Goal: Task Accomplishment & Management: Use online tool/utility

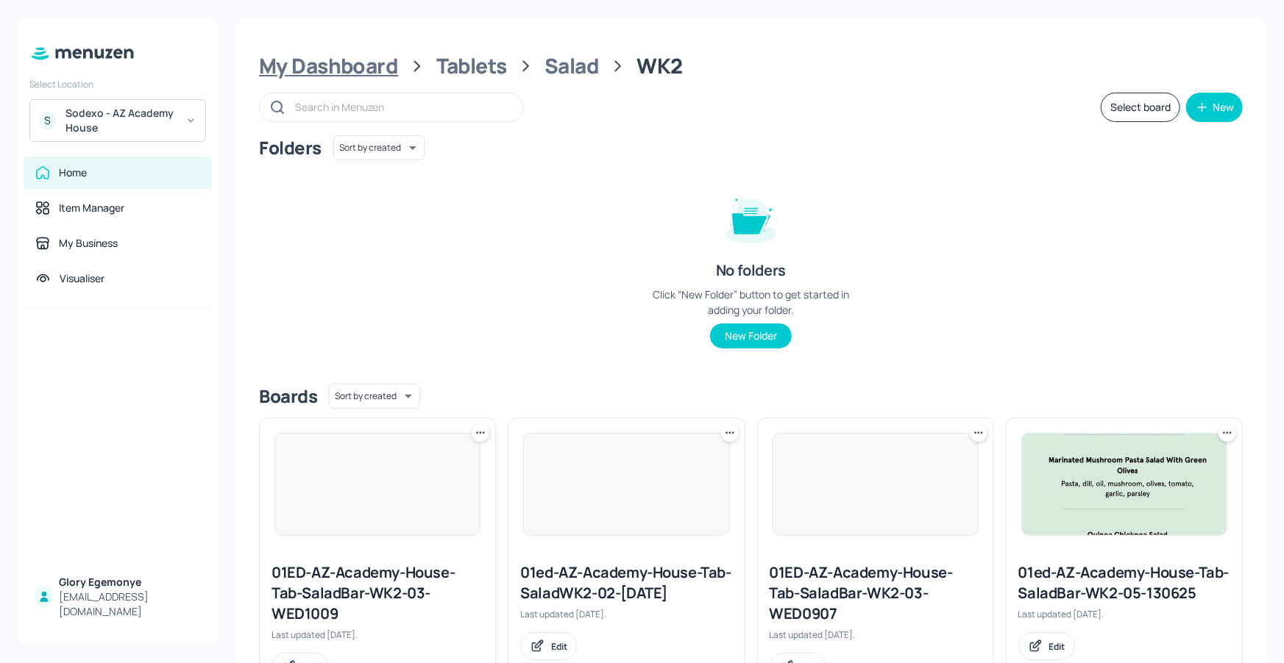
click at [355, 56] on div "My Dashboard" at bounding box center [328, 66] width 139 height 26
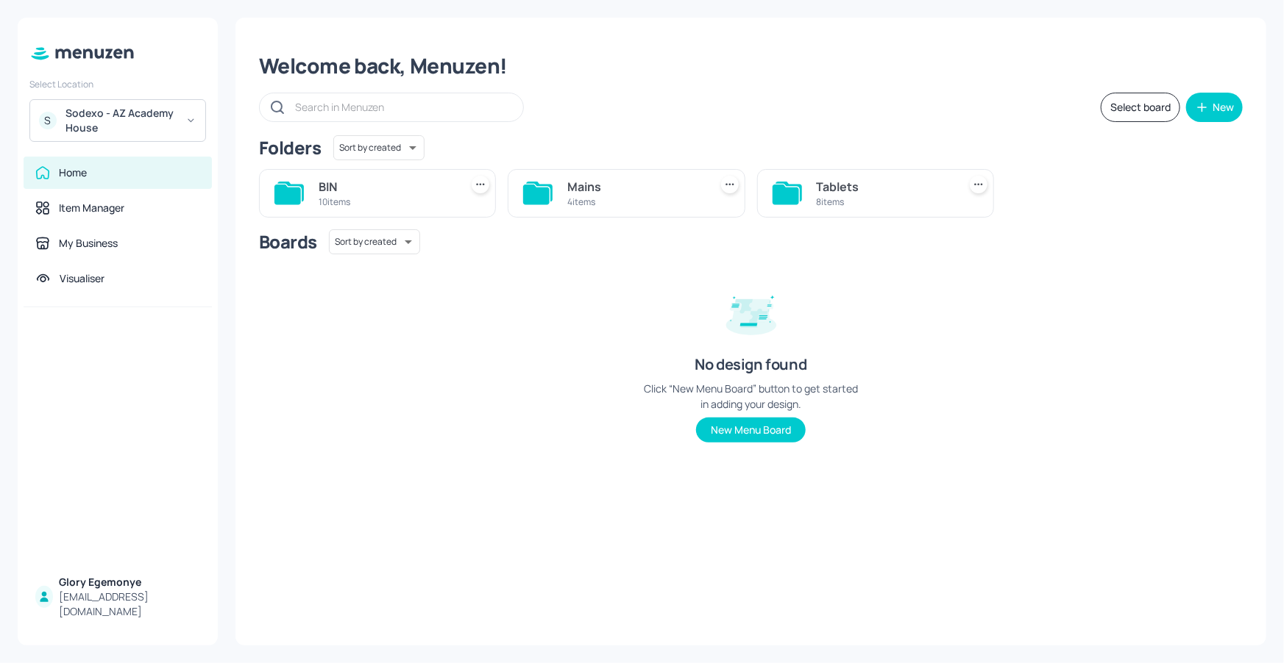
click at [780, 195] on icon at bounding box center [785, 195] width 26 height 20
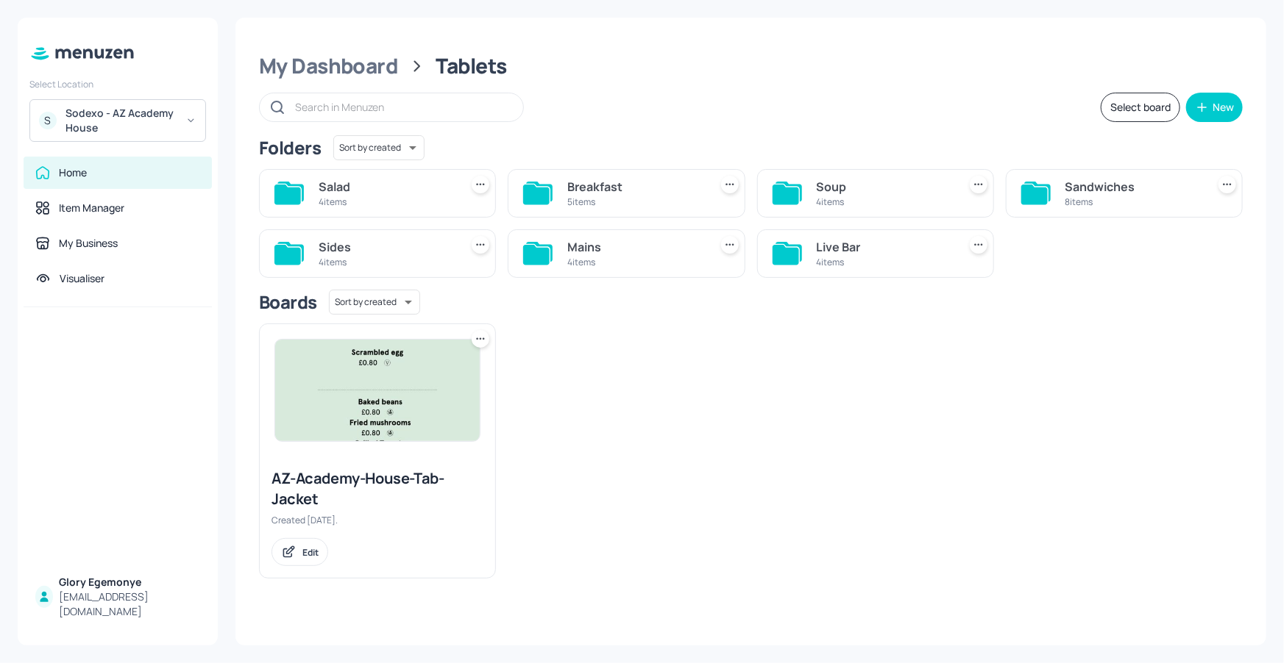
click at [795, 247] on icon at bounding box center [785, 255] width 26 height 20
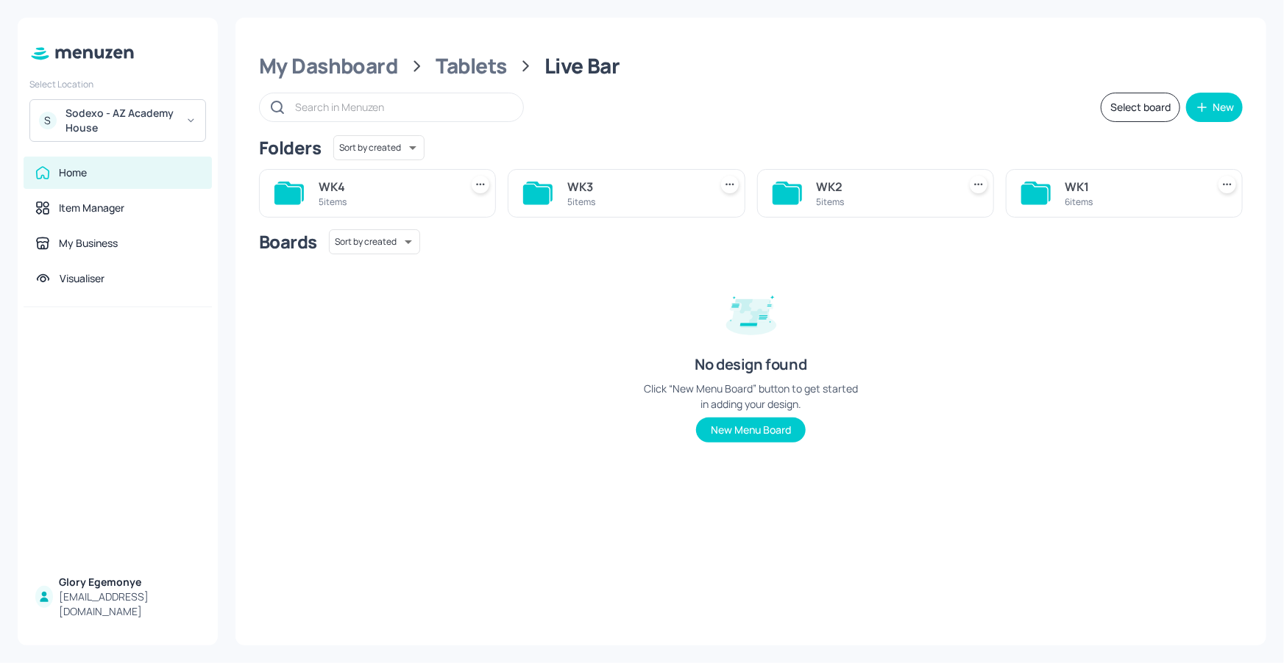
click at [538, 191] on icon at bounding box center [536, 195] width 26 height 20
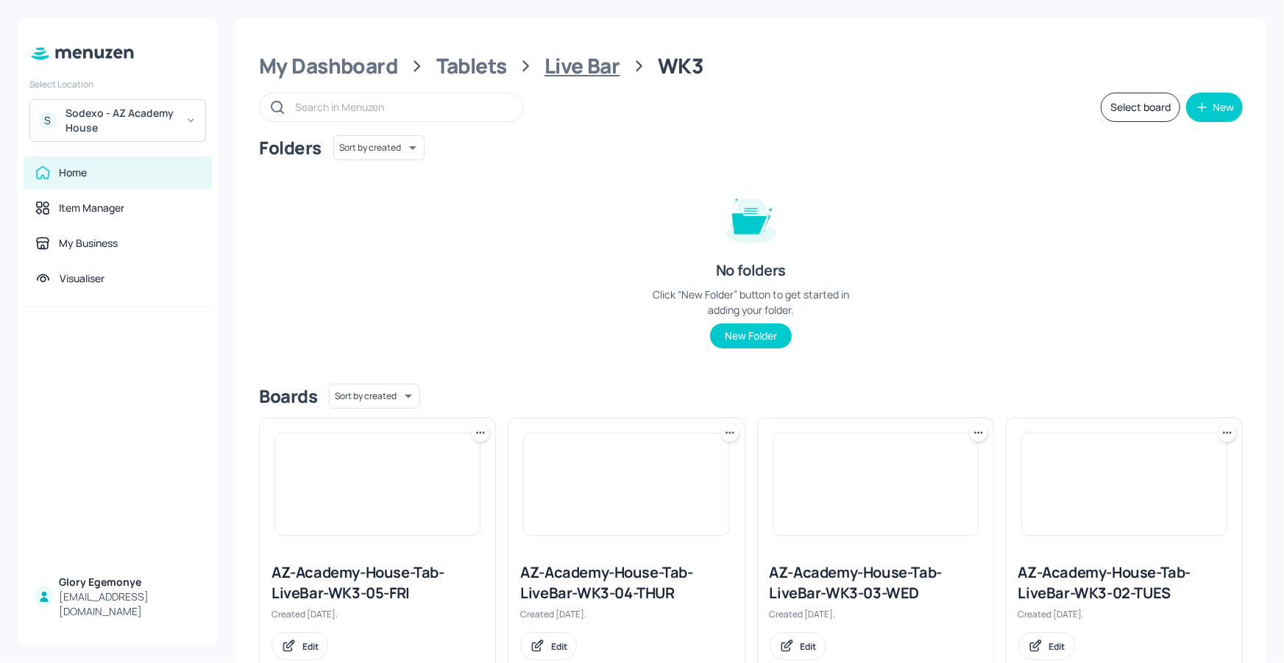
click at [593, 54] on div "Live Bar" at bounding box center [582, 66] width 76 height 26
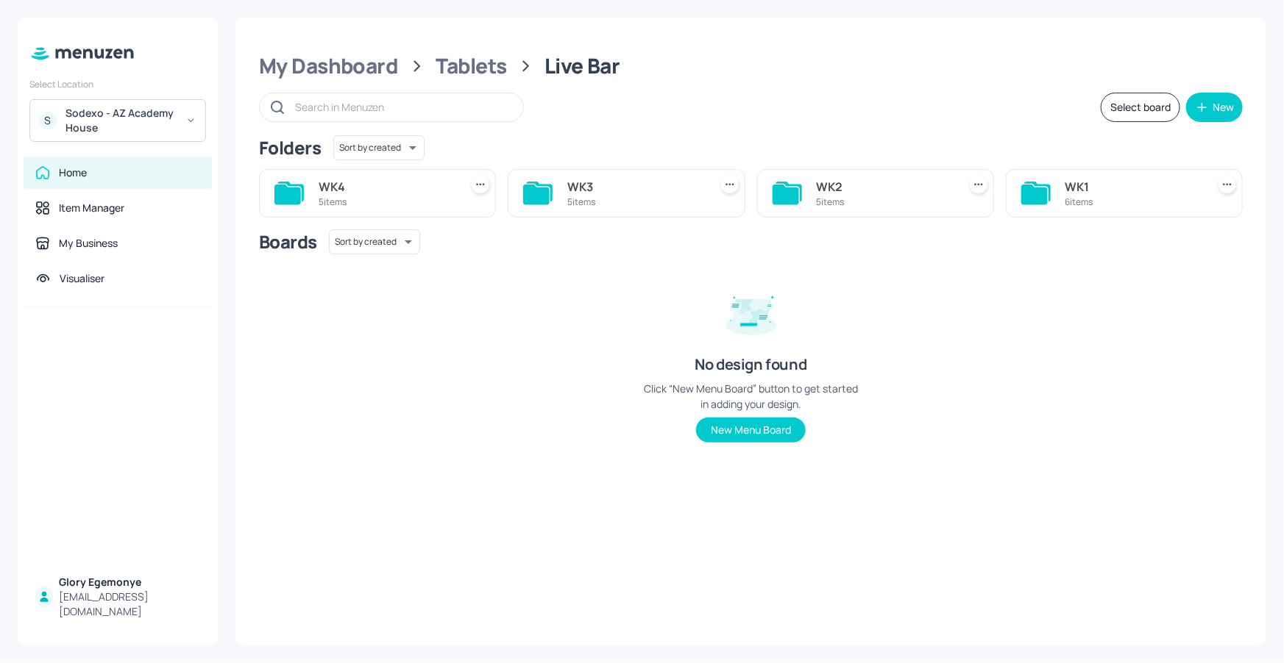
click at [796, 189] on icon at bounding box center [785, 195] width 26 height 20
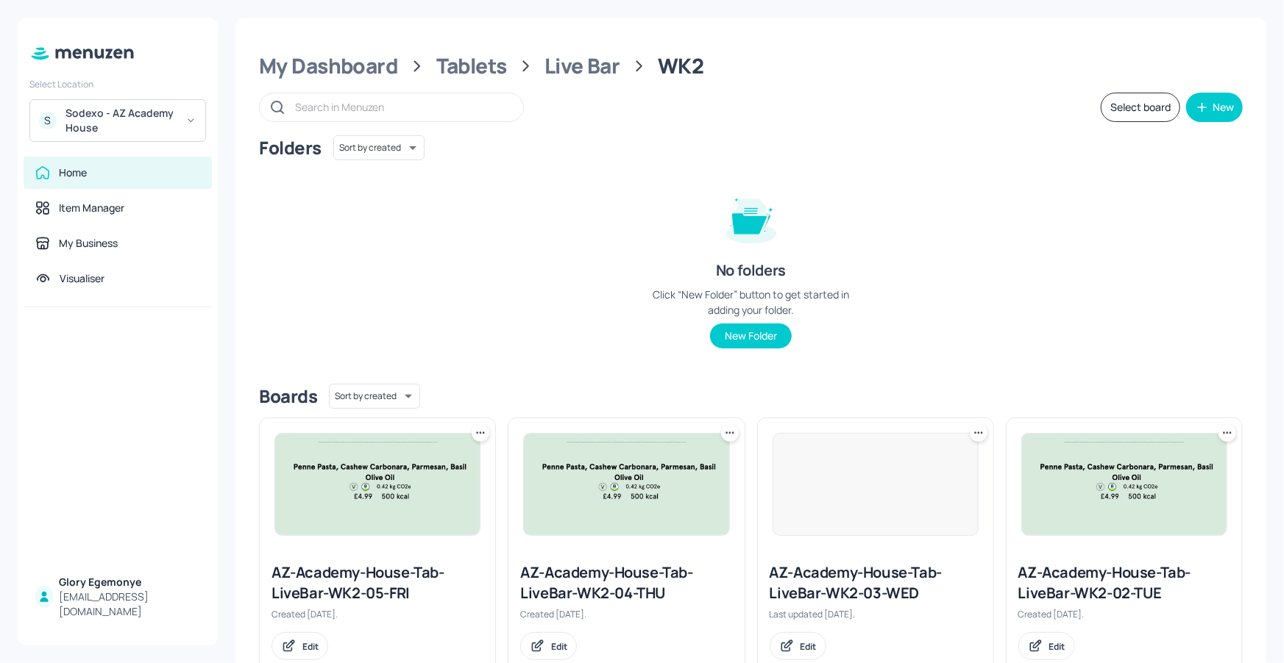
scroll to position [311, 0]
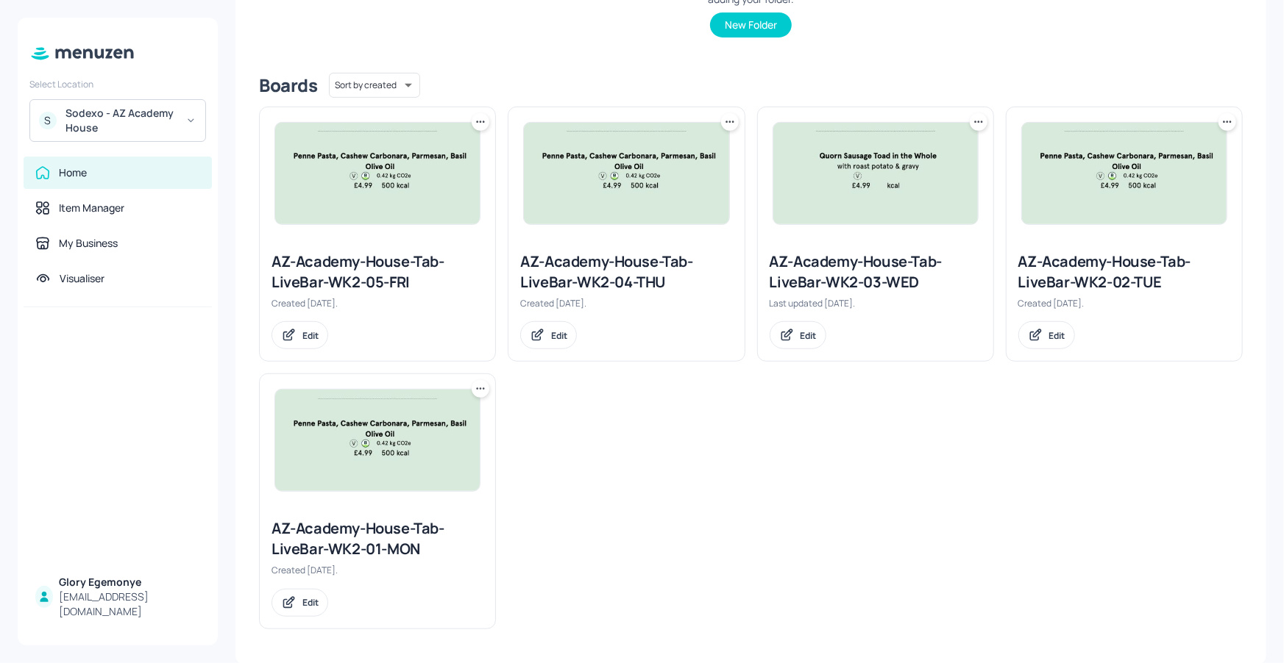
click at [386, 524] on div "AZ-Academy-House-Tab-LiveBar-WK2-01-MON" at bounding box center [377, 539] width 212 height 41
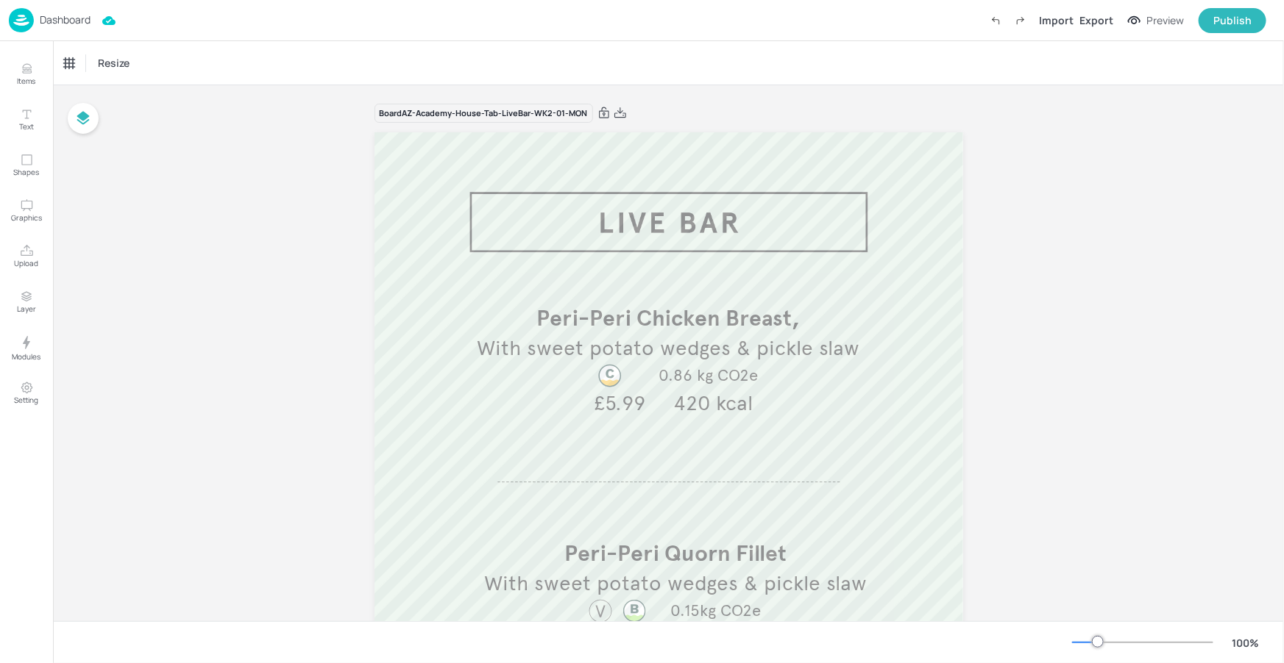
click at [70, 19] on p "Dashboard" at bounding box center [65, 20] width 51 height 10
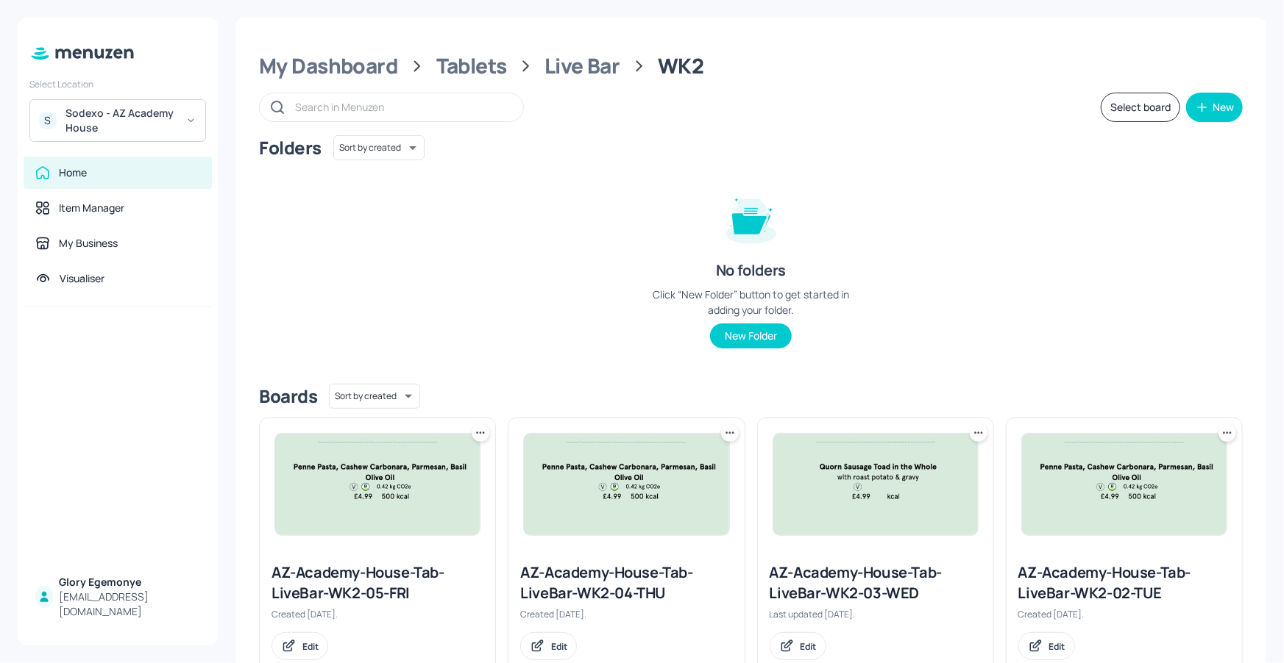
scroll to position [10, 0]
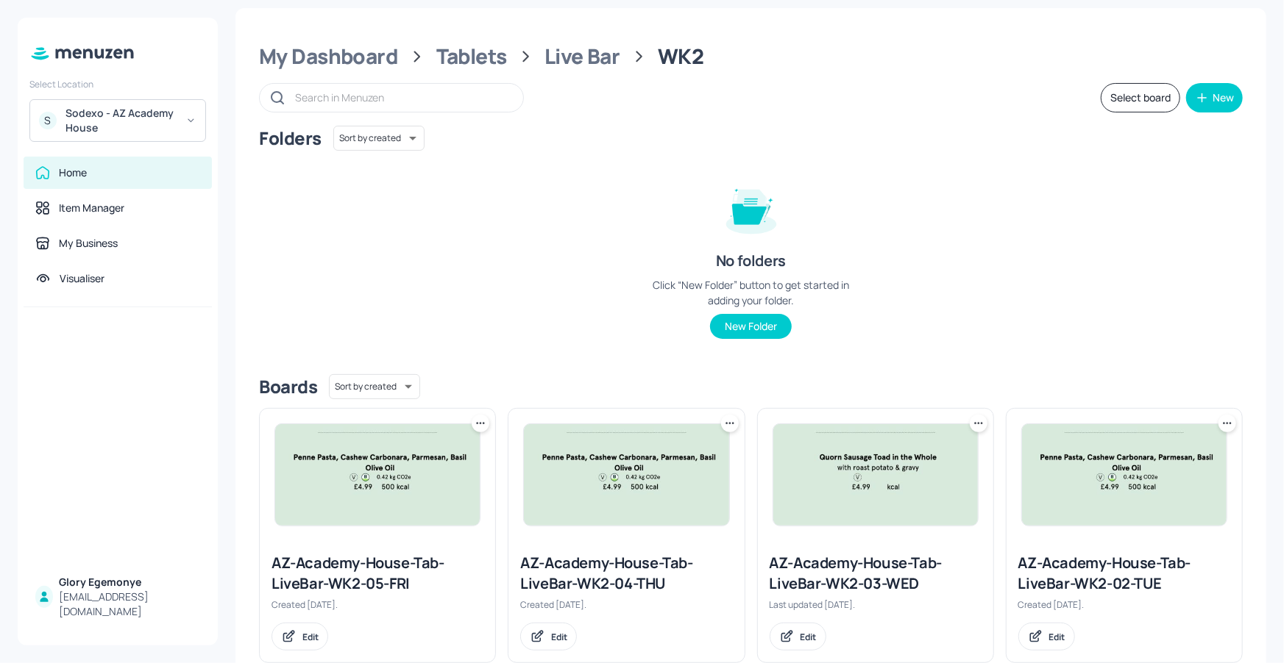
click at [488, 70] on div "My Dashboard Tablets Live Bar WK2 Select board New Folders Sort by created id ​…" at bounding box center [750, 487] width 1031 height 958
click at [492, 63] on div "Tablets" at bounding box center [471, 56] width 71 height 26
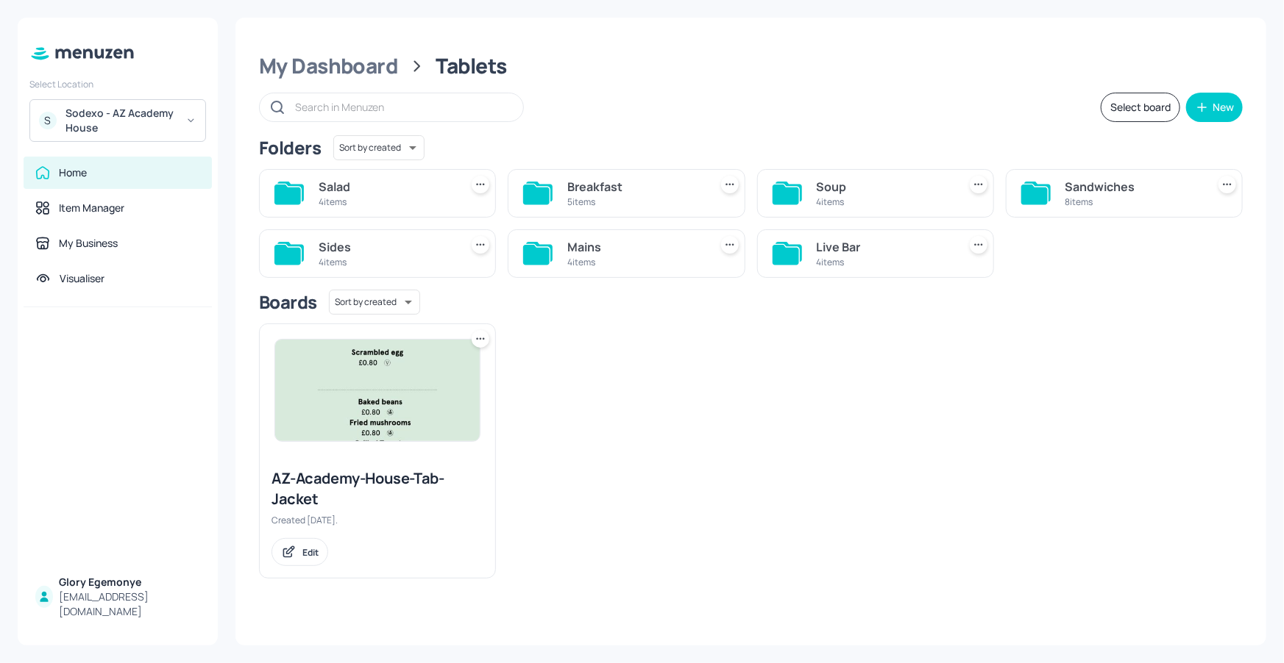
scroll to position [0, 0]
click at [790, 257] on icon at bounding box center [785, 255] width 26 height 20
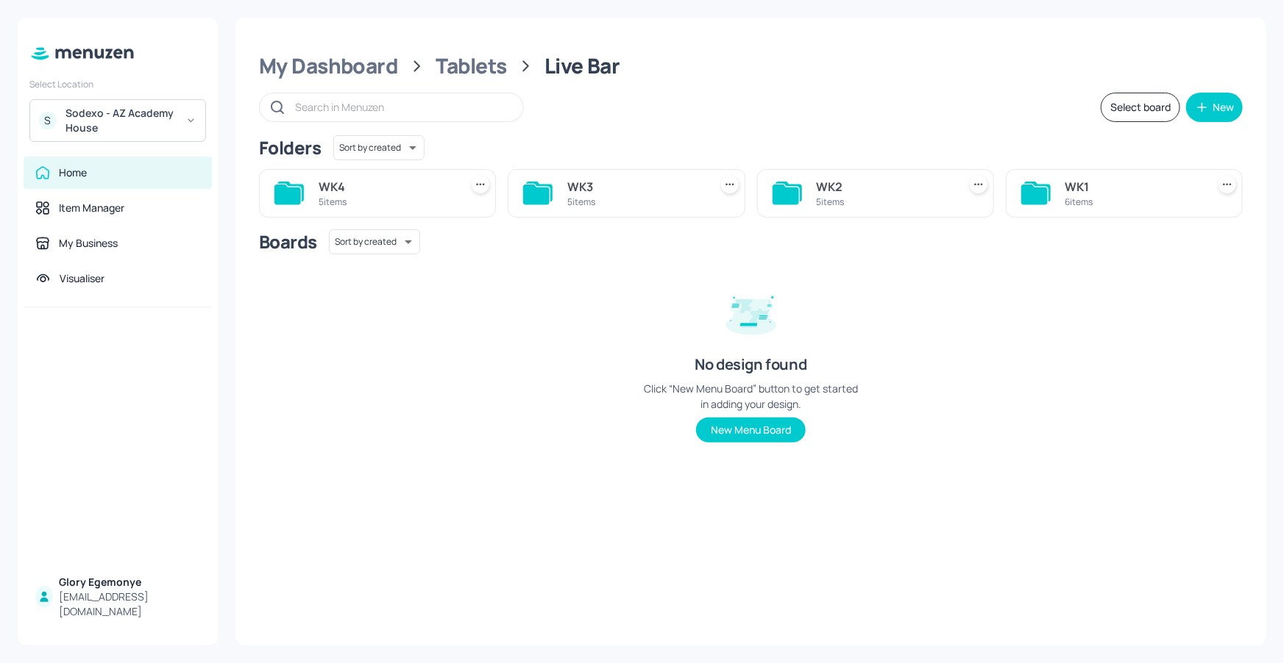
click at [563, 195] on div "WK3 5 items" at bounding box center [626, 193] width 237 height 49
click at [553, 196] on div "WK3 5 items" at bounding box center [626, 193] width 237 height 49
click at [547, 195] on icon at bounding box center [536, 195] width 26 height 20
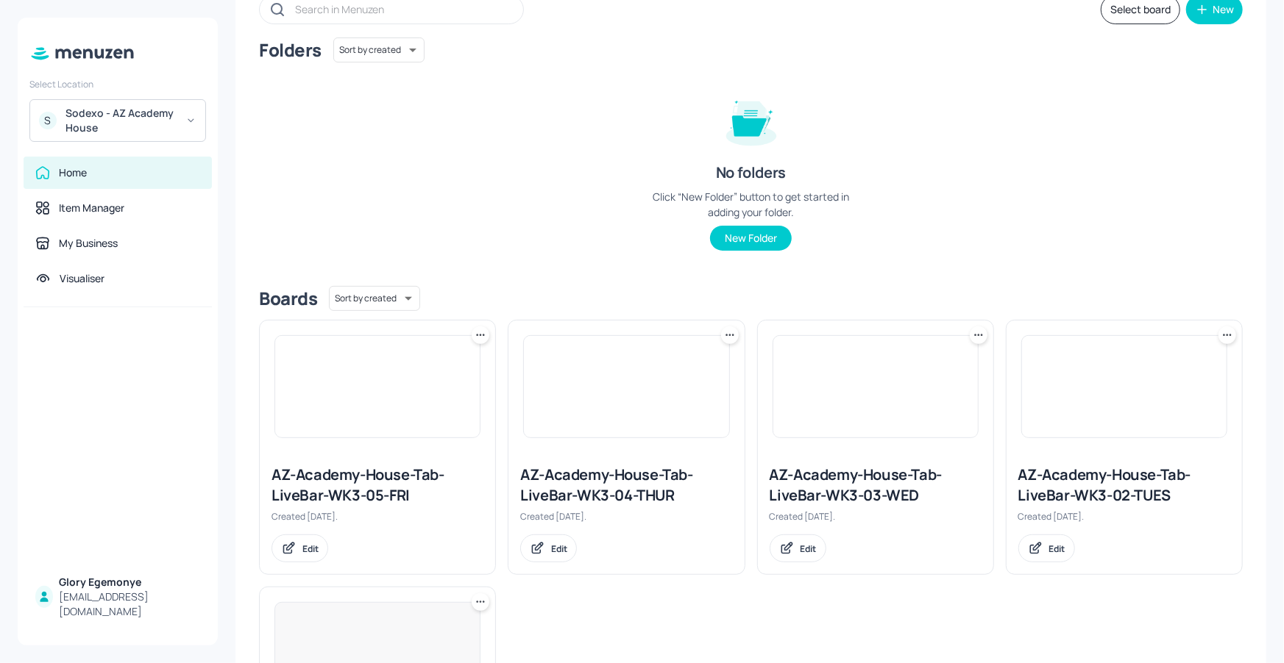
scroll to position [311, 0]
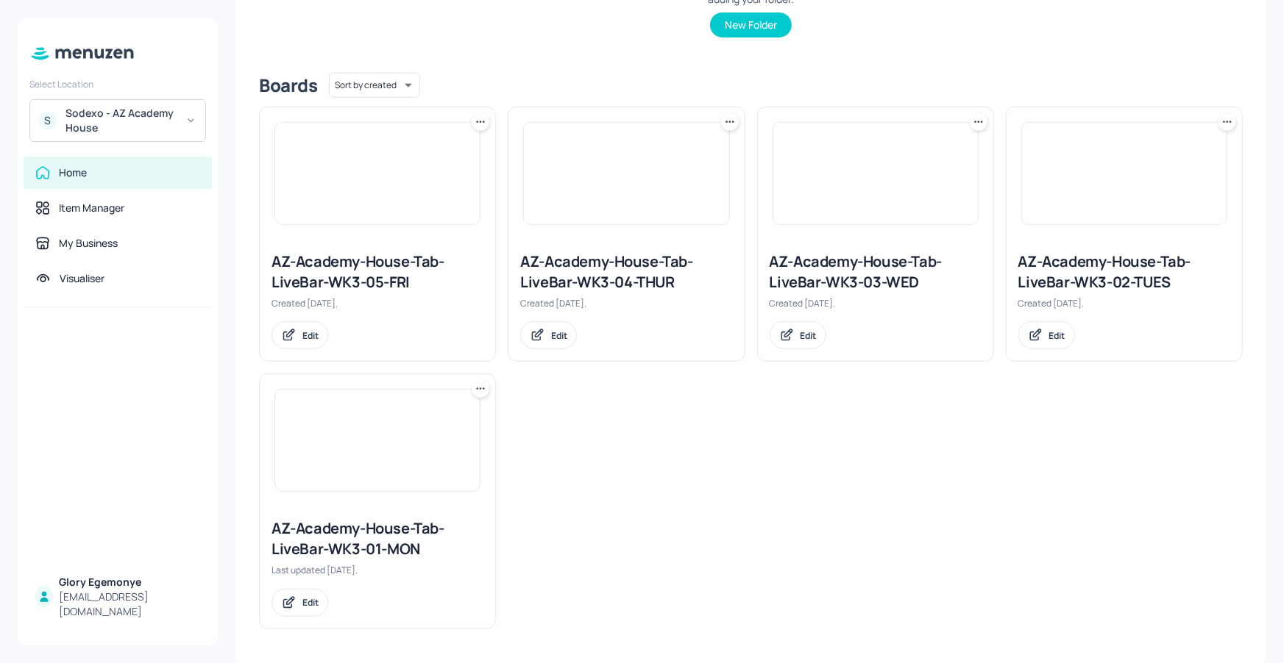
click at [357, 543] on div "AZ-Academy-House-Tab-LiveBar-WK3-01-MON" at bounding box center [377, 539] width 212 height 41
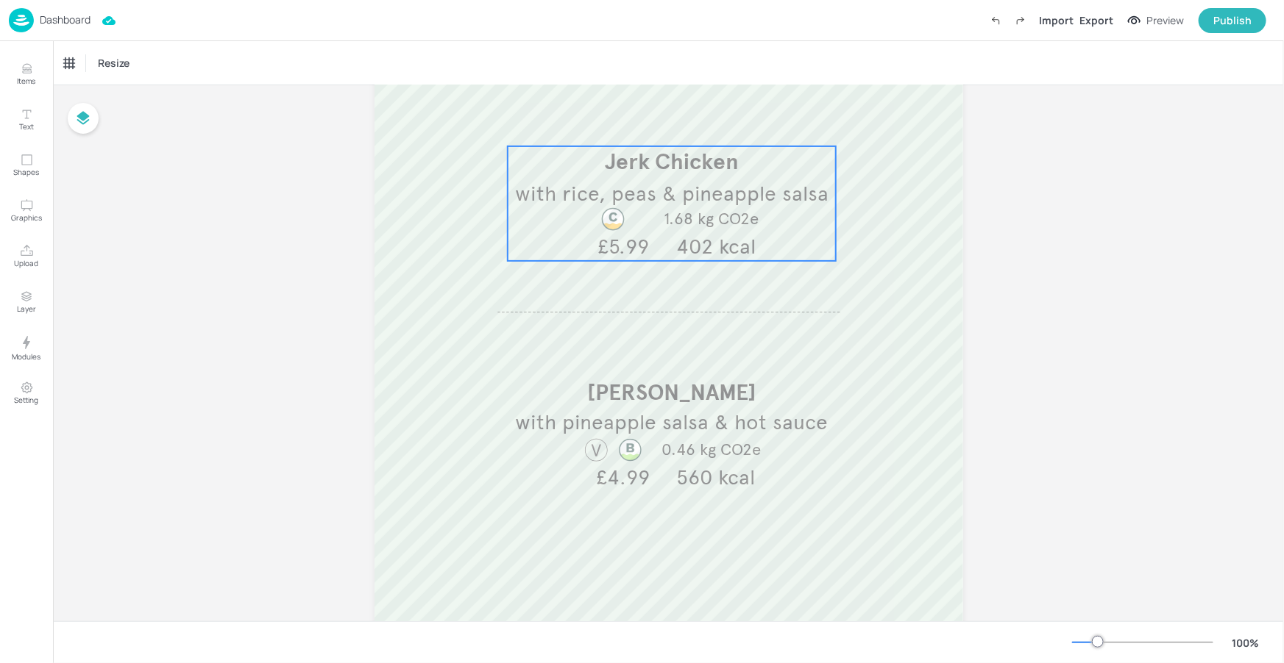
scroll to position [179, 0]
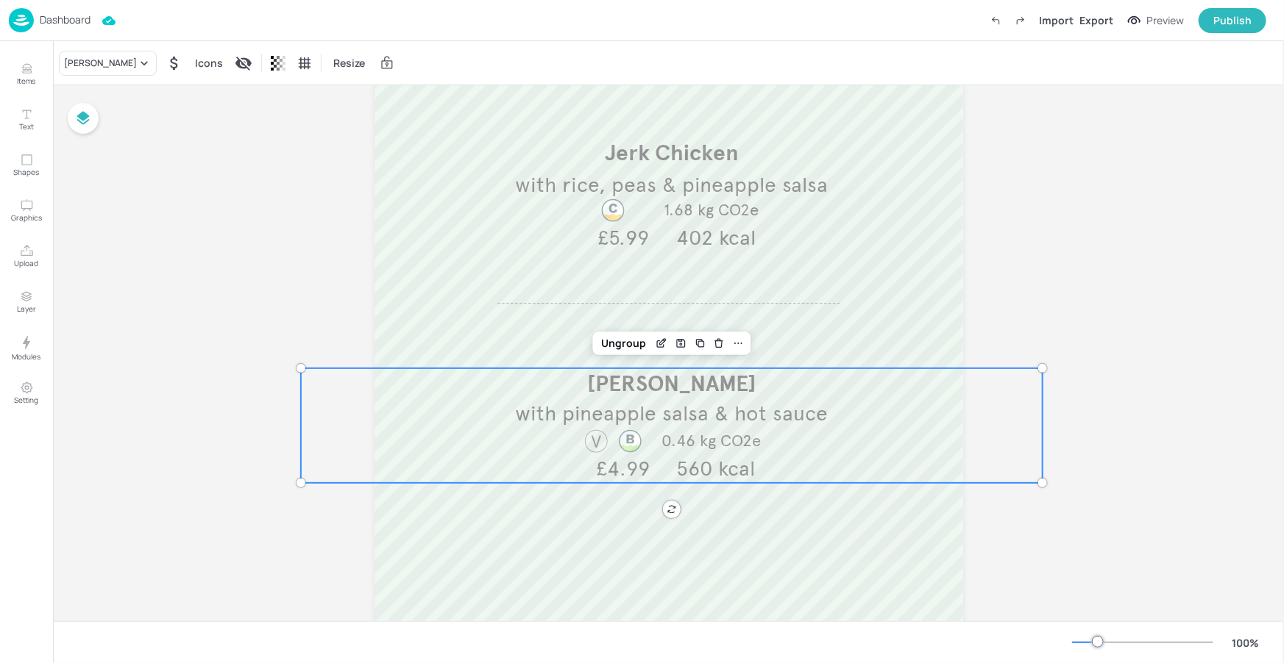
click at [724, 415] on span "with pineapple salsa & hot sauce" at bounding box center [671, 414] width 313 height 26
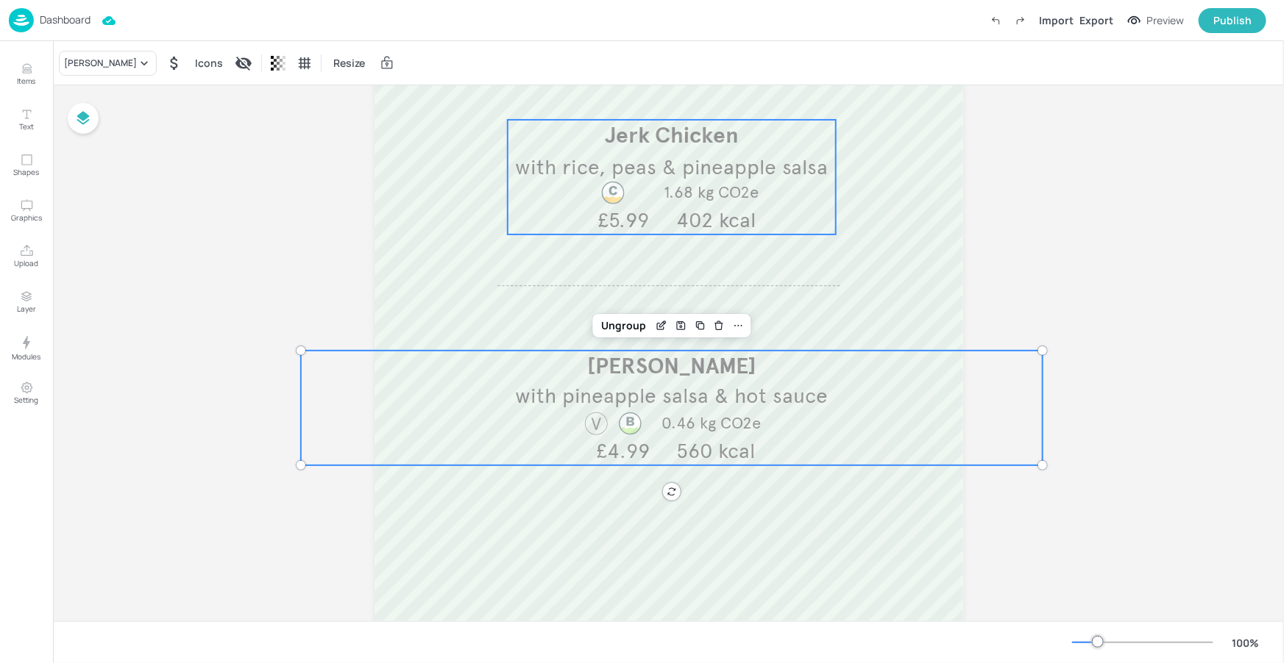
scroll to position [228, 0]
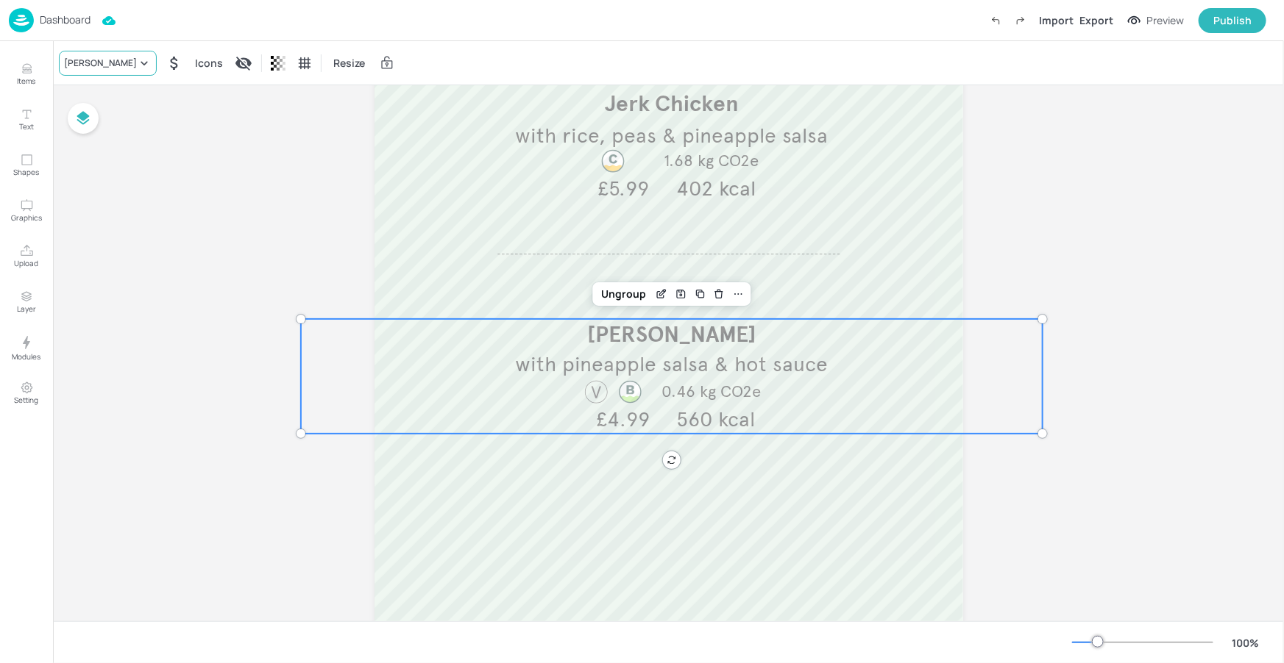
click at [110, 63] on div "Johnny Cakes" at bounding box center [100, 63] width 73 height 13
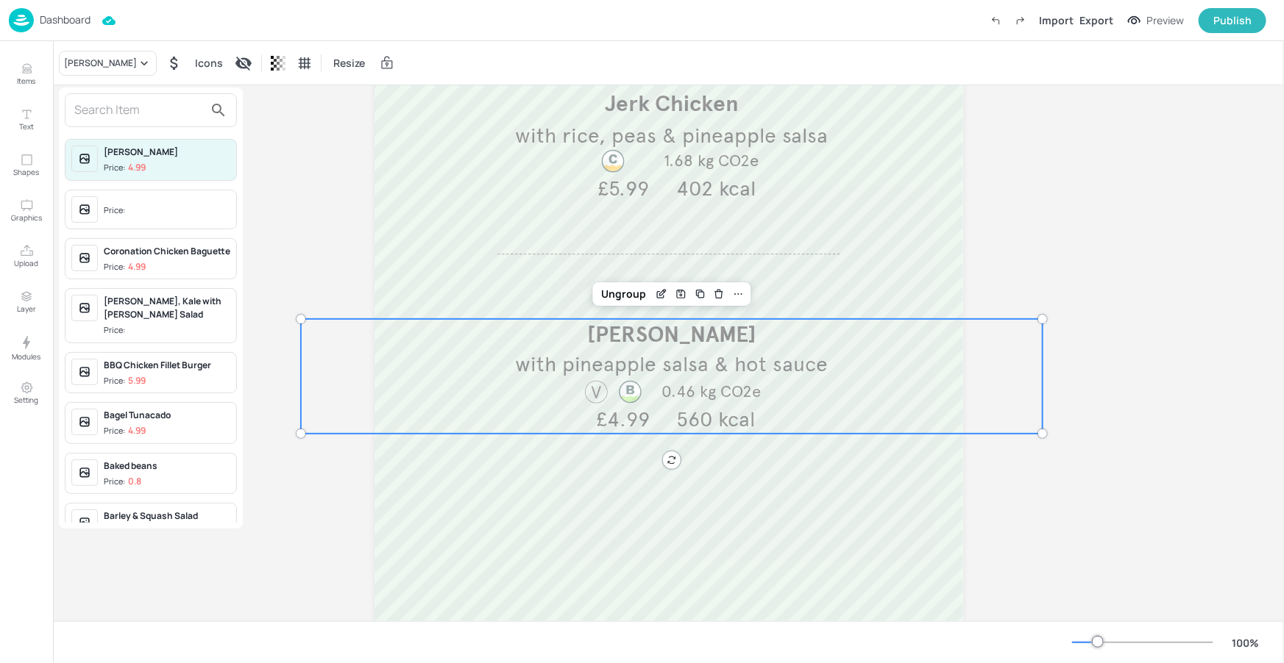
click at [124, 114] on input "text" at bounding box center [138, 111] width 129 height 24
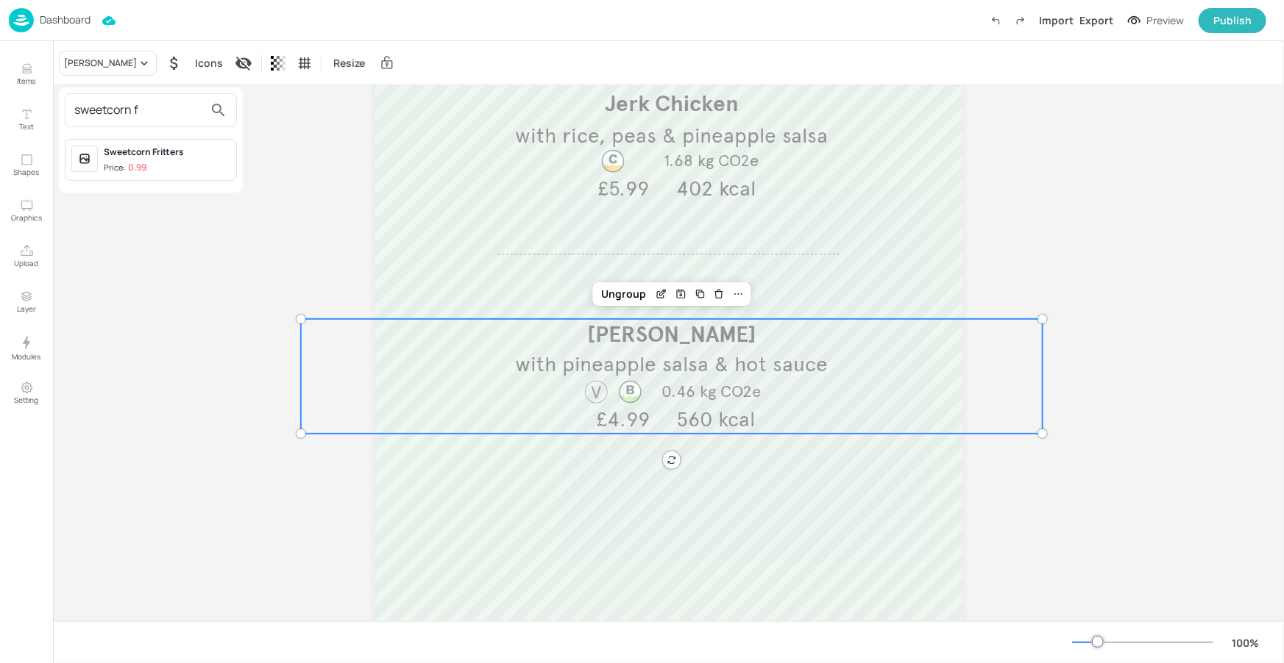
type input "sweetcorn f"
click at [157, 162] on span "Price: 0.99" at bounding box center [167, 168] width 127 height 13
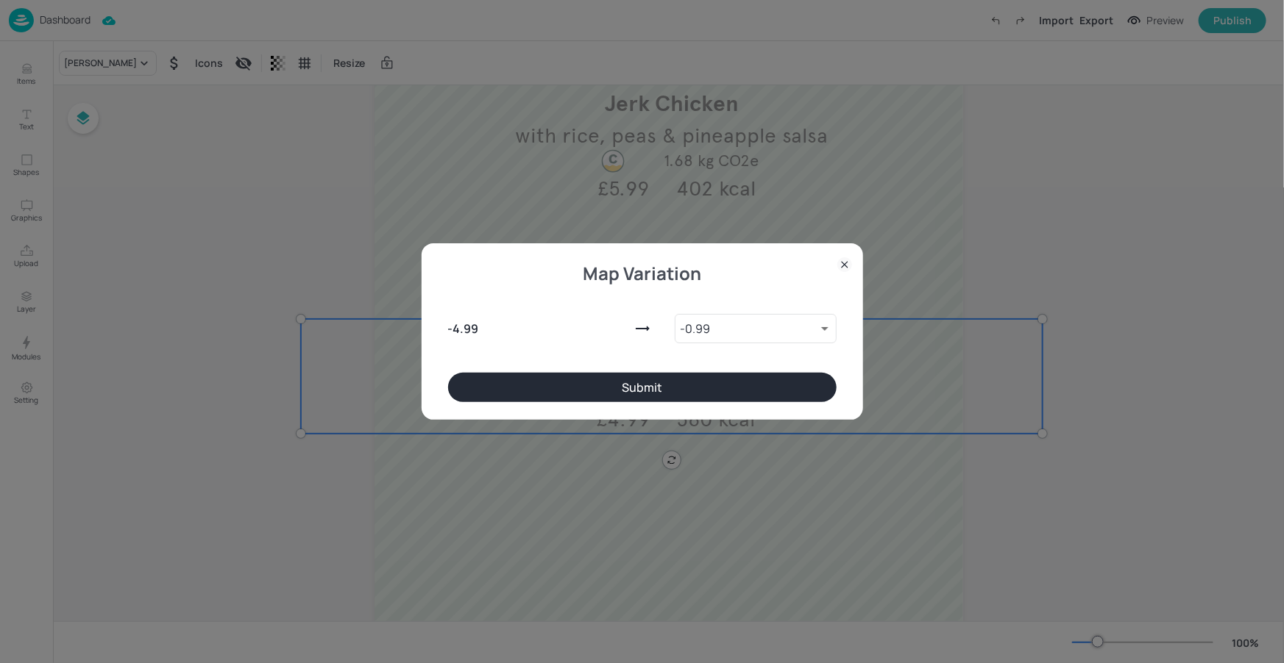
click at [728, 394] on button "Submit" at bounding box center [642, 387] width 388 height 29
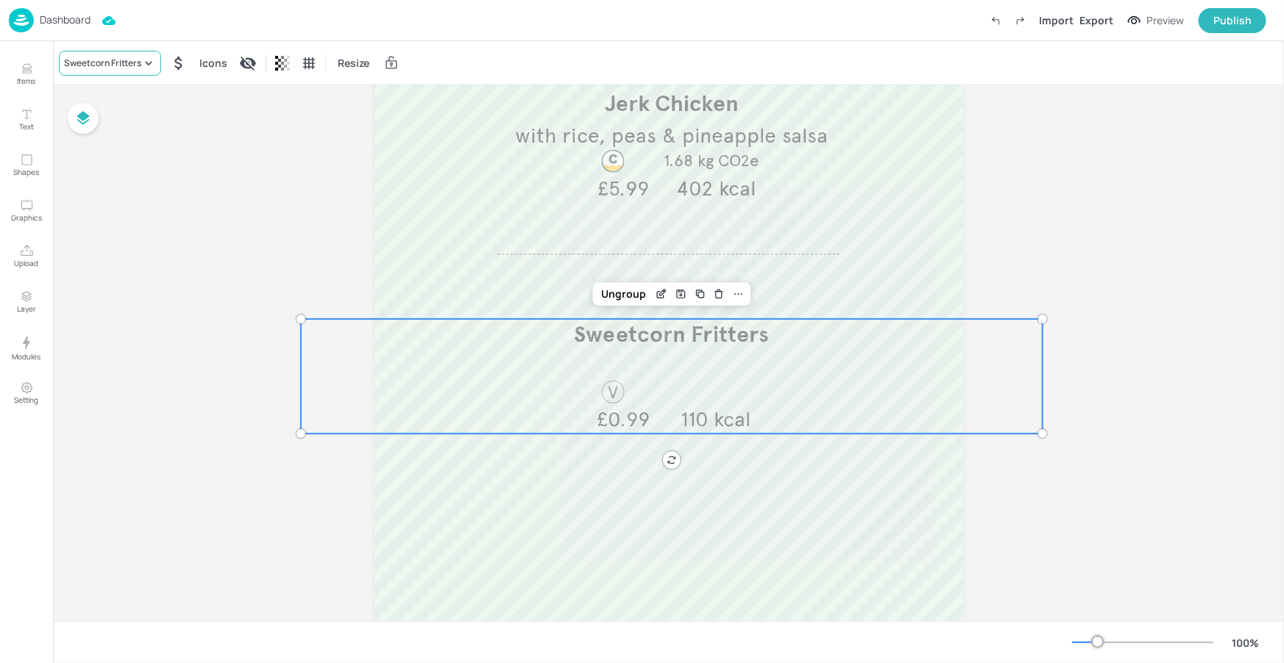
click at [110, 66] on div "Sweetcorn Fritters" at bounding box center [102, 63] width 77 height 13
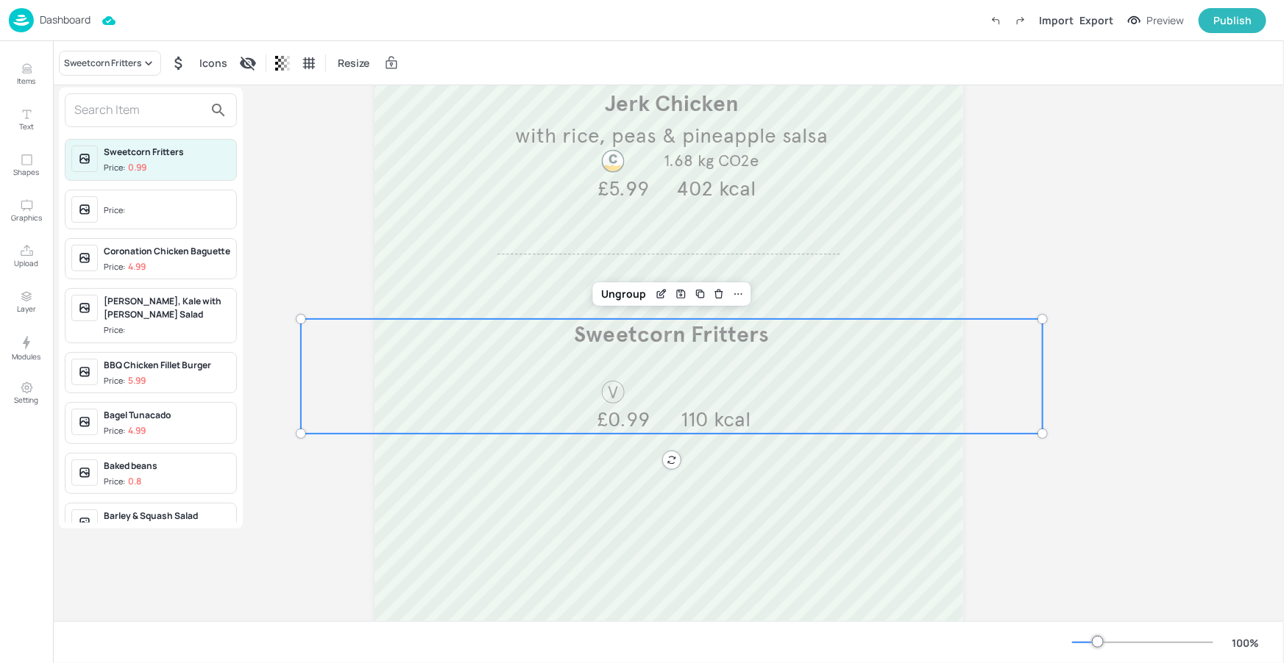
click at [136, 102] on input "text" at bounding box center [138, 111] width 129 height 24
click at [307, 165] on div at bounding box center [642, 331] width 1284 height 663
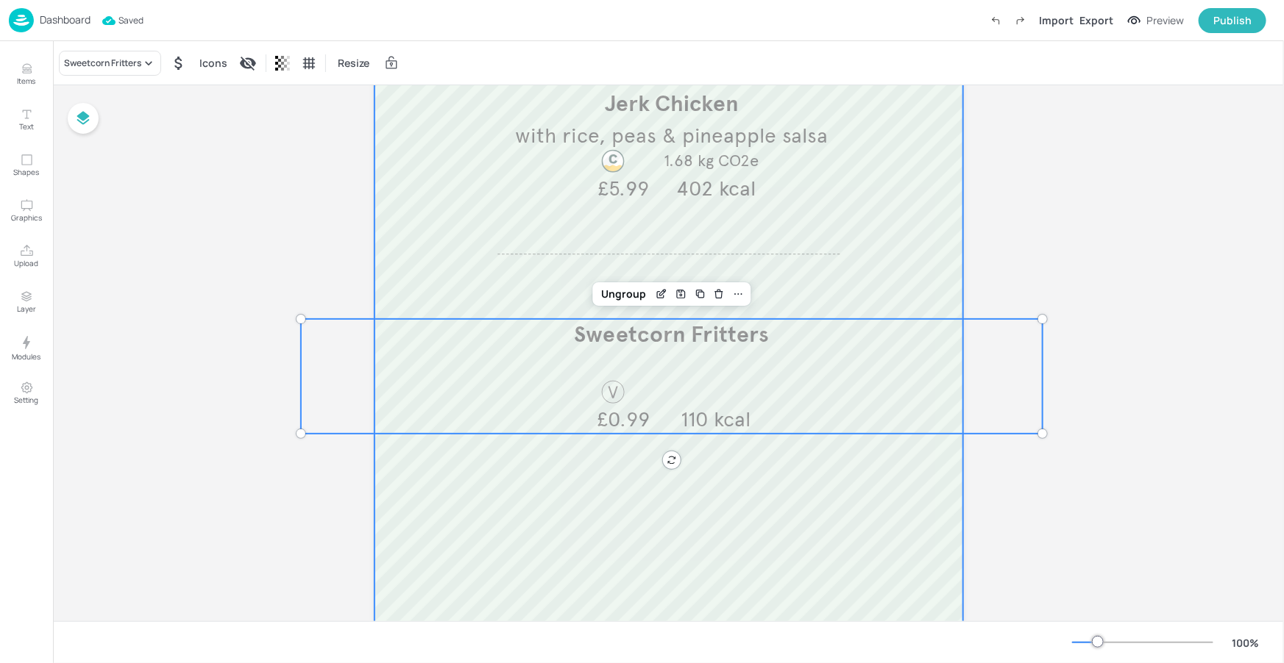
click at [394, 241] on div at bounding box center [668, 375] width 588 height 942
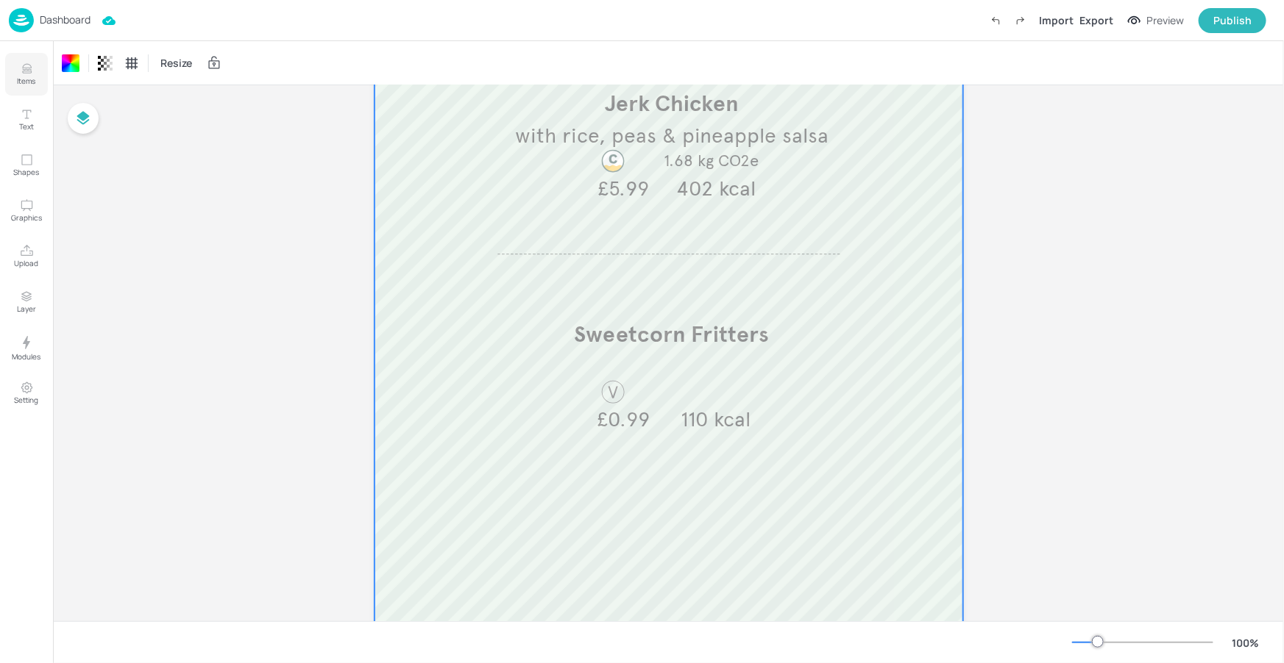
click at [21, 69] on icon "Items" at bounding box center [27, 69] width 14 height 14
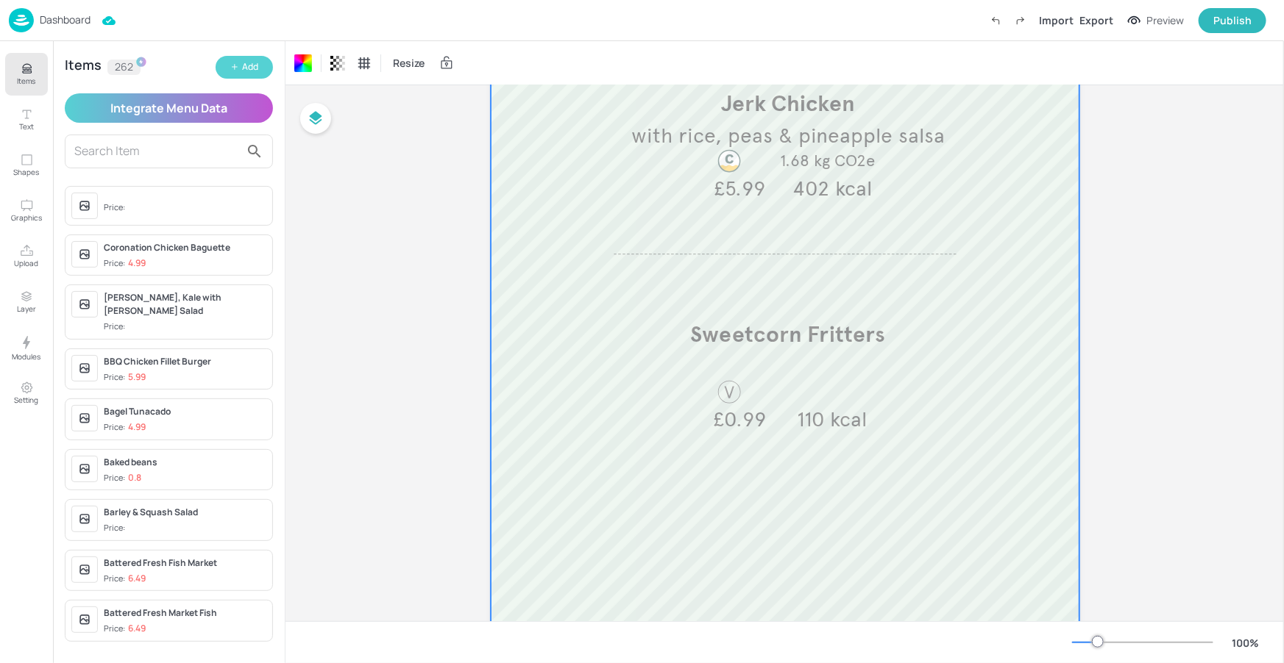
click at [219, 58] on button "Add" at bounding box center [244, 67] width 57 height 23
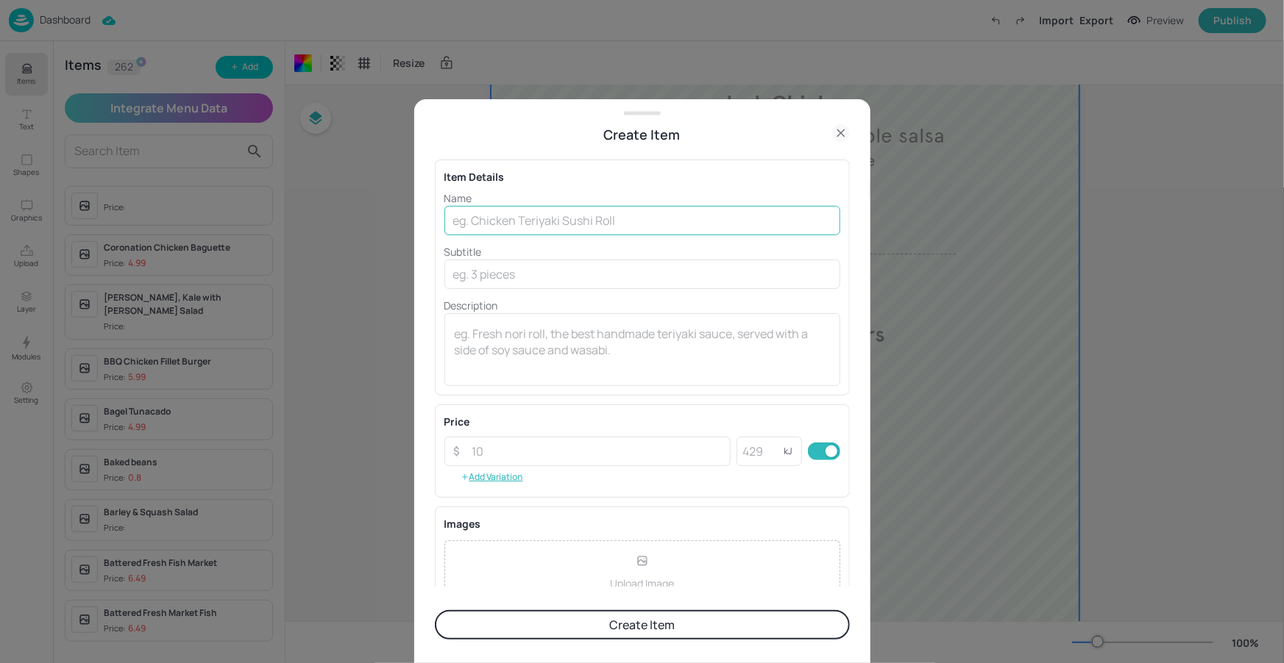
click at [642, 229] on input "text" at bounding box center [642, 220] width 396 height 29
paste input "Sweetcorn Fritters"
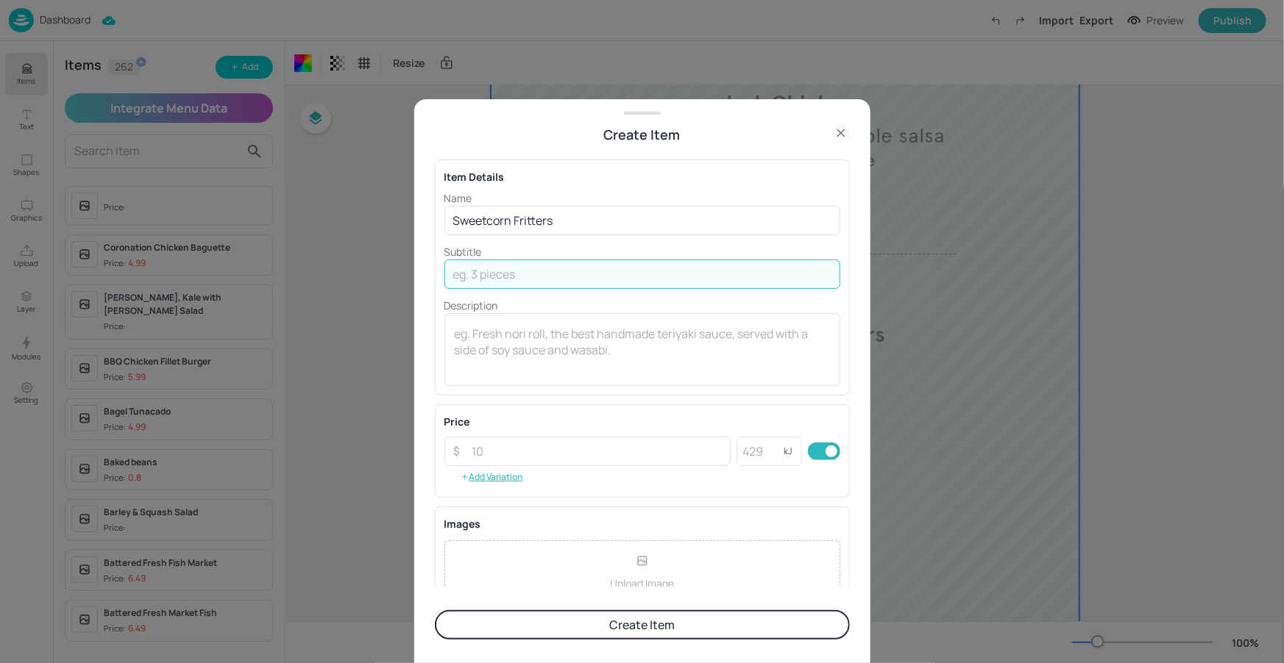
click at [566, 281] on input "text" at bounding box center [642, 274] width 396 height 29
click at [605, 213] on input "Sweetcorn Fritters" at bounding box center [642, 220] width 396 height 29
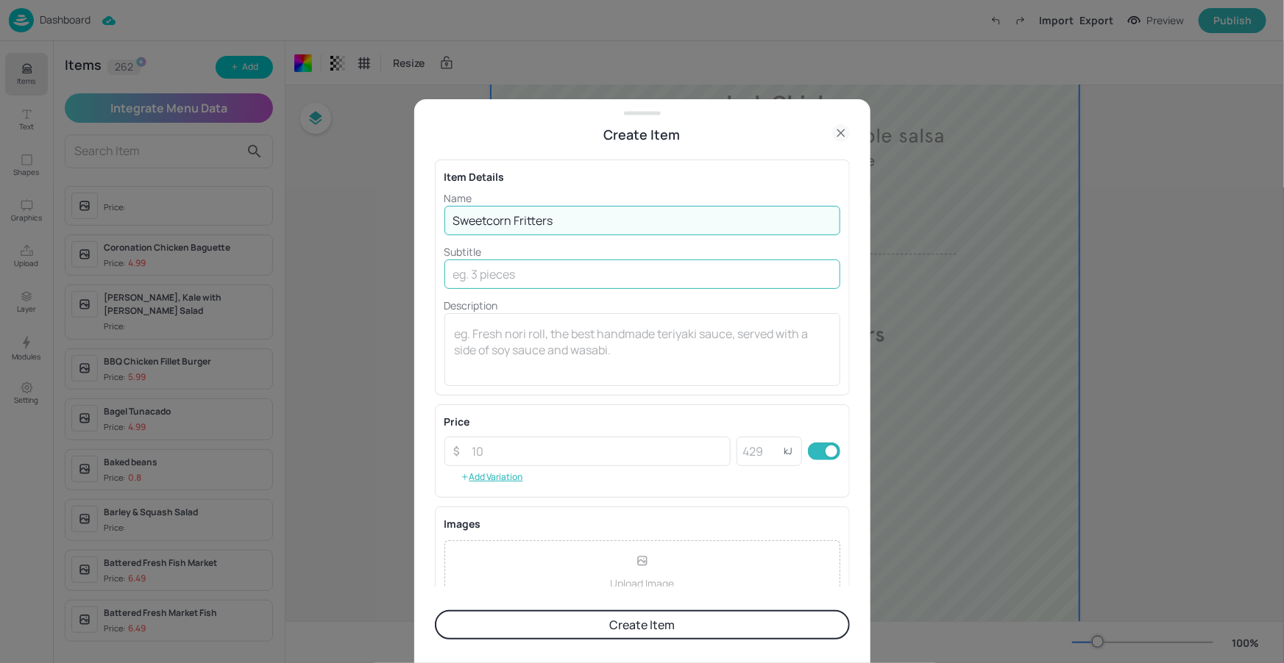
type input "Sweetcorn Fritters"
click at [562, 274] on input "text" at bounding box center [642, 274] width 396 height 29
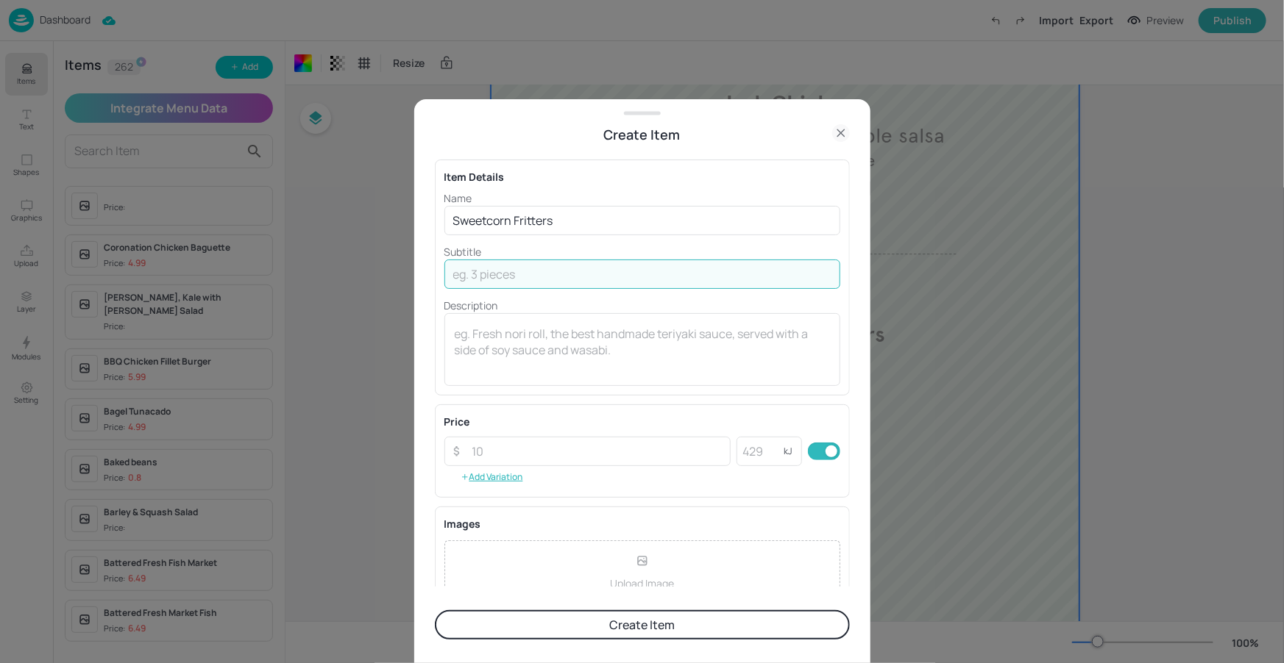
paste input "with Rice and Peas and Pineapple Salsa"
click at [523, 274] on input "with Rice and Peas and Pineapple Salsa" at bounding box center [642, 274] width 396 height 29
click at [563, 271] on input "with Rice & Peas and Pineapple Salsa" at bounding box center [642, 274] width 396 height 29
click at [559, 286] on input "with Rice & Peas ^ Pineapple Salsa" at bounding box center [642, 274] width 396 height 29
click at [553, 277] on input "with Rice & Peas ^ Pineapple Salsa" at bounding box center [642, 274] width 396 height 29
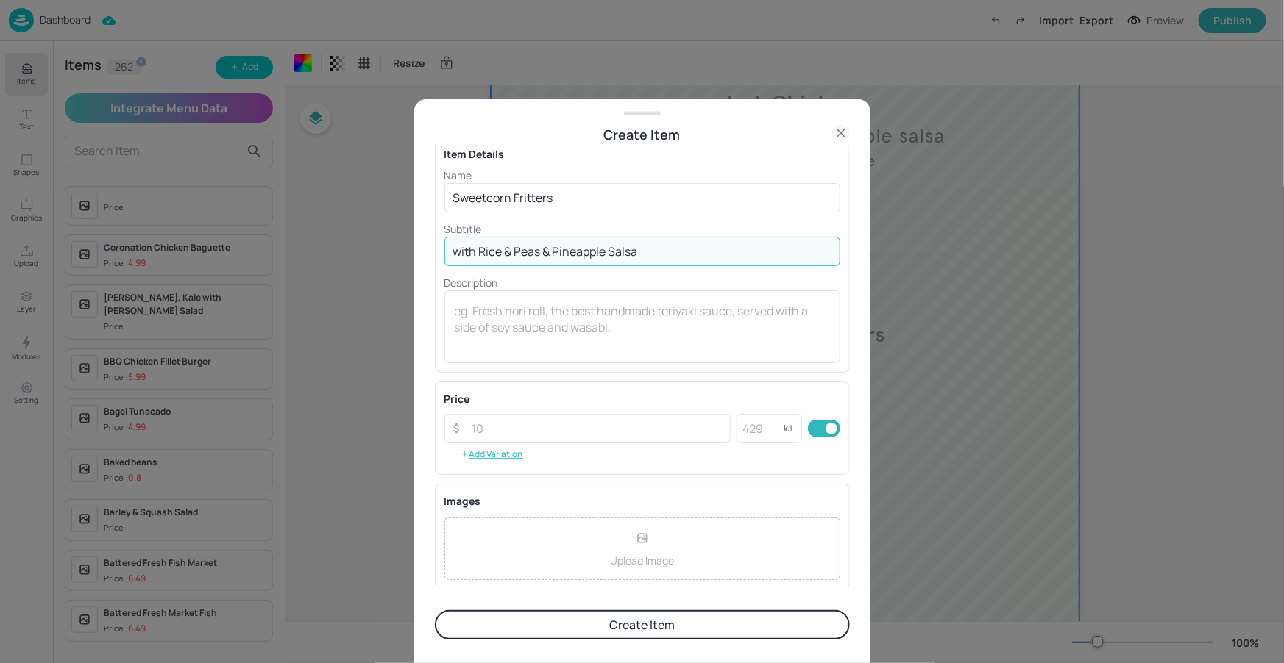
scroll to position [24, 0]
type input "with Rice & Peas & Pineapple Salsa"
click at [611, 427] on input "number" at bounding box center [597, 427] width 268 height 29
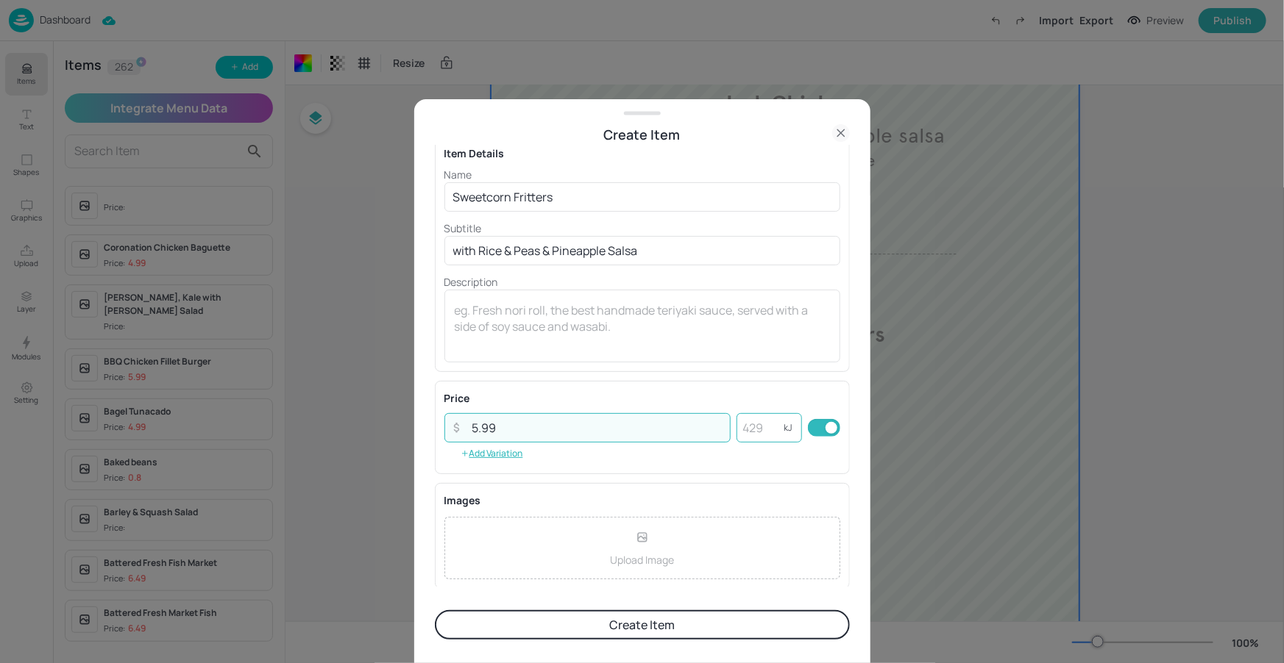
type input "5.99"
click at [743, 431] on input "number" at bounding box center [759, 427] width 47 height 29
type input "4"
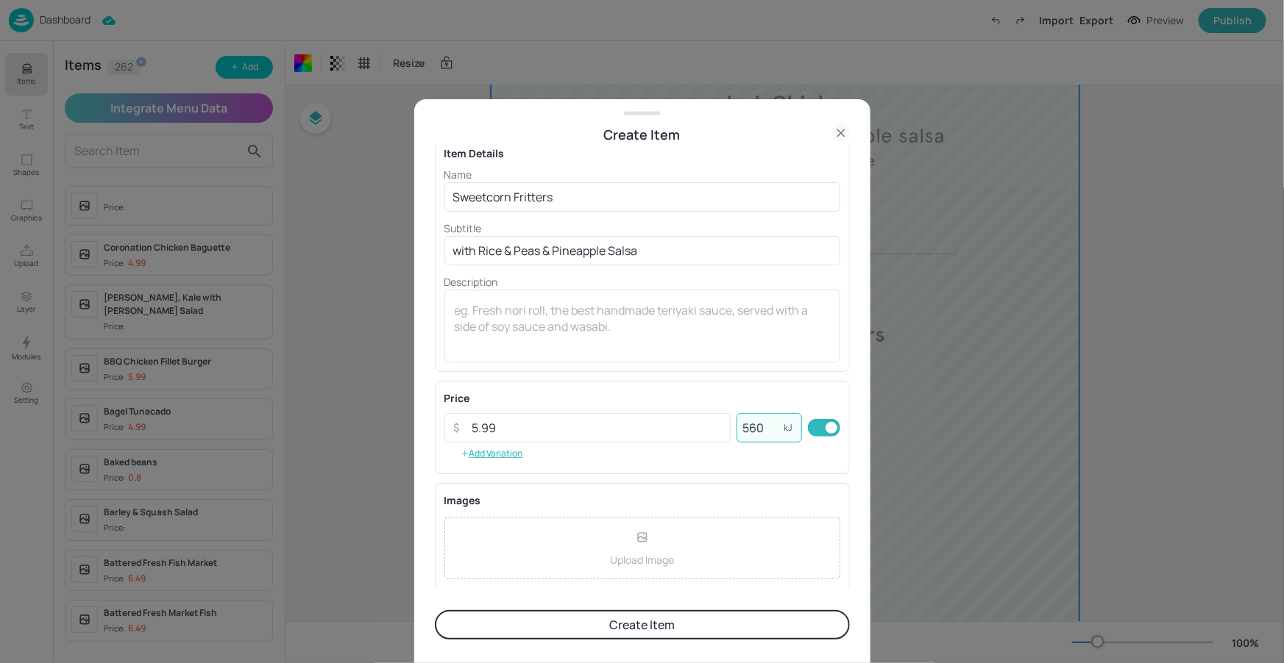
type input "560"
drag, startPoint x: 625, startPoint y: 266, endPoint x: 650, endPoint y: 257, distance: 26.3
click at [625, 266] on div "Name Sweetcorn Fritters ​ Subtitle with Rice & Peas & Pineapple Salsa ​ Descrip…" at bounding box center [642, 265] width 396 height 196
click at [650, 257] on input "with Rice & Peas & Pineapple Salsa" at bounding box center [642, 250] width 396 height 29
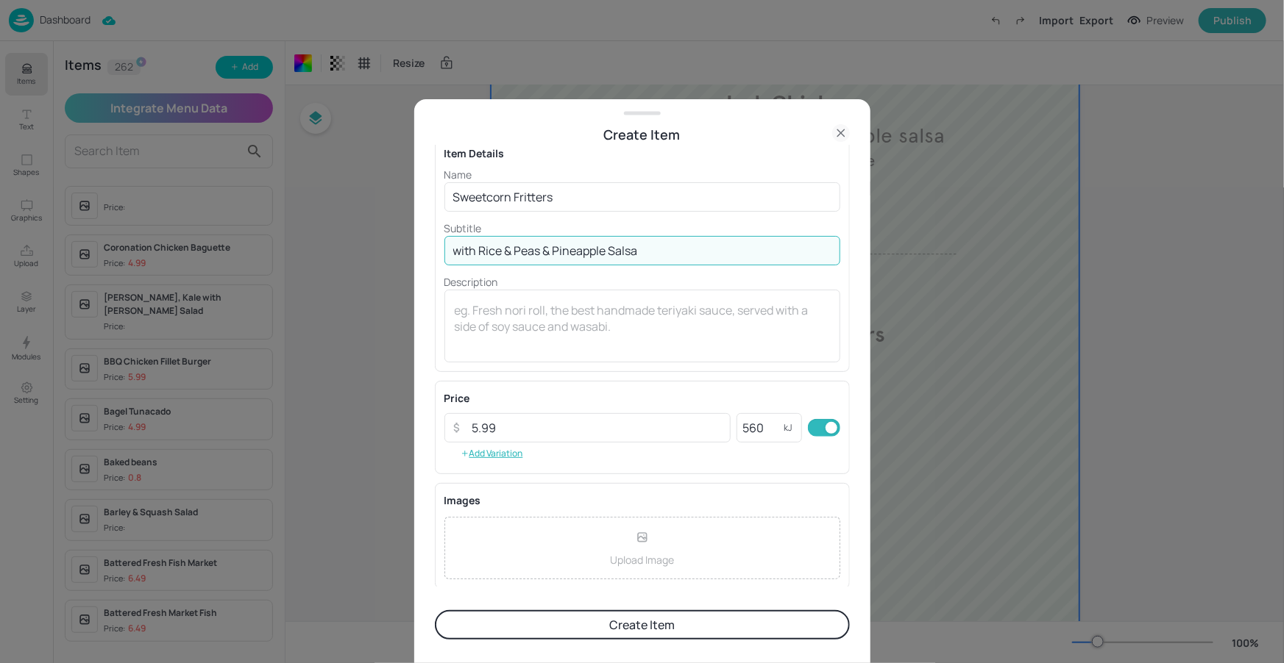
drag, startPoint x: 553, startPoint y: 250, endPoint x: 542, endPoint y: 250, distance: 11.0
click at [542, 250] on input "with Rice & Peas & Pineapple Salsa" at bounding box center [642, 250] width 396 height 29
click at [686, 252] on input "with Rice & Peas, Pineapple Salsa" at bounding box center [642, 250] width 396 height 29
paste input "&"
type input "with Rice & Peas, Pineapple Salsa & Hot Sauce"
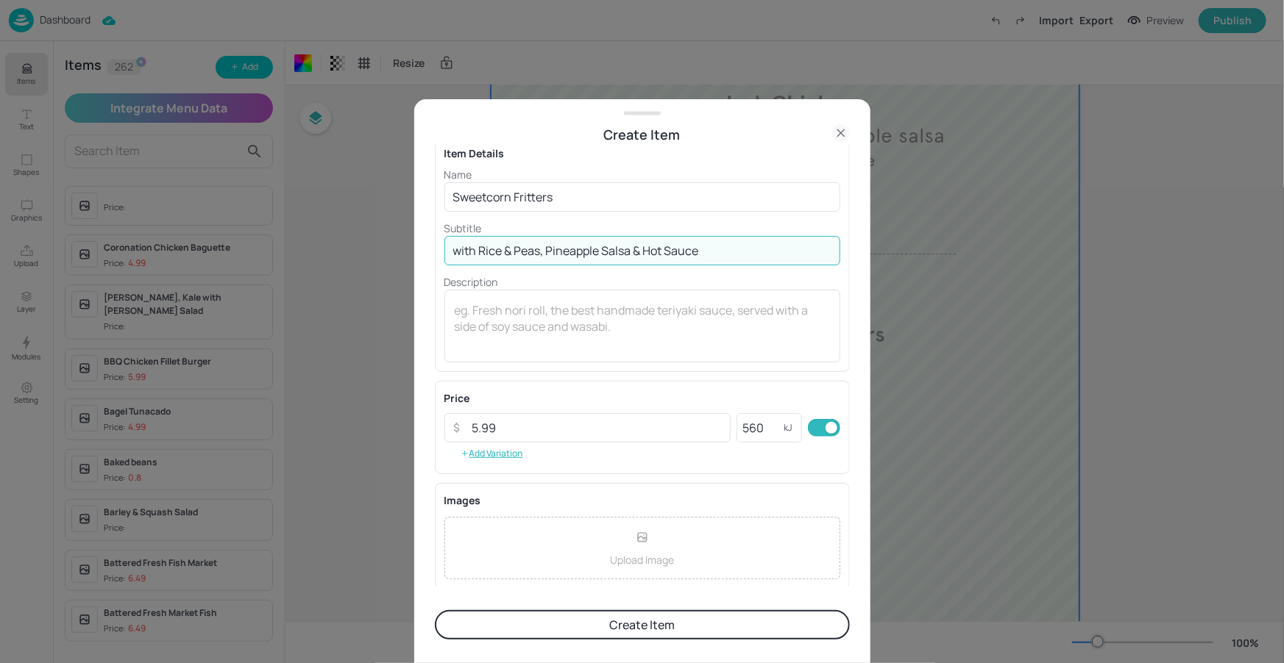
click at [666, 224] on p "Subtitle" at bounding box center [642, 228] width 396 height 15
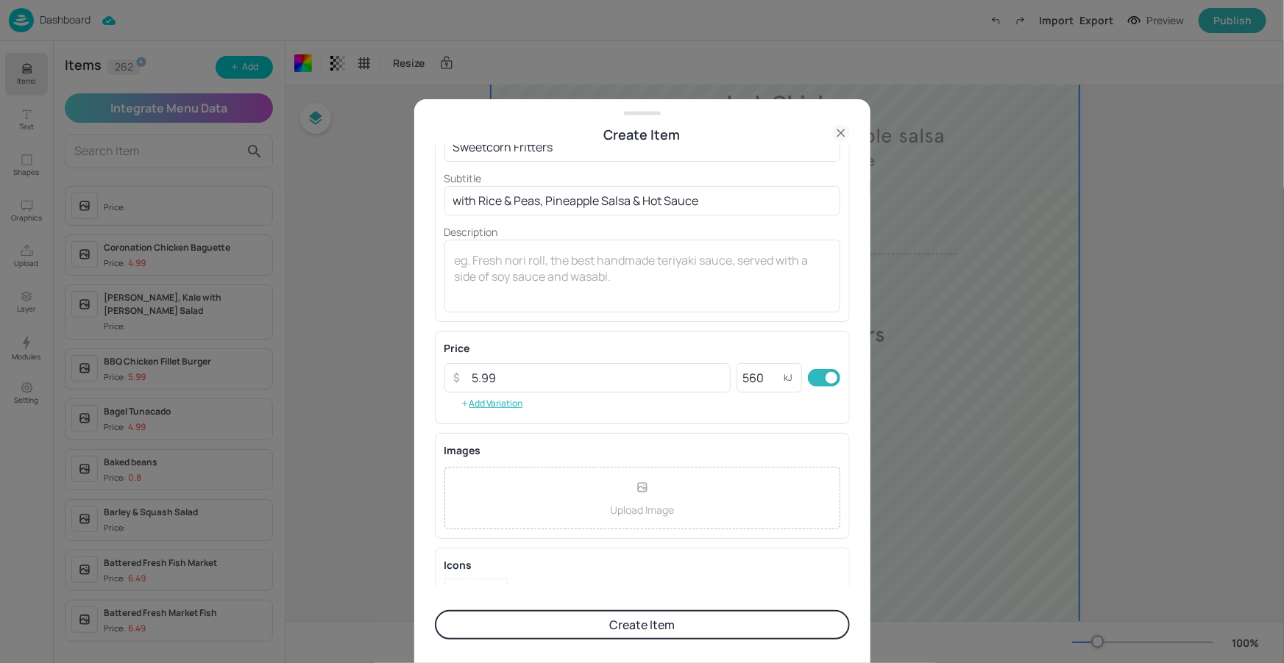
scroll to position [140, 0]
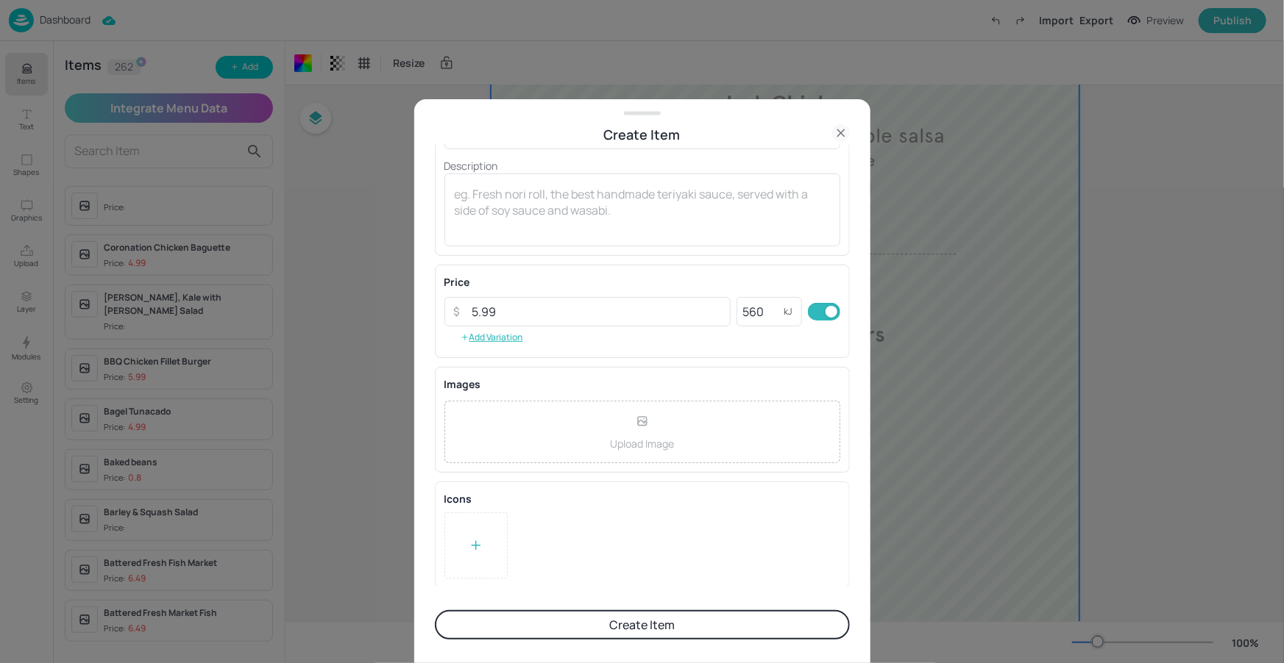
click at [495, 548] on div at bounding box center [475, 546] width 63 height 66
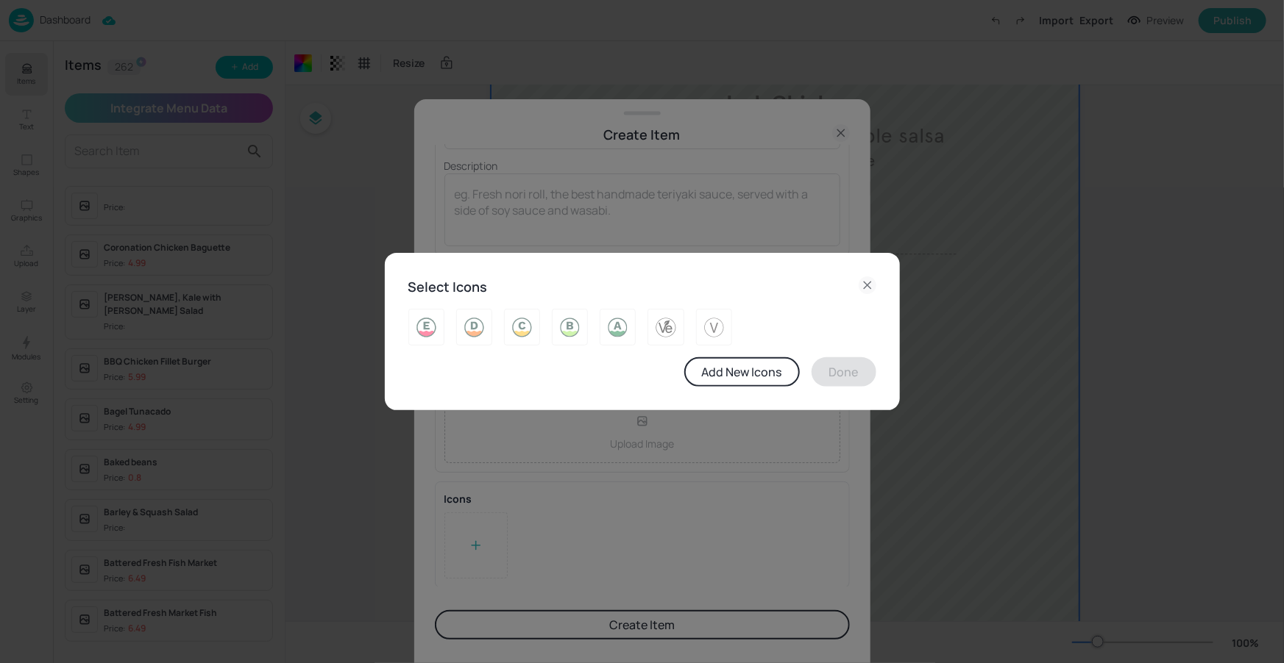
drag, startPoint x: 704, startPoint y: 327, endPoint x: 738, endPoint y: 345, distance: 38.2
click at [705, 327] on img at bounding box center [713, 328] width 23 height 24
drag, startPoint x: 663, startPoint y: 330, endPoint x: 685, endPoint y: 330, distance: 21.3
click at [664, 329] on img at bounding box center [665, 328] width 23 height 24
click at [700, 327] on div at bounding box center [714, 327] width 36 height 37
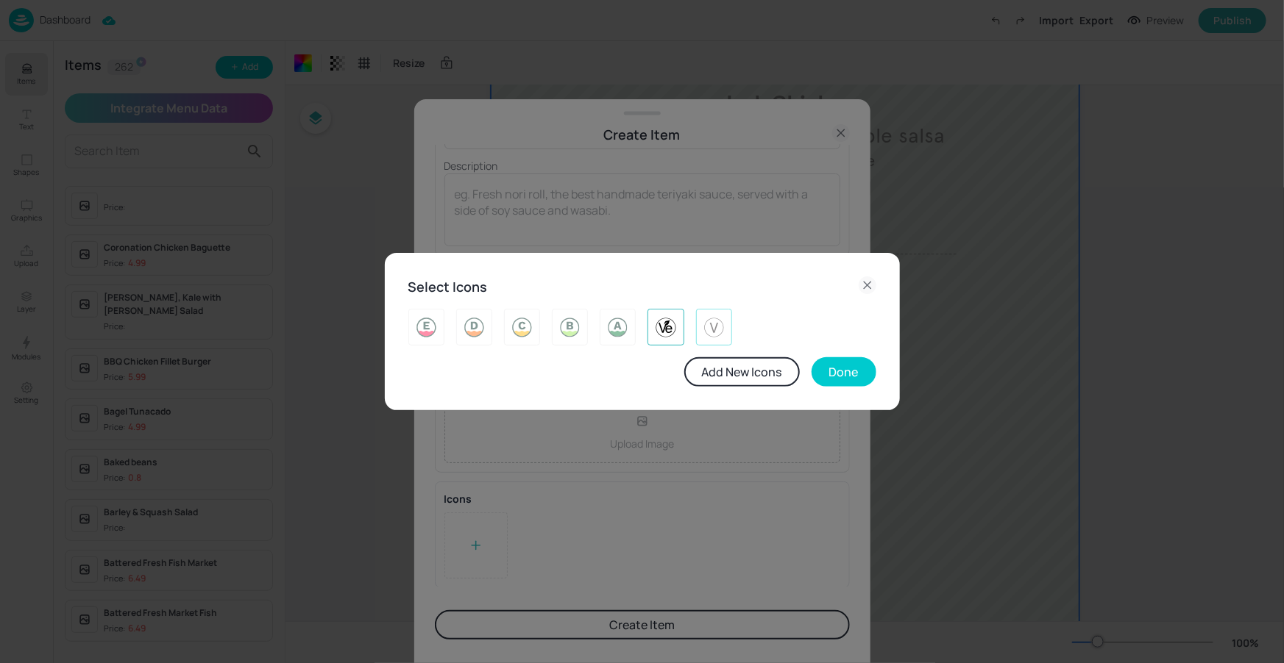
click at [701, 326] on div at bounding box center [714, 327] width 36 height 37
click at [653, 333] on div at bounding box center [665, 327] width 36 height 37
click at [828, 367] on button "Done" at bounding box center [843, 371] width 65 height 29
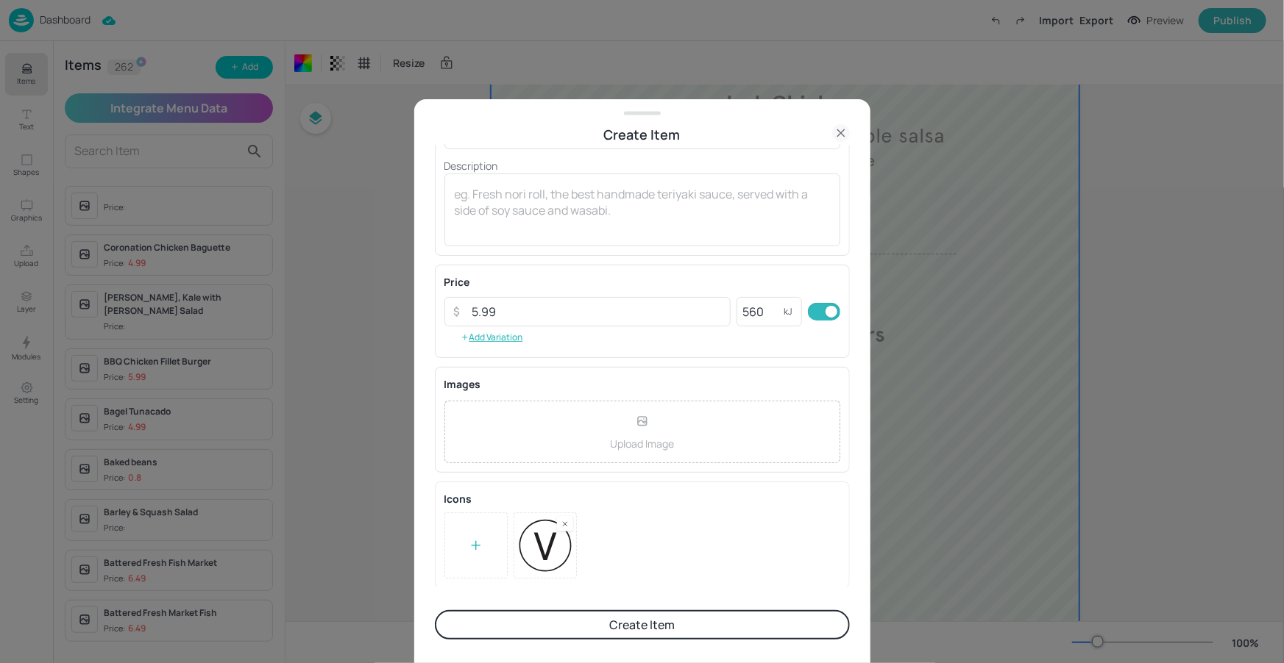
click at [607, 627] on button "Create Item" at bounding box center [642, 625] width 415 height 29
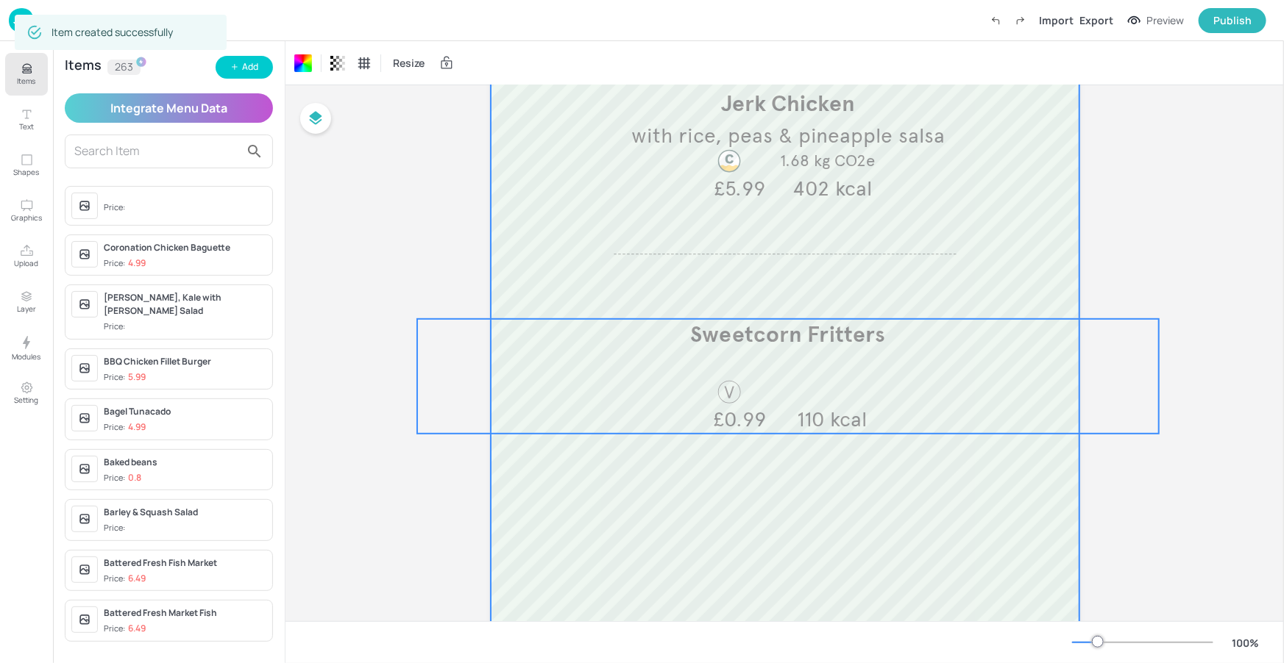
click at [722, 363] on div "Sweetcorn Fritters 110 kcal £0.99" at bounding box center [787, 376] width 742 height 115
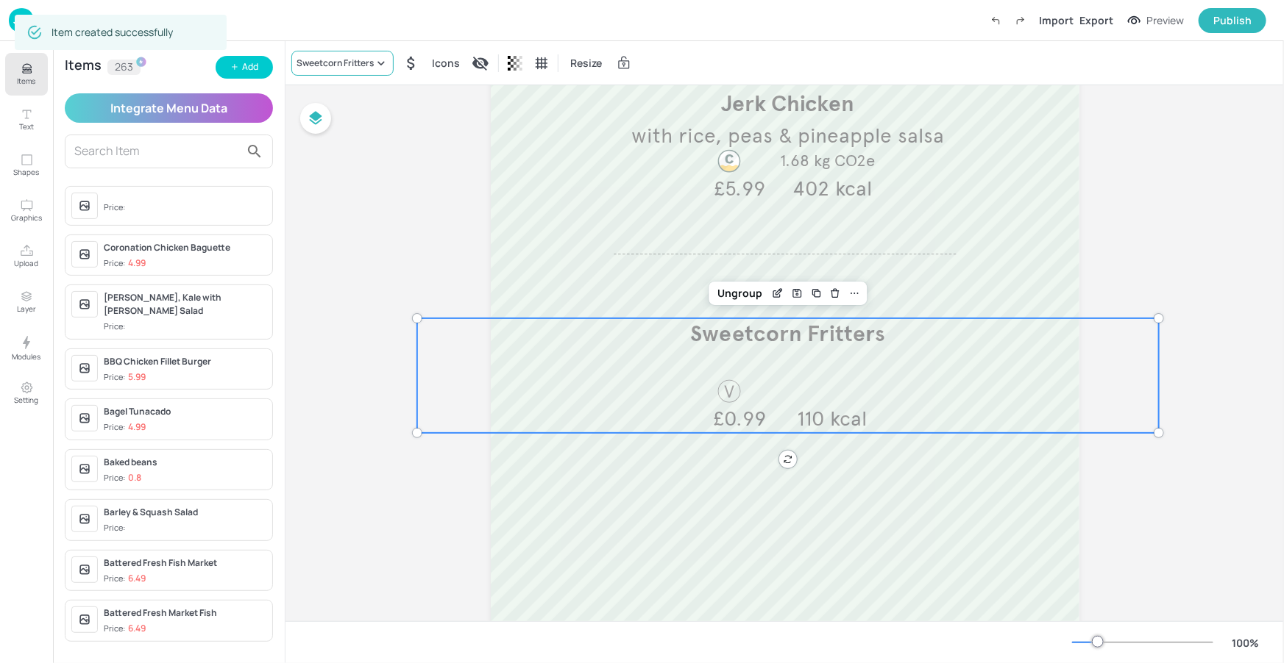
click at [365, 69] on div "Sweetcorn Fritters" at bounding box center [334, 63] width 77 height 13
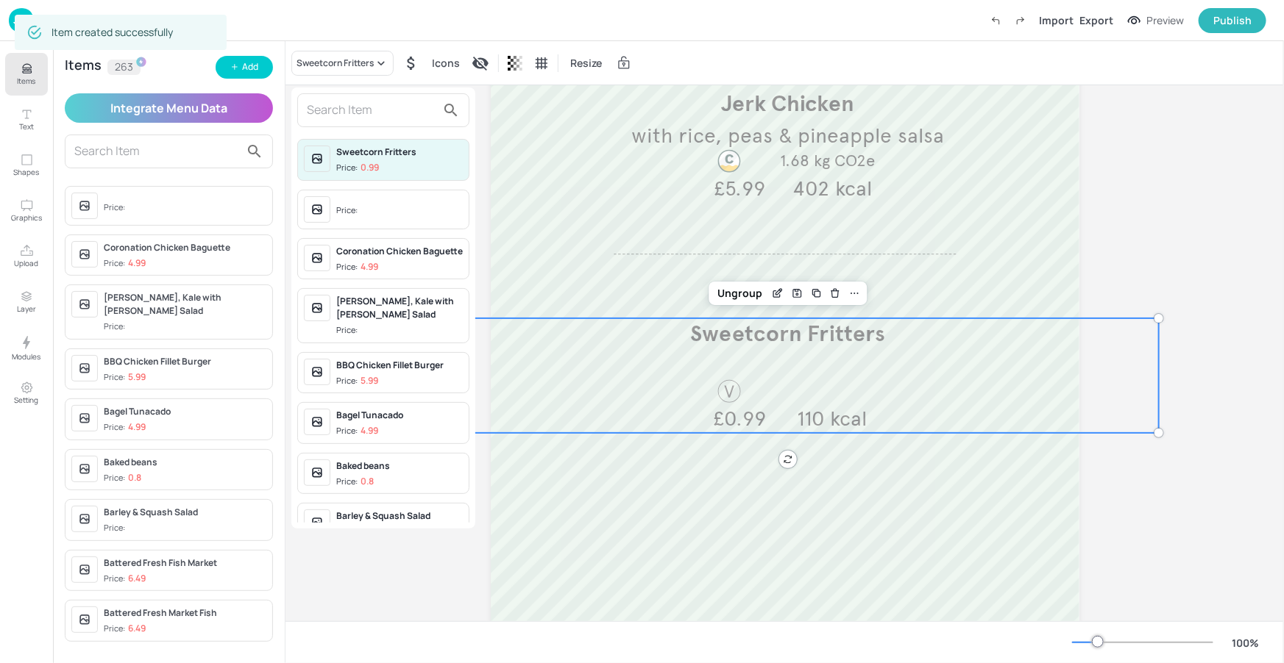
click at [363, 113] on input "text" at bounding box center [371, 111] width 129 height 24
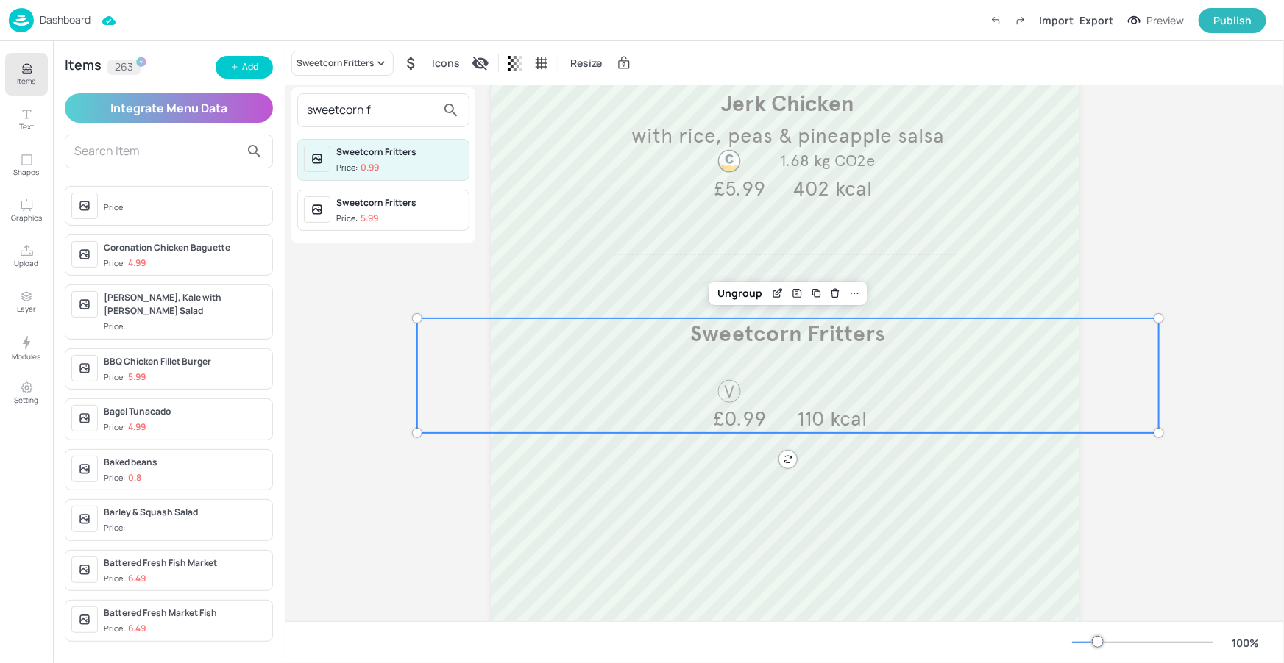
type input "sweetcorn f"
click at [388, 196] on div "Sweetcorn Fritters" at bounding box center [399, 202] width 127 height 13
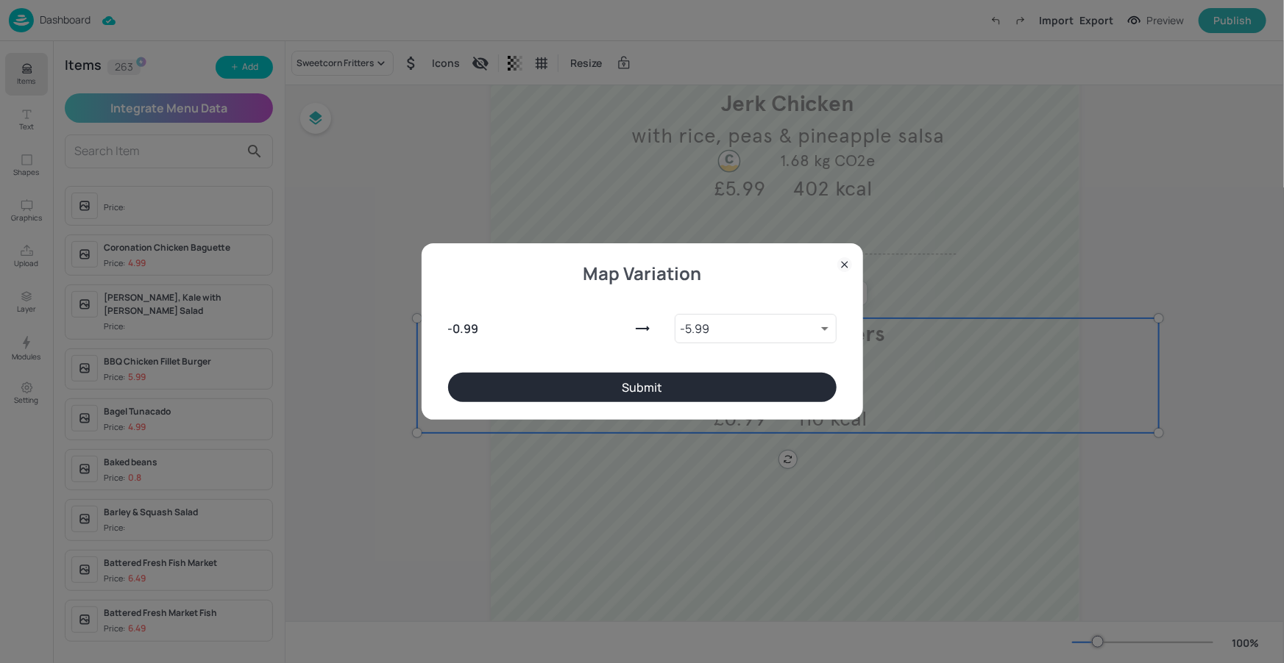
click at [722, 394] on button "Submit" at bounding box center [642, 387] width 388 height 29
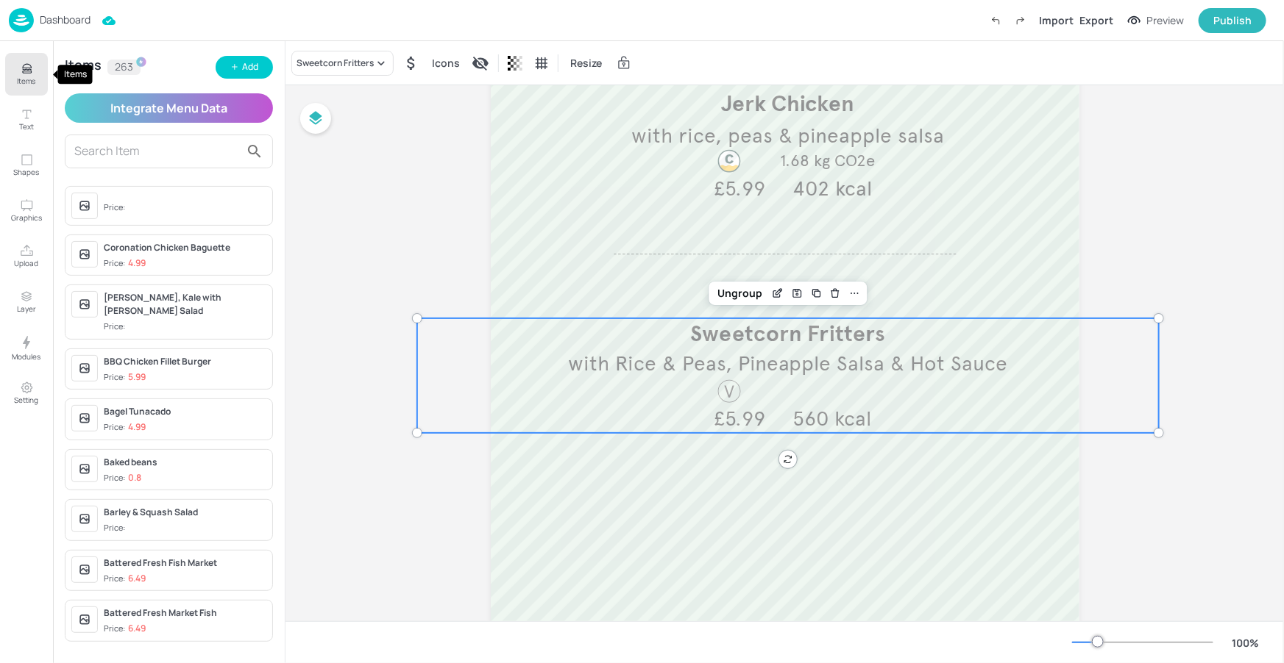
click at [34, 77] on p "Items" at bounding box center [27, 81] width 18 height 10
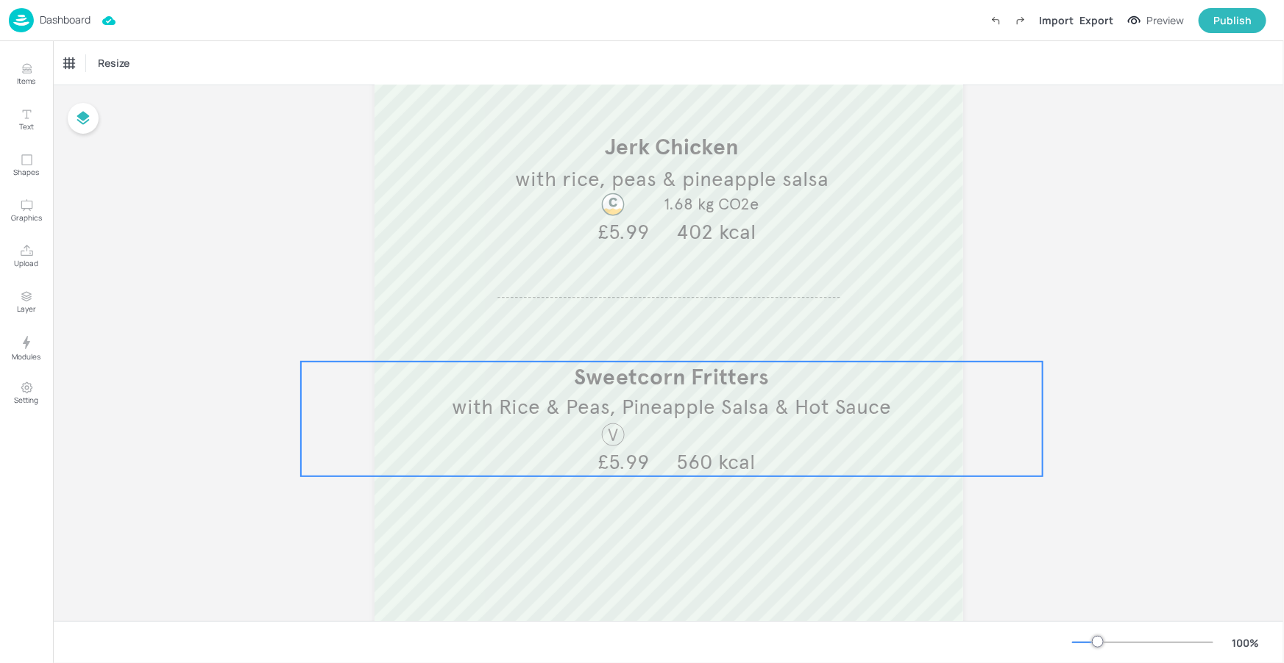
scroll to position [210, 0]
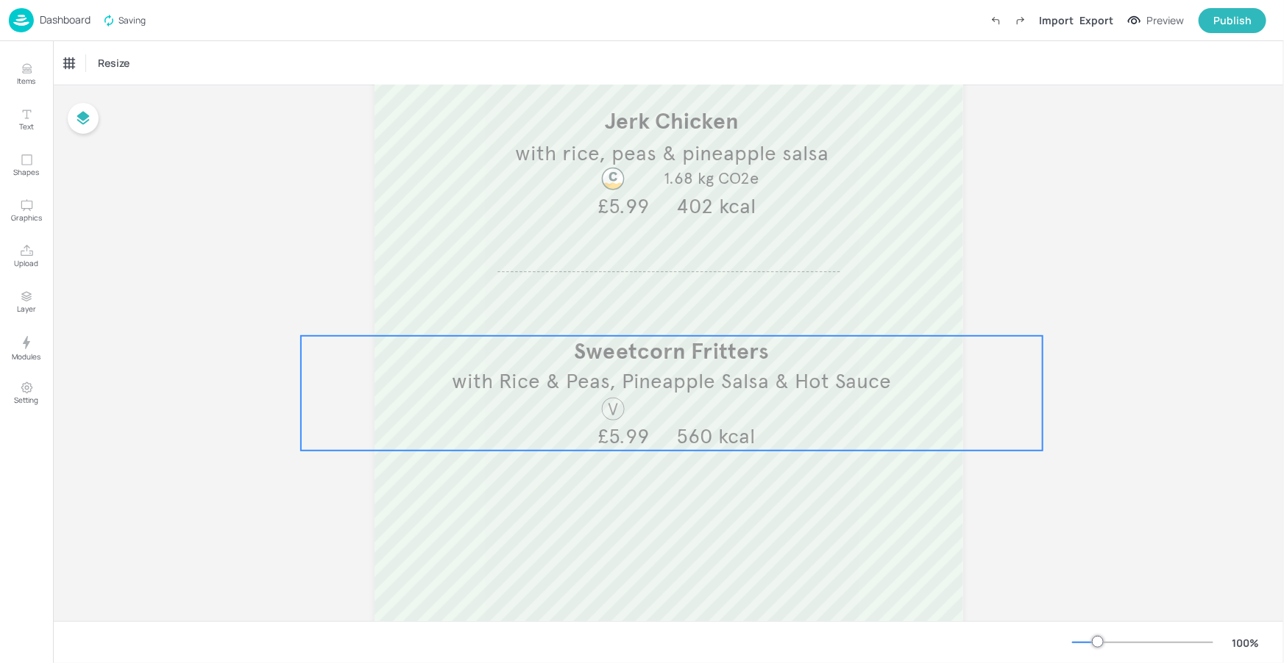
click at [777, 397] on div "Sweetcorn Fritters with Rice & Peas, Pineapple Salsa & Hot Sauce 560 kcal £5.99" at bounding box center [671, 393] width 742 height 115
click at [655, 311] on icon "Edit Item" at bounding box center [661, 311] width 13 height 12
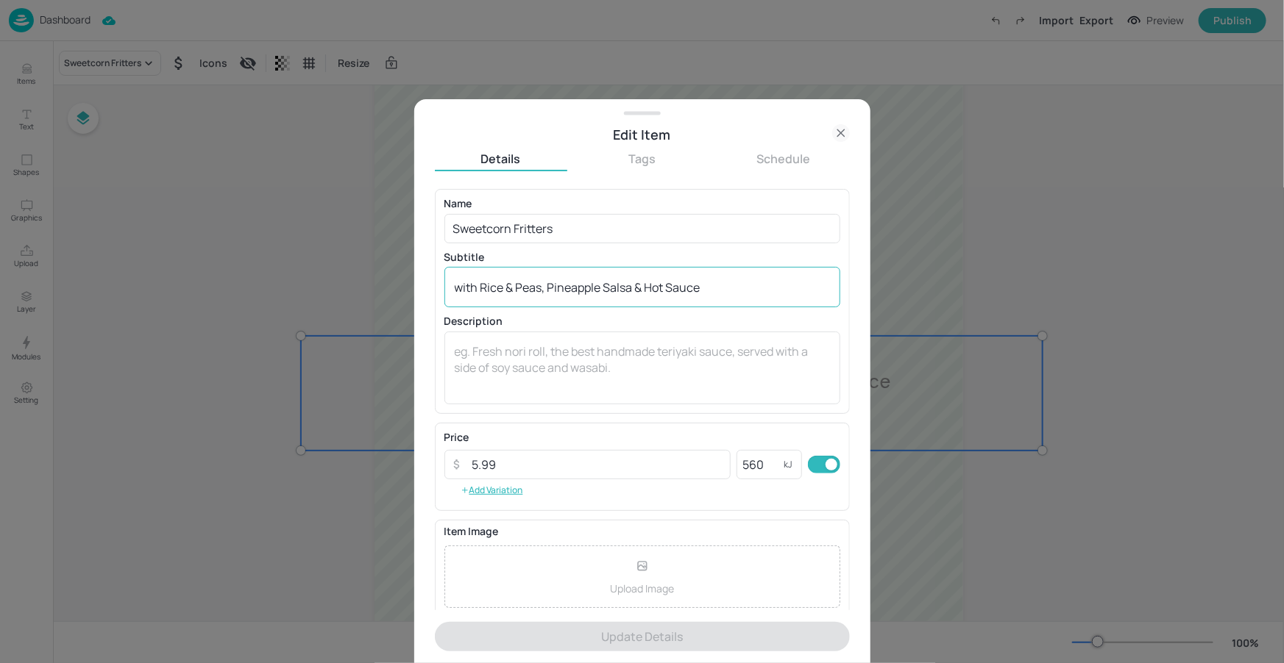
click at [485, 285] on textarea "with Rice & Peas, Pineapple Salsa & Hot Sauce" at bounding box center [642, 288] width 375 height 16
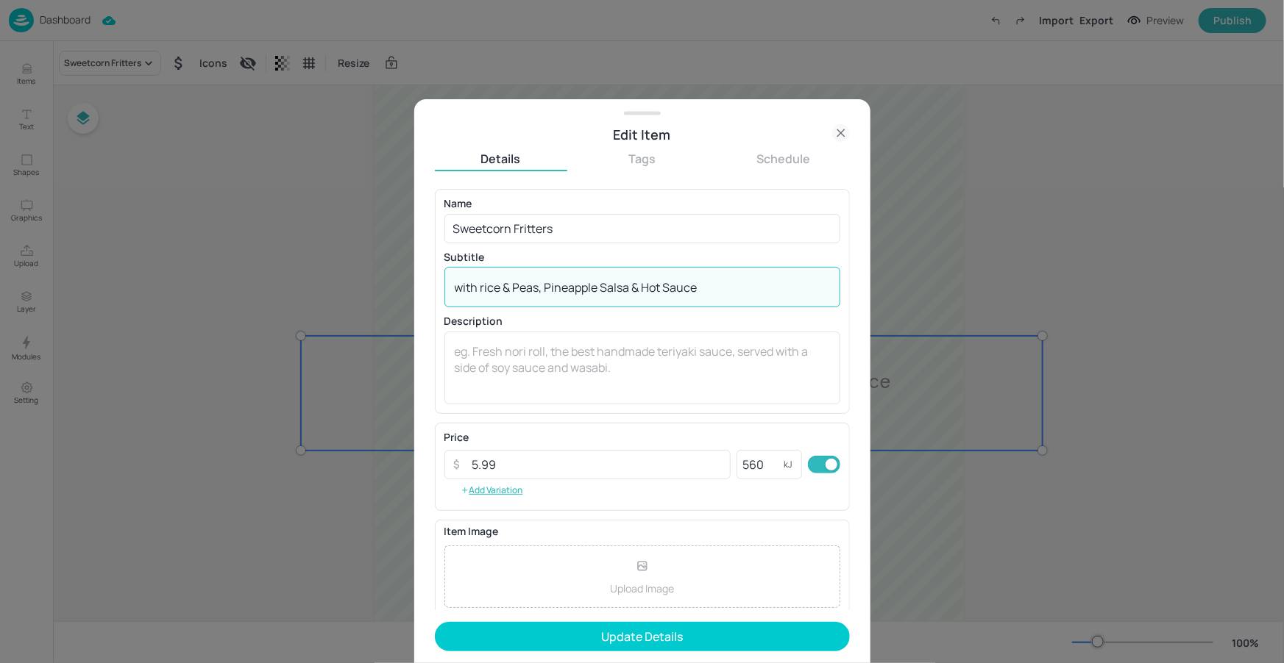
click at [519, 285] on textarea "with rice & Peas, Pineapple Salsa & Hot Sauce" at bounding box center [642, 288] width 375 height 16
click at [552, 284] on textarea "with rice & peas, Pineapple Salsa & Hot Sauce" at bounding box center [642, 288] width 375 height 16
click at [607, 288] on textarea "with rice & peas, pineapple Salsa & Hot Sauce" at bounding box center [642, 288] width 375 height 16
click at [650, 286] on textarea "with rice & peas, pineapple salsa & Hot Sauce" at bounding box center [642, 288] width 375 height 16
click at [672, 293] on textarea "with rice & peas, pineapple salsa & hot Sauce" at bounding box center [642, 288] width 375 height 16
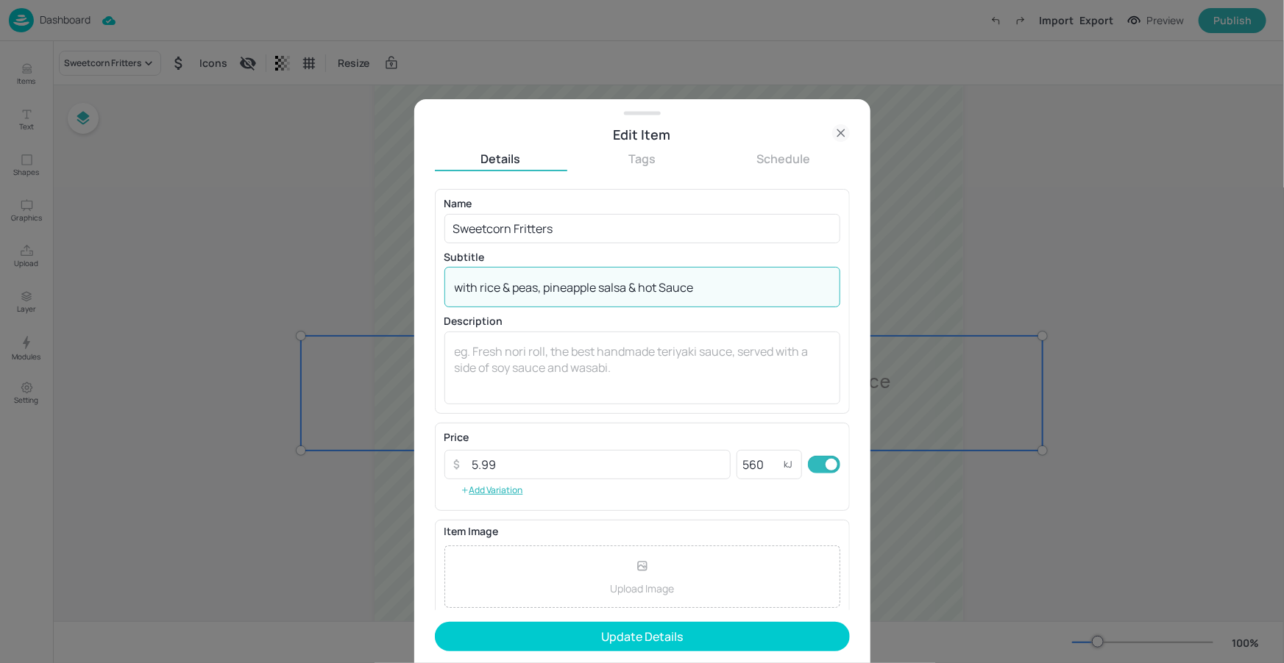
click at [668, 288] on textarea "with rice & peas, pineapple salsa & hot Sauce" at bounding box center [642, 288] width 375 height 16
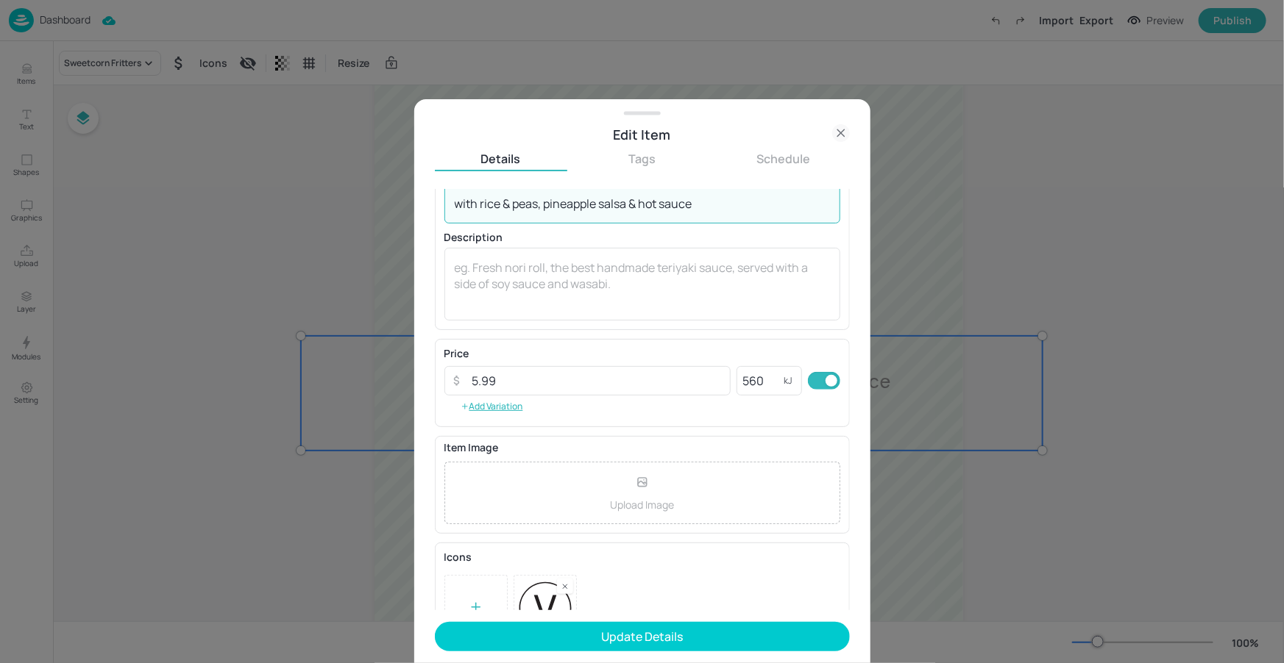
scroll to position [110, 0]
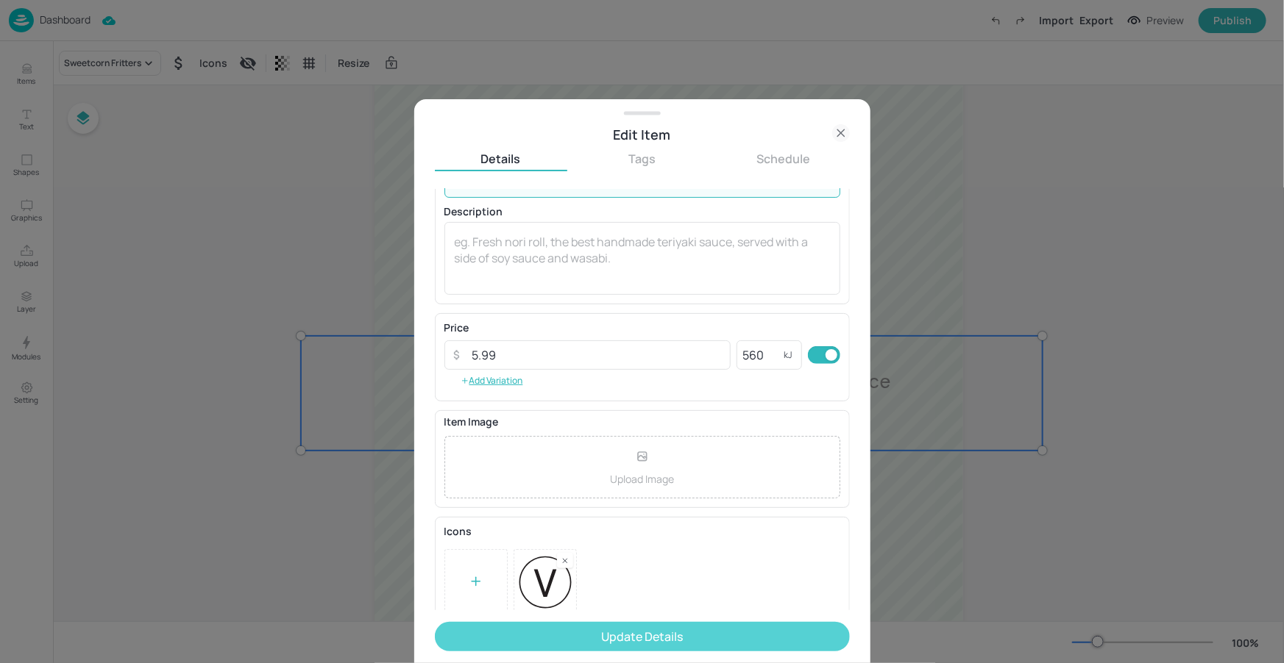
type textarea "with rice & peas, pineapple salsa & hot sauce"
click at [647, 625] on button "Update Details" at bounding box center [642, 636] width 415 height 29
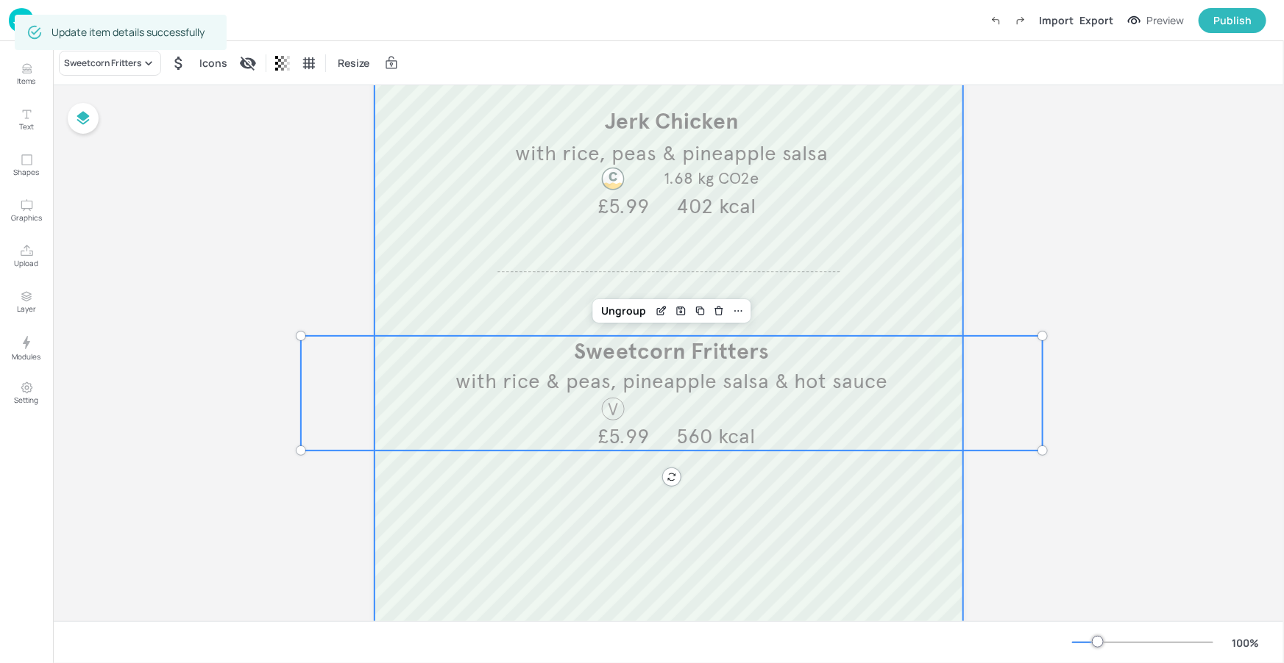
click at [836, 499] on div at bounding box center [668, 393] width 588 height 942
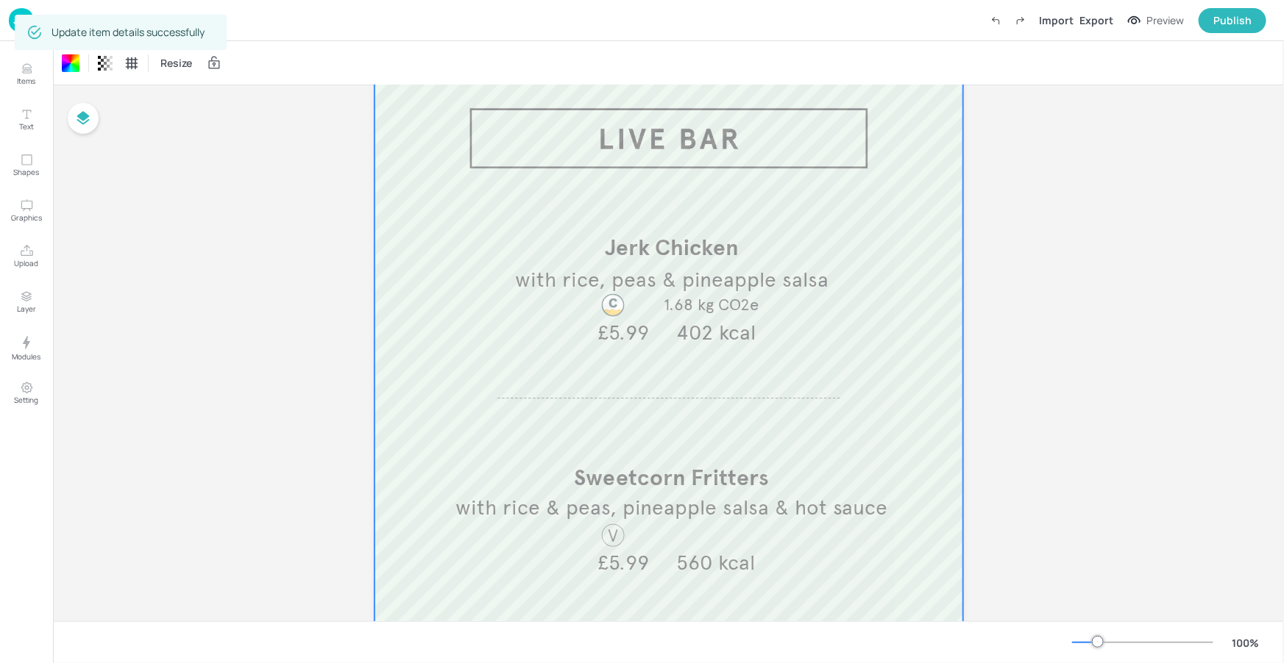
scroll to position [44, 0]
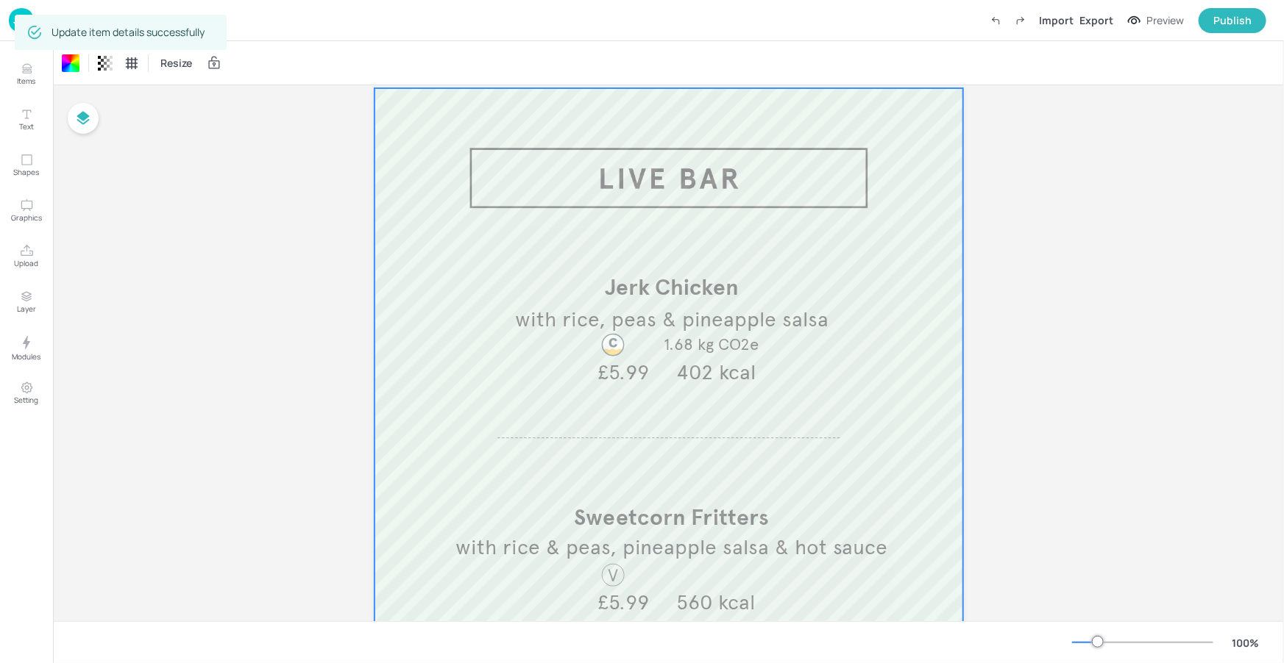
click at [922, 368] on div at bounding box center [668, 559] width 588 height 942
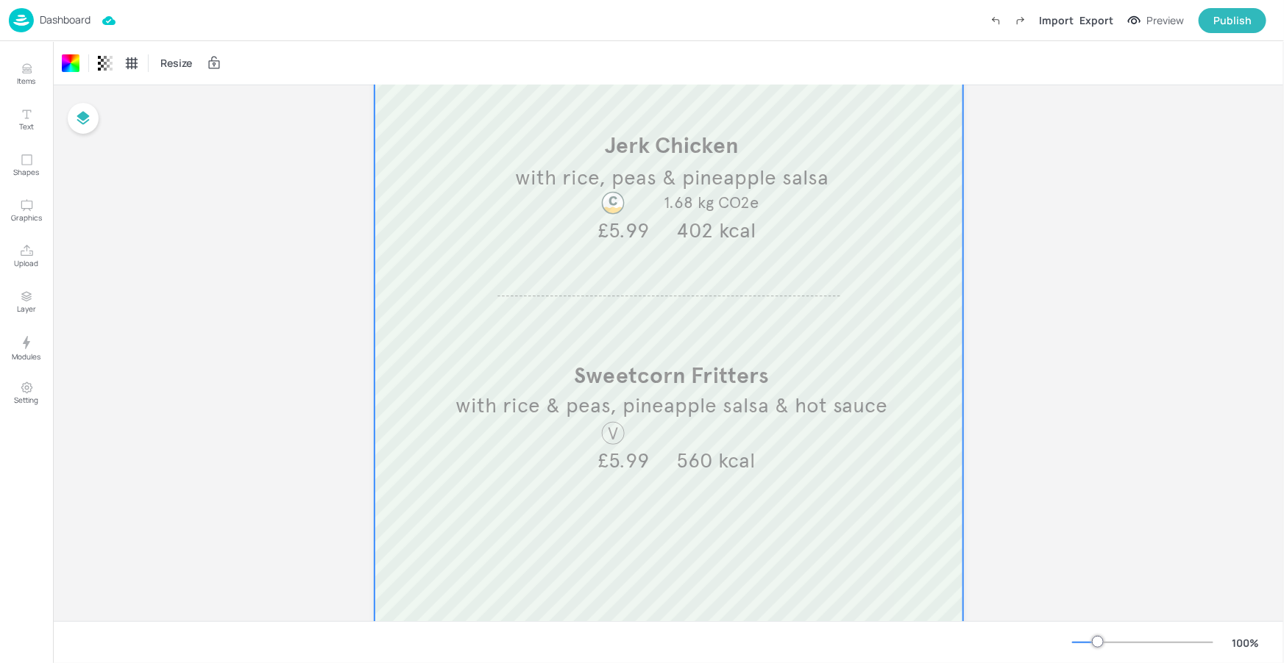
scroll to position [182, 0]
click at [82, 23] on p "Dashboard" at bounding box center [65, 20] width 51 height 10
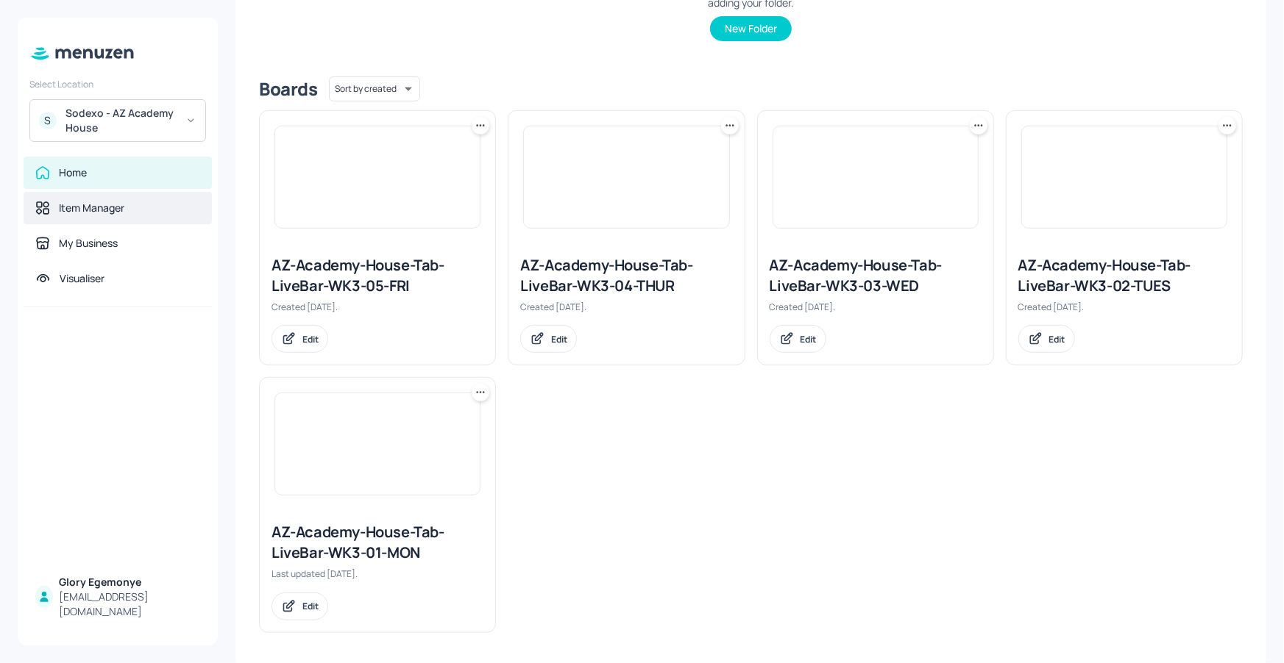
scroll to position [311, 0]
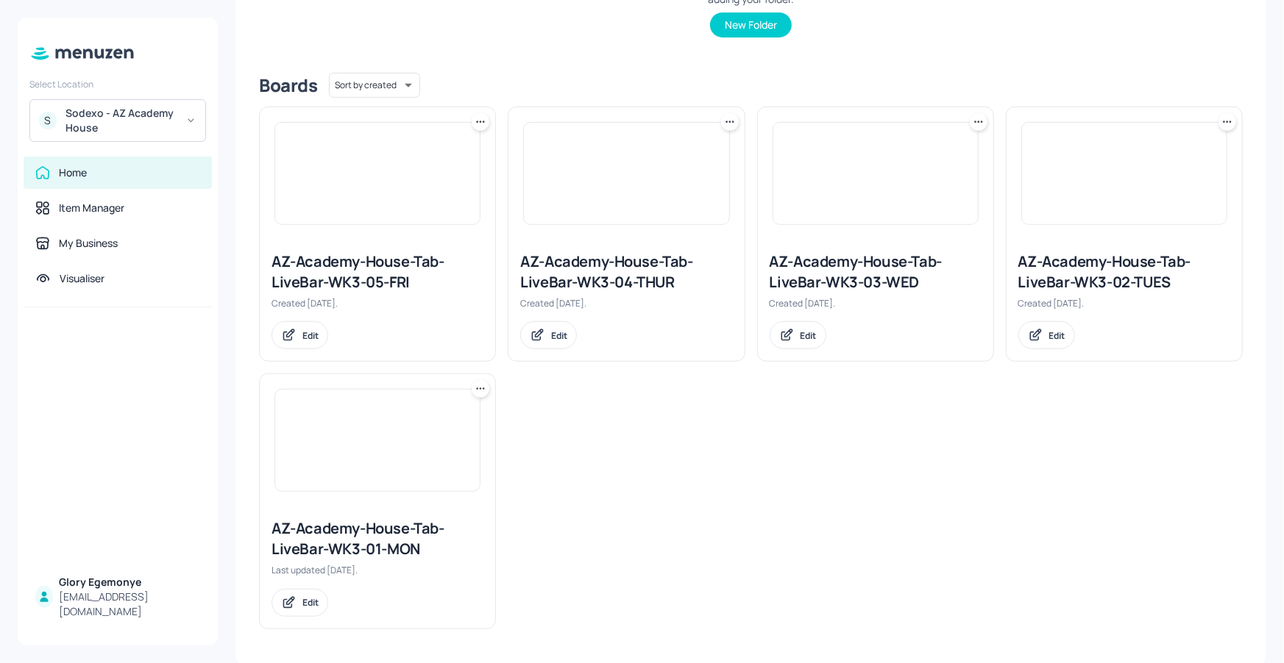
click at [1029, 275] on div "AZ-Academy-House-Tab-LiveBar-WK3-02-TUES" at bounding box center [1124, 272] width 212 height 41
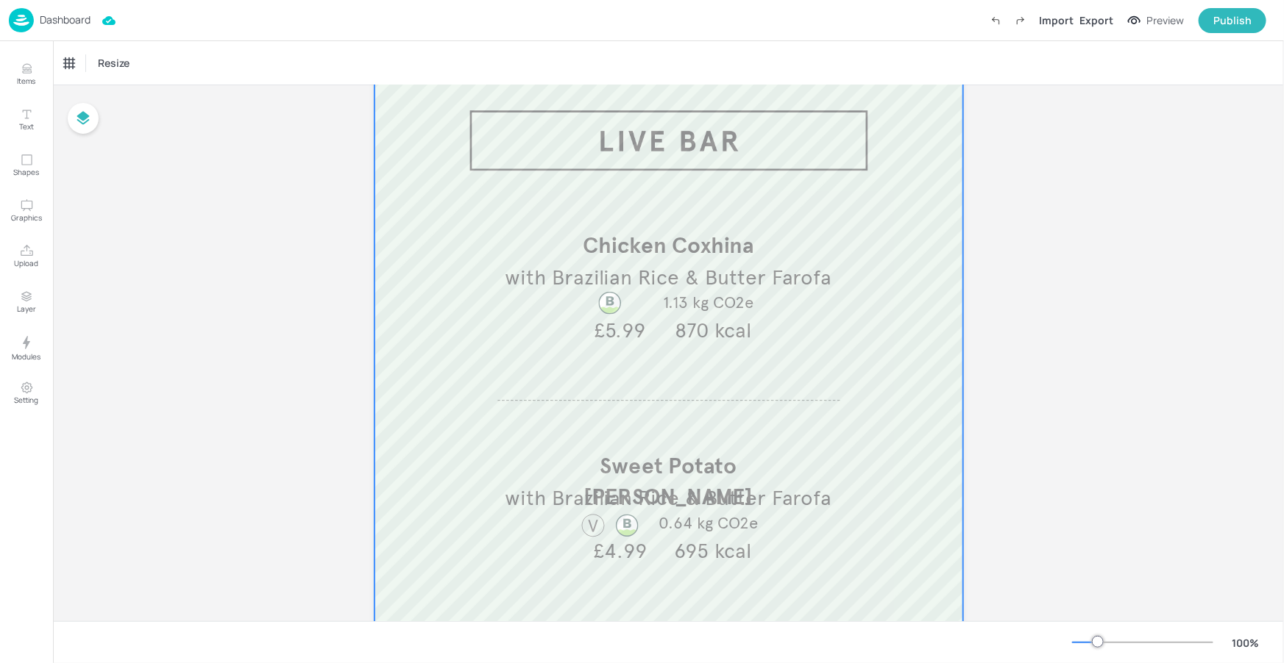
scroll to position [80, 0]
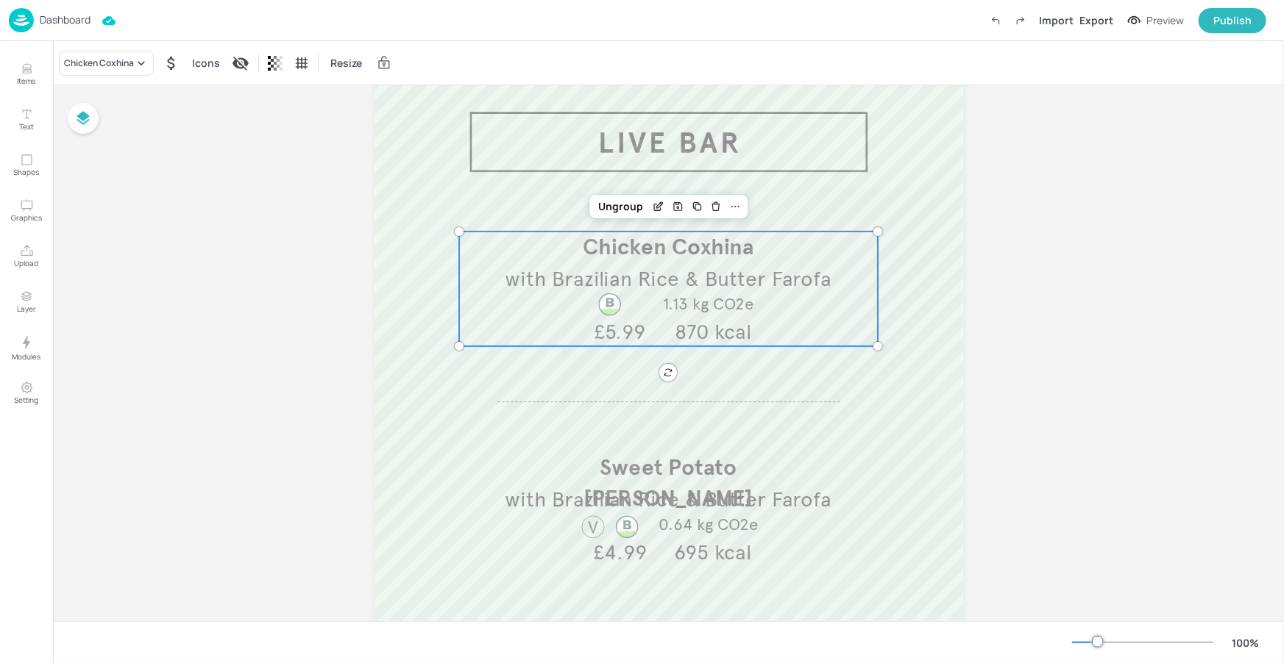
click at [620, 316] on div at bounding box center [609, 304] width 26 height 26
click at [112, 60] on div "Chicken Coxhina" at bounding box center [99, 63] width 70 height 13
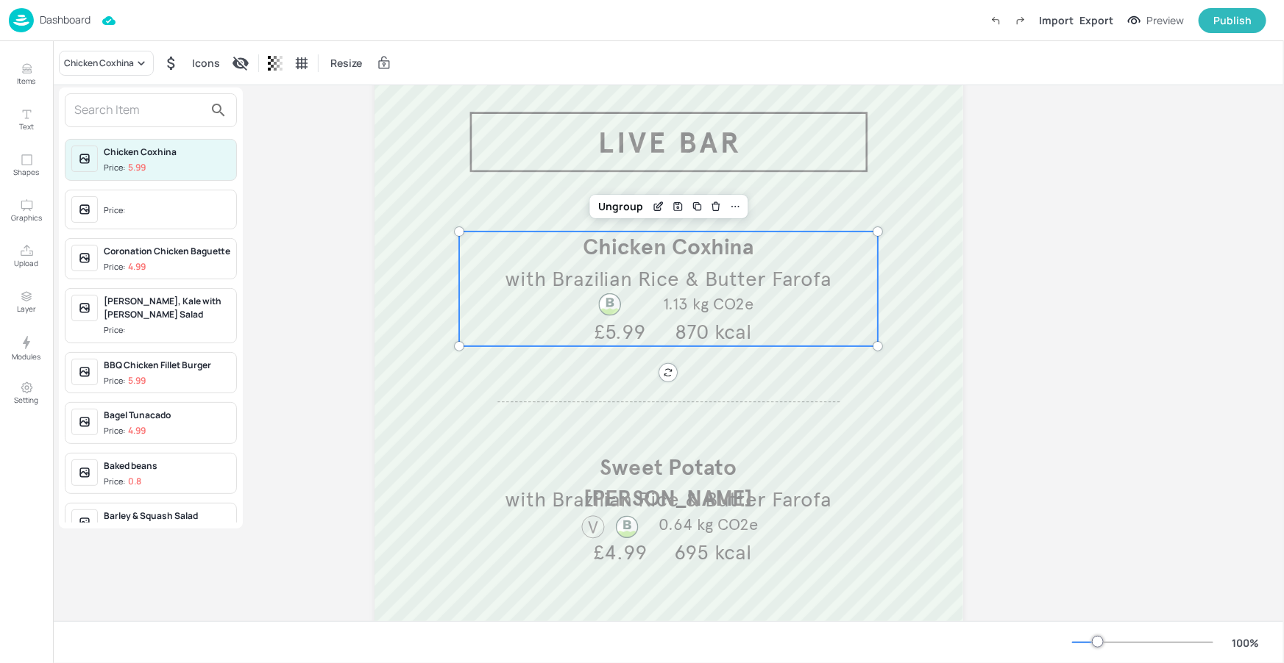
click at [125, 117] on input "text" at bounding box center [138, 111] width 129 height 24
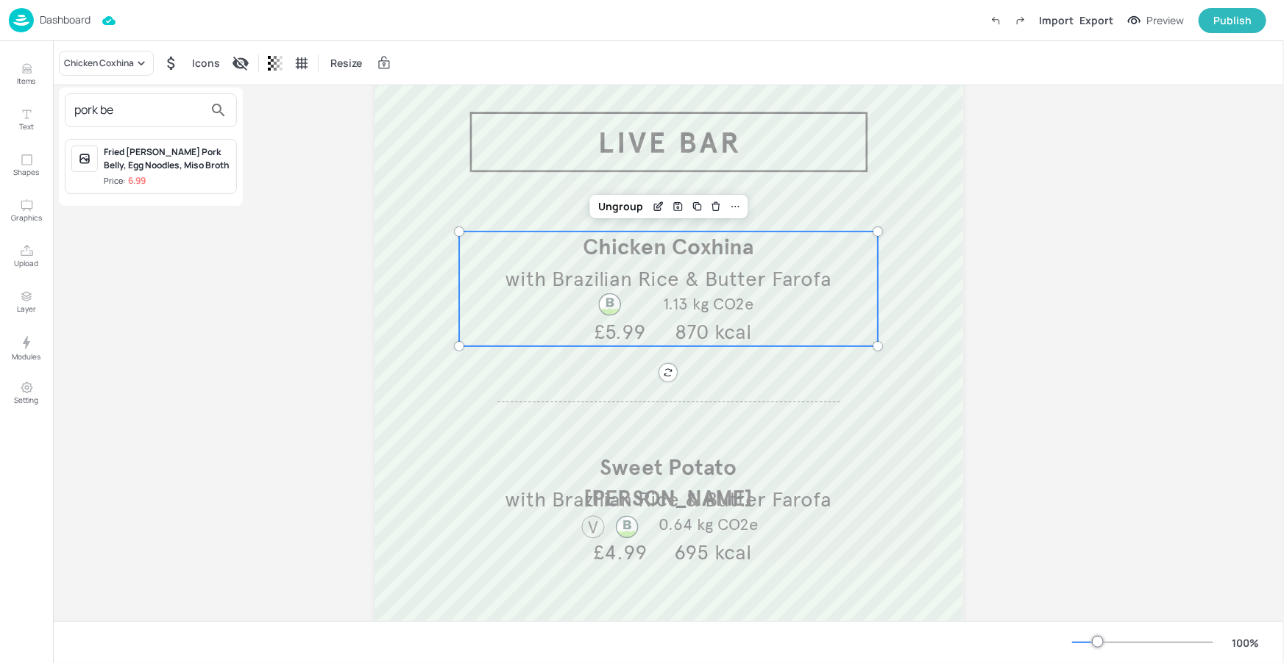
type input "pork be"
click at [181, 282] on div at bounding box center [642, 331] width 1284 height 663
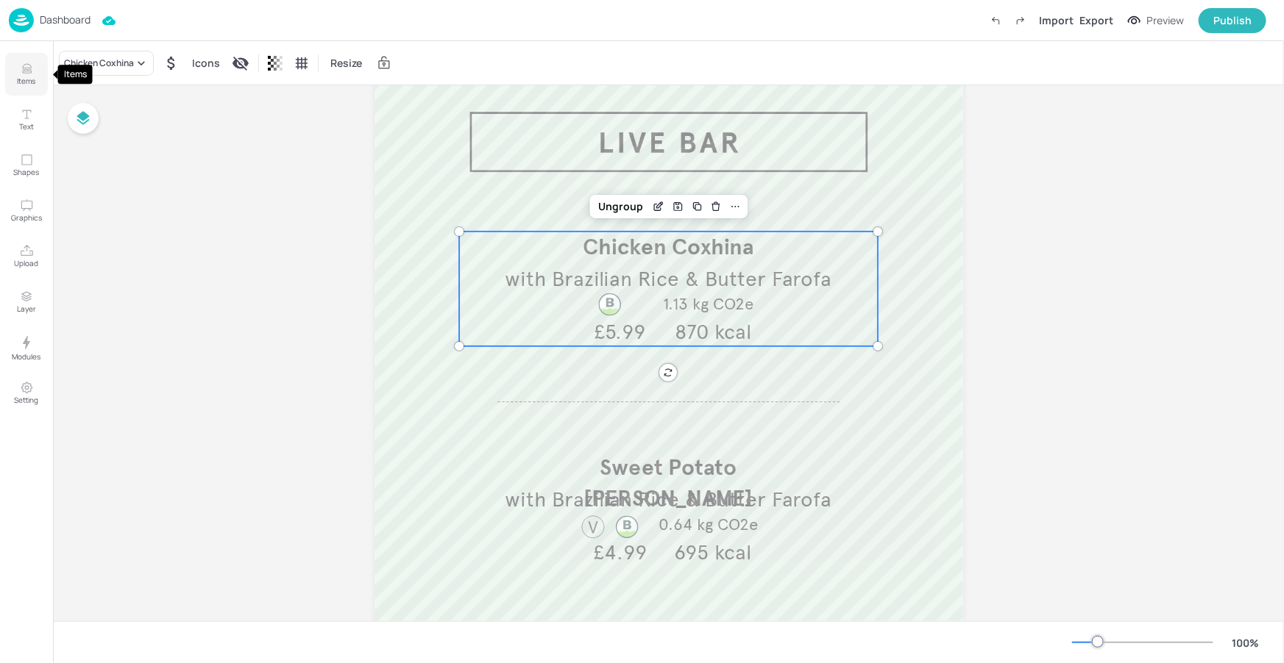
click at [25, 74] on icon "Items" at bounding box center [27, 69] width 14 height 14
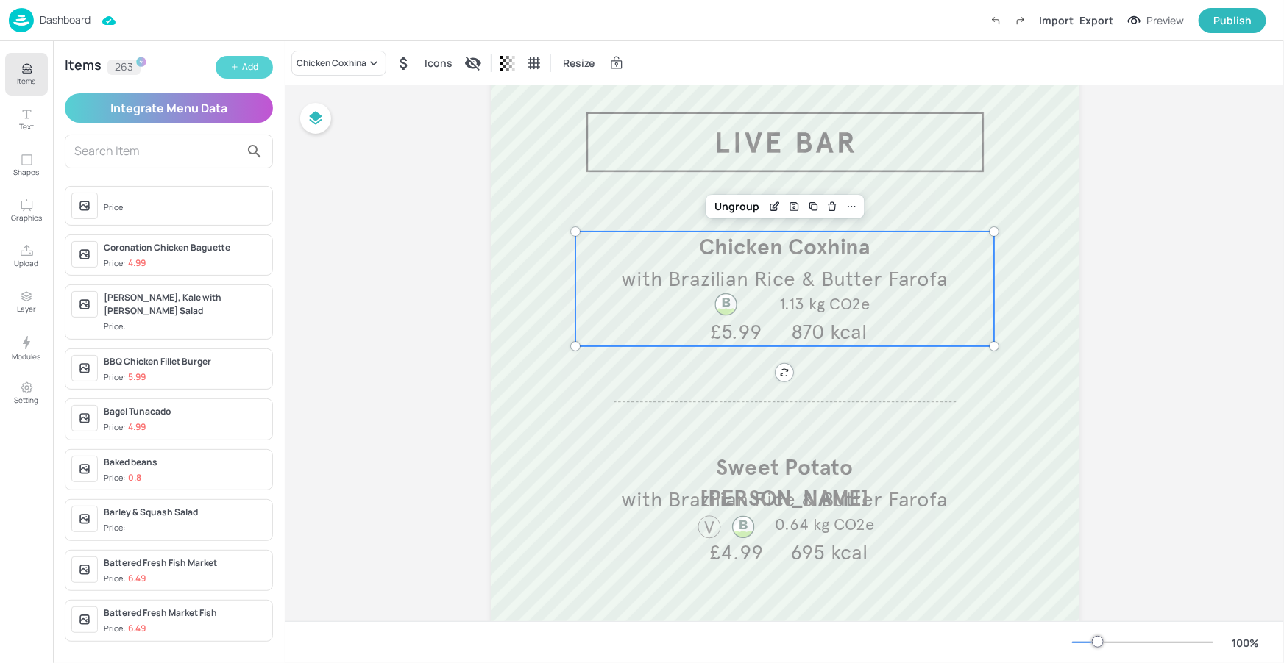
click at [224, 60] on button "Add" at bounding box center [244, 67] width 57 height 23
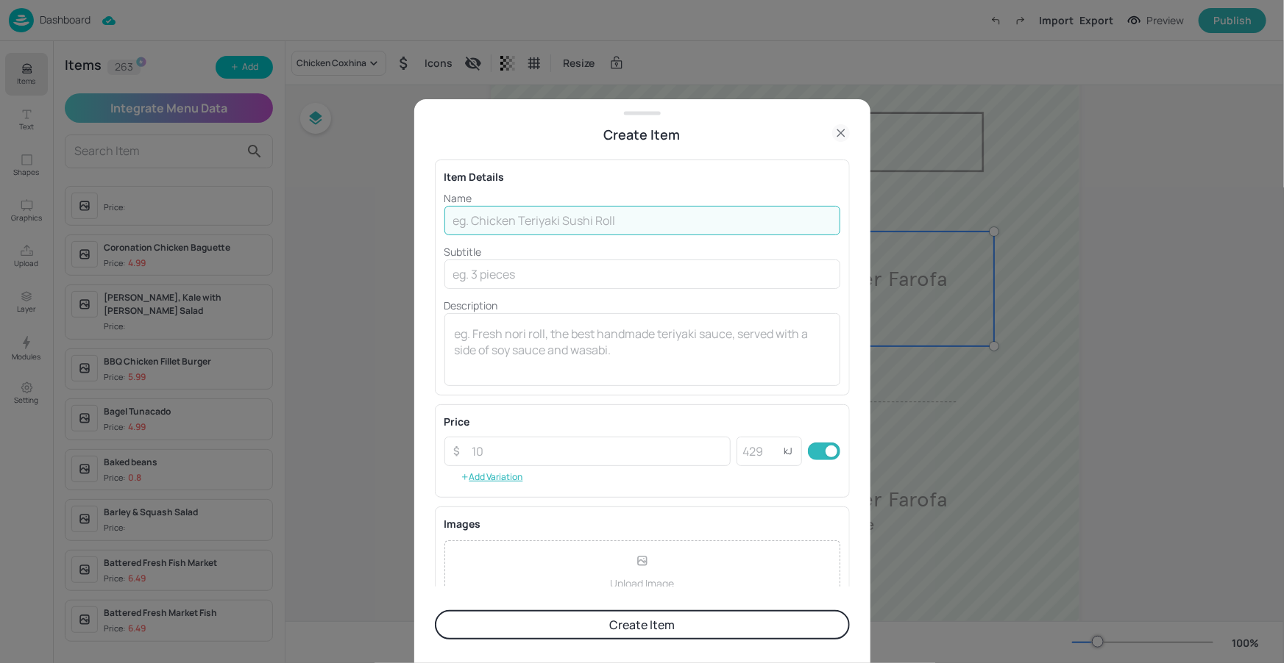
click at [569, 217] on input "text" at bounding box center [642, 220] width 396 height 29
paste input "Pork Belly Cracklings"
type input "Pork Belly Cracklings"
click at [533, 267] on input "text" at bounding box center [642, 274] width 396 height 29
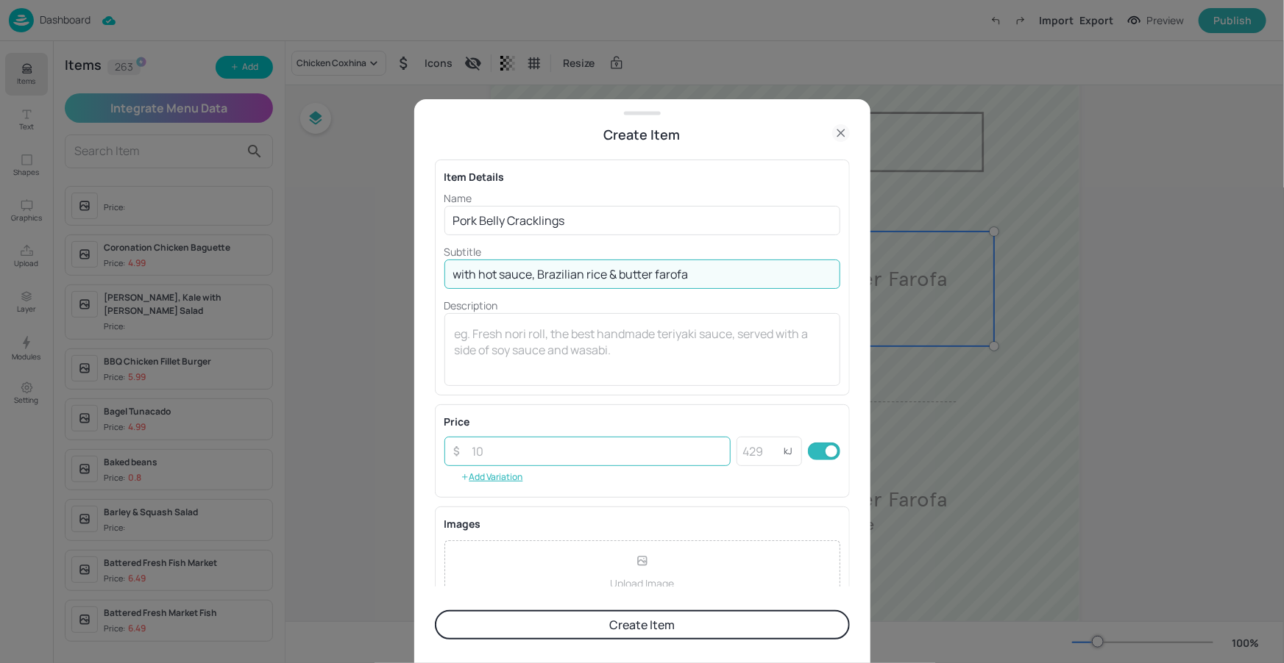
type input "with hot sauce, Brazilian rice & butter farofa"
click at [593, 437] on input "number" at bounding box center [597, 451] width 268 height 29
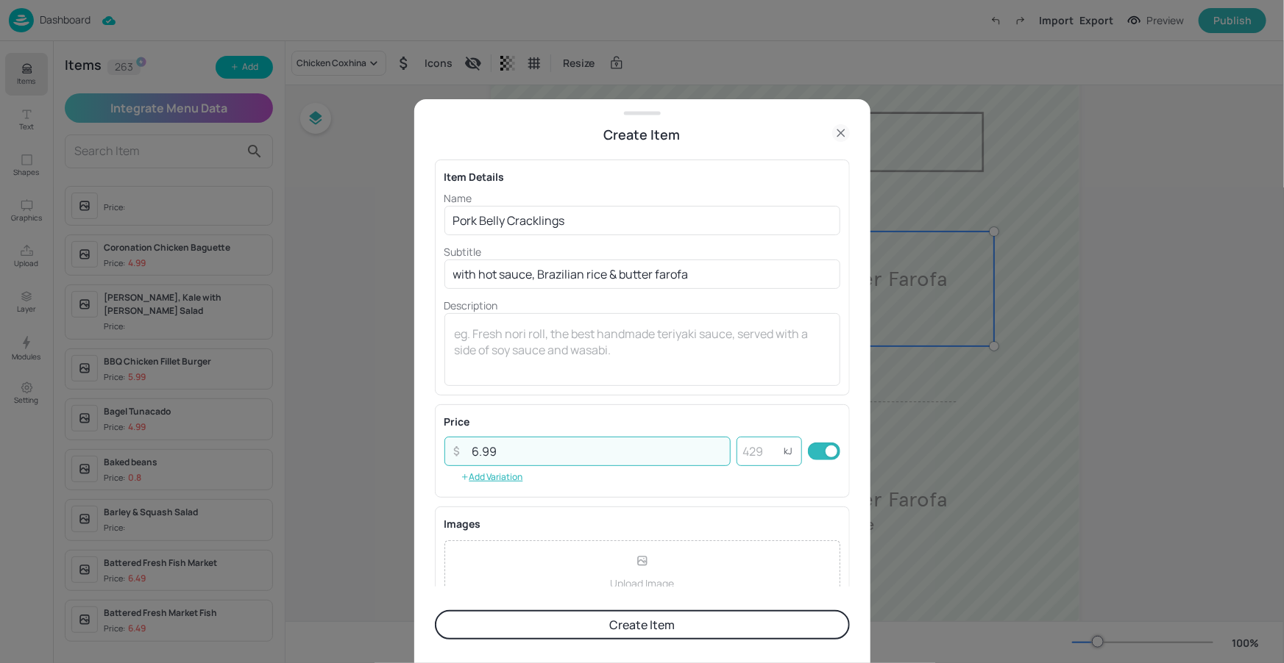
type input "6.99"
click at [752, 460] on input "number" at bounding box center [759, 451] width 47 height 29
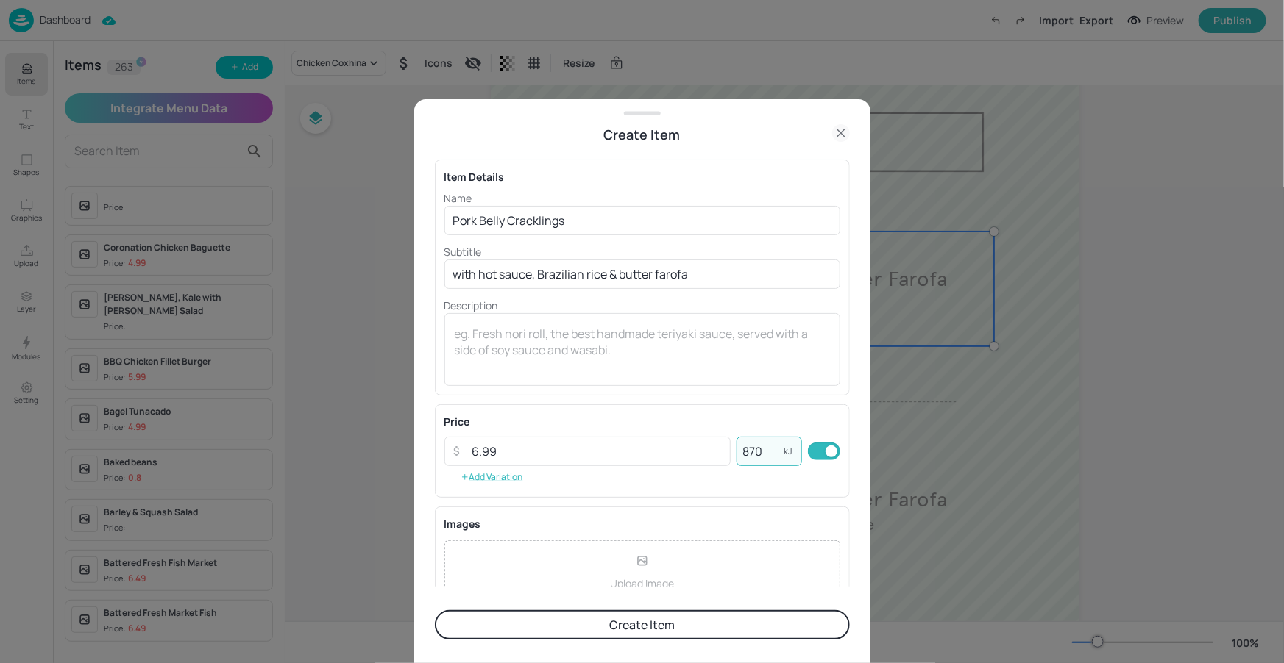
type input "870"
click at [762, 405] on div "Price ​ 6.99 ​ 870 kJ ​ Add Variation" at bounding box center [642, 451] width 415 height 93
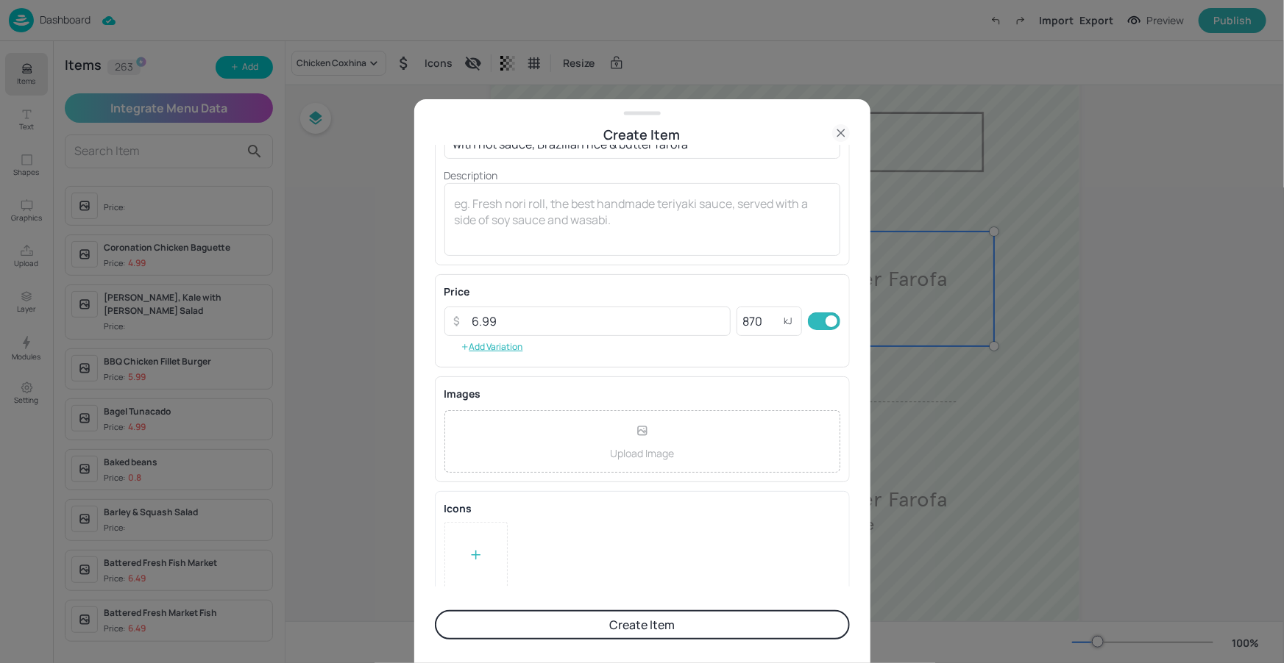
scroll to position [131, 0]
click at [608, 627] on button "Create Item" at bounding box center [642, 625] width 415 height 29
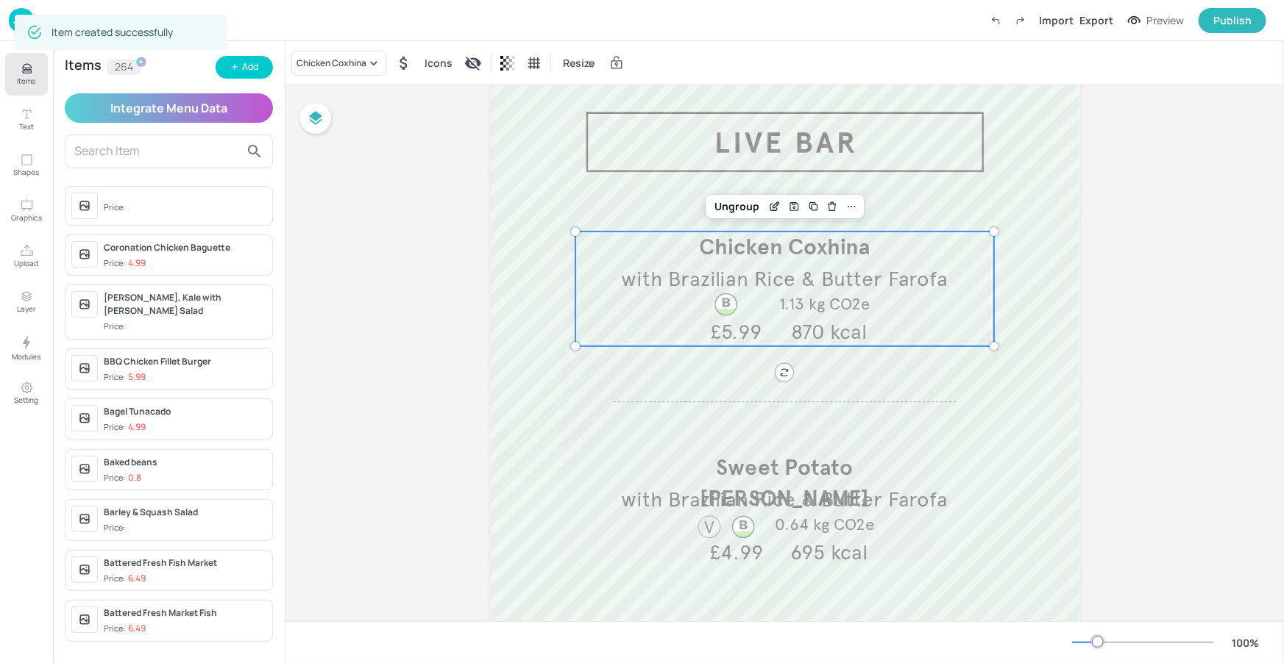
click at [780, 327] on p "870 kcal" at bounding box center [828, 332] width 97 height 29
click at [329, 74] on div "Chicken Coxhina" at bounding box center [338, 63] width 95 height 25
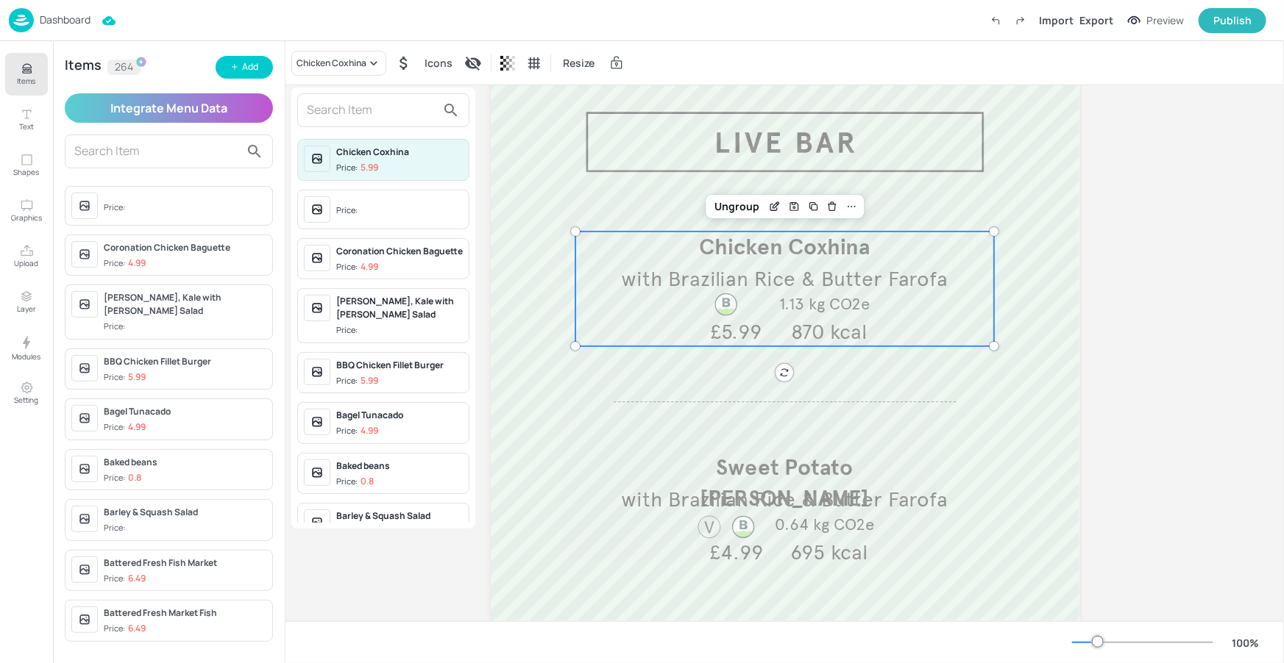
click at [345, 113] on input "text" at bounding box center [371, 111] width 129 height 24
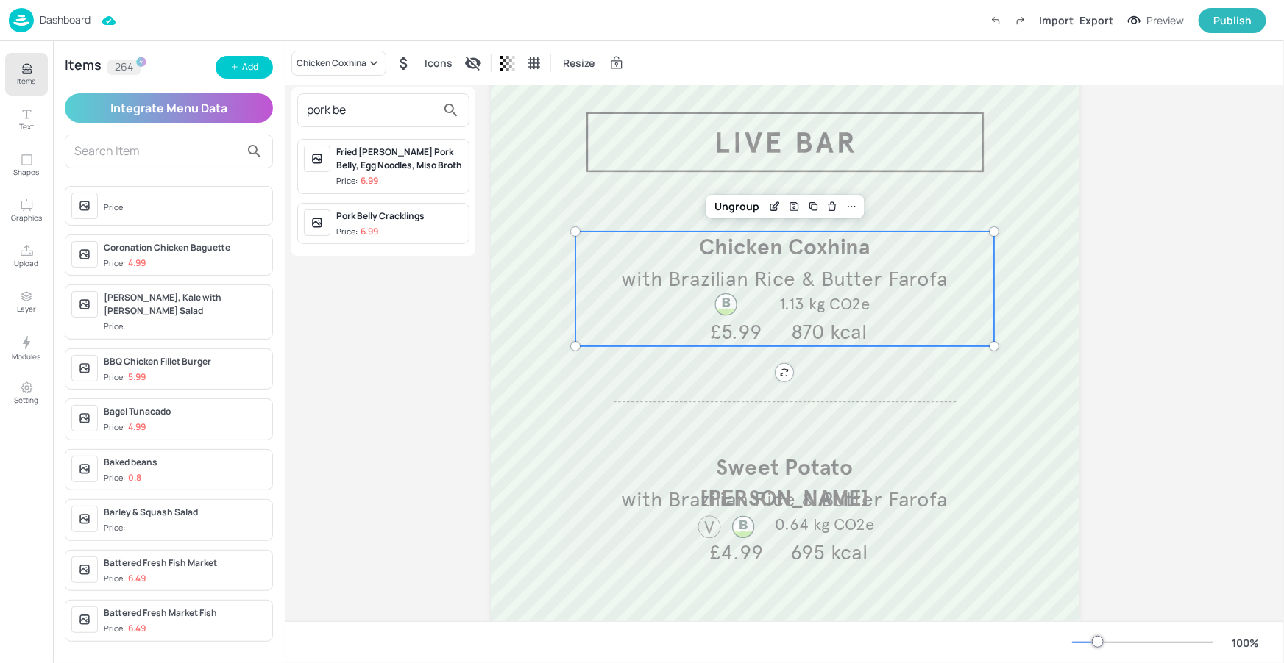
type input "pork be"
click at [375, 210] on div "Pork Belly Cracklings" at bounding box center [399, 216] width 127 height 13
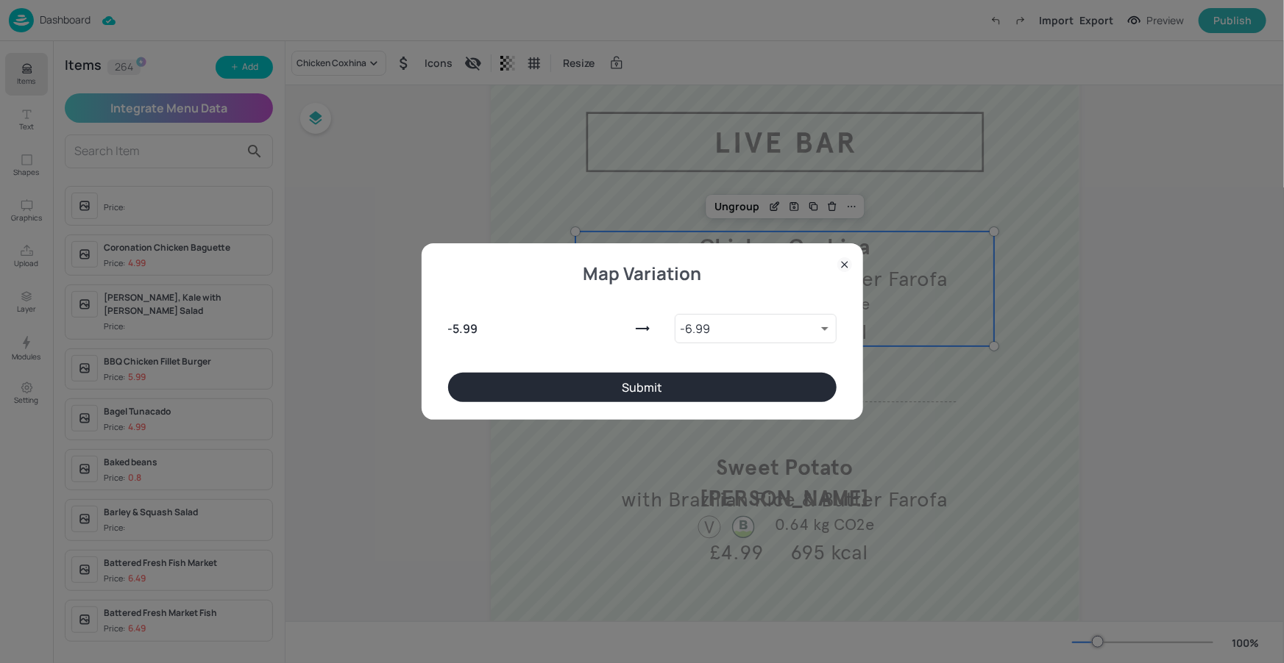
click at [691, 371] on div "- 5.99 - 6.99 9688847 ​" at bounding box center [642, 326] width 388 height 94
click at [691, 375] on button "Submit" at bounding box center [642, 387] width 388 height 29
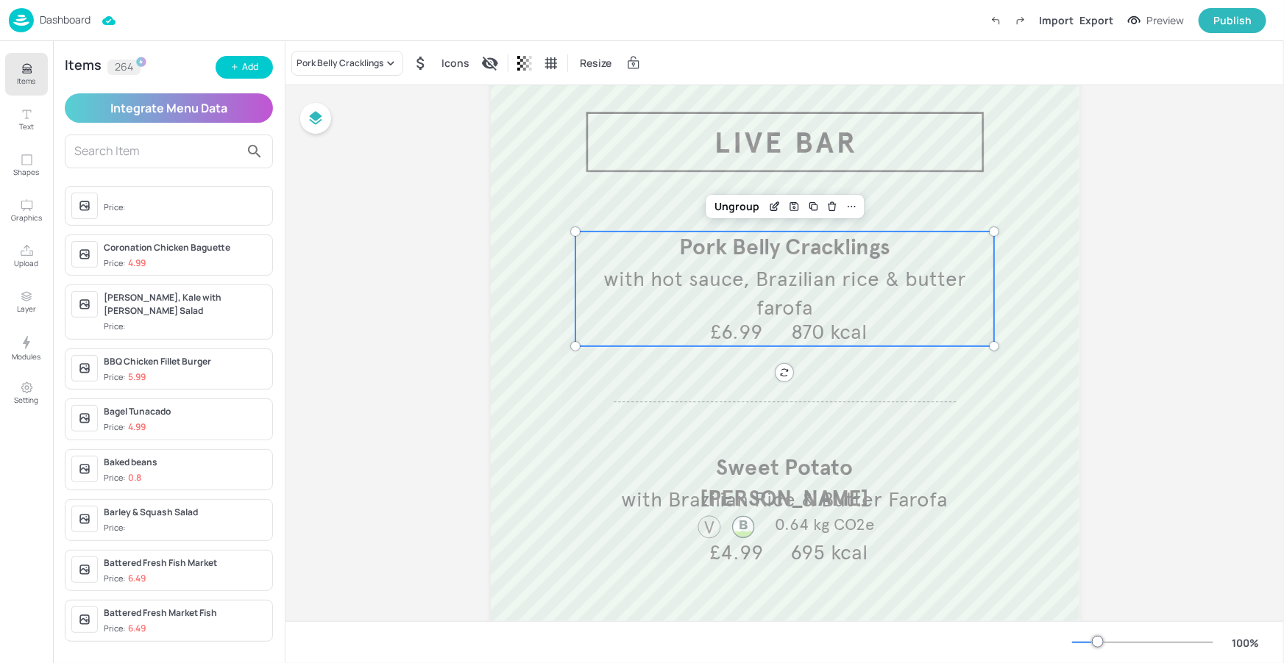
click at [758, 316] on div at bounding box center [725, 304] width 79 height 26
click at [769, 204] on icon "Edit Item" at bounding box center [775, 207] width 13 height 12
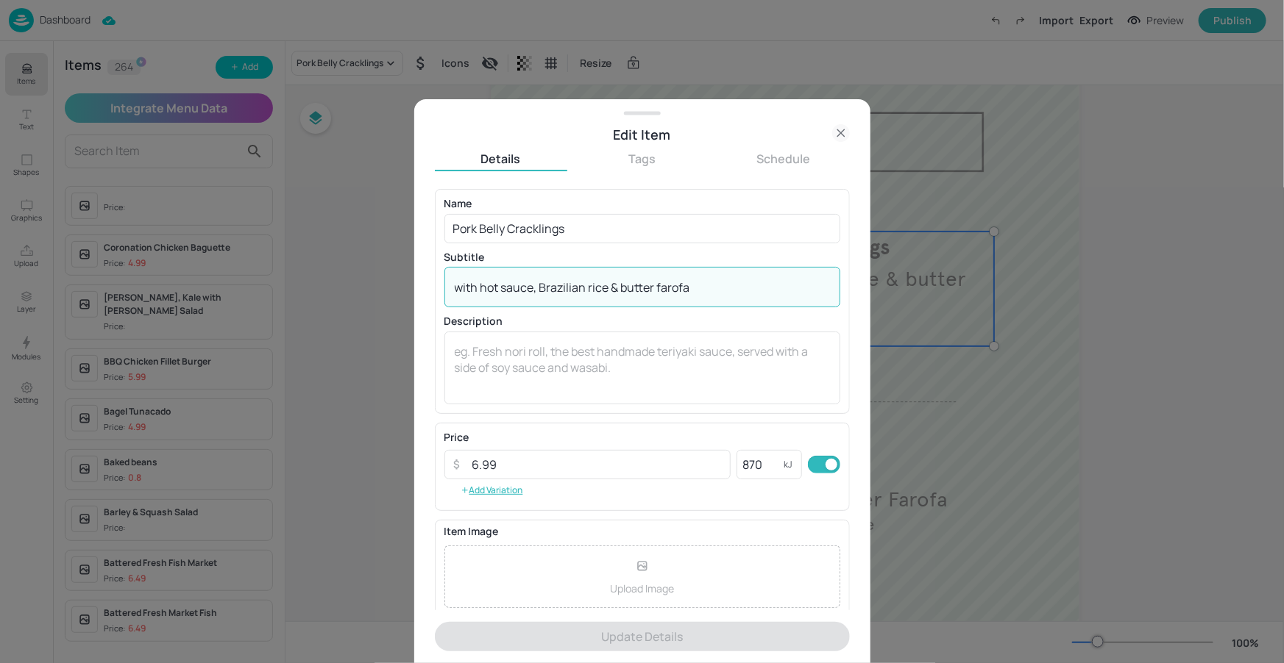
click at [485, 291] on textarea "with hot sauce, Brazilian rice & butter farofa" at bounding box center [642, 288] width 375 height 16
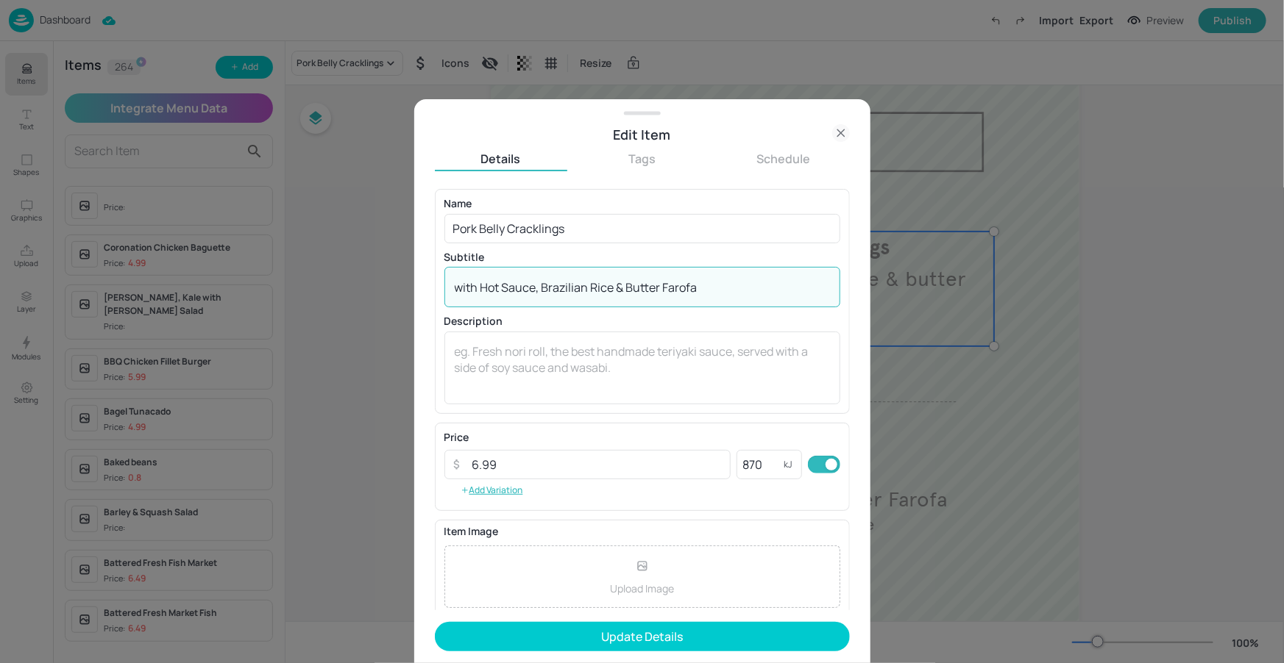
type textarea "with Hot Sauce, Brazilian Rice & Butter Farofa"
click at [535, 252] on p "Subtitle" at bounding box center [642, 257] width 396 height 10
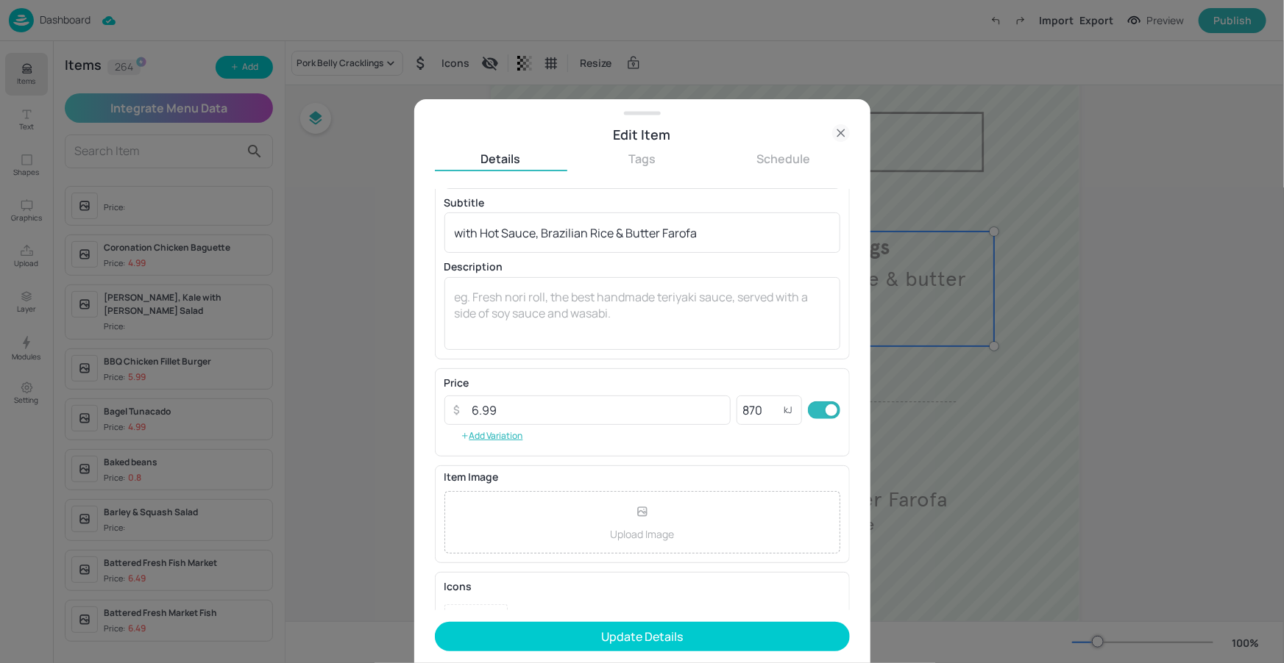
scroll to position [123, 0]
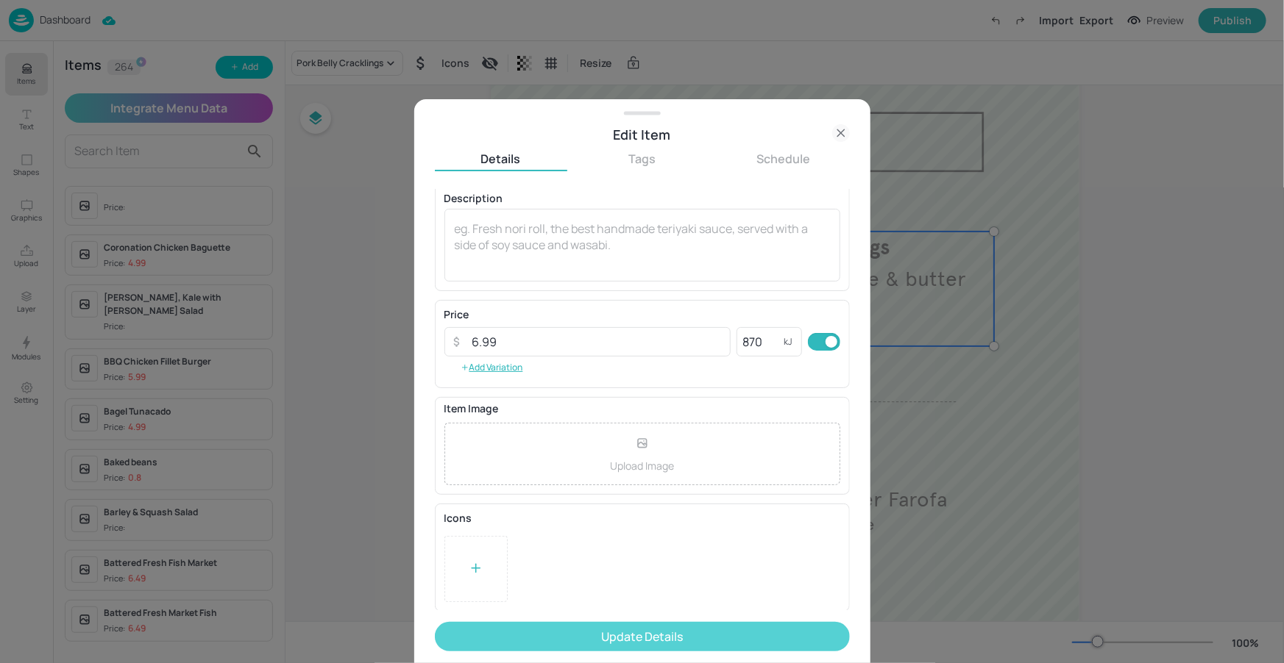
click at [589, 633] on button "Update Details" at bounding box center [642, 636] width 415 height 29
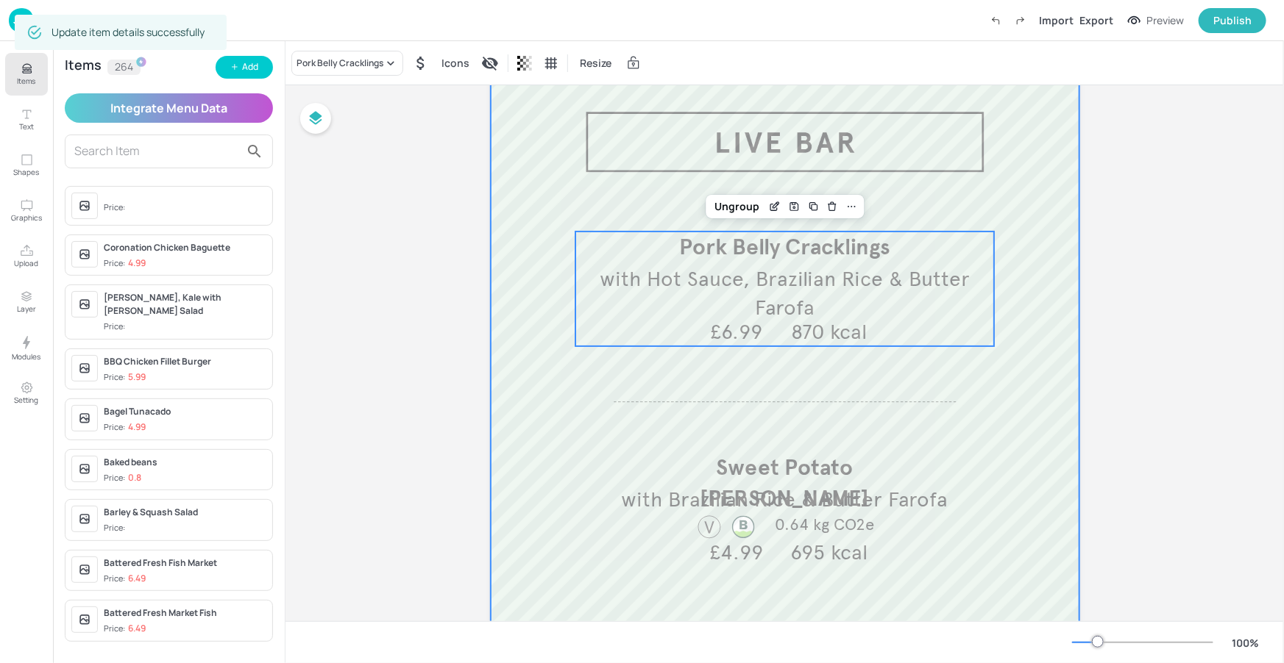
click at [957, 388] on div at bounding box center [785, 523] width 588 height 942
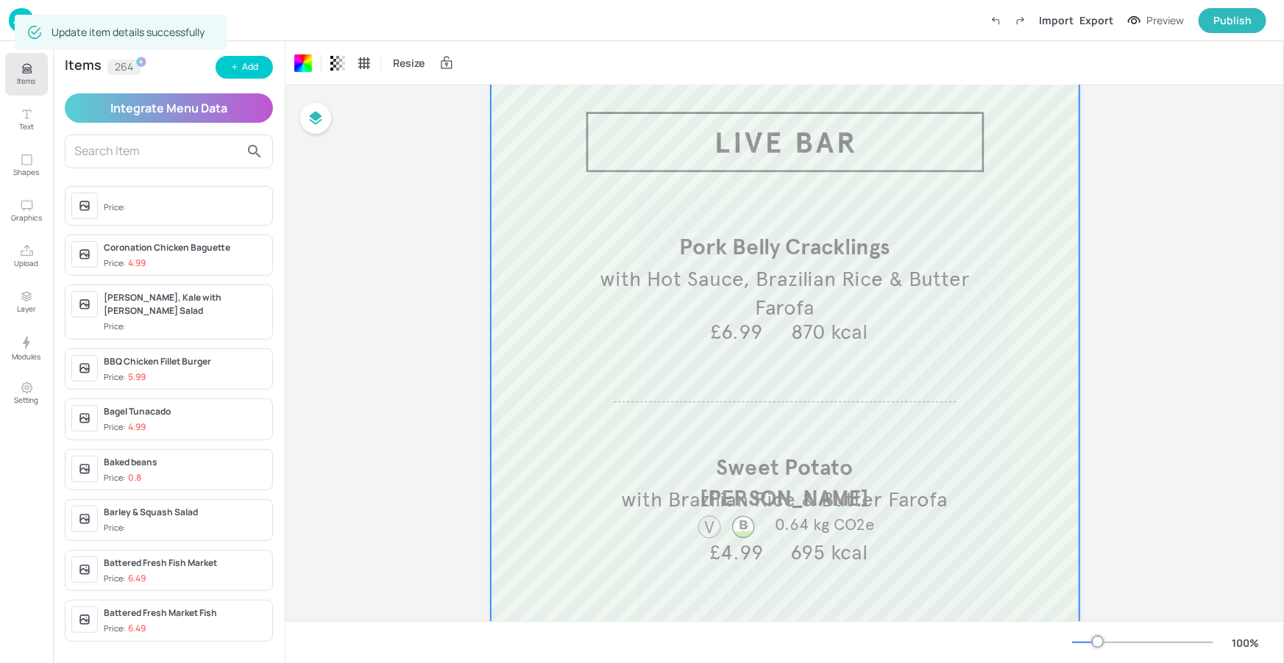
click at [30, 76] on p "Items" at bounding box center [27, 81] width 18 height 10
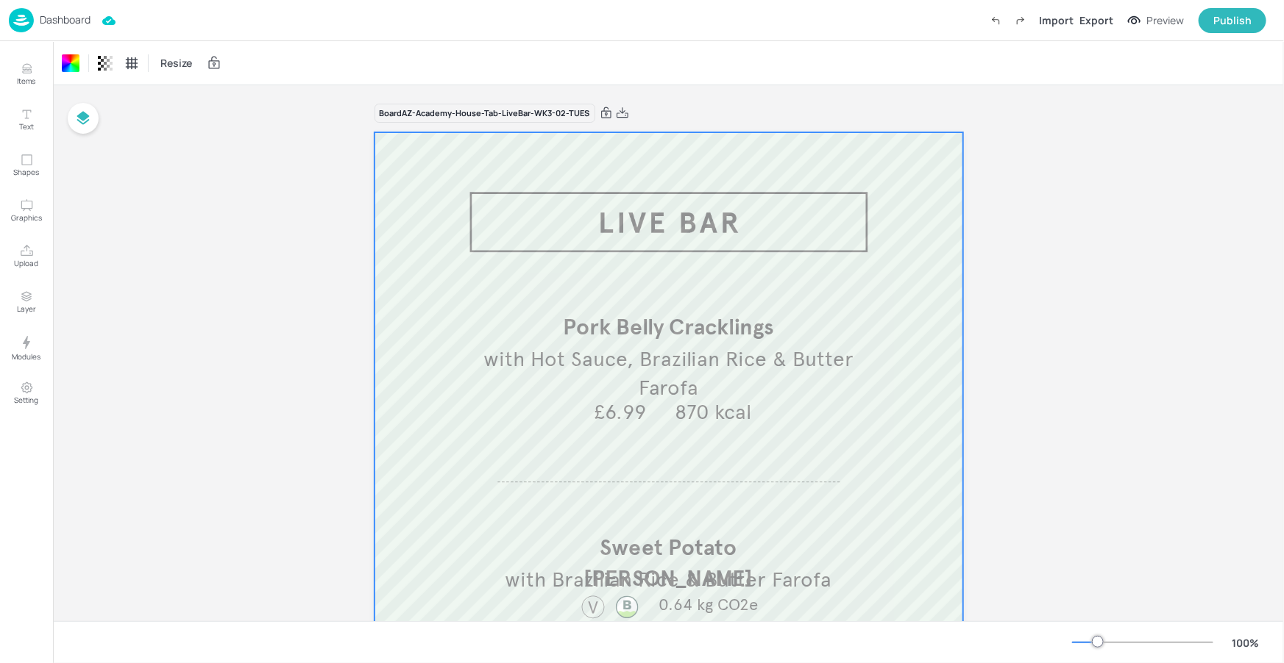
click at [86, 22] on p "Dashboard" at bounding box center [65, 20] width 51 height 10
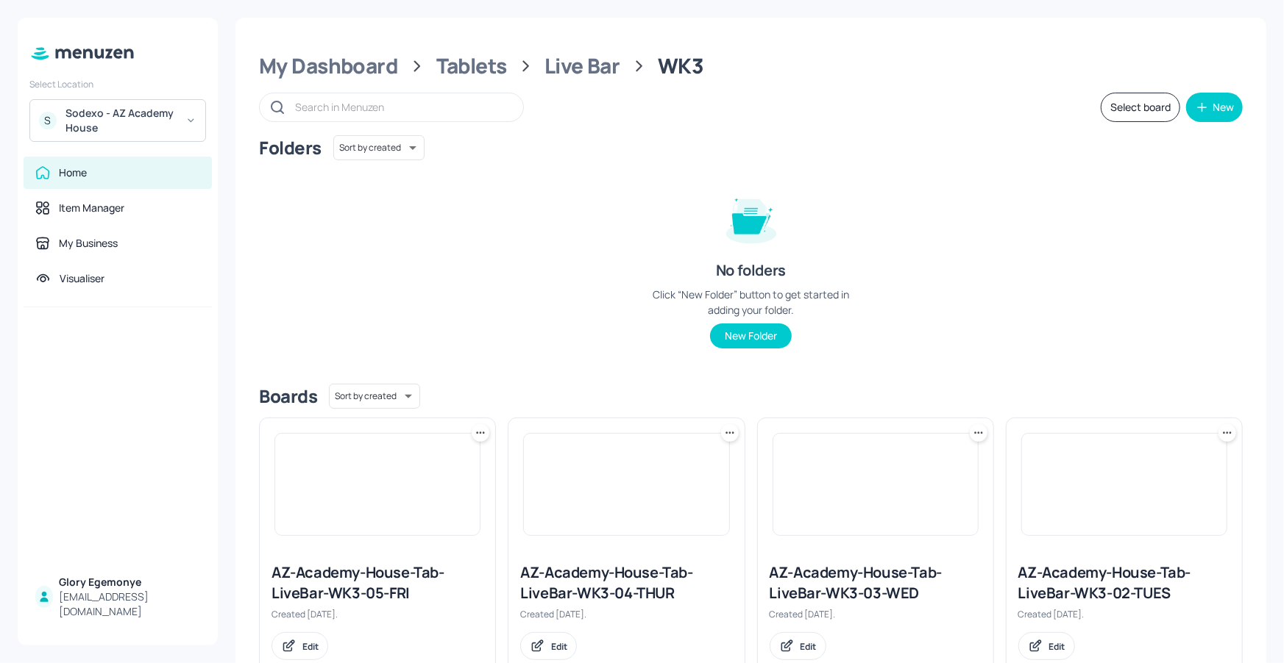
scroll to position [311, 0]
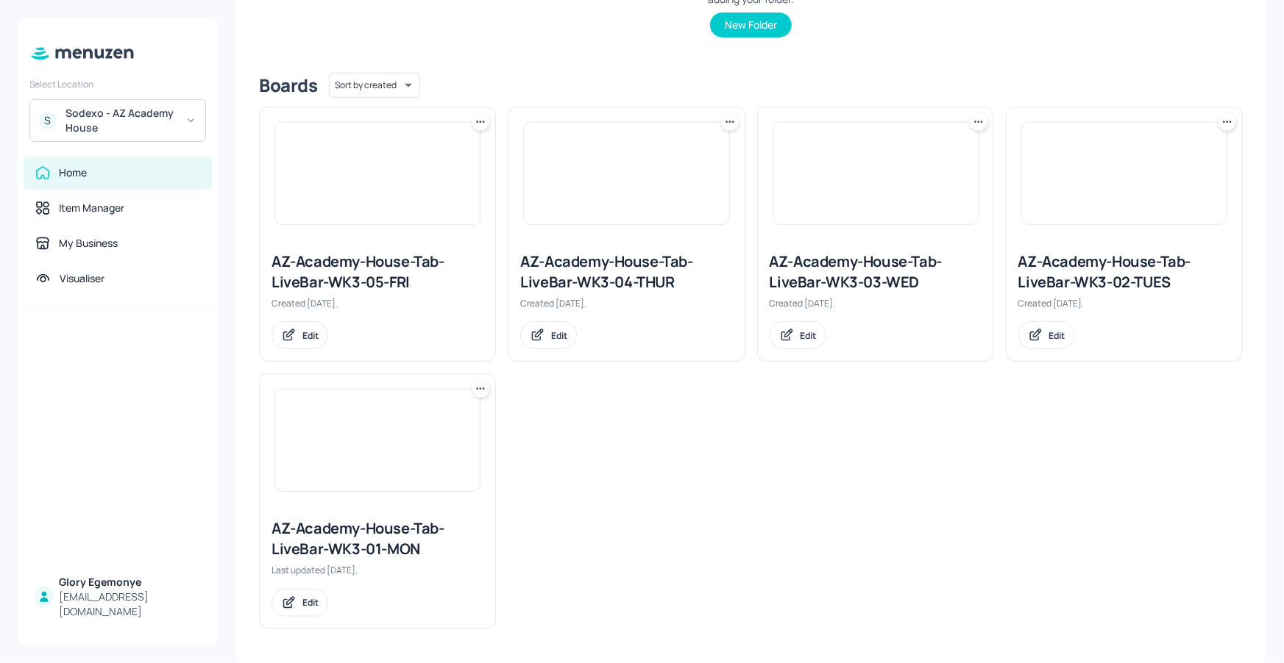
click at [852, 274] on div "AZ-Academy-House-Tab-LiveBar-WK3-03-WED" at bounding box center [875, 272] width 212 height 41
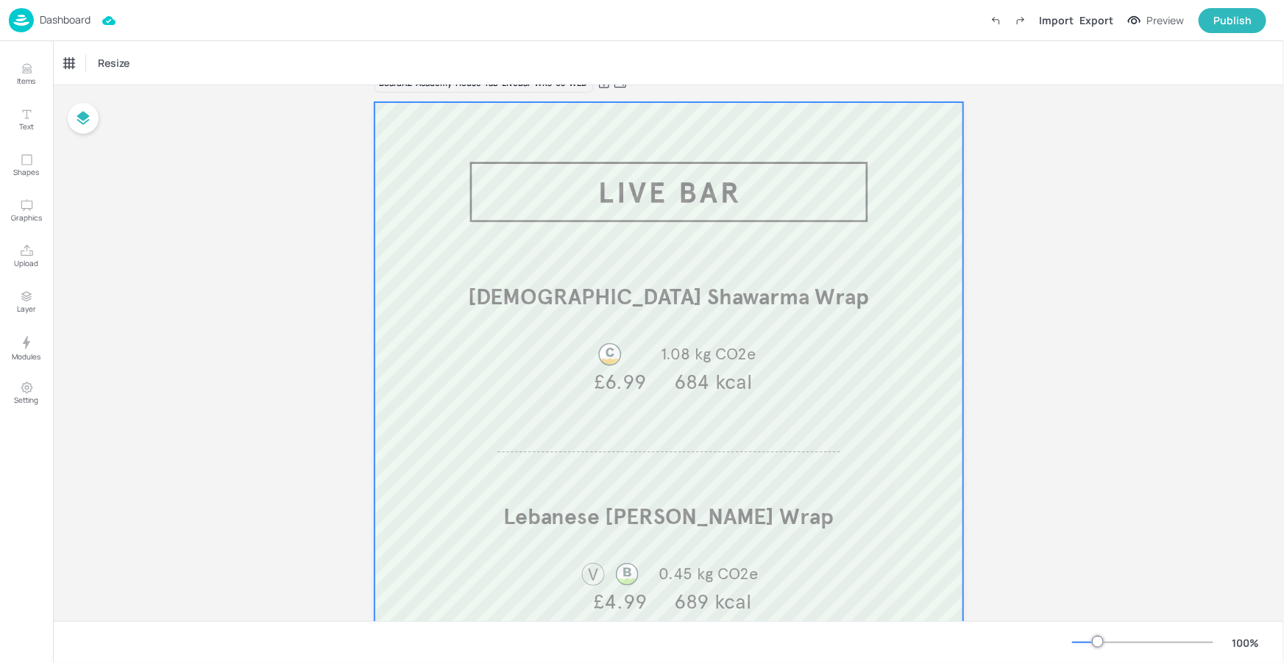
scroll to position [33, 0]
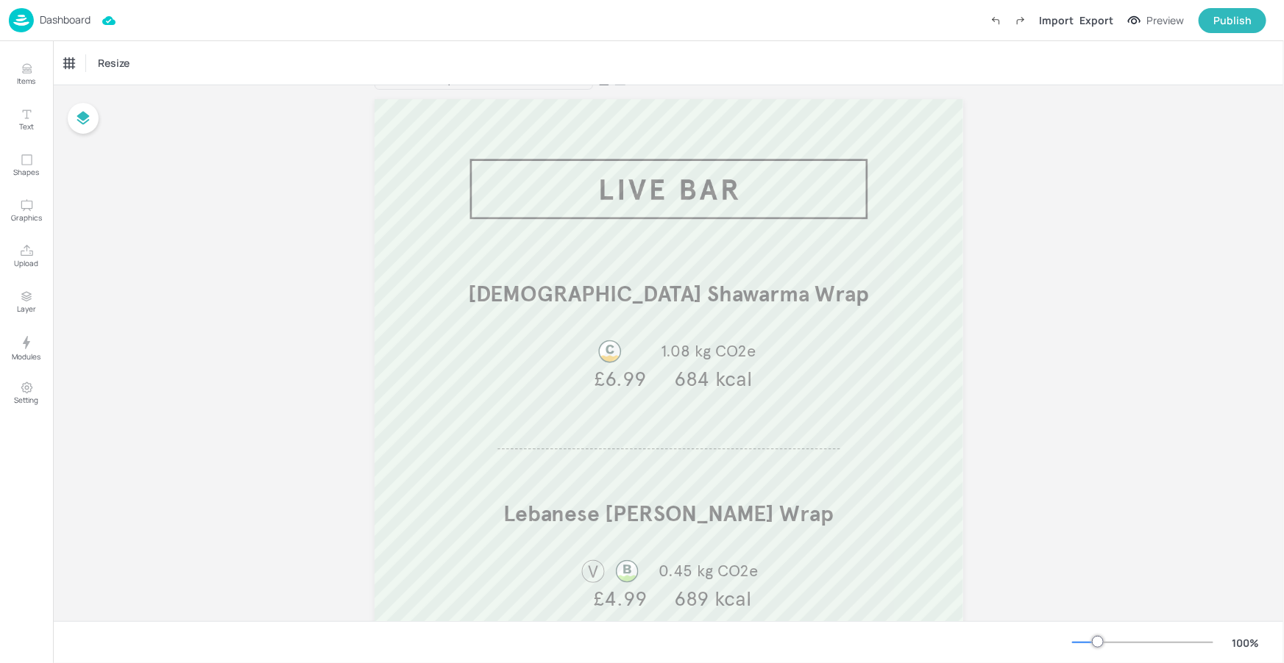
click at [92, 27] on div "Dashboard Import Export Preview Publish" at bounding box center [637, 20] width 1257 height 40
click at [87, 22] on p "Dashboard" at bounding box center [65, 20] width 51 height 10
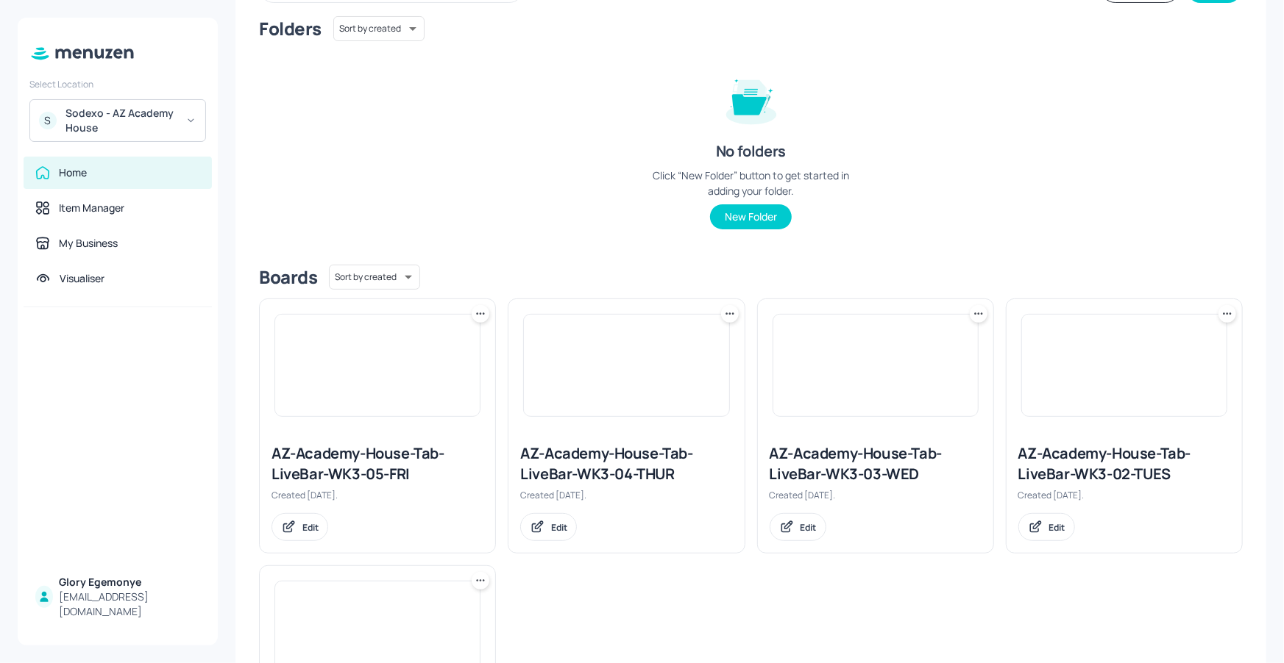
scroll to position [267, 0]
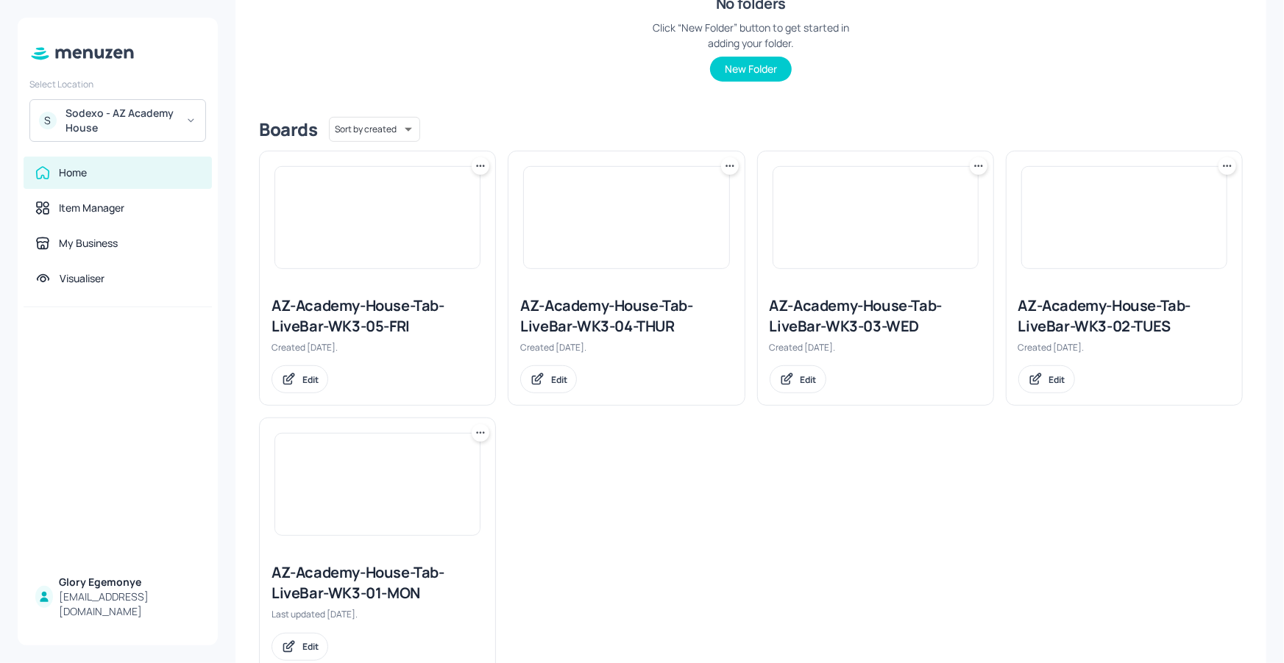
click at [598, 318] on div "AZ-Academy-House-Tab-LiveBar-WK3-04-THUR" at bounding box center [626, 316] width 212 height 41
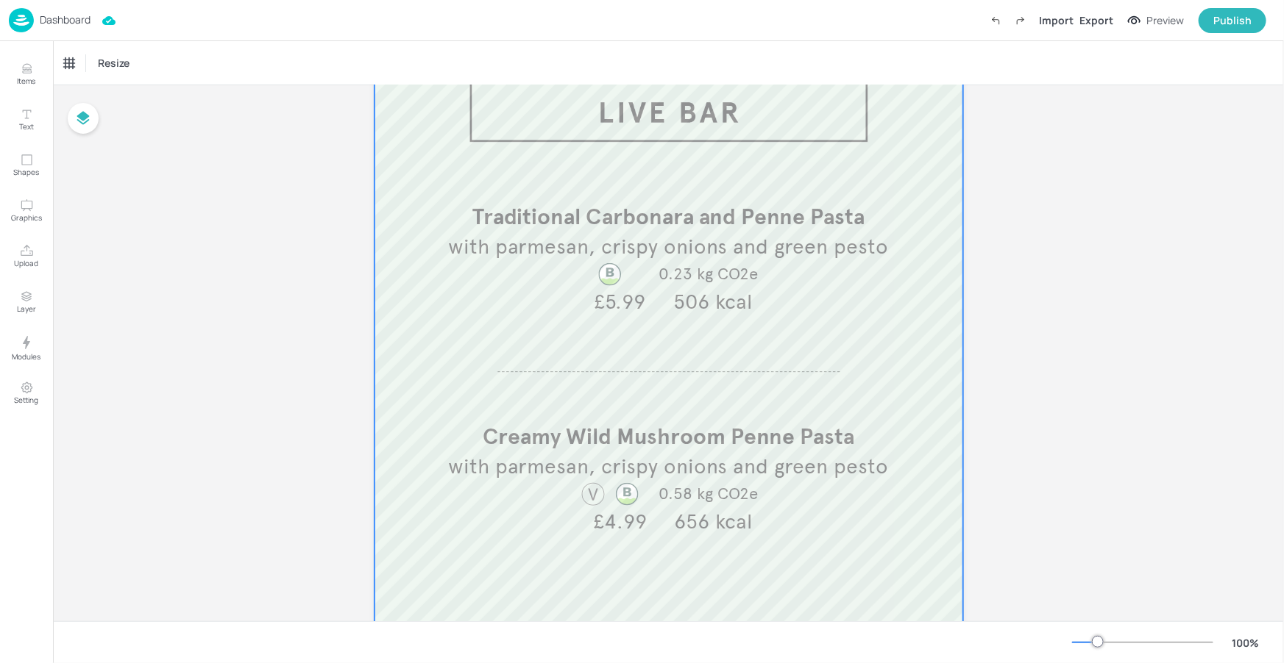
scroll to position [112, 0]
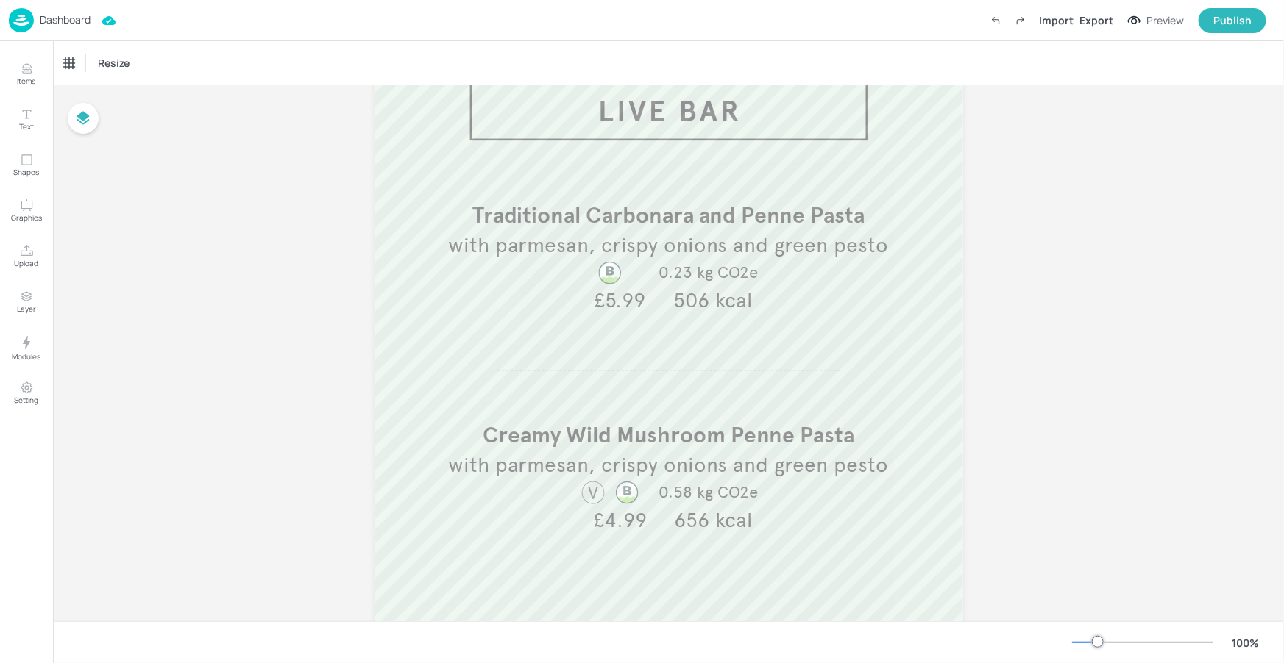
click at [74, 22] on p "Dashboard" at bounding box center [65, 20] width 51 height 10
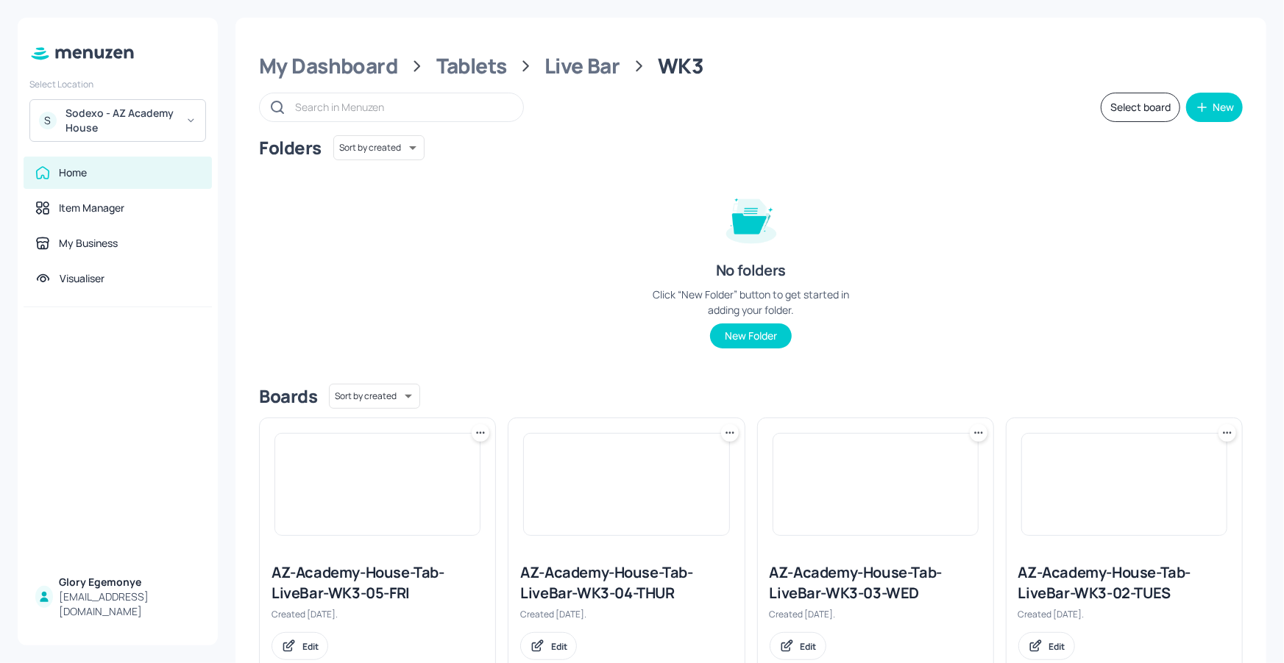
click at [386, 583] on div "AZ-Academy-House-Tab-LiveBar-WK3-05-FRI" at bounding box center [377, 583] width 212 height 41
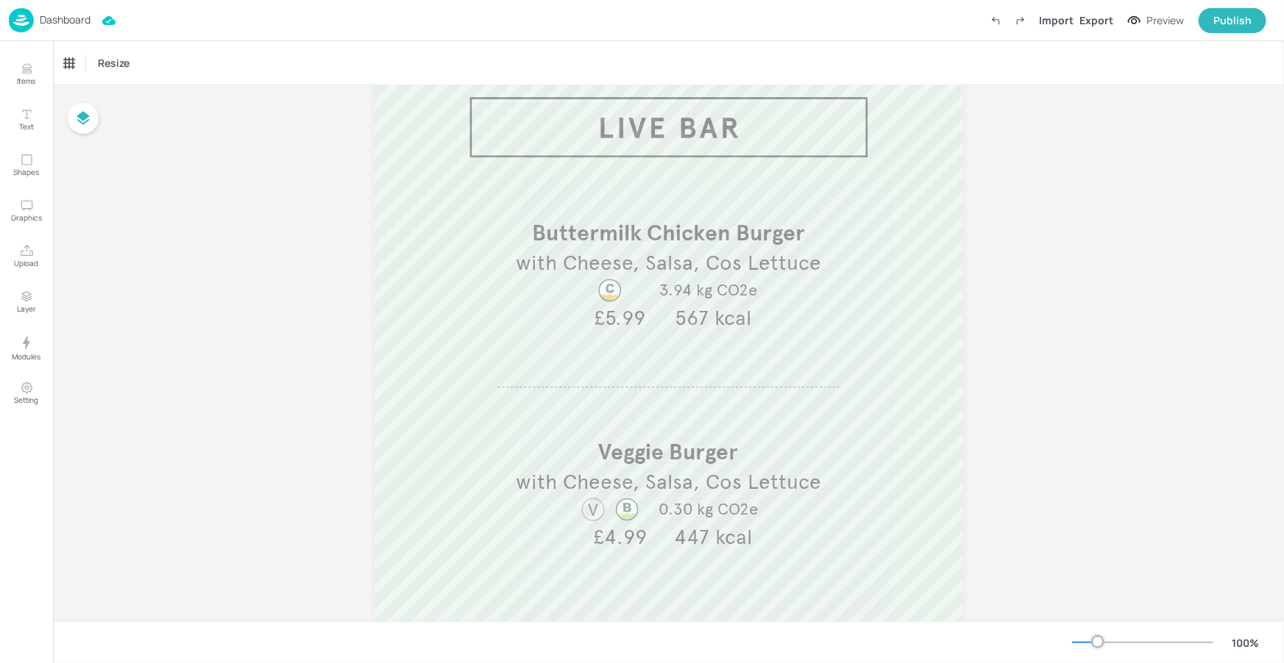
scroll to position [88, 0]
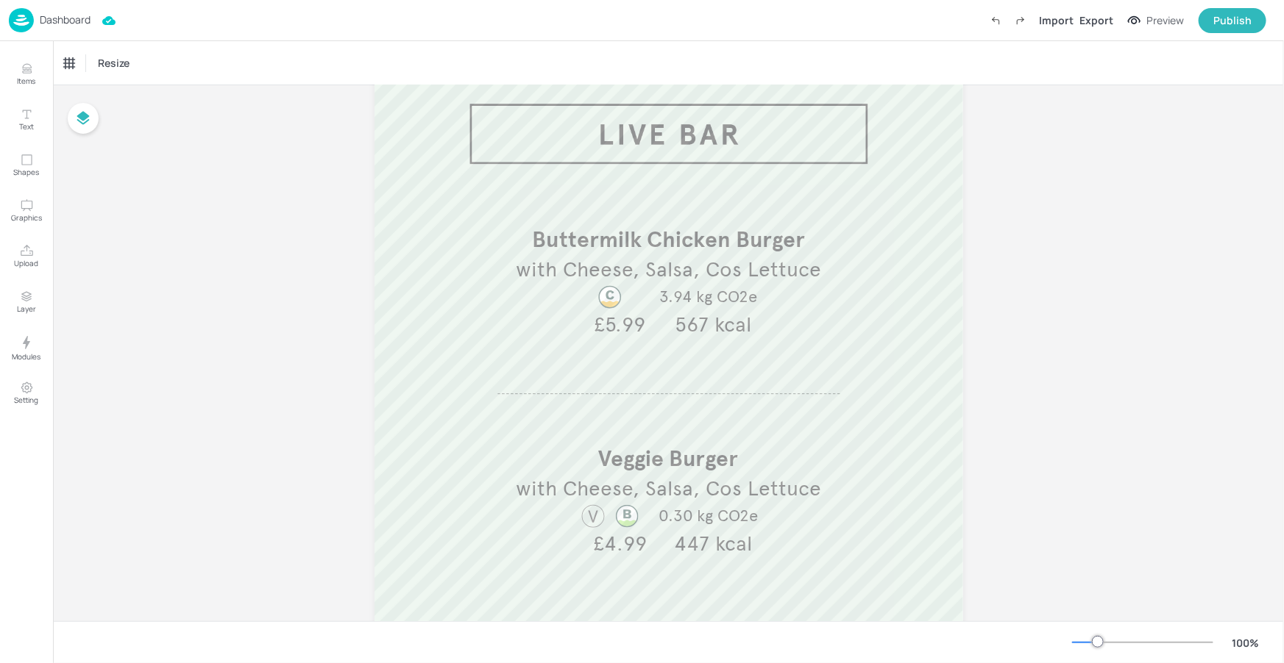
click at [46, 18] on p "Dashboard" at bounding box center [65, 20] width 51 height 10
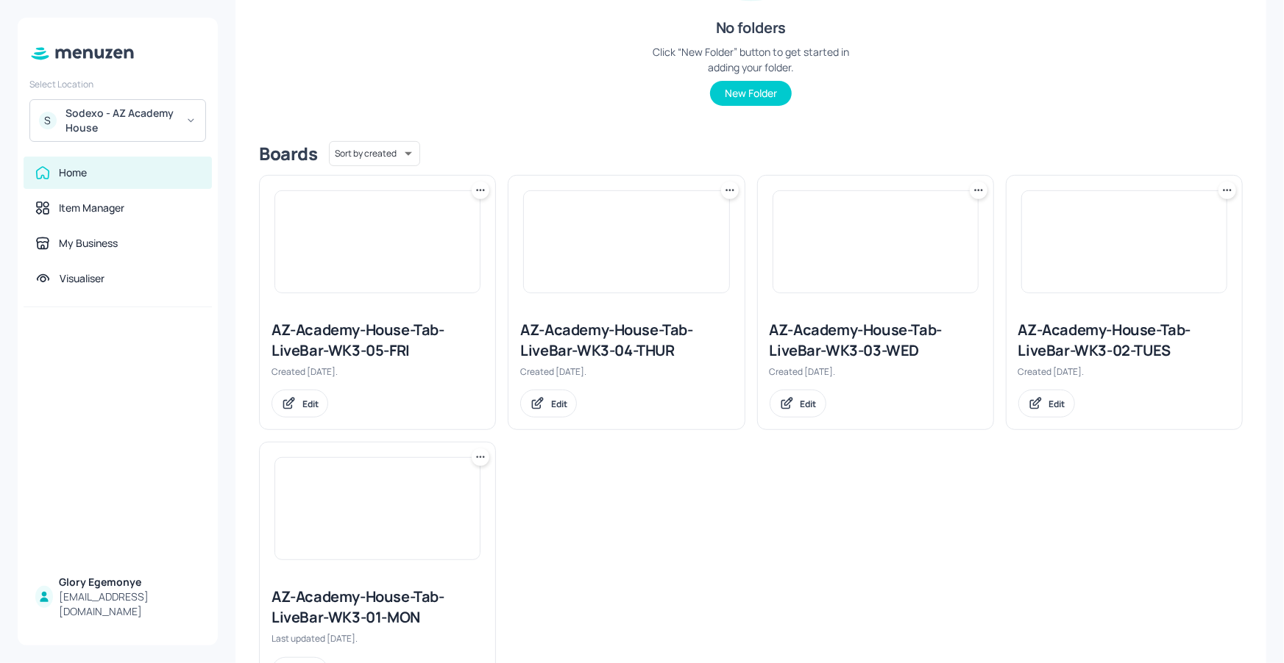
scroll to position [262, 0]
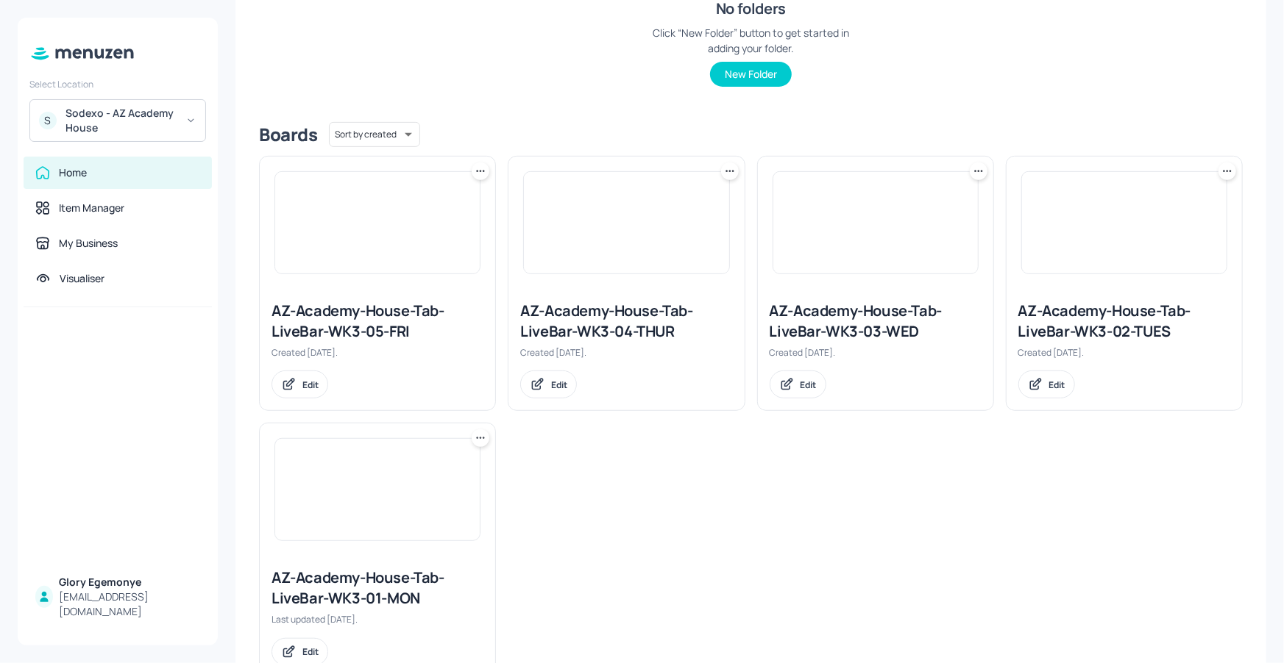
click at [411, 581] on div "AZ-Academy-House-Tab-LiveBar-WK3-01-MON" at bounding box center [377, 588] width 212 height 41
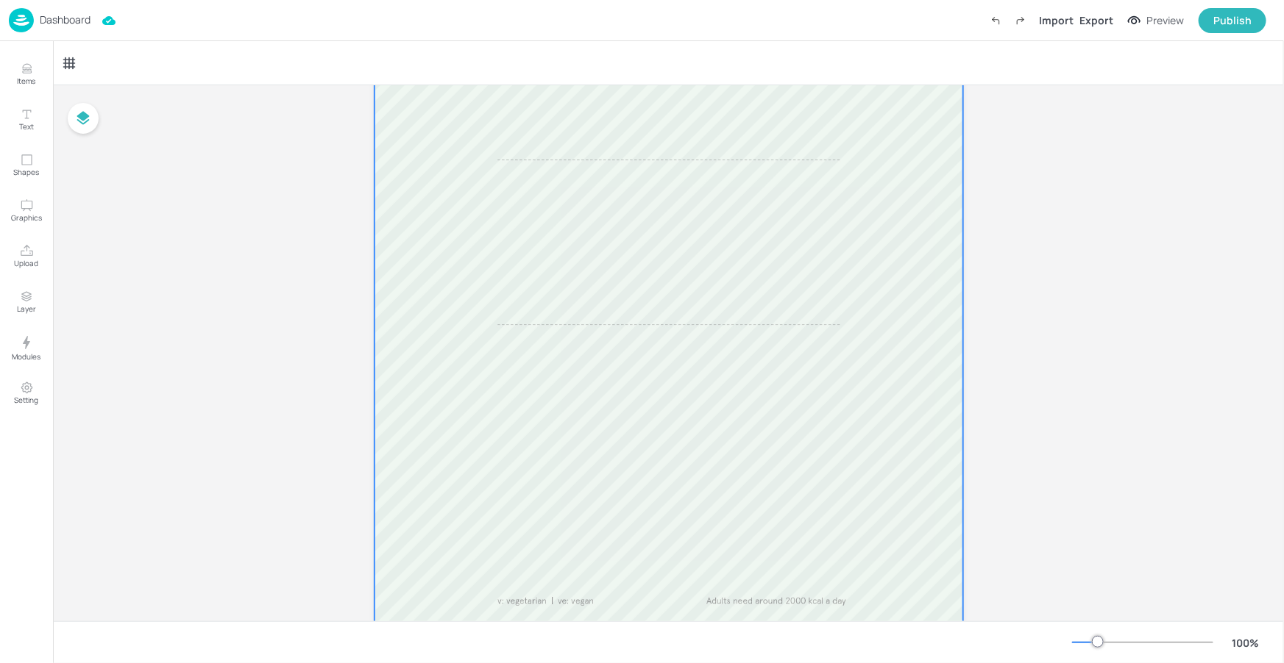
scroll to position [2, 0]
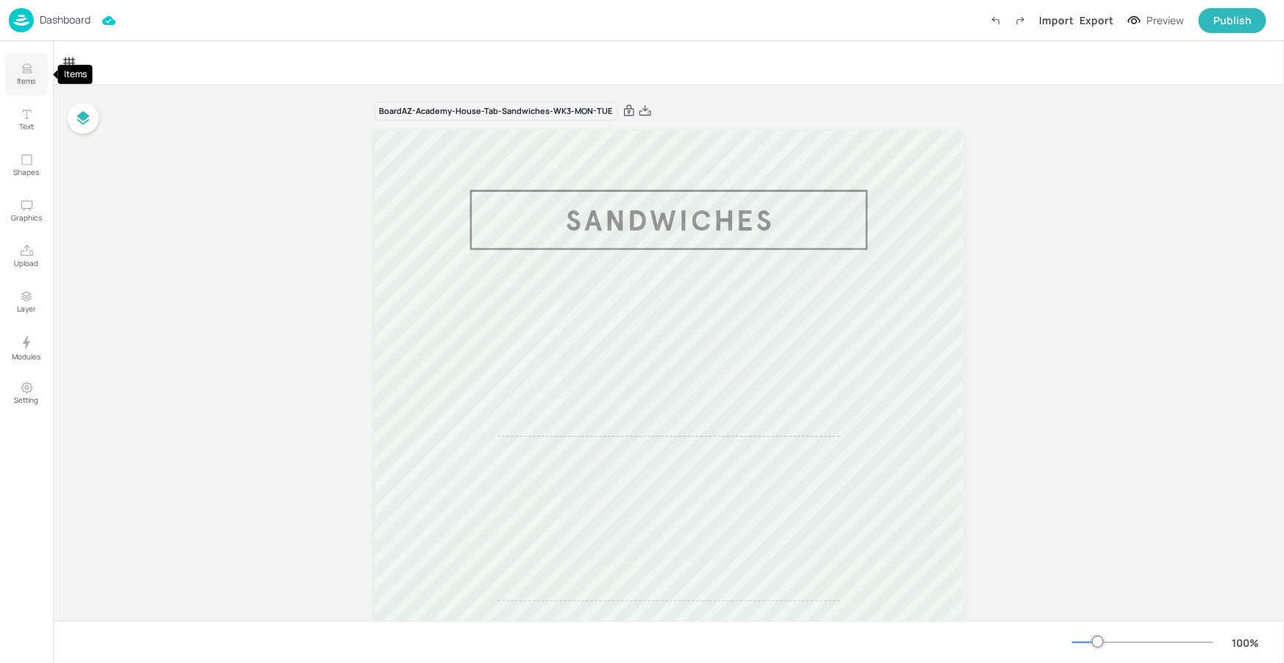
click at [28, 84] on p "Items" at bounding box center [27, 81] width 18 height 10
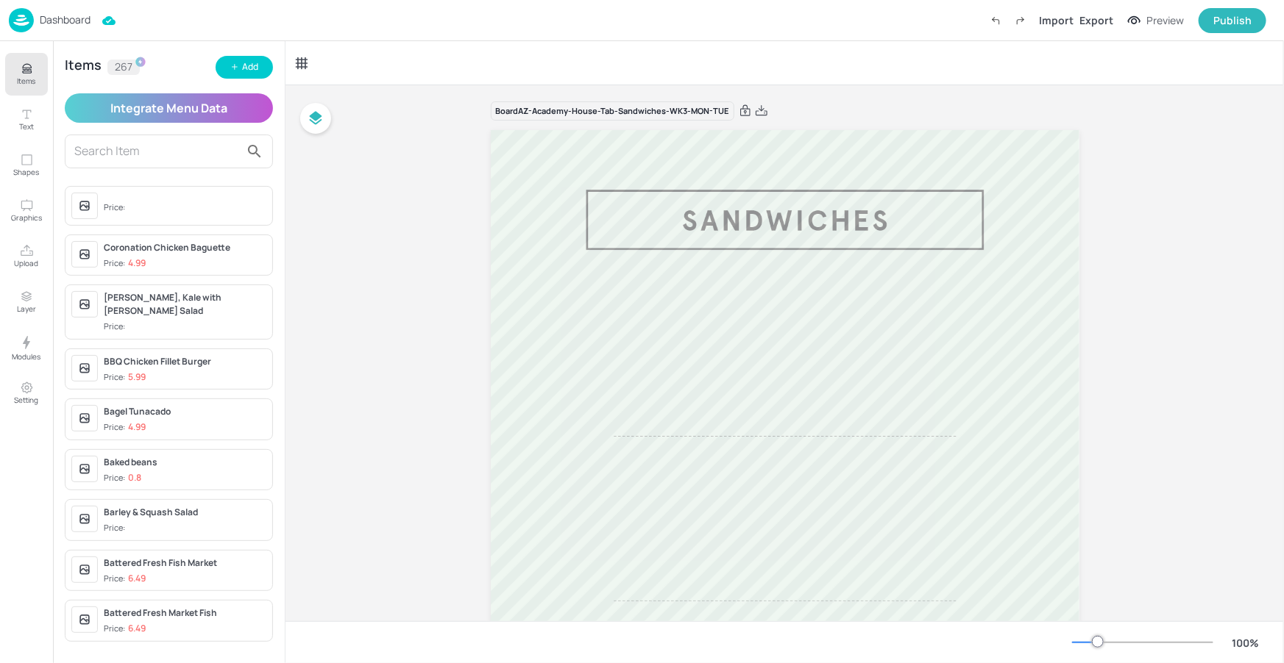
click at [202, 157] on input "text" at bounding box center [156, 152] width 165 height 24
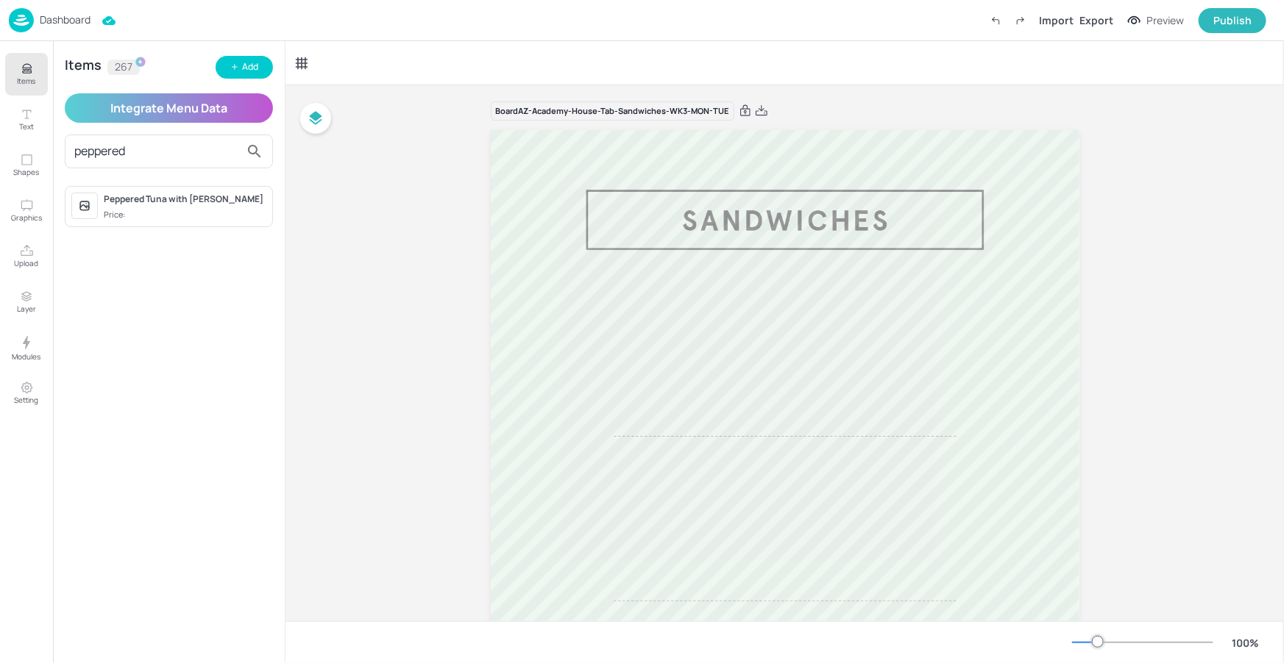
type input "peppered"
click at [243, 204] on div "Peppered Tuna with Miso Mayonnaise" at bounding box center [185, 199] width 163 height 13
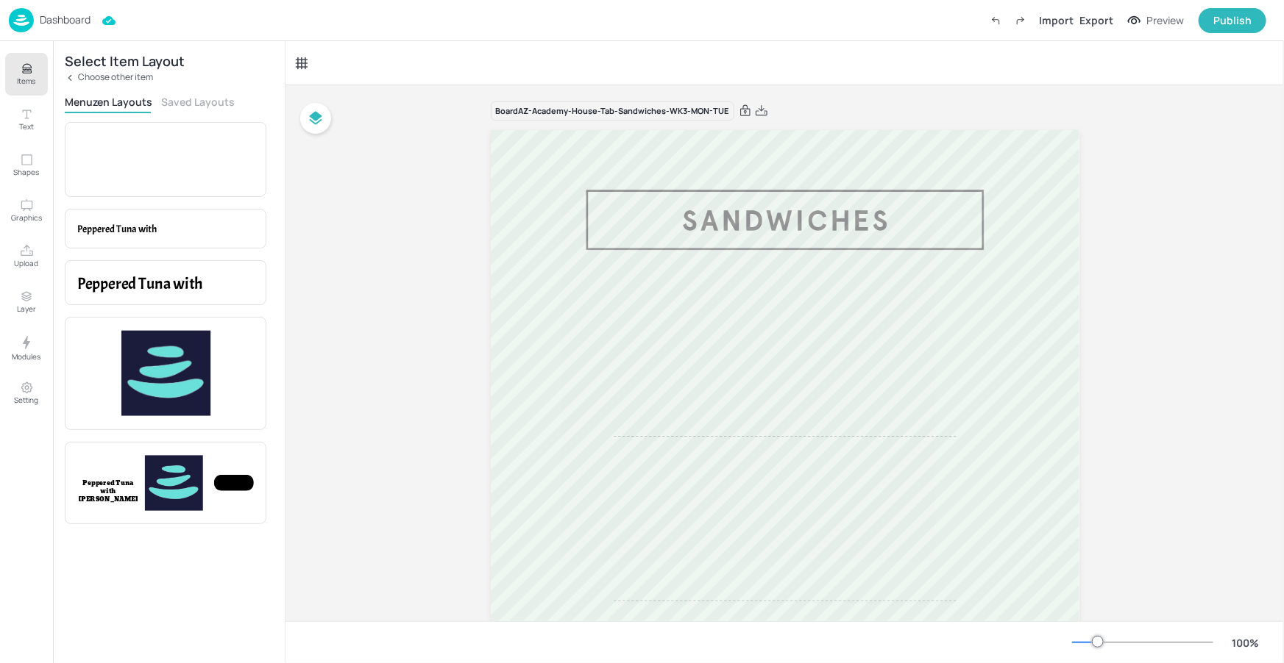
click at [202, 103] on button "Saved Layouts" at bounding box center [198, 102] width 74 height 14
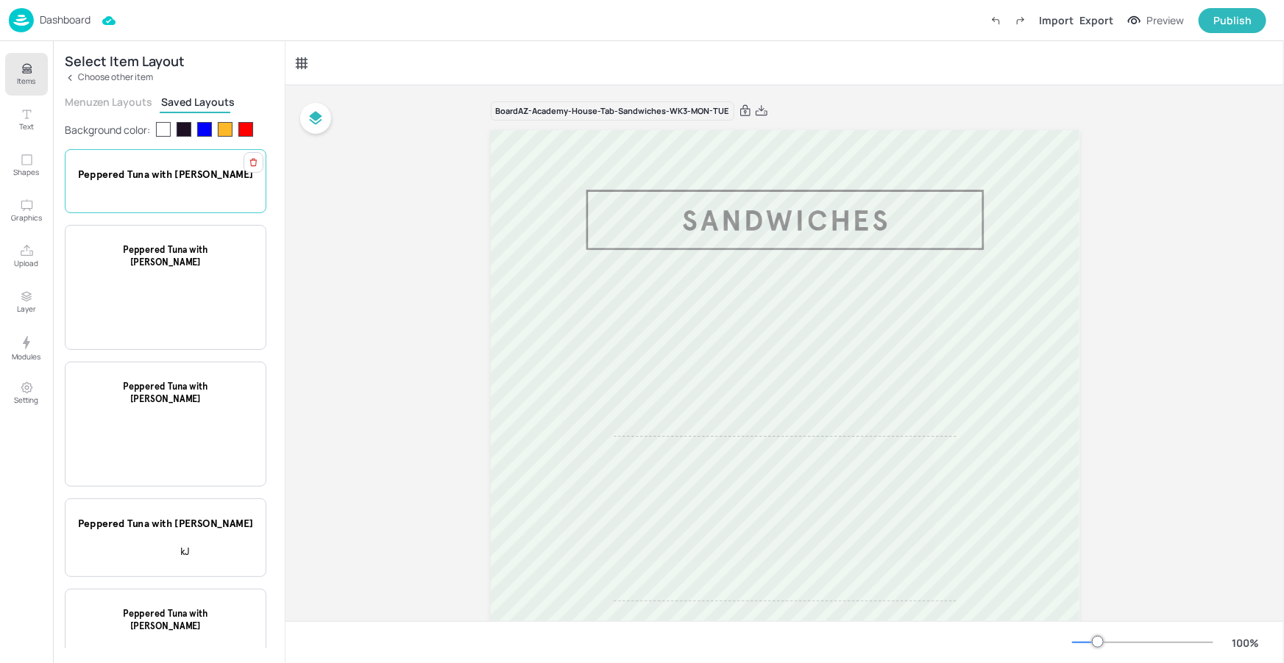
click at [152, 173] on span "Peppered Tuna with Miso Mayonnaise" at bounding box center [165, 174] width 175 height 13
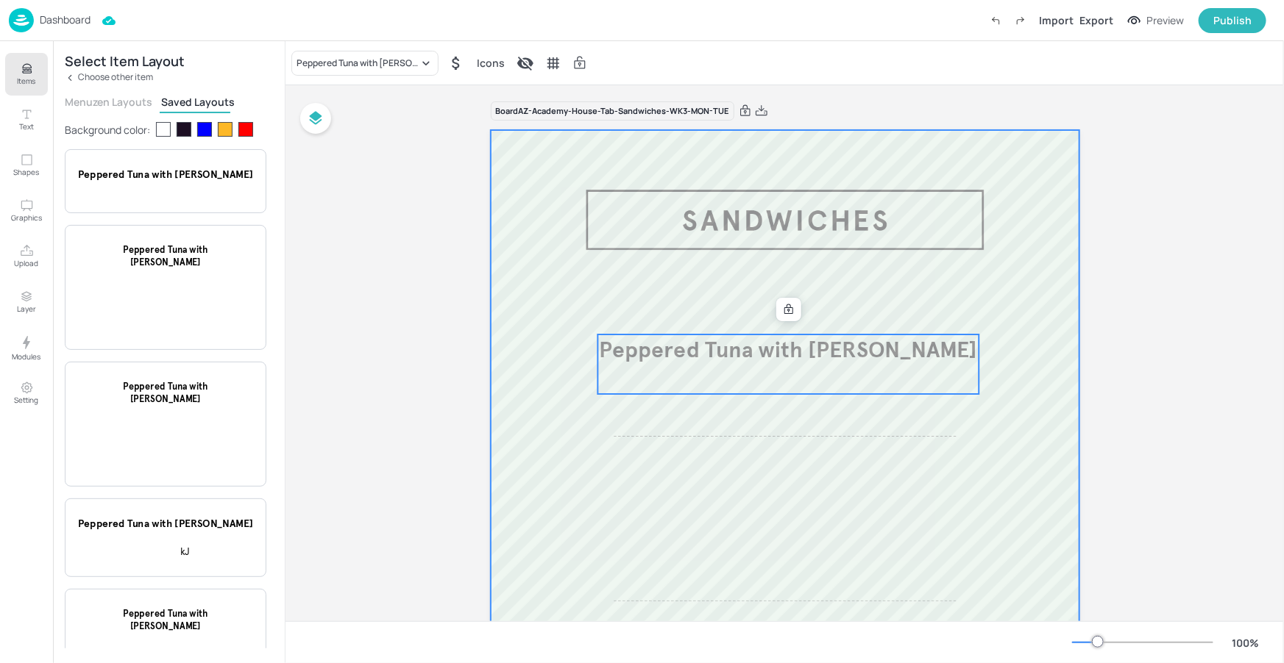
click at [787, 321] on div at bounding box center [785, 601] width 588 height 942
click at [780, 346] on span "Peppered Tuna with Miso Mayonnaise" at bounding box center [788, 349] width 378 height 27
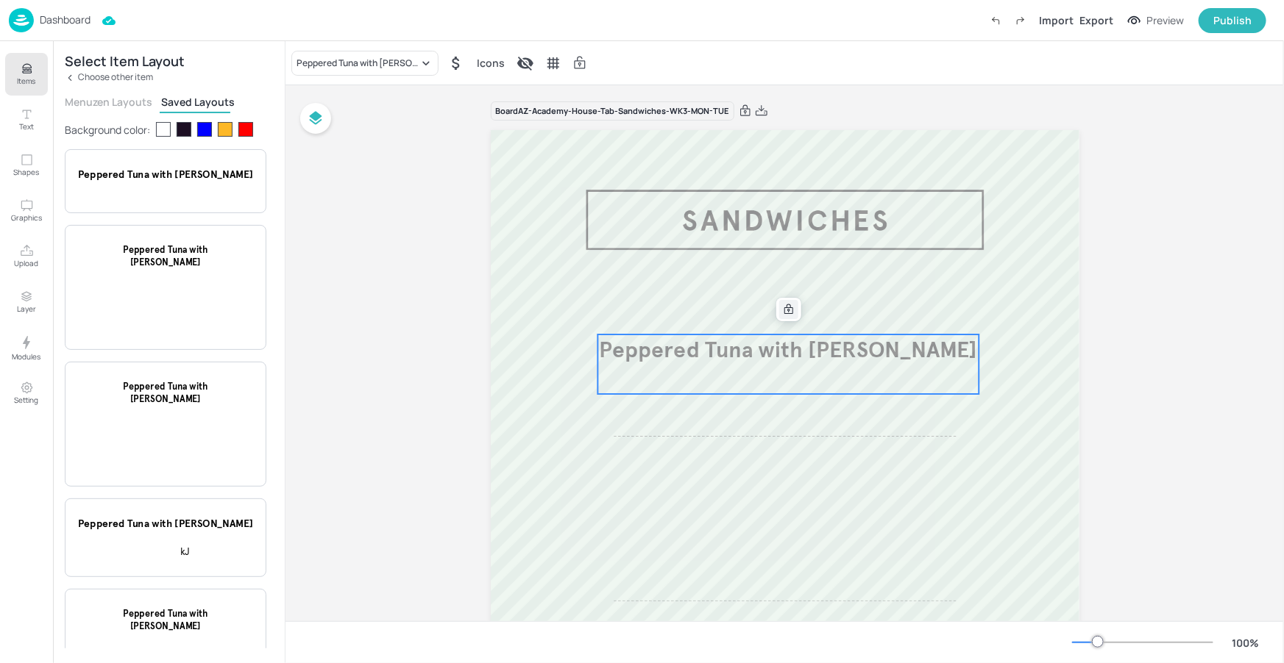
click at [783, 309] on icon at bounding box center [789, 310] width 12 height 12
click at [783, 308] on icon at bounding box center [789, 310] width 12 height 12
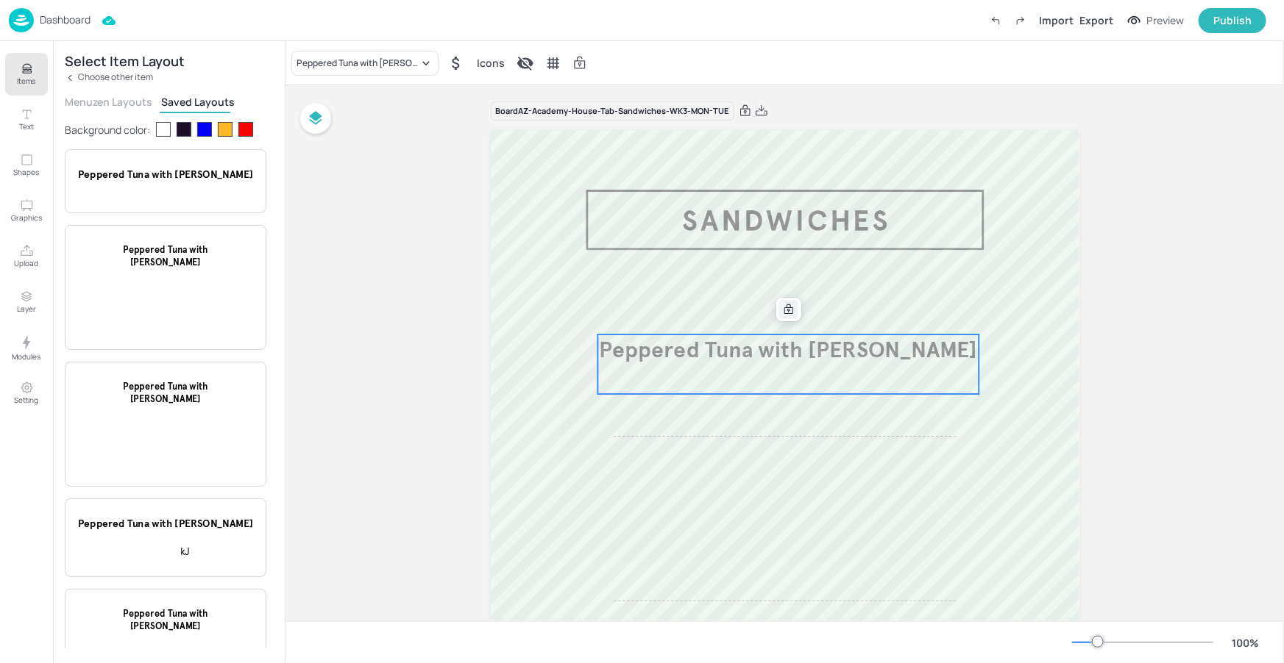
click at [783, 309] on icon at bounding box center [789, 310] width 12 height 12
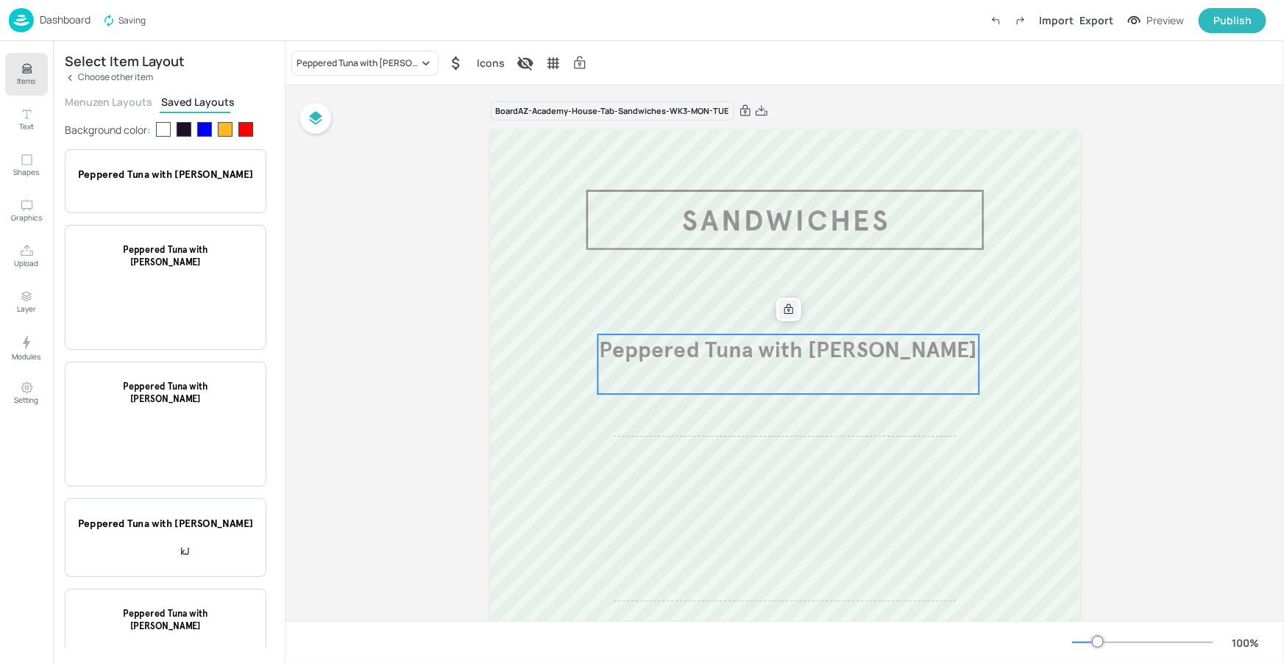
click at [783, 309] on icon at bounding box center [789, 310] width 12 height 12
click at [784, 309] on icon at bounding box center [788, 310] width 9 height 10
click at [779, 312] on div at bounding box center [788, 309] width 19 height 19
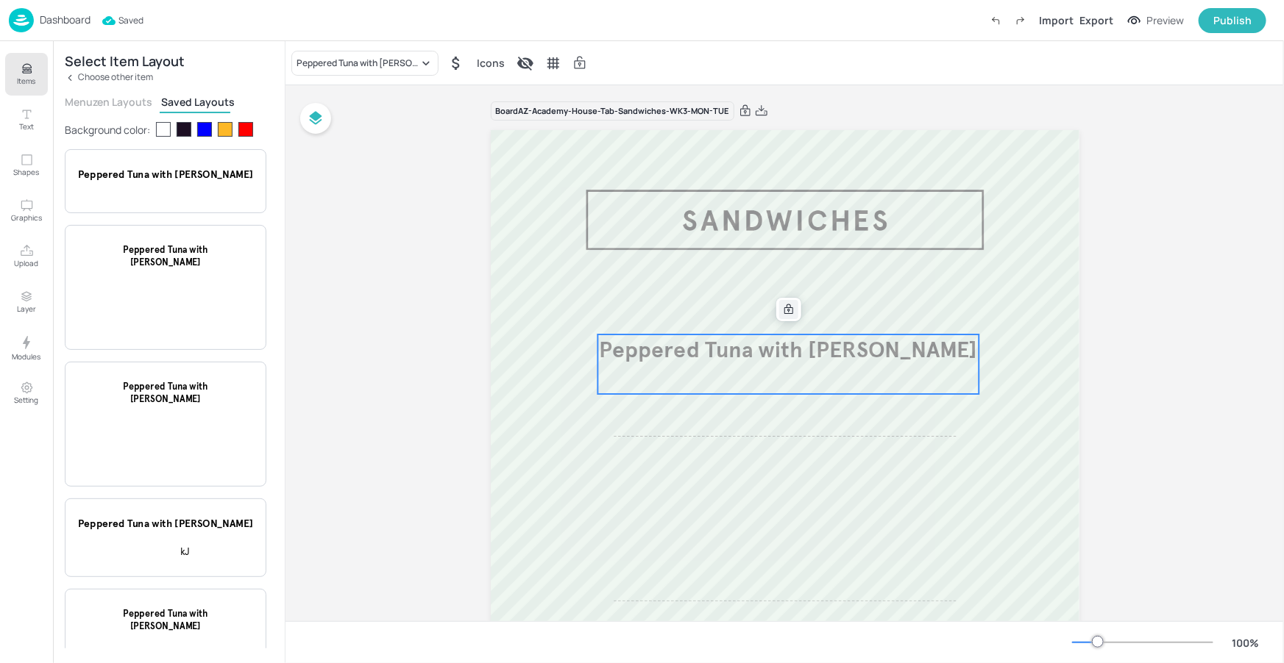
click at [779, 312] on div at bounding box center [788, 309] width 19 height 19
click at [779, 311] on div at bounding box center [788, 309] width 19 height 19
click at [779, 310] on div at bounding box center [788, 309] width 19 height 19
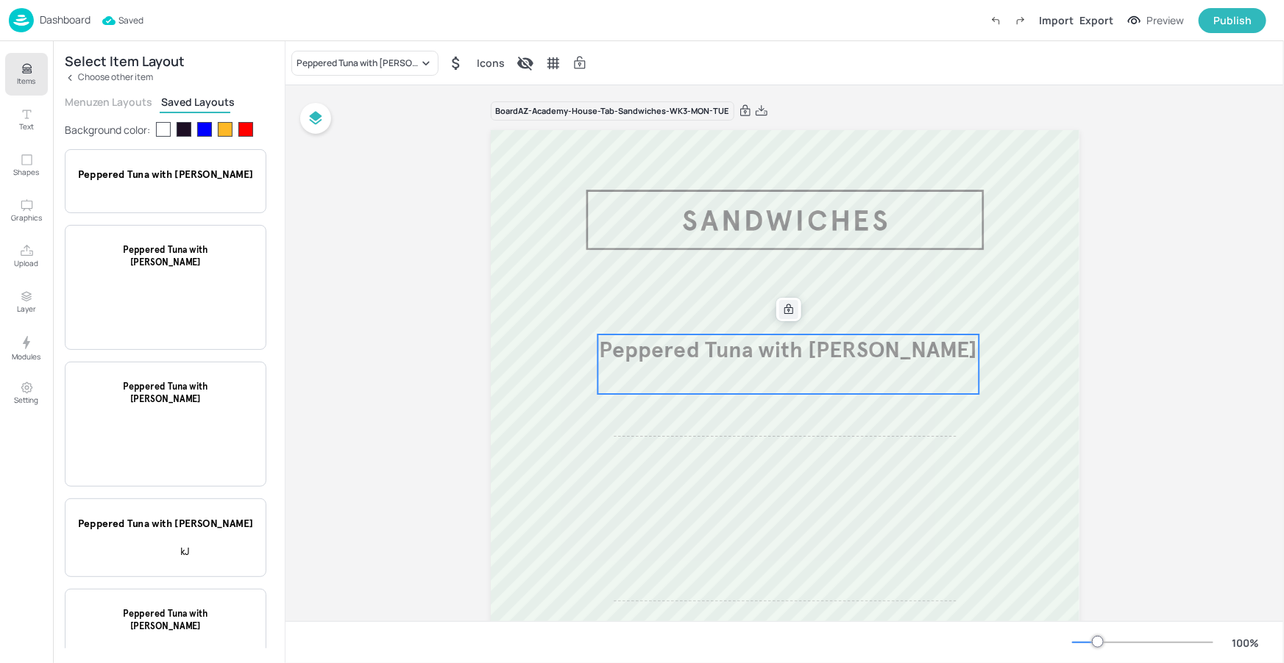
click at [779, 310] on div at bounding box center [788, 309] width 19 height 19
click at [783, 308] on icon at bounding box center [789, 310] width 12 height 12
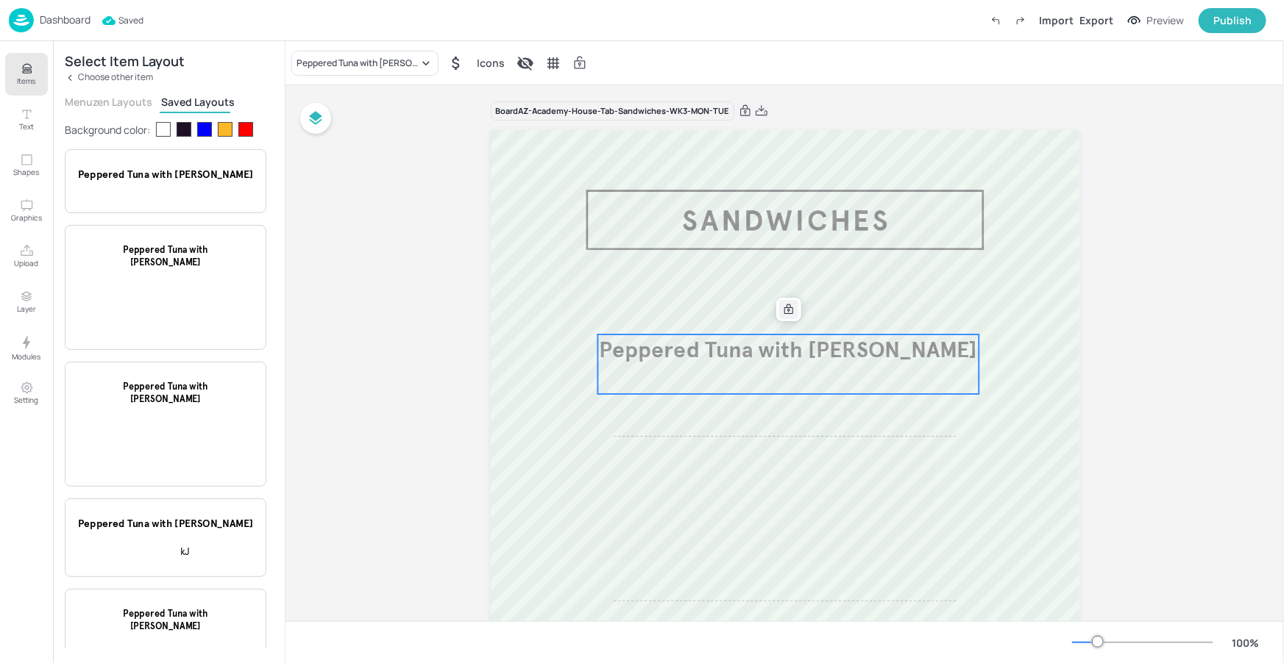
click at [783, 308] on icon at bounding box center [789, 310] width 12 height 12
click at [783, 309] on icon at bounding box center [789, 310] width 12 height 12
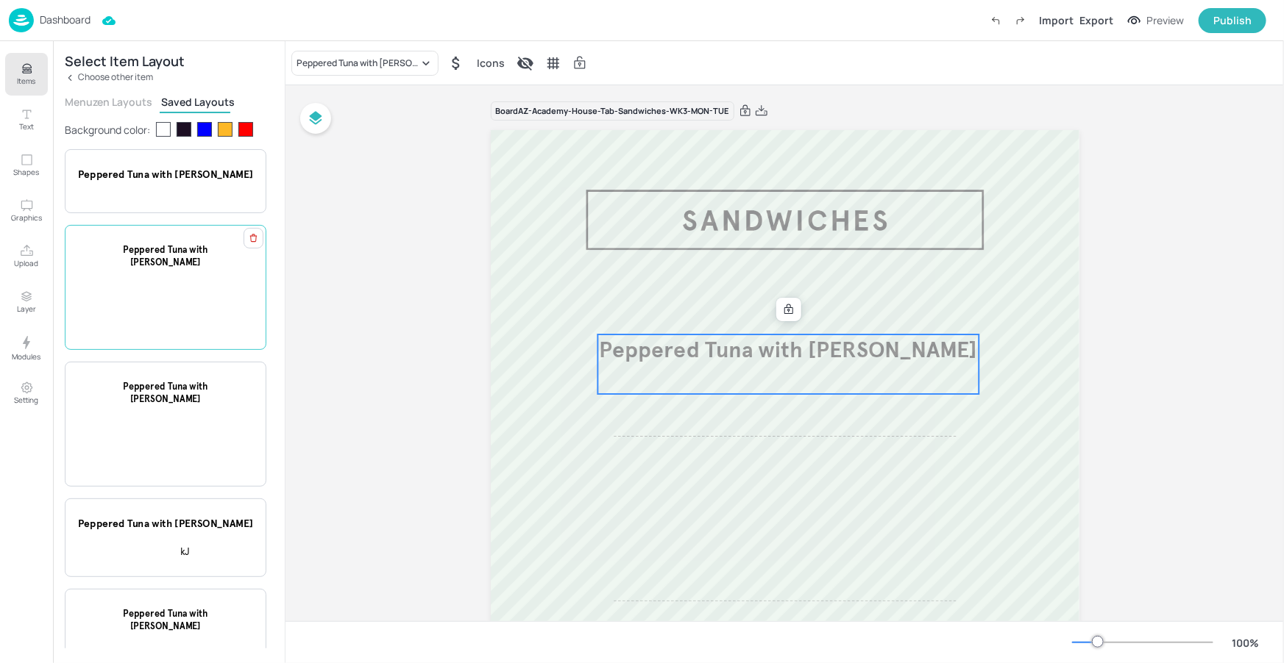
click at [149, 265] on span "Peppered Tuna with Miso Mayonnaise" at bounding box center [165, 256] width 85 height 24
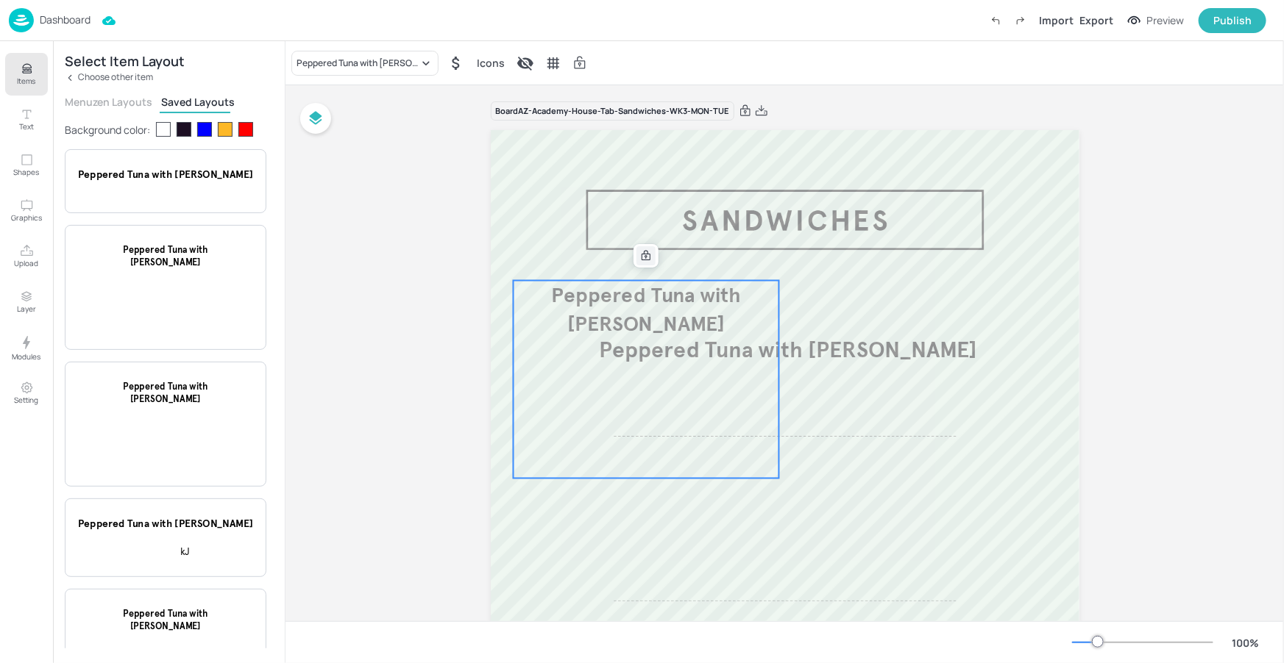
click at [645, 247] on div at bounding box center [645, 255] width 19 height 19
click at [647, 248] on div at bounding box center [645, 255] width 19 height 19
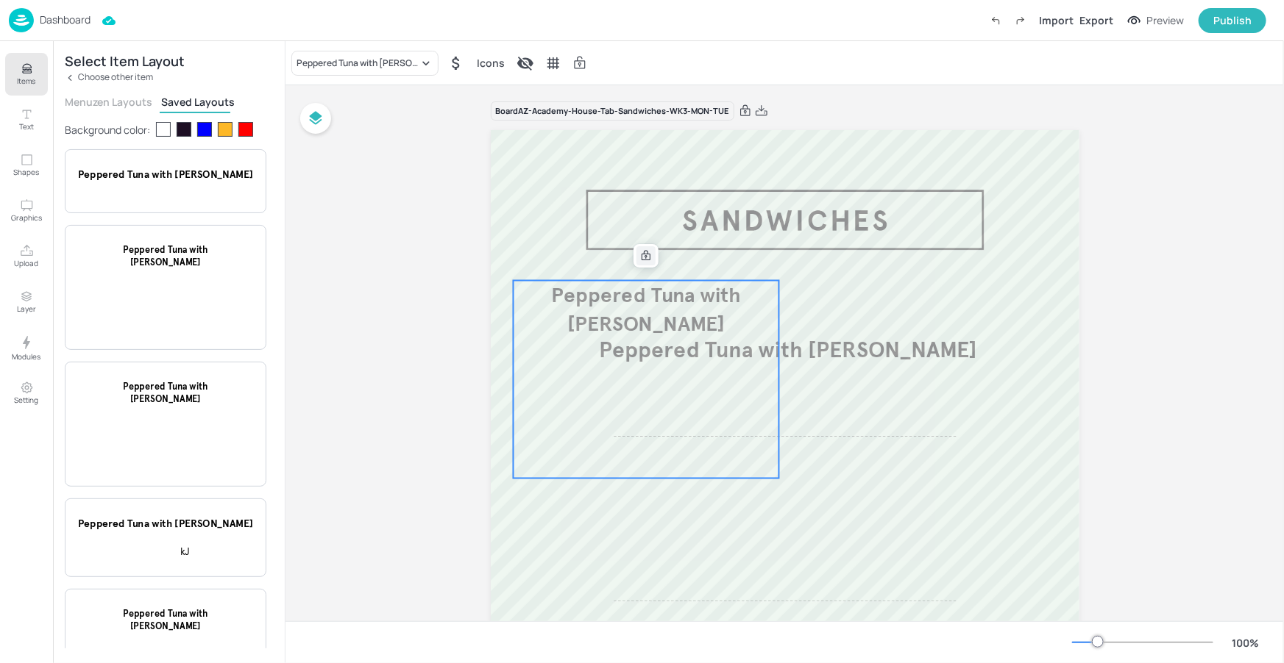
click at [647, 248] on div at bounding box center [645, 255] width 19 height 19
click at [643, 248] on div at bounding box center [645, 255] width 19 height 19
click at [636, 253] on div at bounding box center [645, 255] width 19 height 19
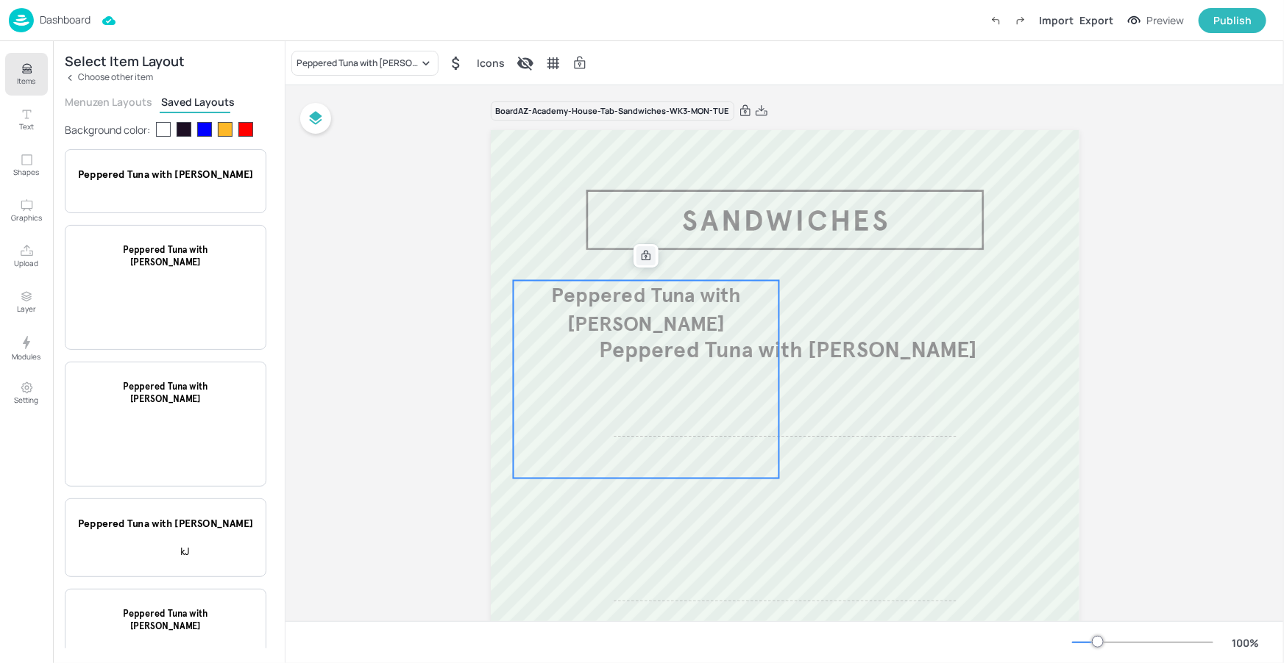
click at [636, 247] on div at bounding box center [645, 255] width 19 height 19
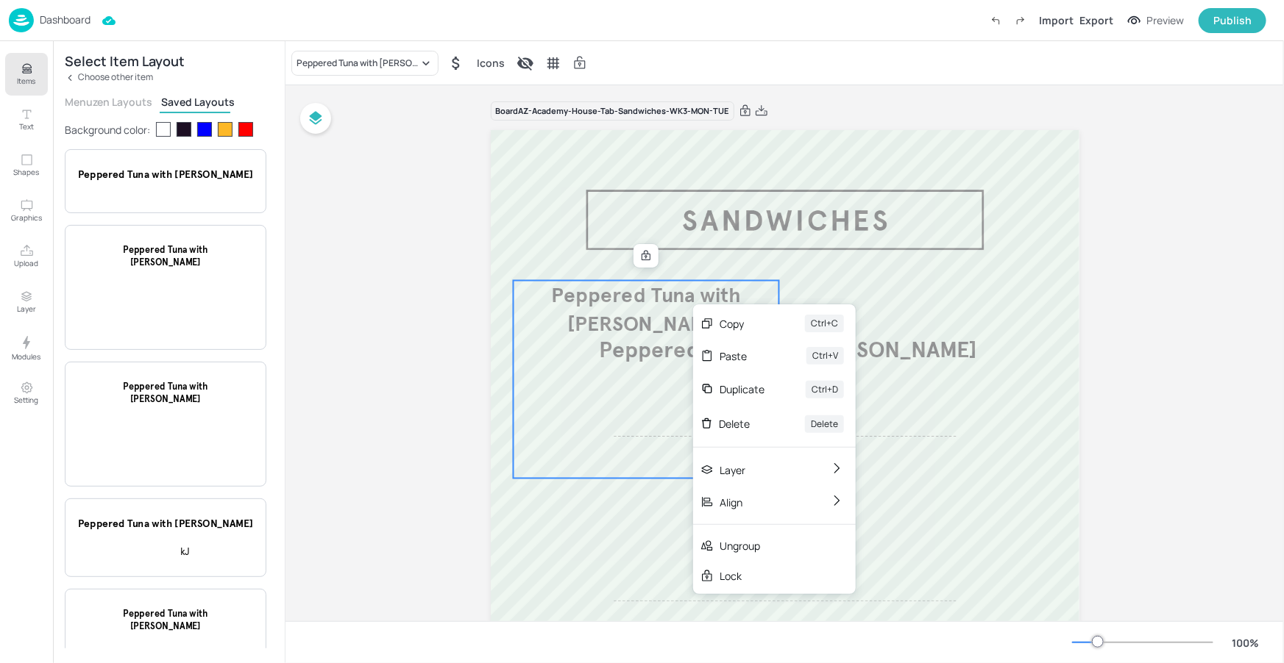
click at [686, 298] on span "Peppered Tuna with Miso Mayonnaise" at bounding box center [646, 309] width 190 height 54
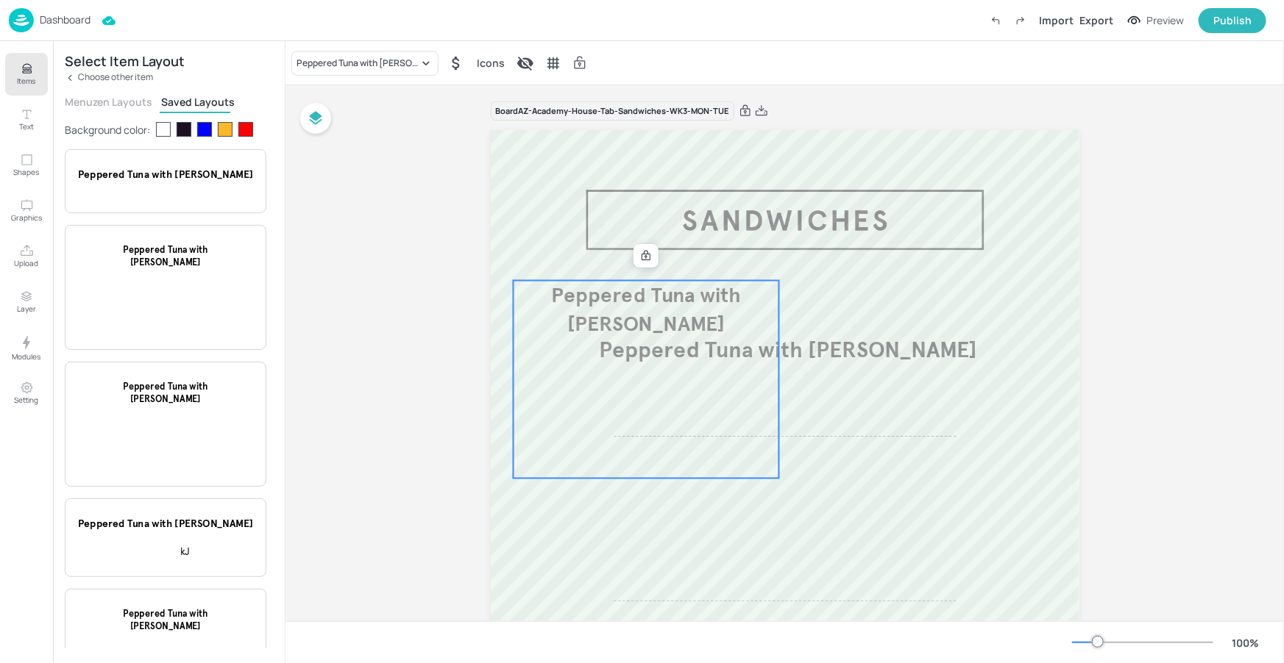
click at [646, 282] on span "Peppered Tuna with Miso Mayonnaise" at bounding box center [646, 309] width 190 height 54
click at [644, 255] on icon at bounding box center [646, 256] width 12 height 12
click at [644, 255] on icon at bounding box center [645, 255] width 9 height 10
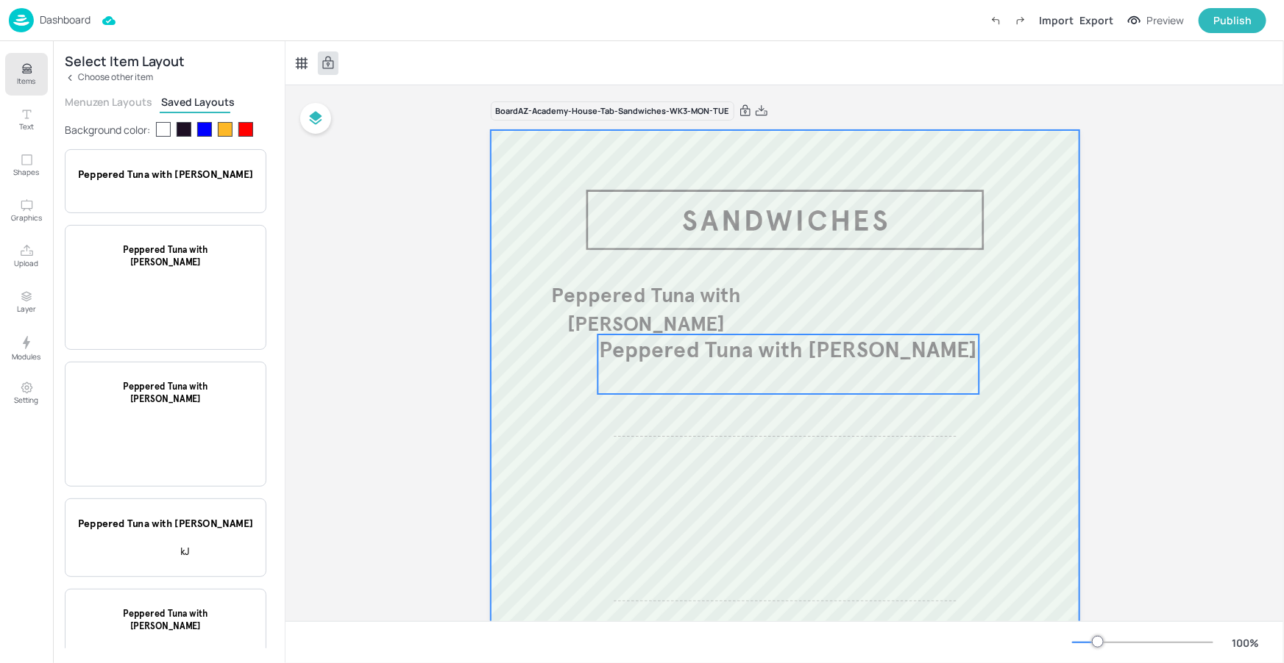
click at [820, 346] on span "Peppered Tuna with Miso Mayonnaise" at bounding box center [788, 349] width 378 height 27
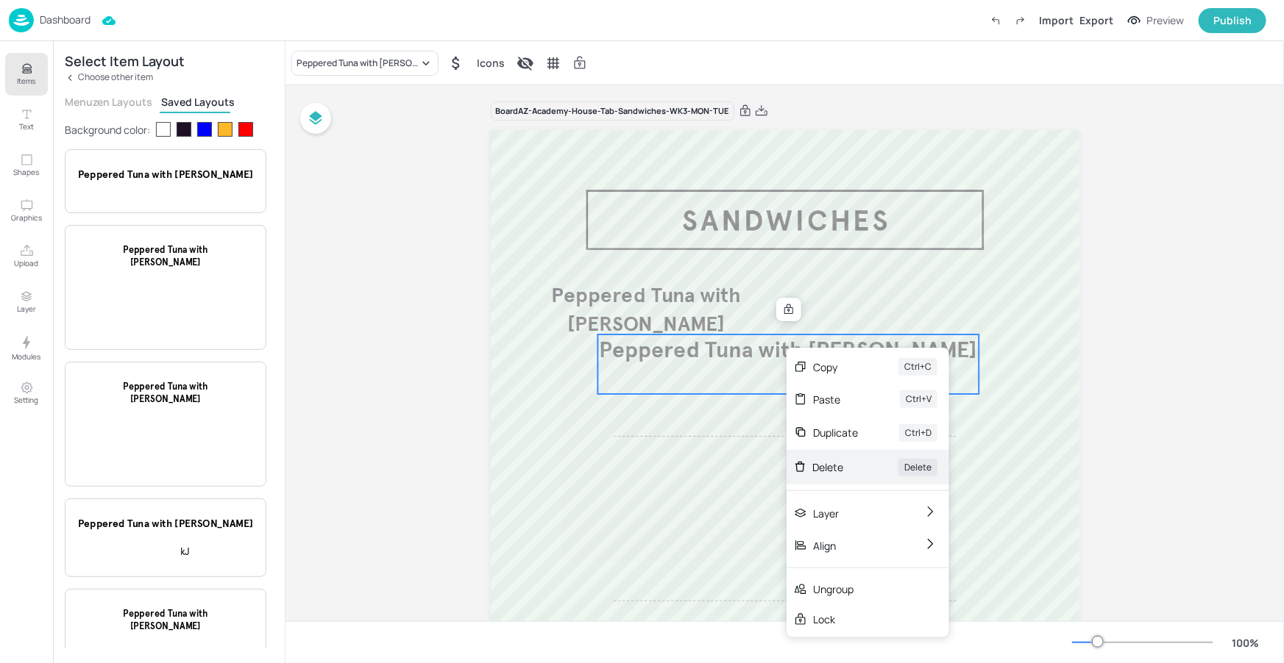
click at [833, 460] on div "Delete" at bounding box center [834, 467] width 45 height 15
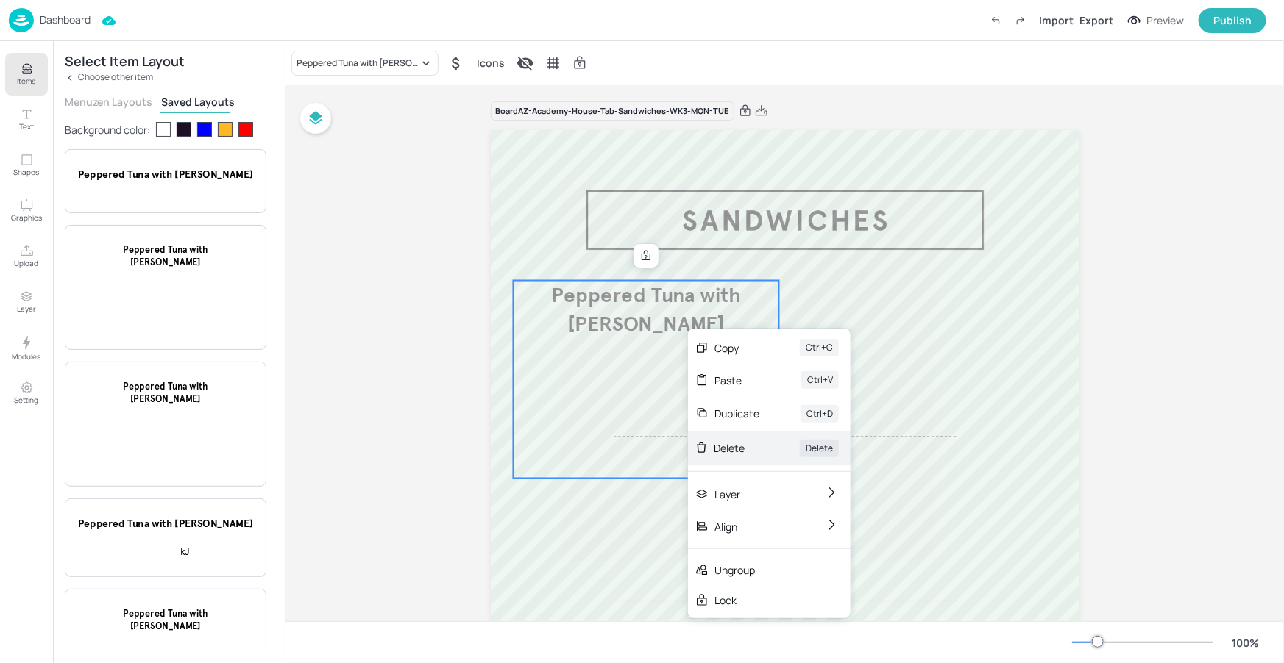
click at [763, 441] on div "Delete Delete" at bounding box center [769, 448] width 163 height 35
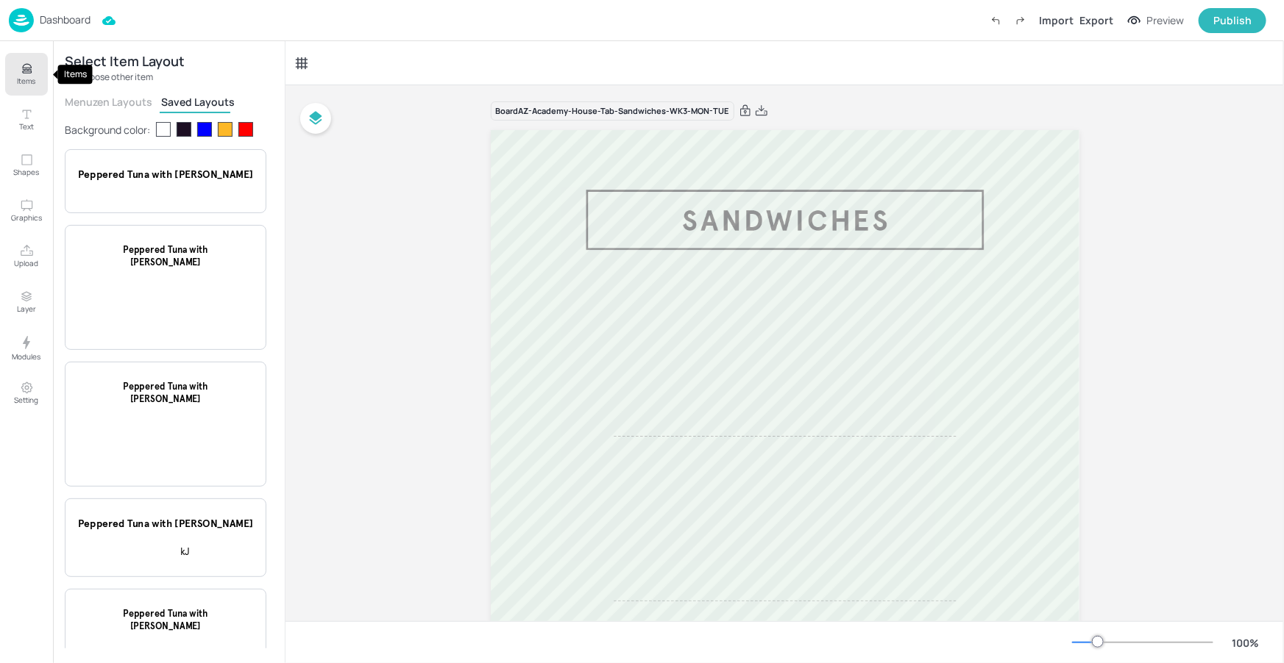
click at [39, 76] on button "Items" at bounding box center [26, 74] width 43 height 43
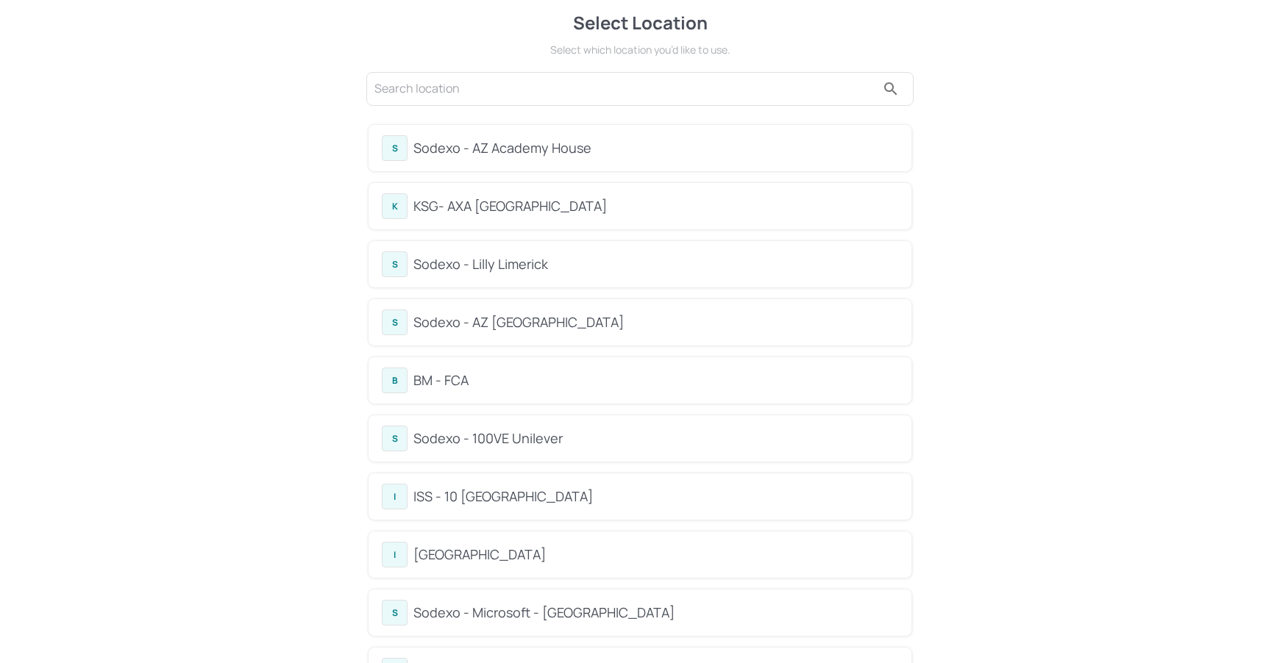
scroll to position [12, 0]
click at [585, 135] on div "S Sodexo - AZ Academy House" at bounding box center [640, 148] width 516 height 26
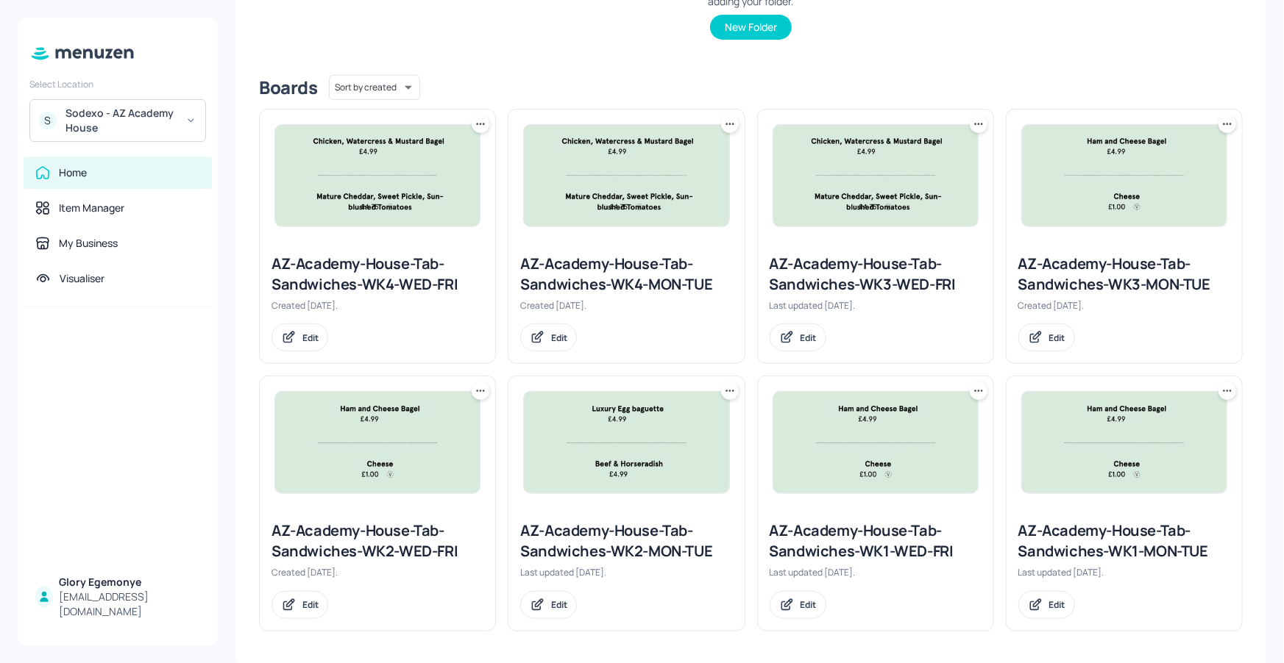
scroll to position [311, 0]
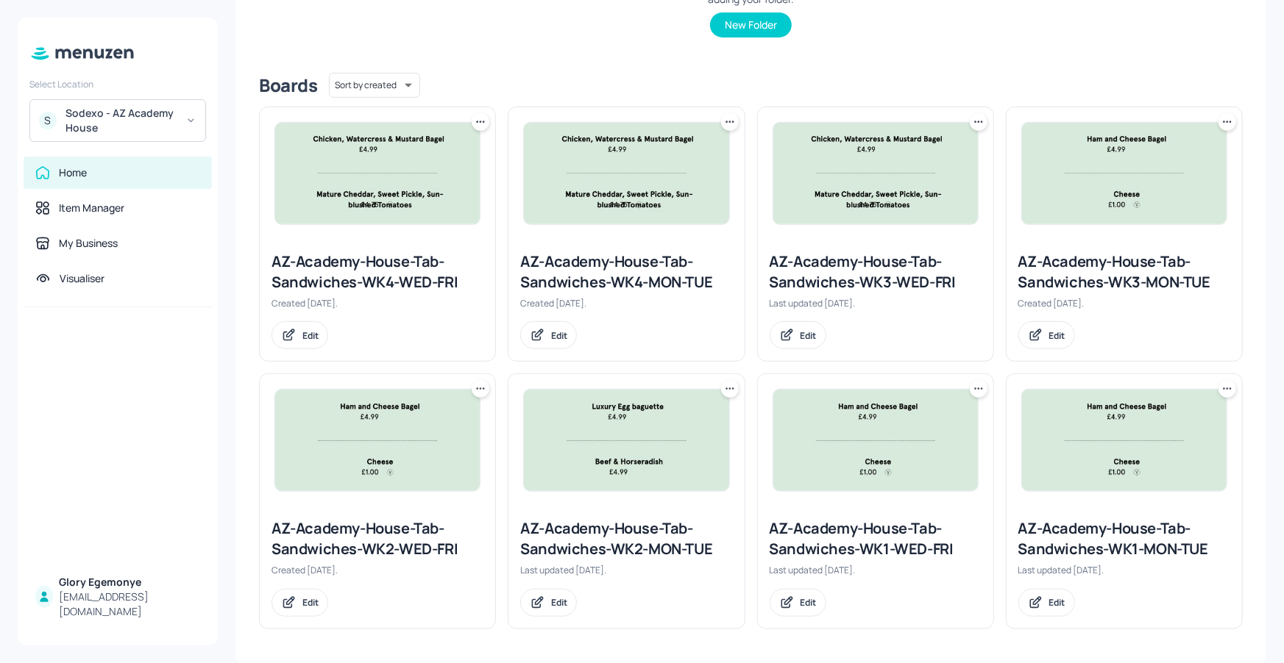
click at [1113, 269] on div "AZ-Academy-House-Tab-Sandwiches-WK3-MON-TUE" at bounding box center [1124, 272] width 212 height 41
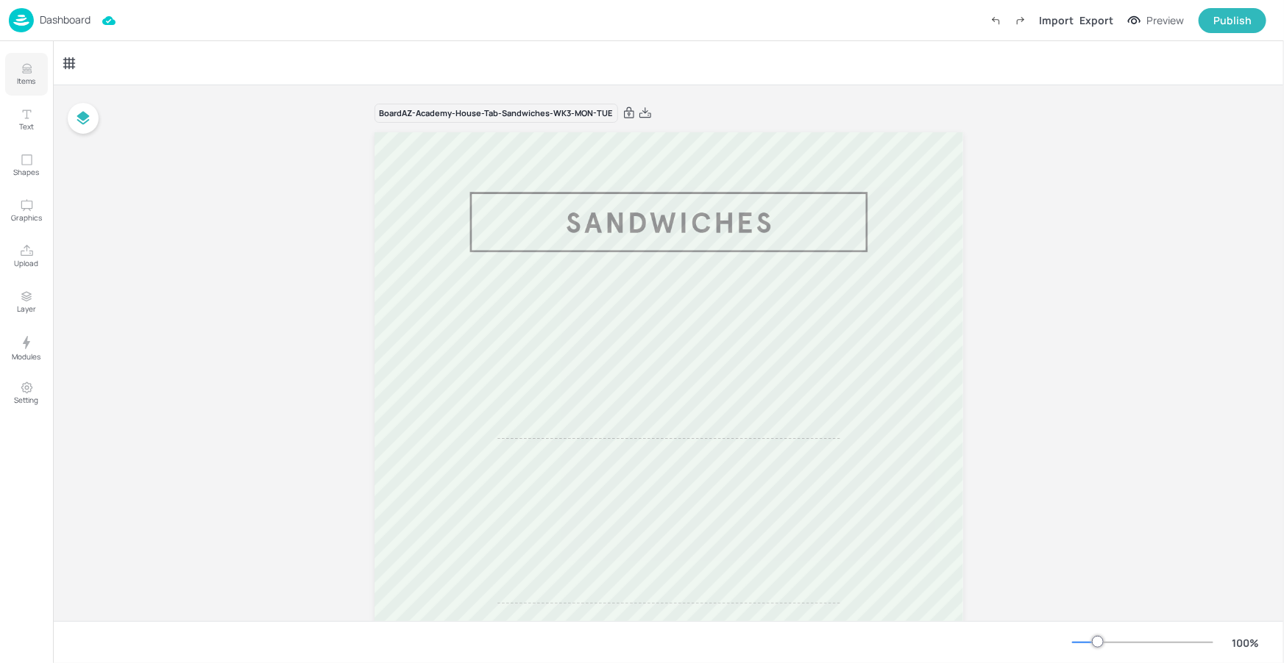
click at [44, 78] on button "Items" at bounding box center [26, 74] width 43 height 43
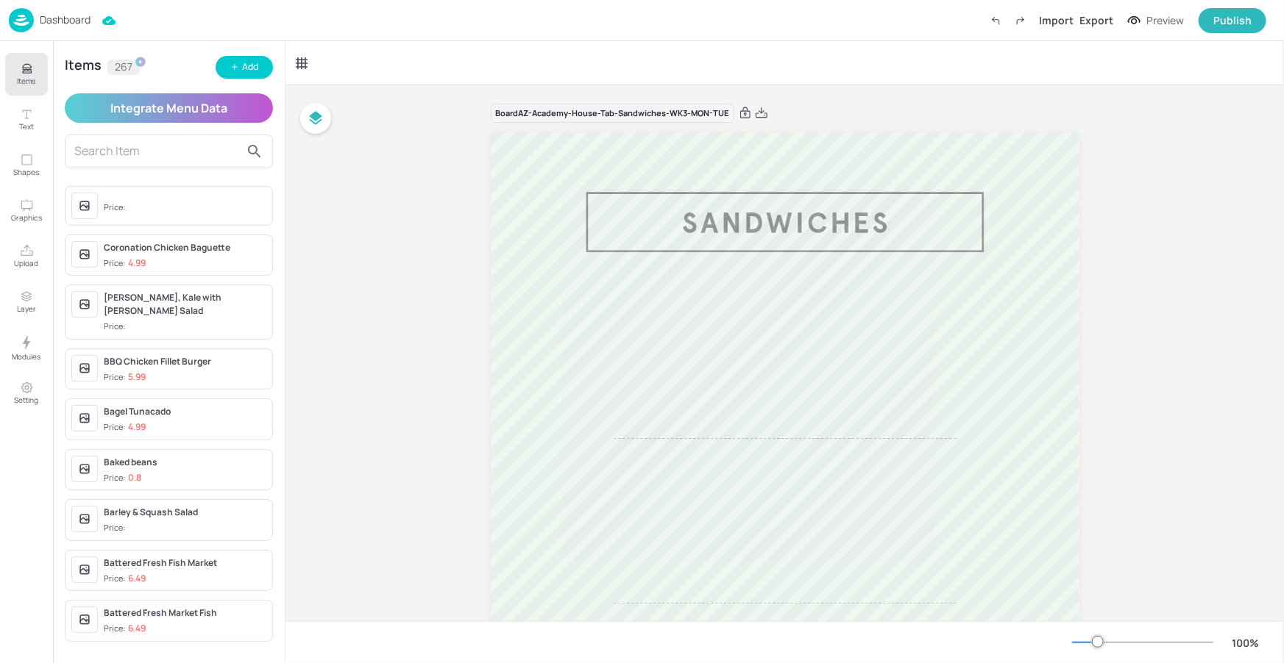
click at [183, 151] on input "text" at bounding box center [156, 152] width 165 height 24
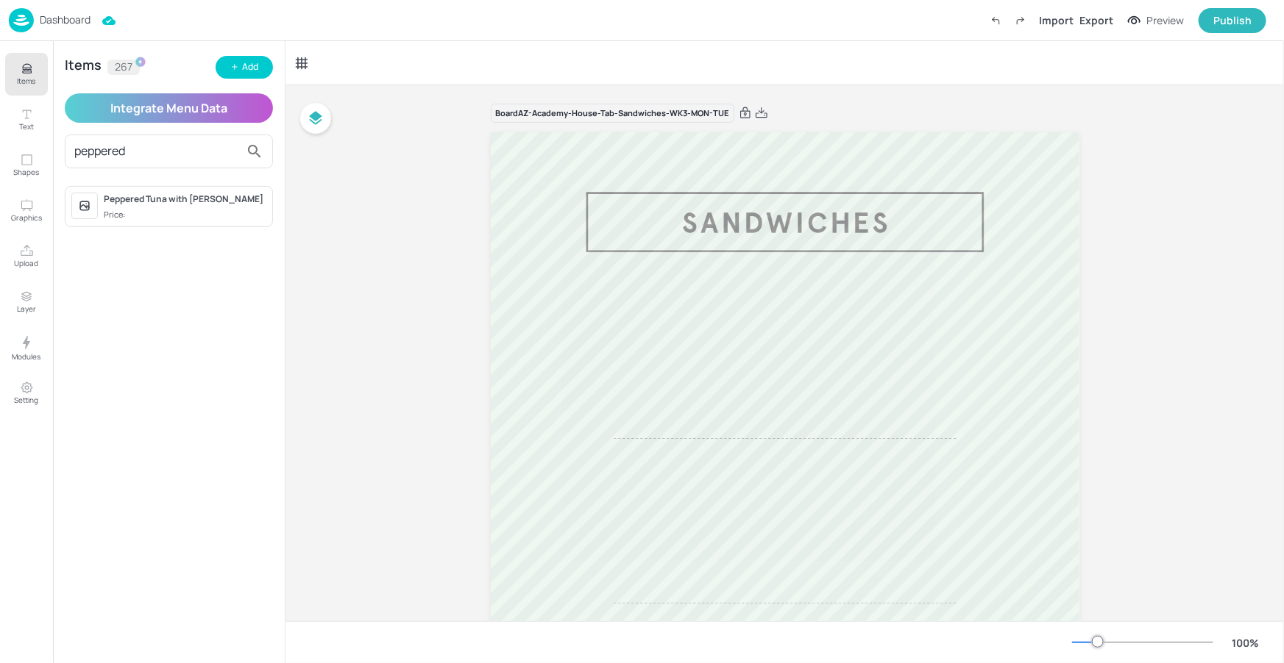
type input "peppered"
click at [130, 212] on span "Price:" at bounding box center [185, 215] width 163 height 13
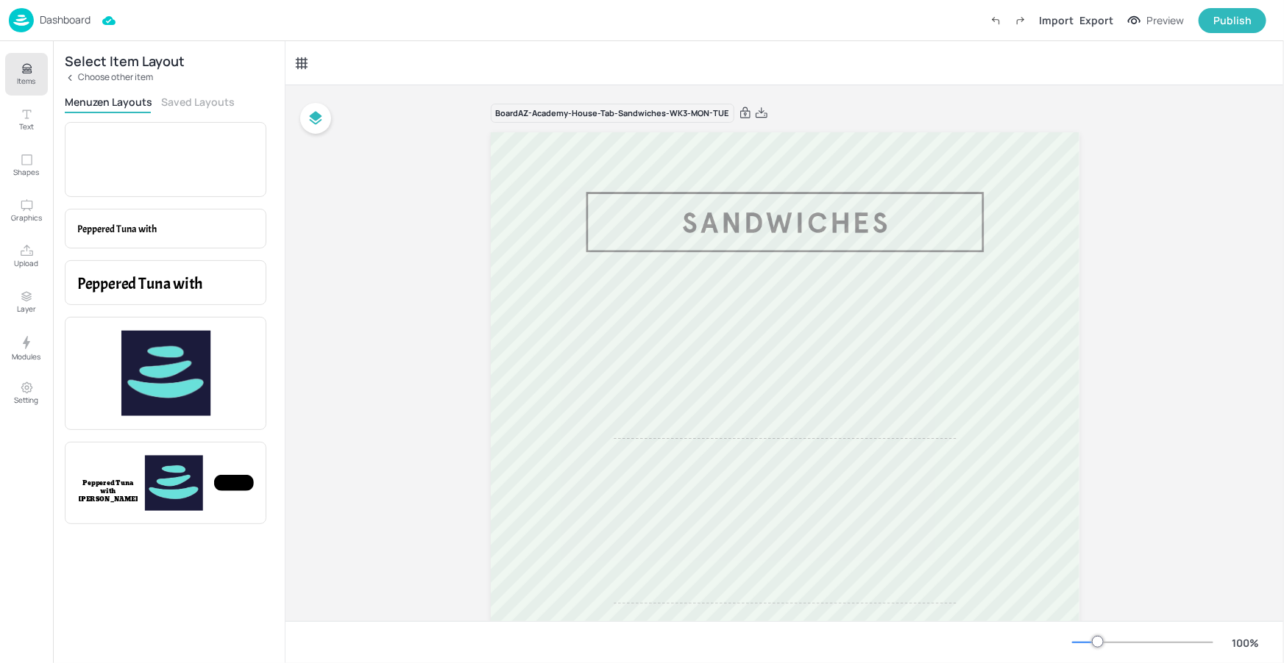
click at [176, 99] on button "Saved Layouts" at bounding box center [198, 102] width 74 height 14
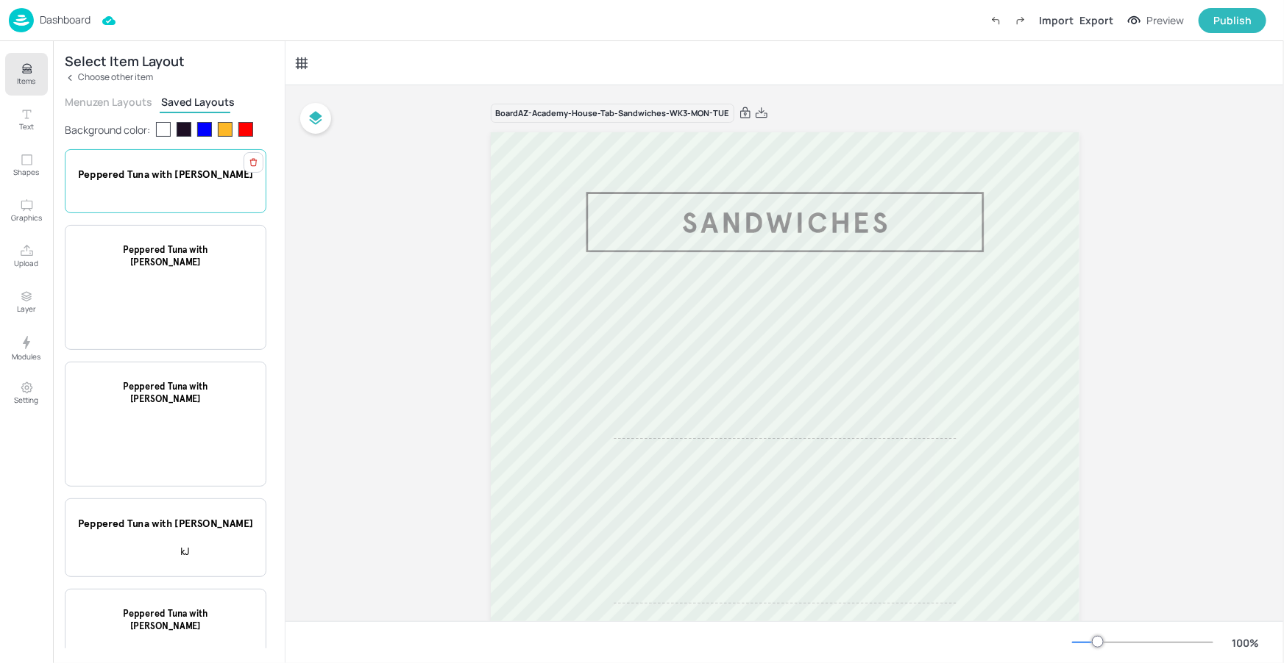
click at [160, 185] on div at bounding box center [150, 188] width 27 height 13
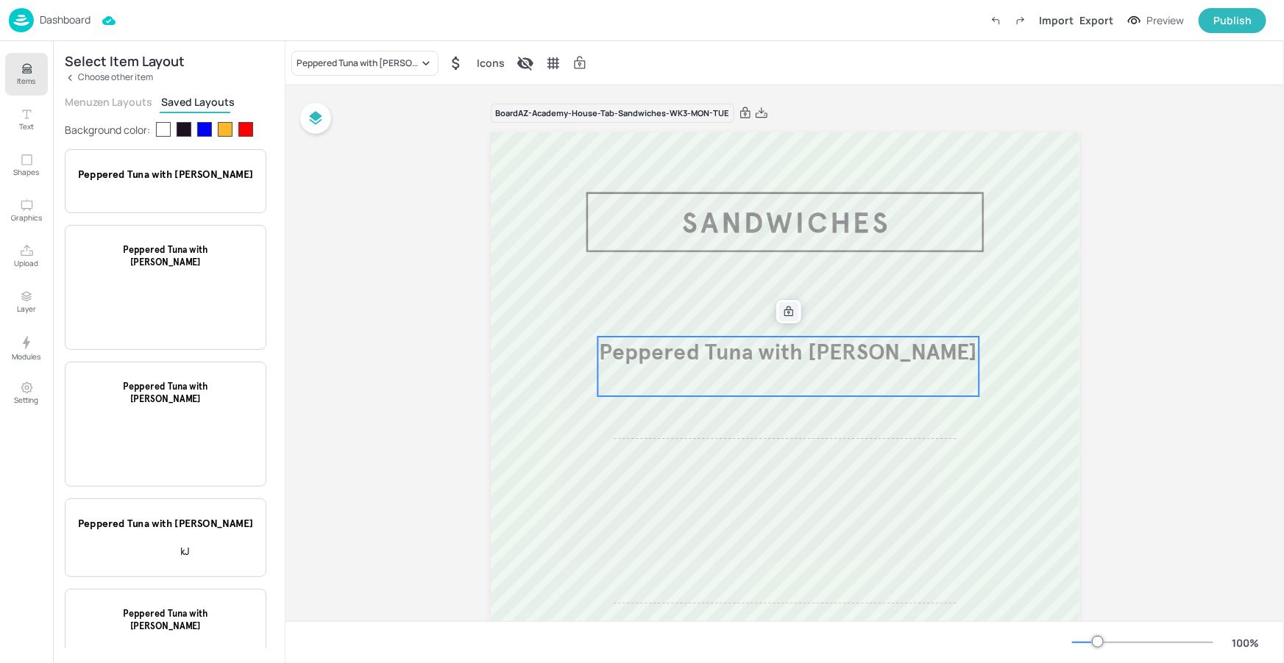
click at [786, 316] on icon at bounding box center [789, 312] width 12 height 12
click at [786, 315] on icon at bounding box center [789, 312] width 12 height 12
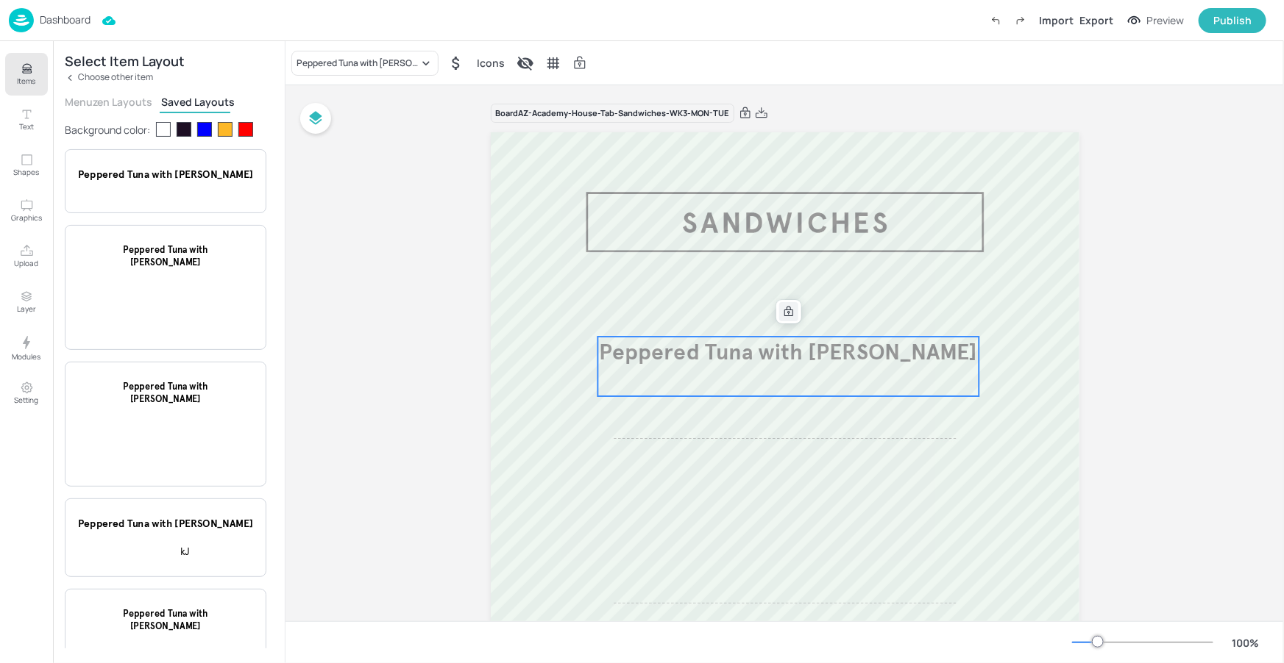
click at [786, 315] on icon at bounding box center [789, 312] width 12 height 12
click at [785, 316] on icon at bounding box center [788, 312] width 9 height 10
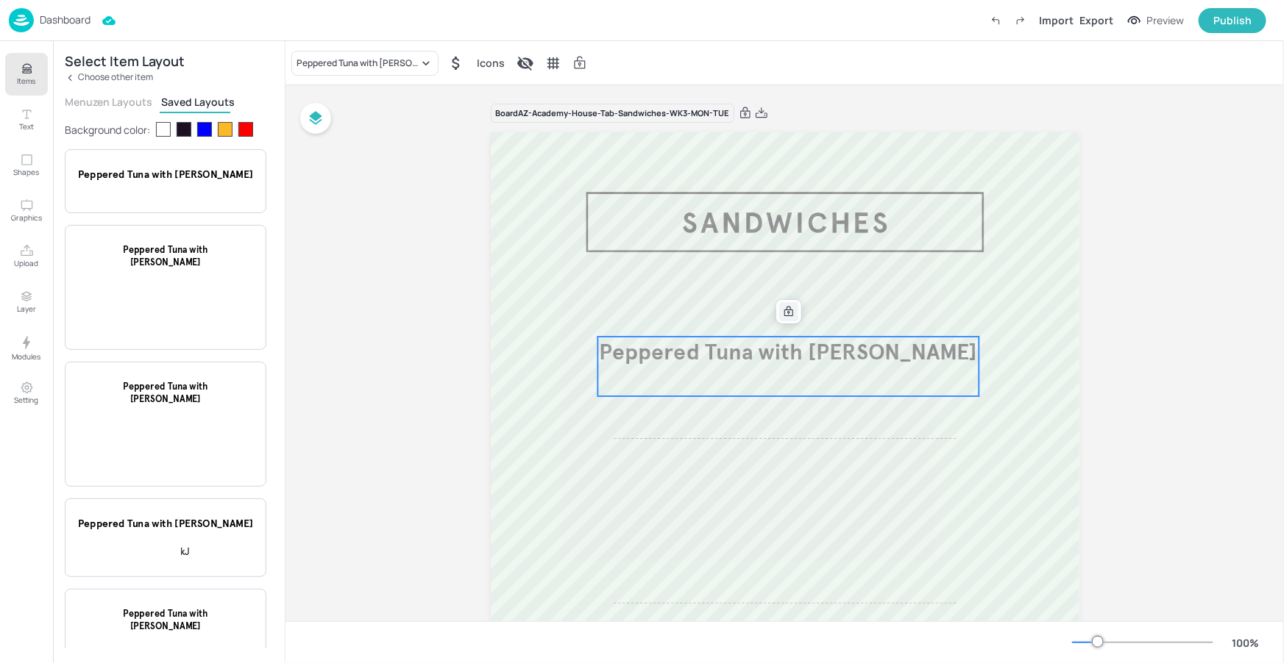
click at [785, 316] on icon at bounding box center [788, 312] width 9 height 10
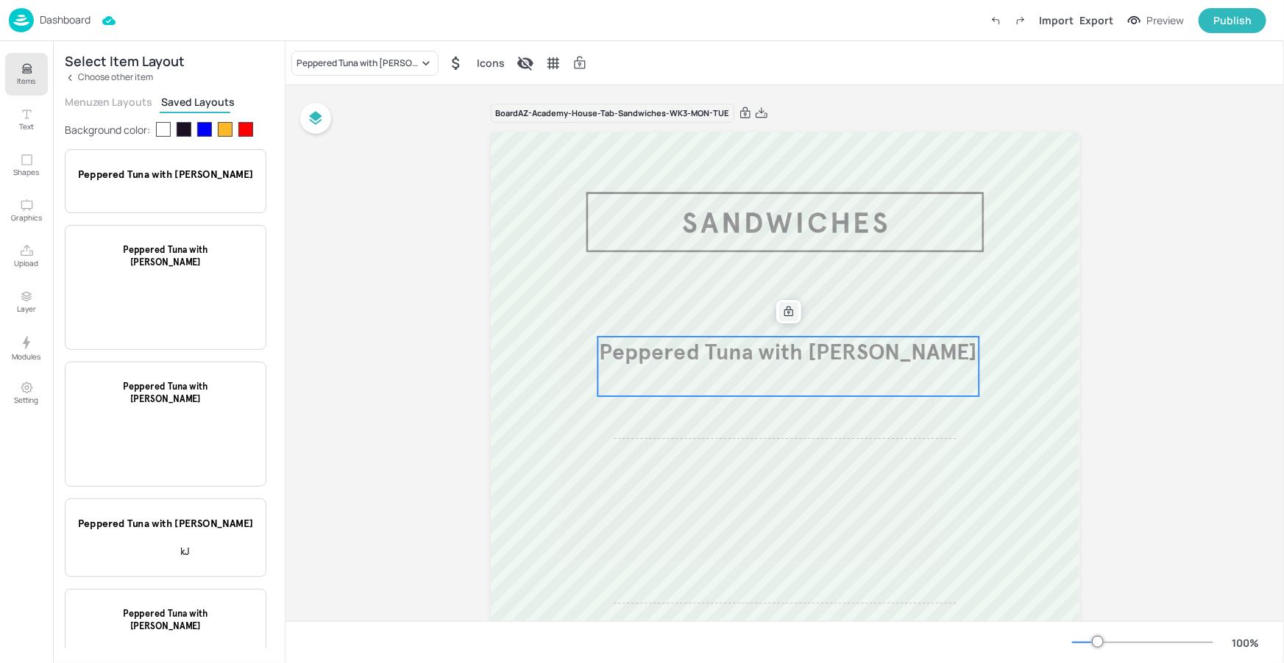
click at [784, 316] on icon at bounding box center [788, 312] width 9 height 10
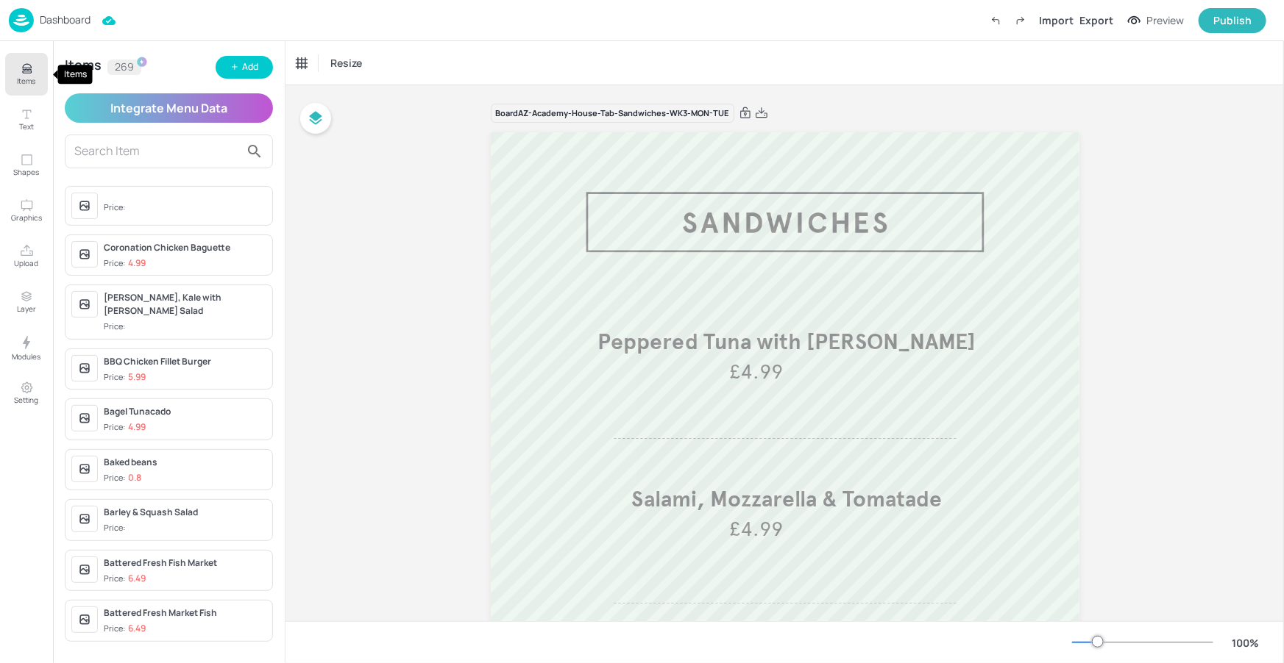
click at [18, 76] on p "Items" at bounding box center [27, 81] width 18 height 10
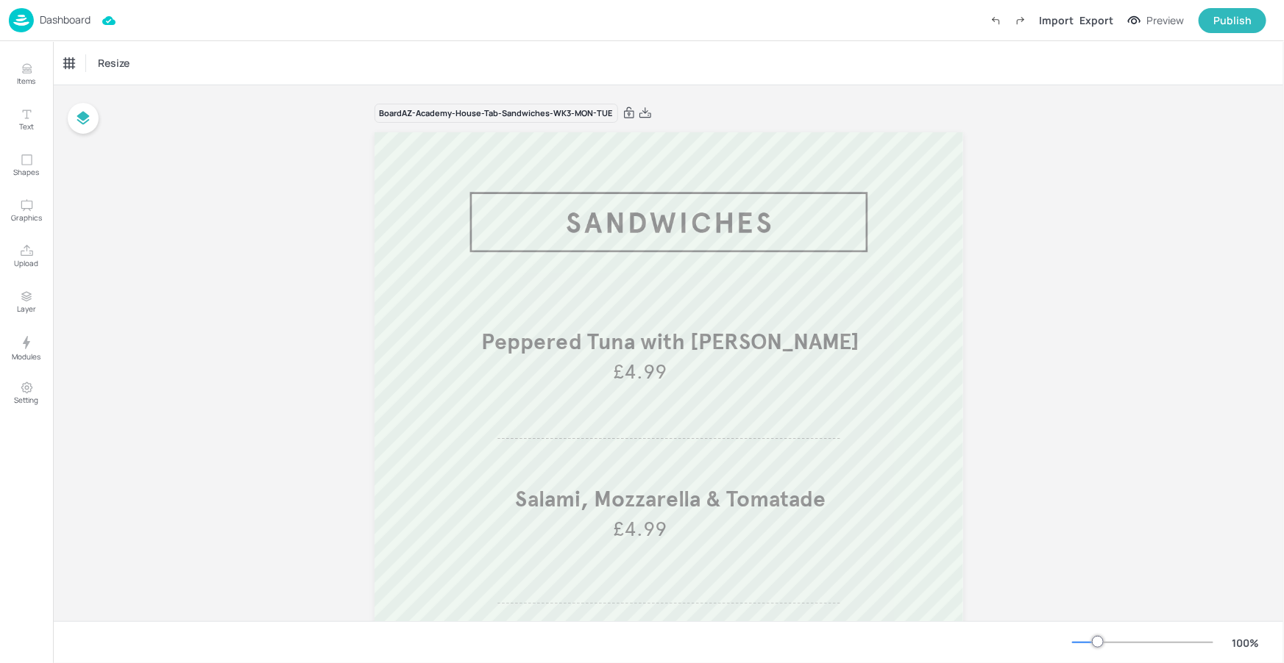
click at [74, 18] on p "Dashboard" at bounding box center [65, 20] width 51 height 10
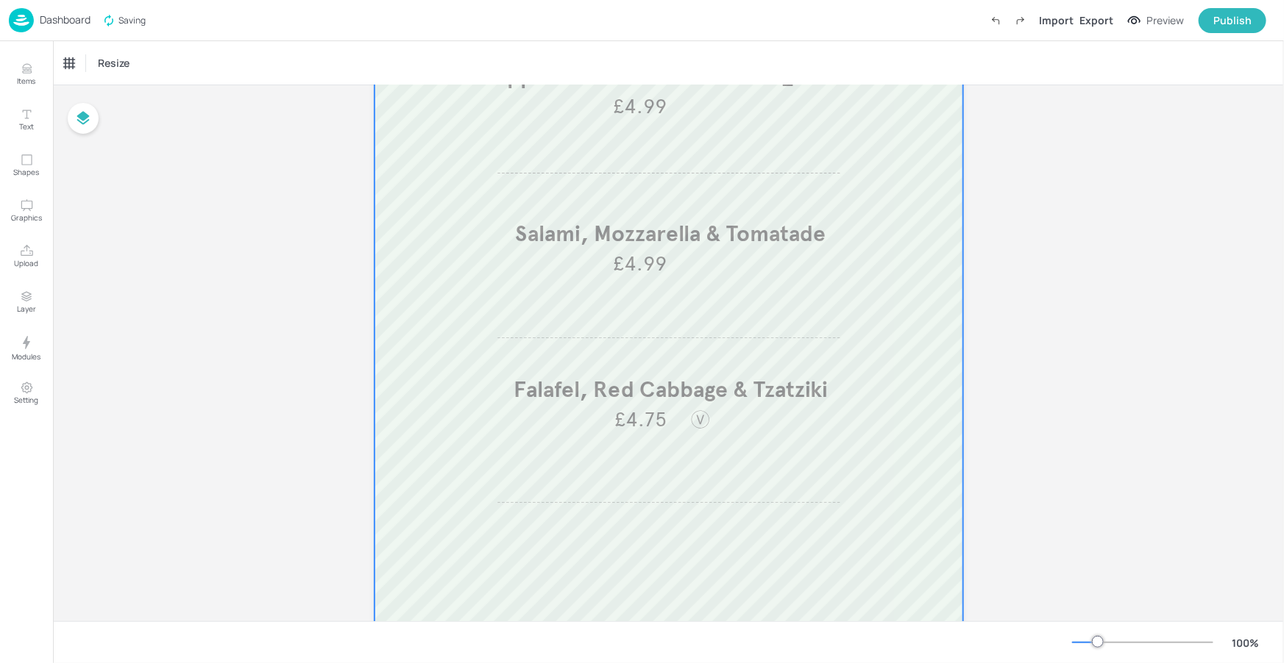
scroll to position [140, 0]
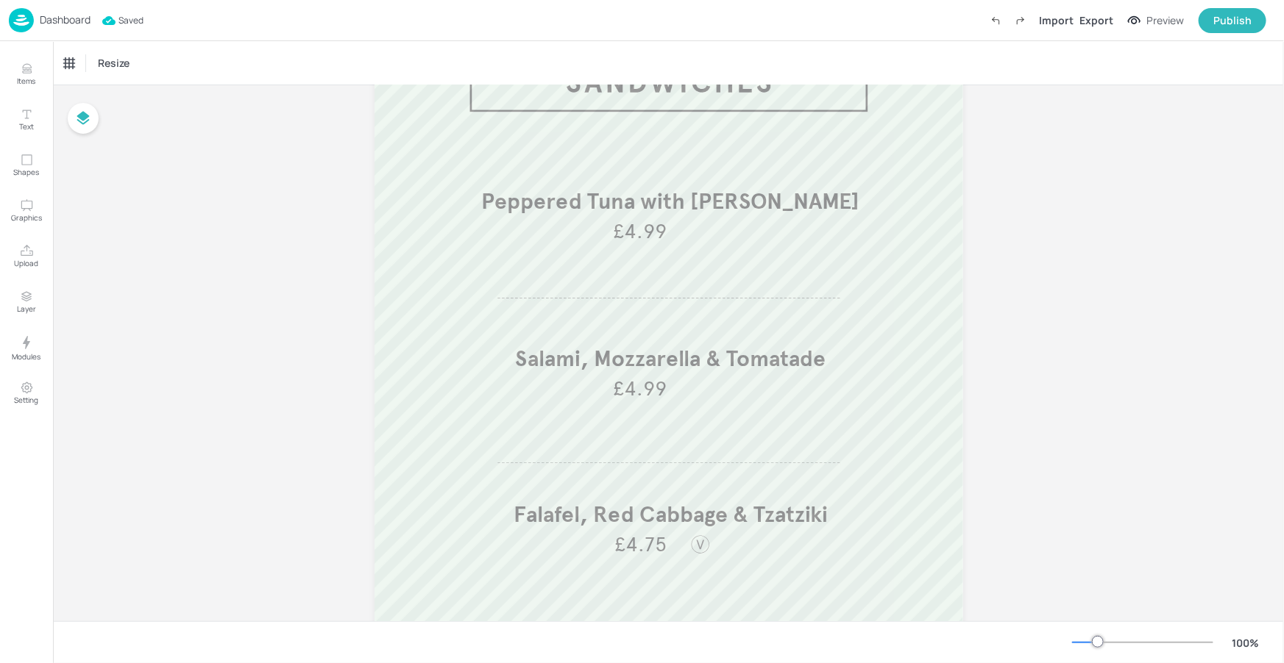
click at [74, 19] on p "Dashboard" at bounding box center [65, 20] width 51 height 10
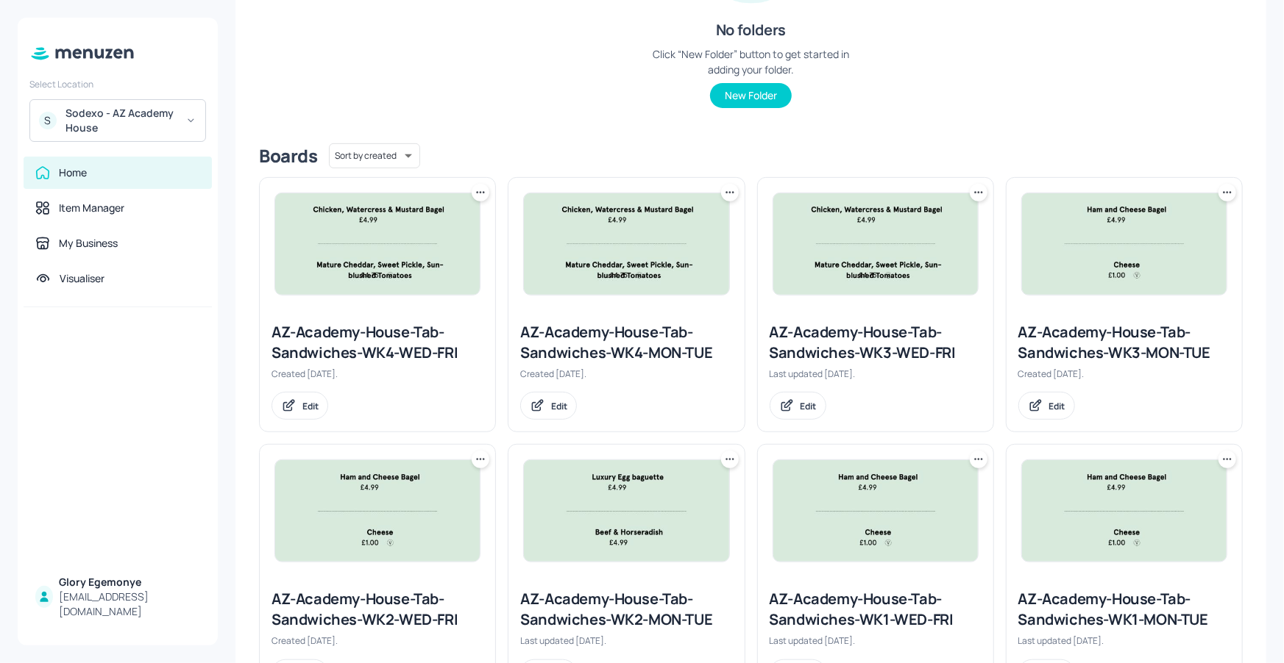
scroll to position [311, 0]
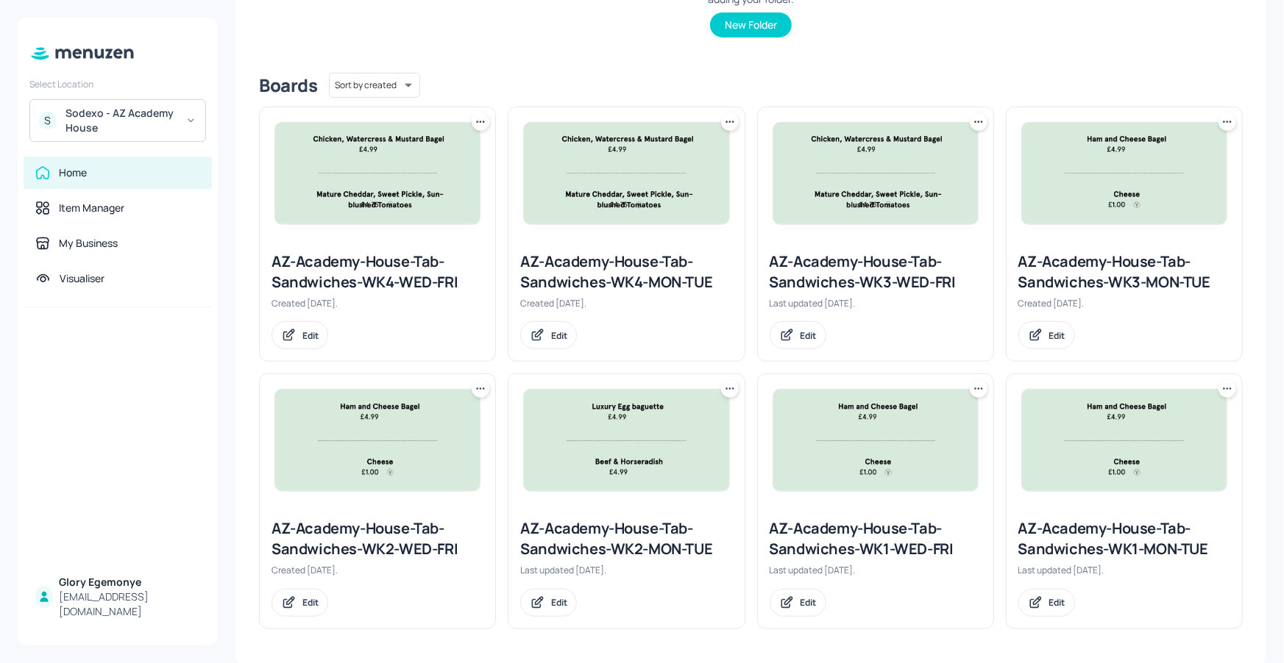
click at [1122, 274] on div "AZ-Academy-House-Tab-Sandwiches-WK3-MON-TUE" at bounding box center [1124, 272] width 212 height 41
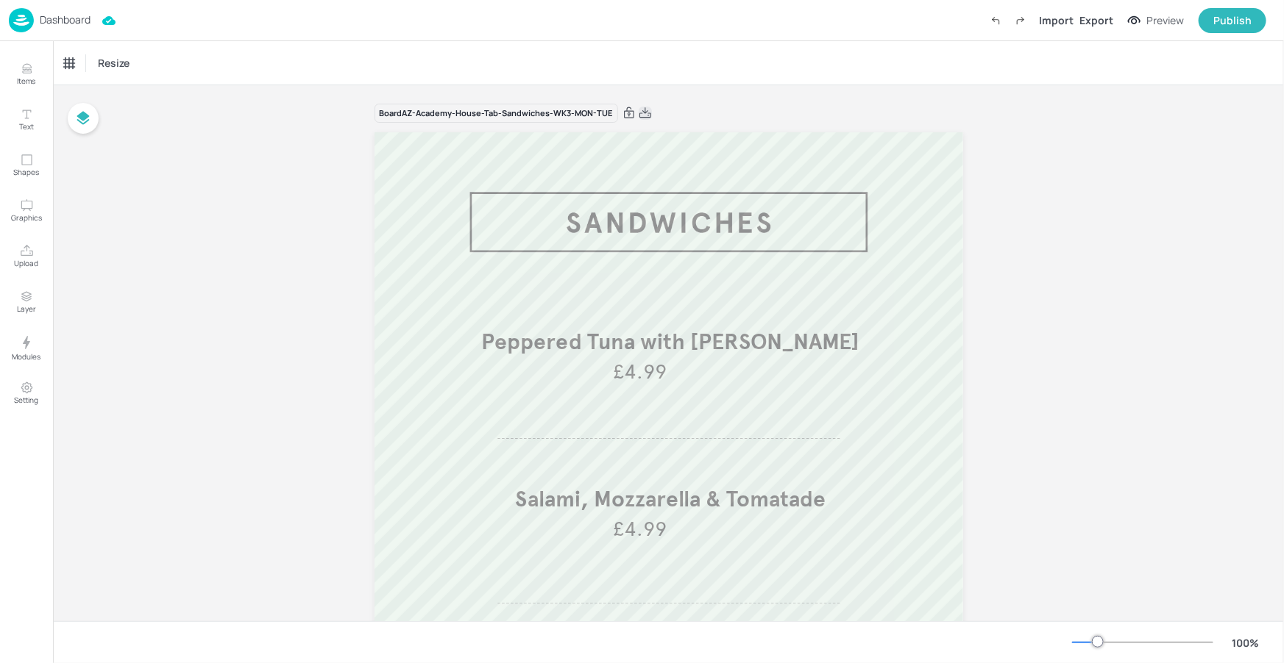
click at [641, 117] on icon at bounding box center [645, 112] width 12 height 10
click at [63, 18] on p "Dashboard" at bounding box center [65, 20] width 51 height 10
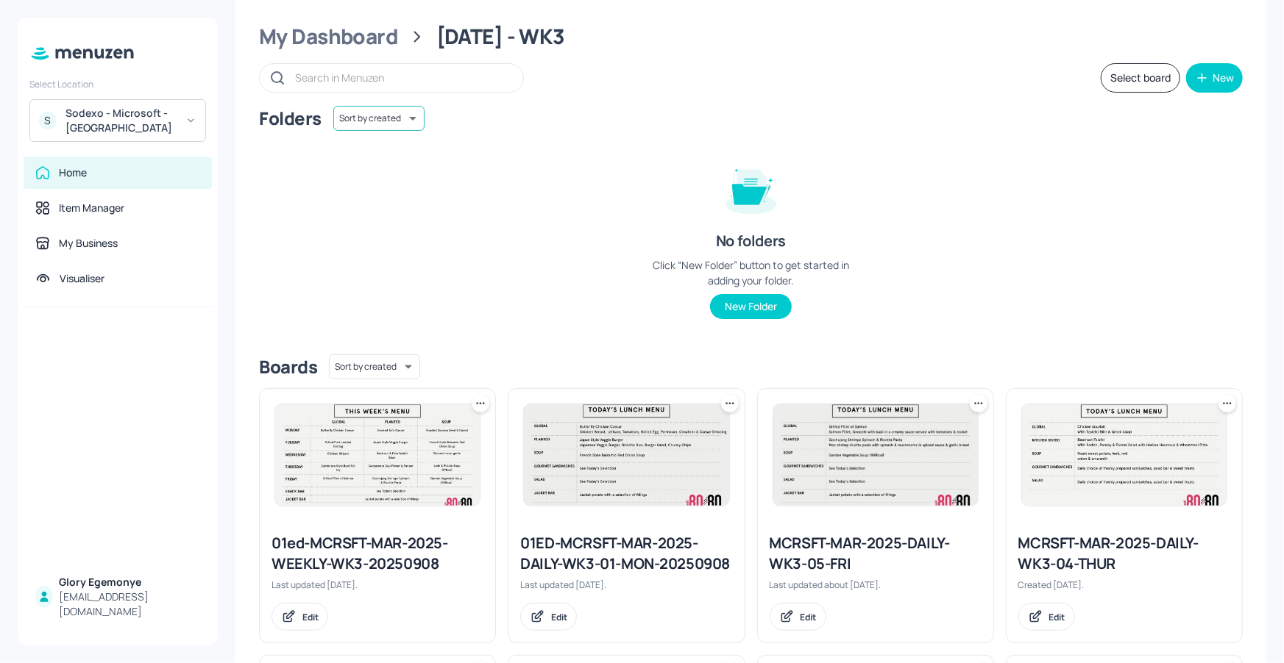
scroll to position [32, 0]
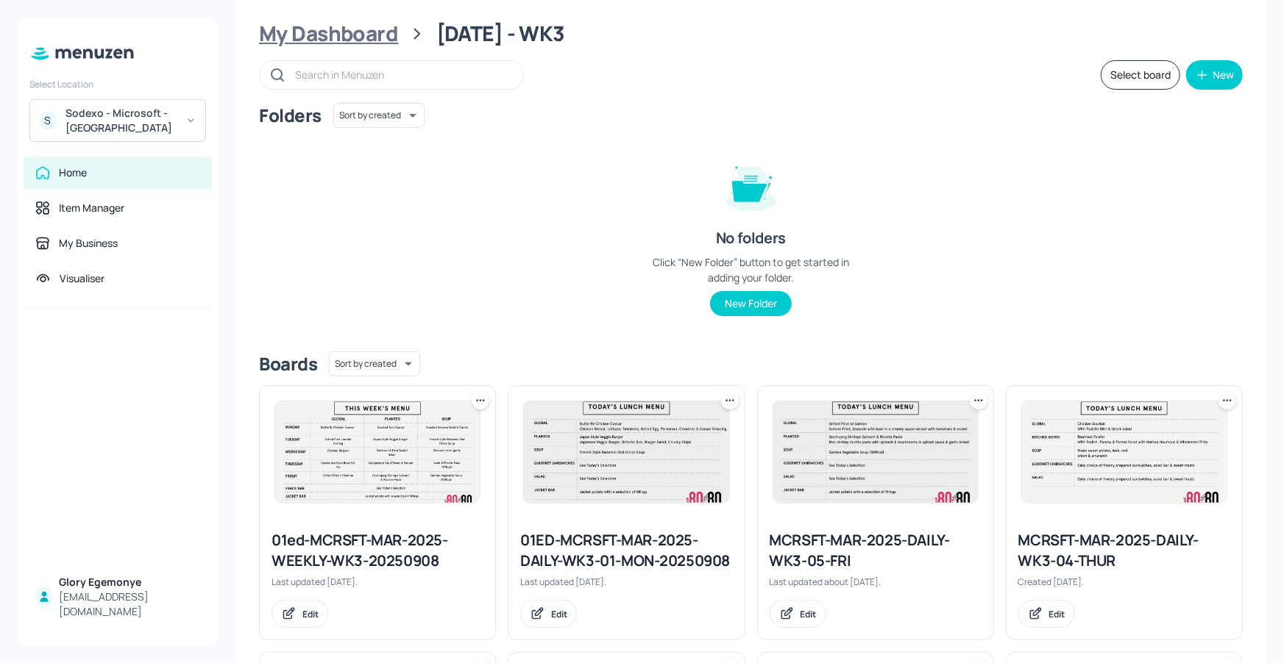
click at [364, 39] on div "My Dashboard" at bounding box center [328, 34] width 139 height 26
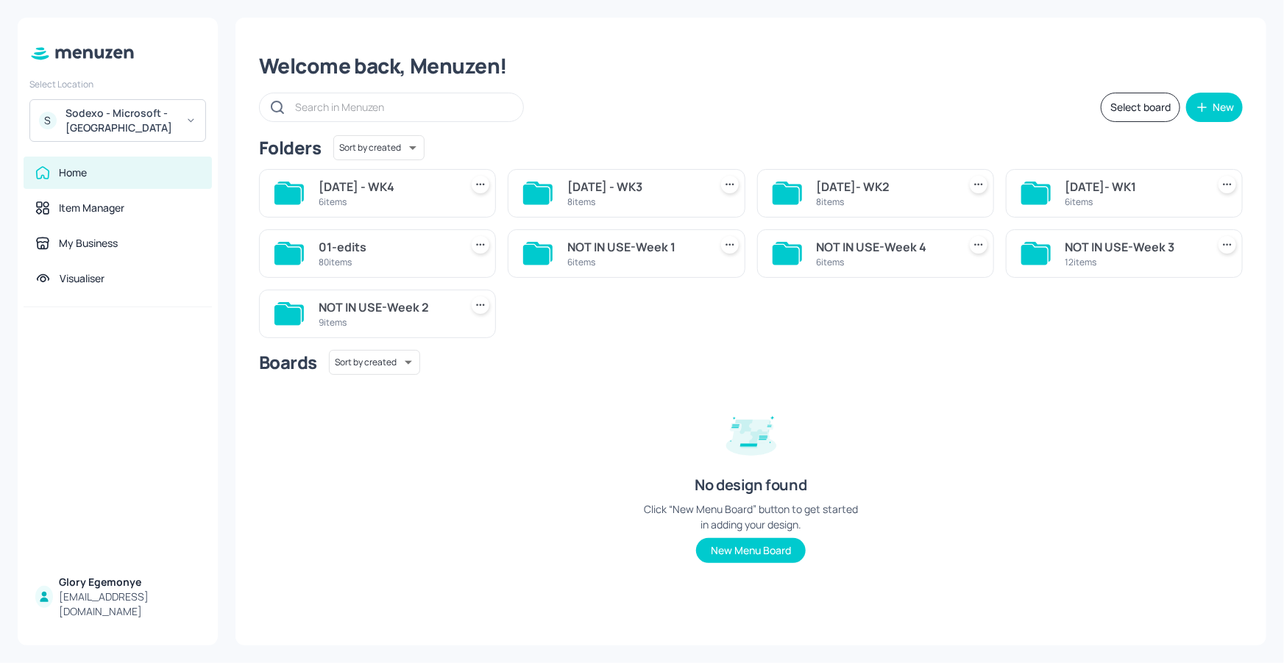
click at [296, 190] on icon at bounding box center [287, 195] width 26 height 20
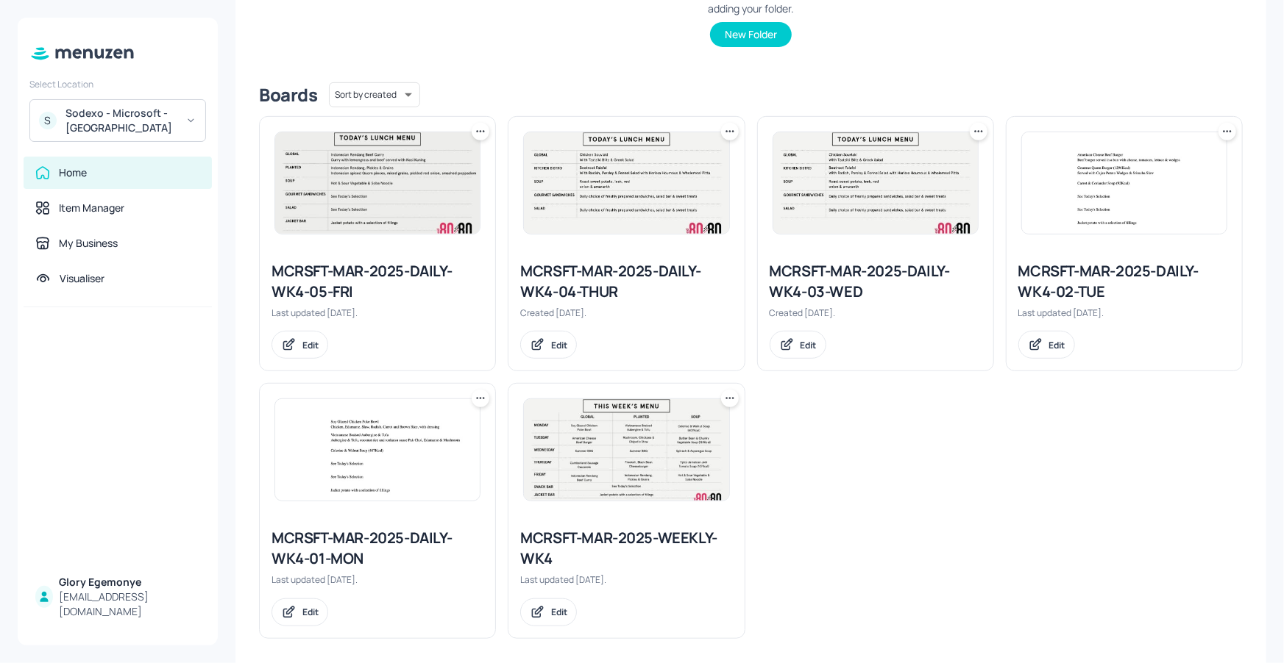
scroll to position [311, 0]
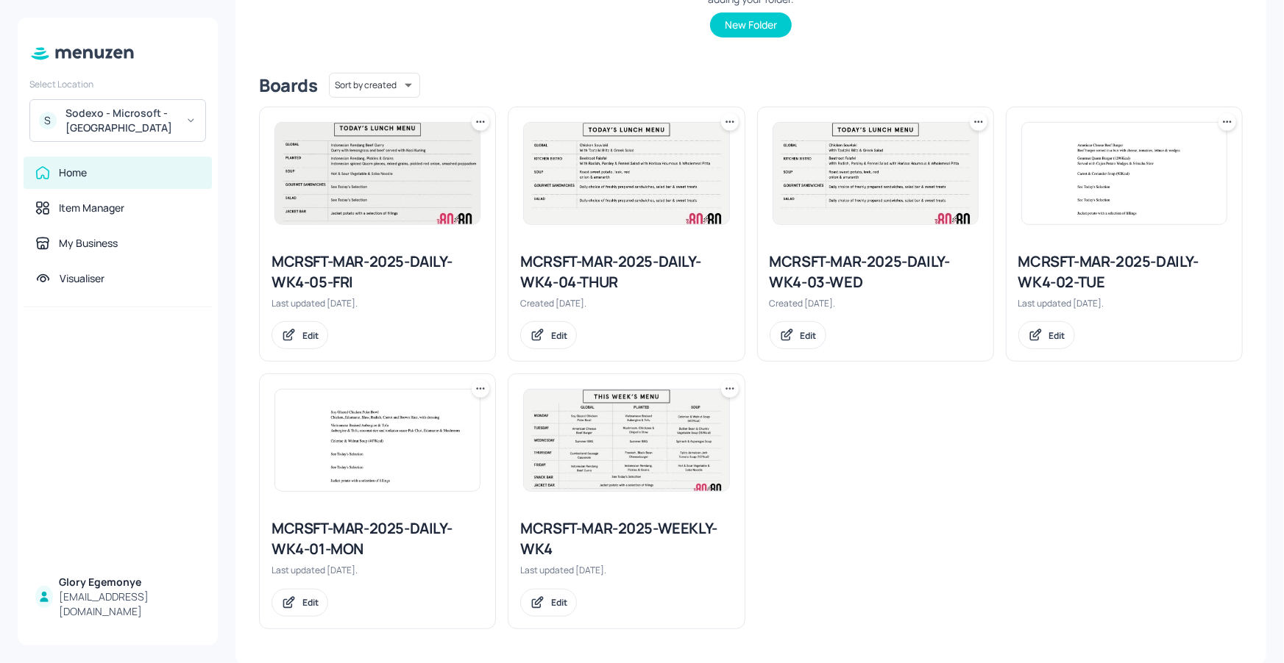
click at [832, 259] on div "MCRSFT-MAR-2025-DAILY-WK4-03-WED" at bounding box center [875, 272] width 212 height 41
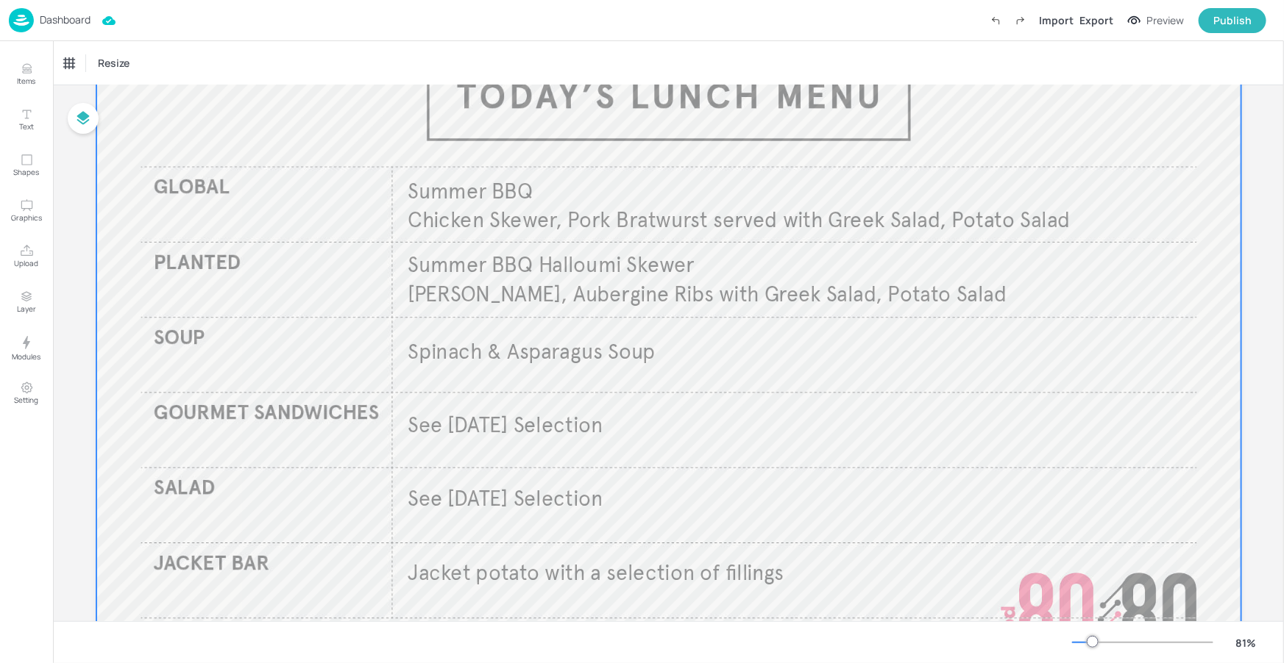
scroll to position [112, 0]
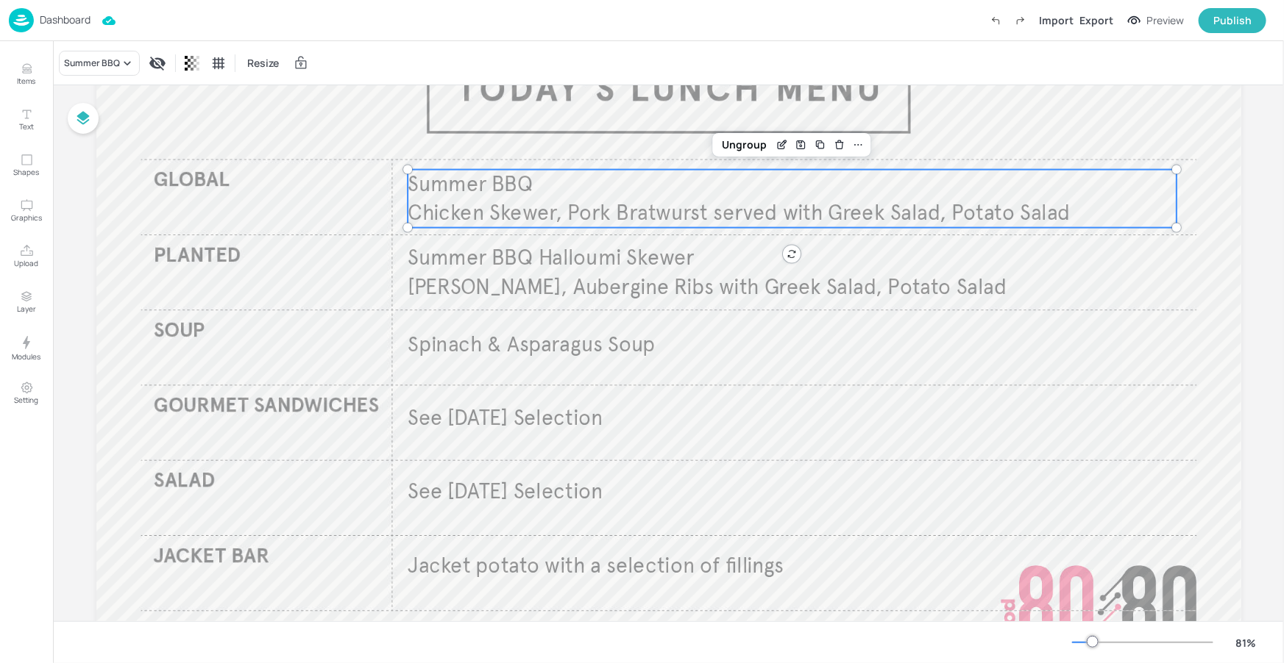
click at [529, 209] on span "Chicken Skewer, Pork Bratwurst served with Greek Salad, Potato Salad" at bounding box center [738, 213] width 662 height 26
click at [119, 54] on div "Summer BBQ" at bounding box center [99, 63] width 81 height 25
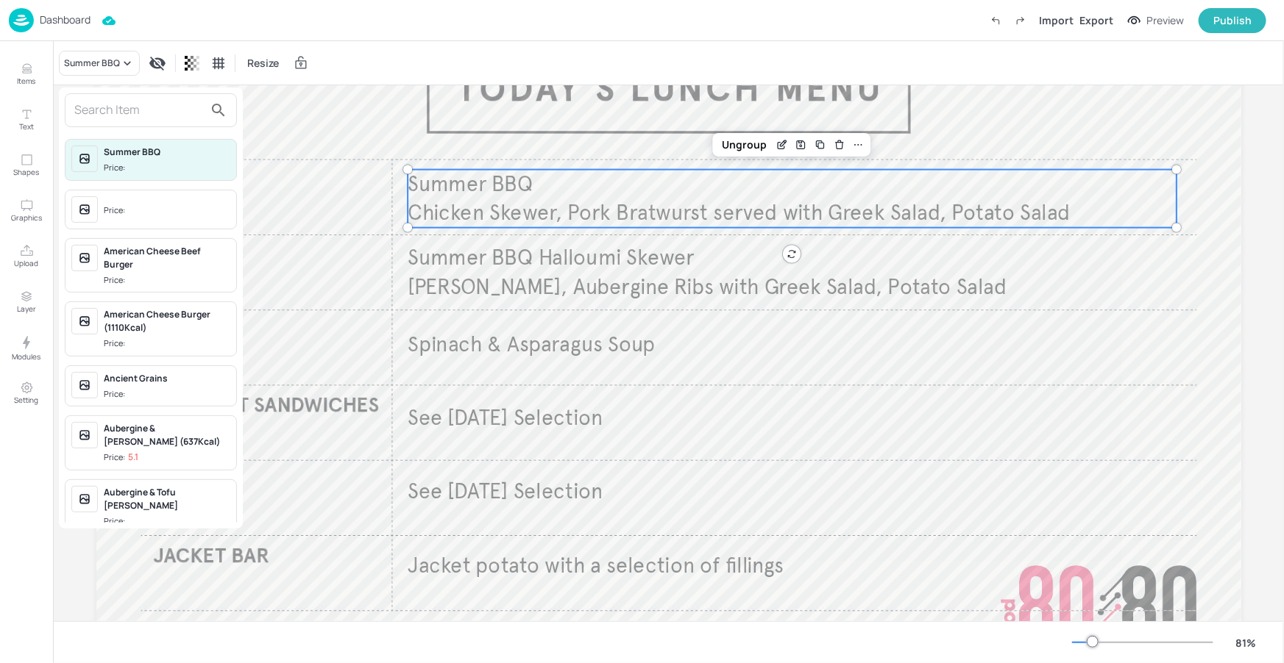
click at [120, 115] on input "text" at bounding box center [138, 111] width 129 height 24
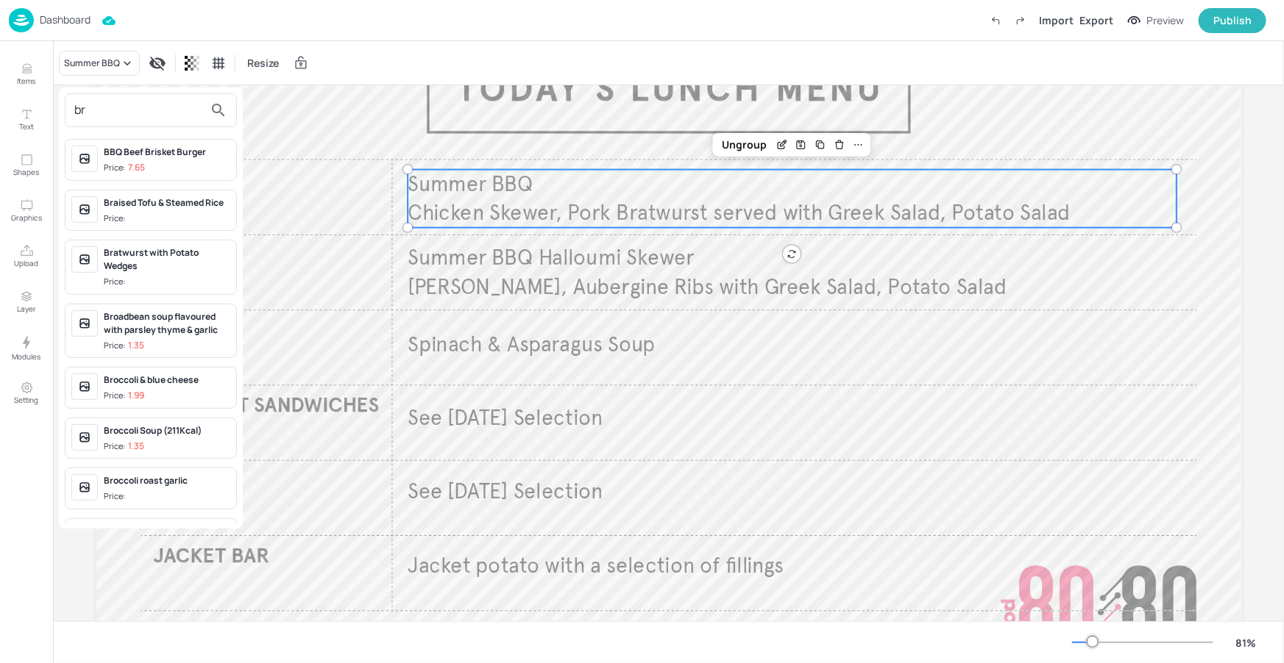
type input "b"
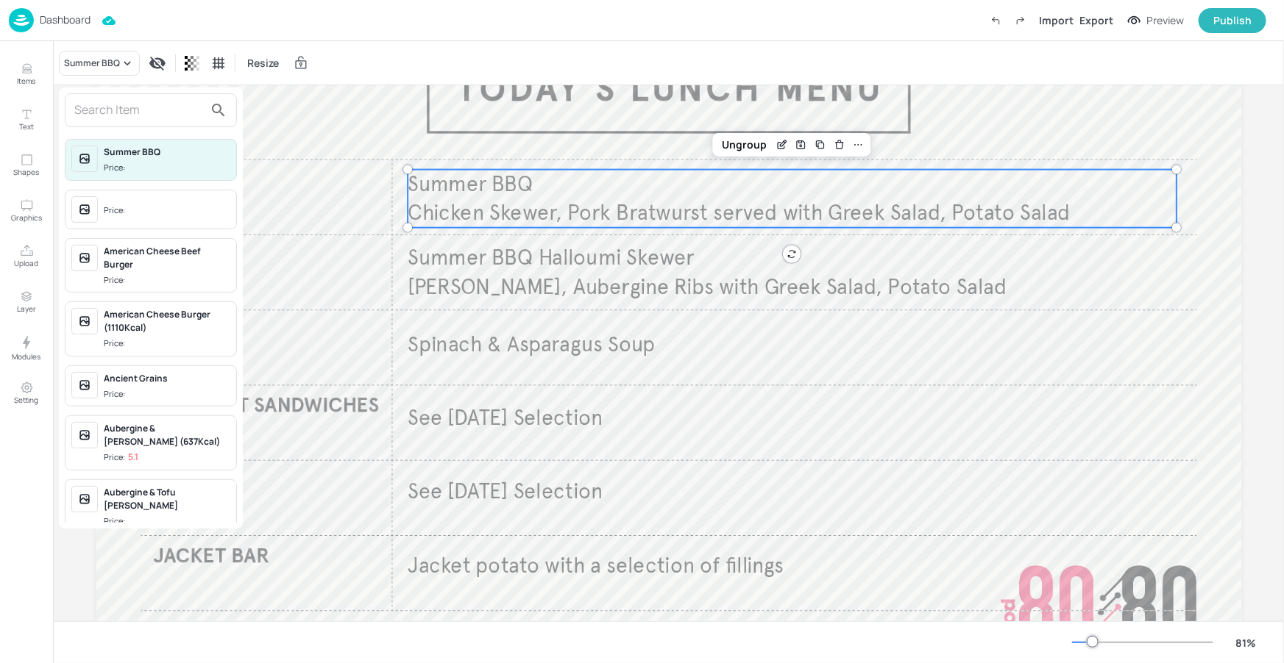
click at [43, 74] on div at bounding box center [642, 331] width 1284 height 663
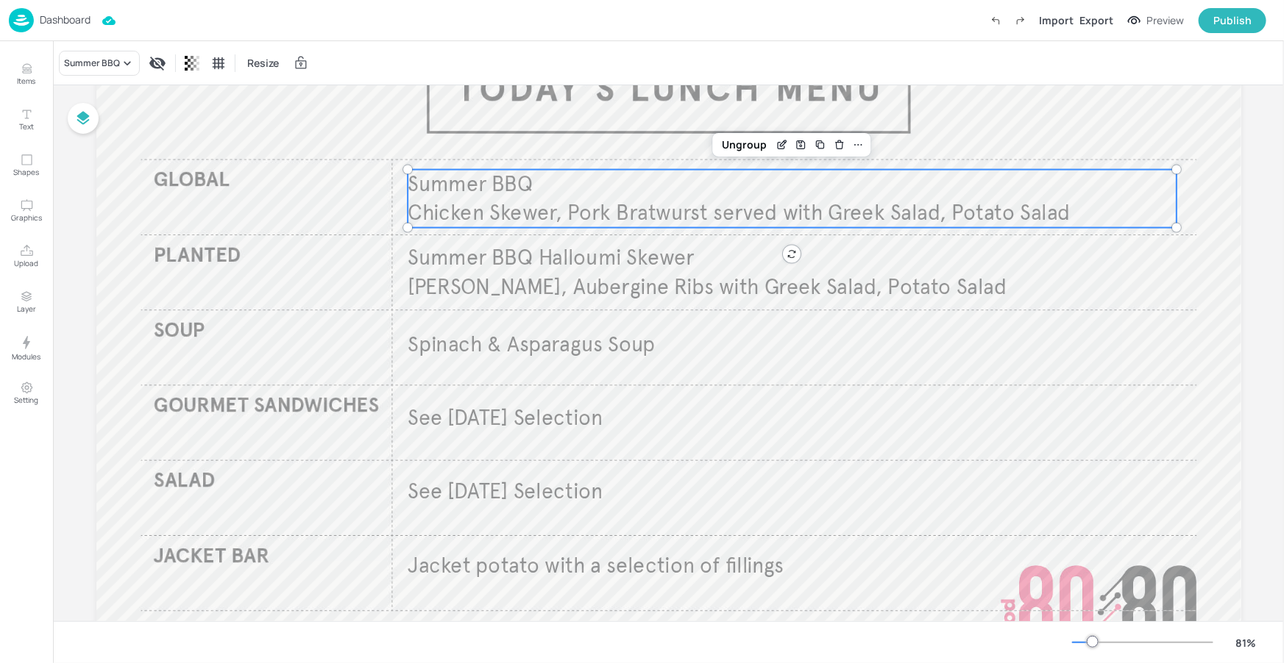
click at [26, 77] on div "Summer BBQ Price: Price: American Cheese Beef Burger Price: American Cheese Bur…" at bounding box center [642, 335] width 1284 height 658
click at [26, 77] on p "Items" at bounding box center [27, 81] width 18 height 10
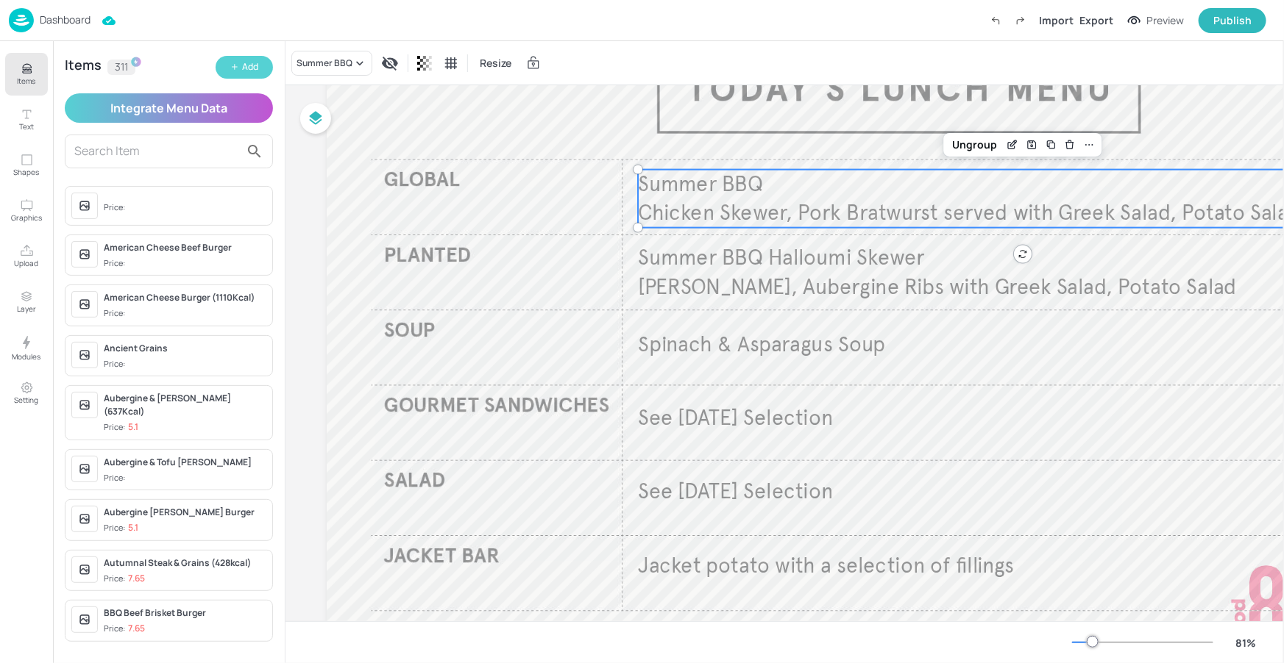
click at [240, 69] on button "Add" at bounding box center [244, 67] width 57 height 23
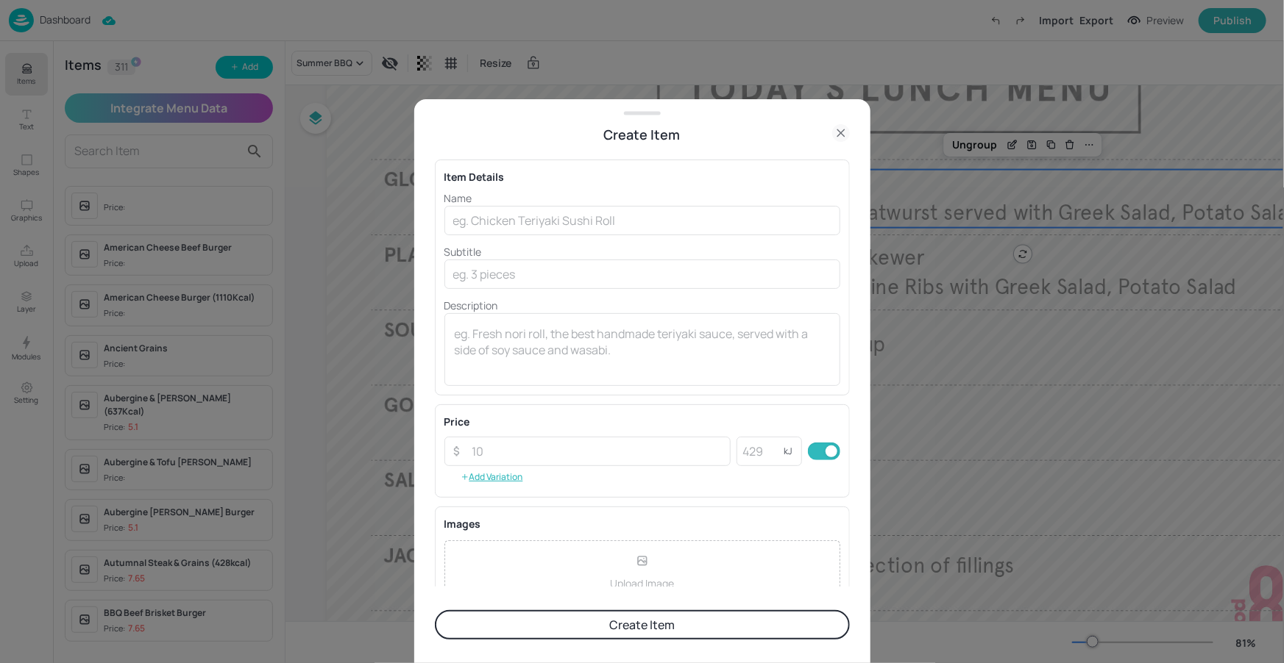
click at [838, 129] on icon at bounding box center [841, 133] width 18 height 18
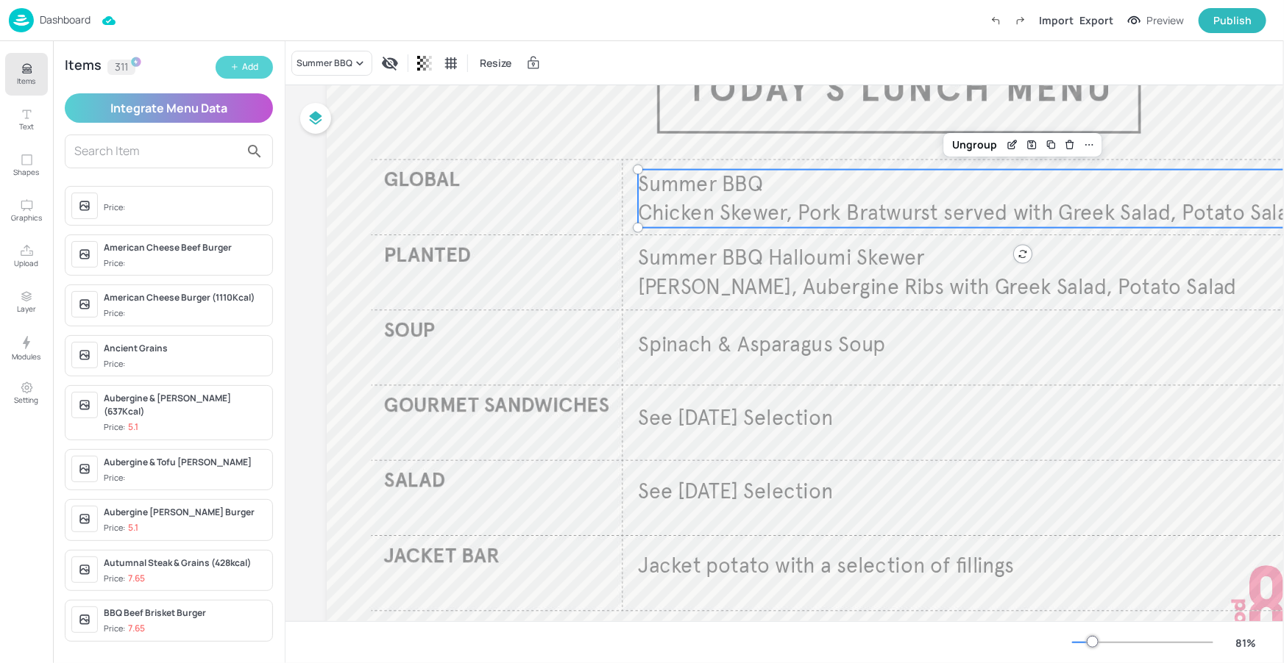
click at [221, 69] on button "Add" at bounding box center [244, 67] width 57 height 23
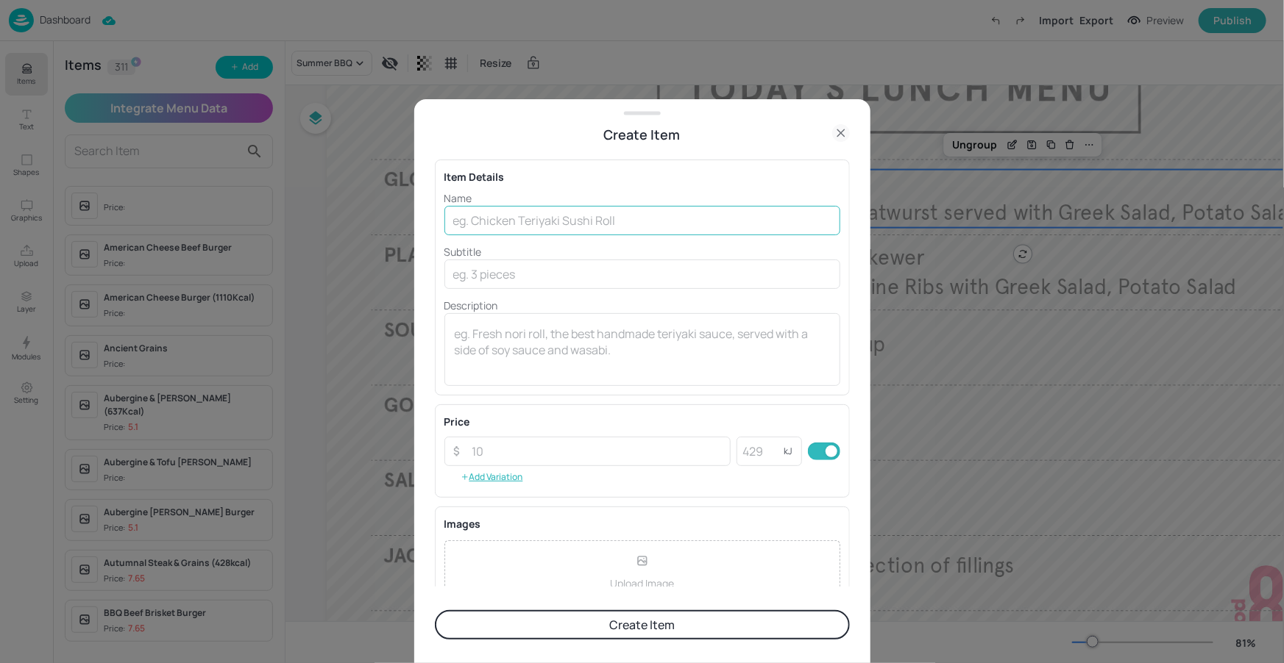
click at [566, 214] on input "text" at bounding box center [642, 220] width 396 height 29
paste input "Brazilian ‘Halloumi’ Galinhada"
type input "Brazilian ‘Halloumi’ Galinhada"
click at [541, 335] on textarea at bounding box center [642, 350] width 375 height 49
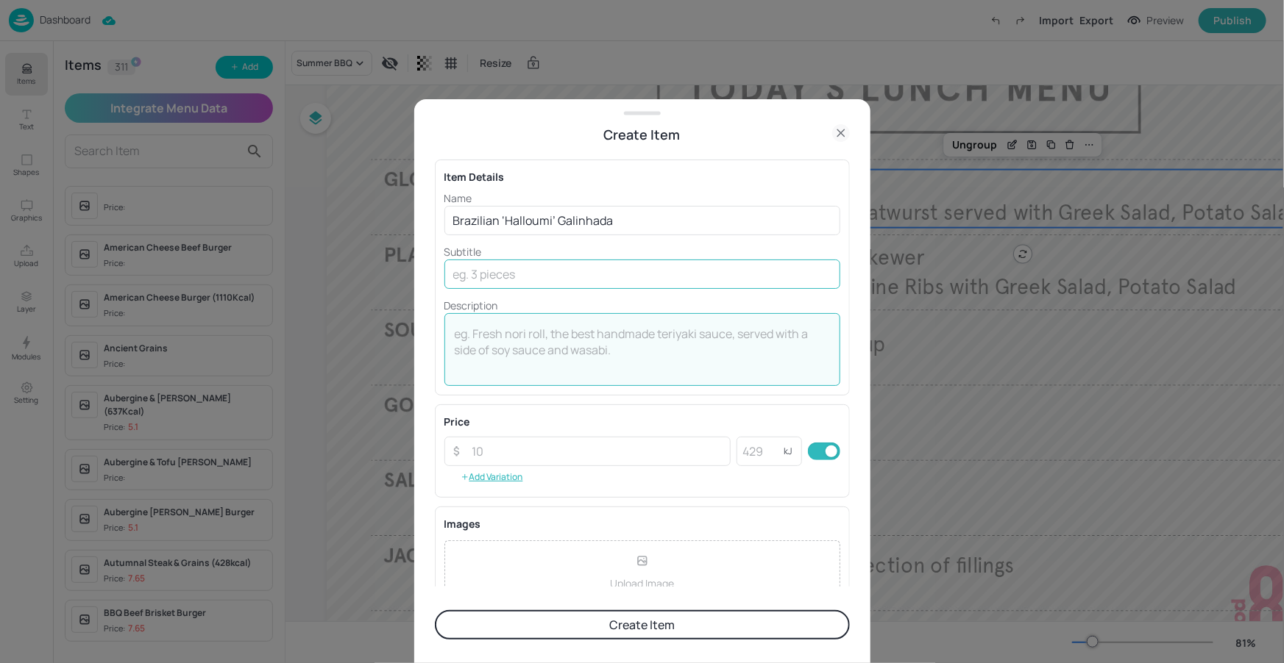
paste textarea "Baked Halloumi with vibrant saffron rice and vegetables served with cassava sal…"
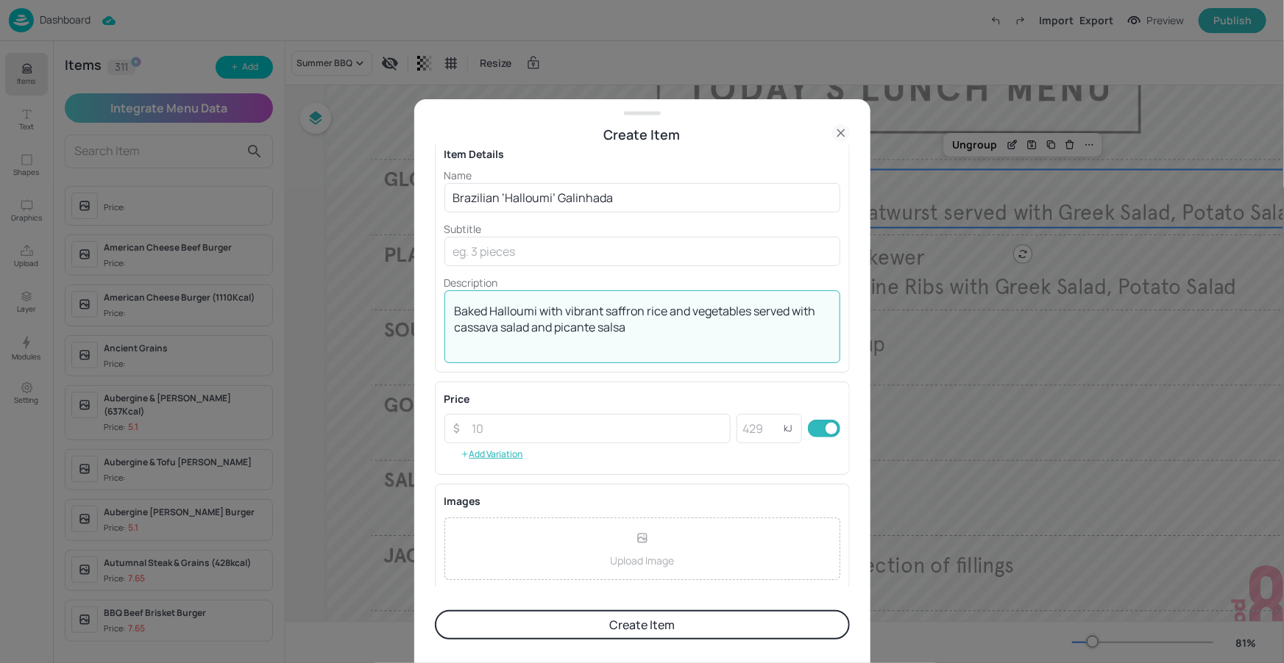
scroll to position [100, 0]
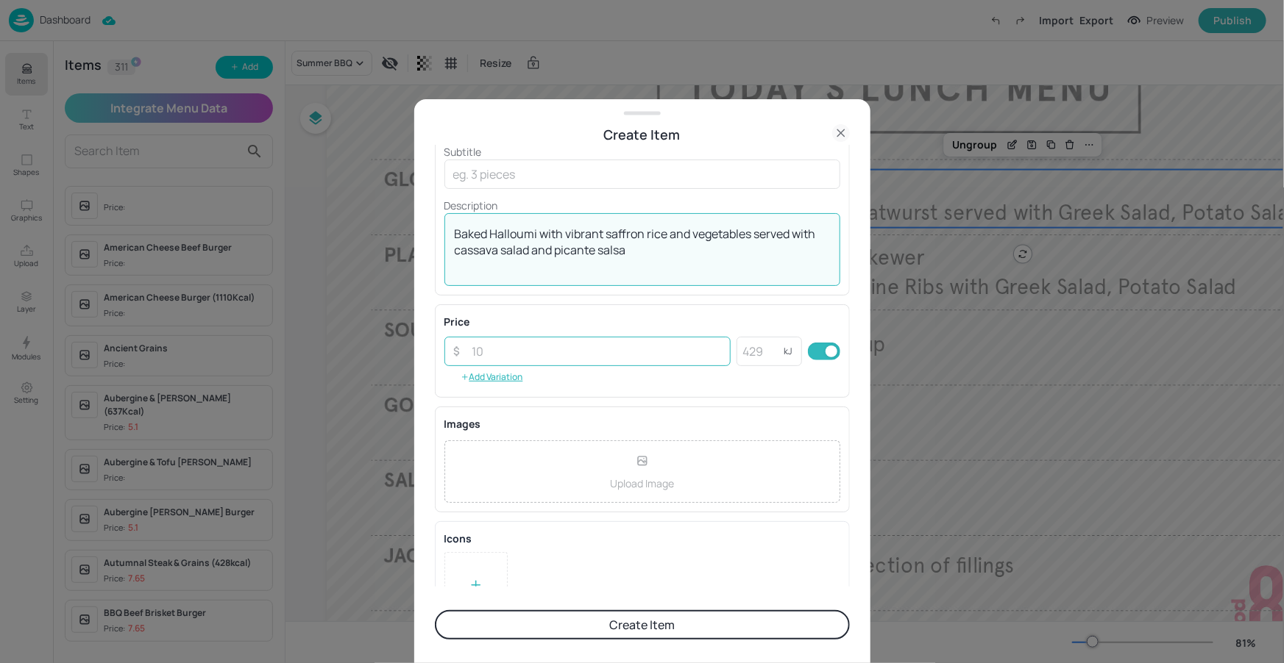
type textarea "Baked Halloumi with vibrant saffron rice and vegetables served with cassava sal…"
click at [588, 353] on input "number" at bounding box center [597, 351] width 268 height 29
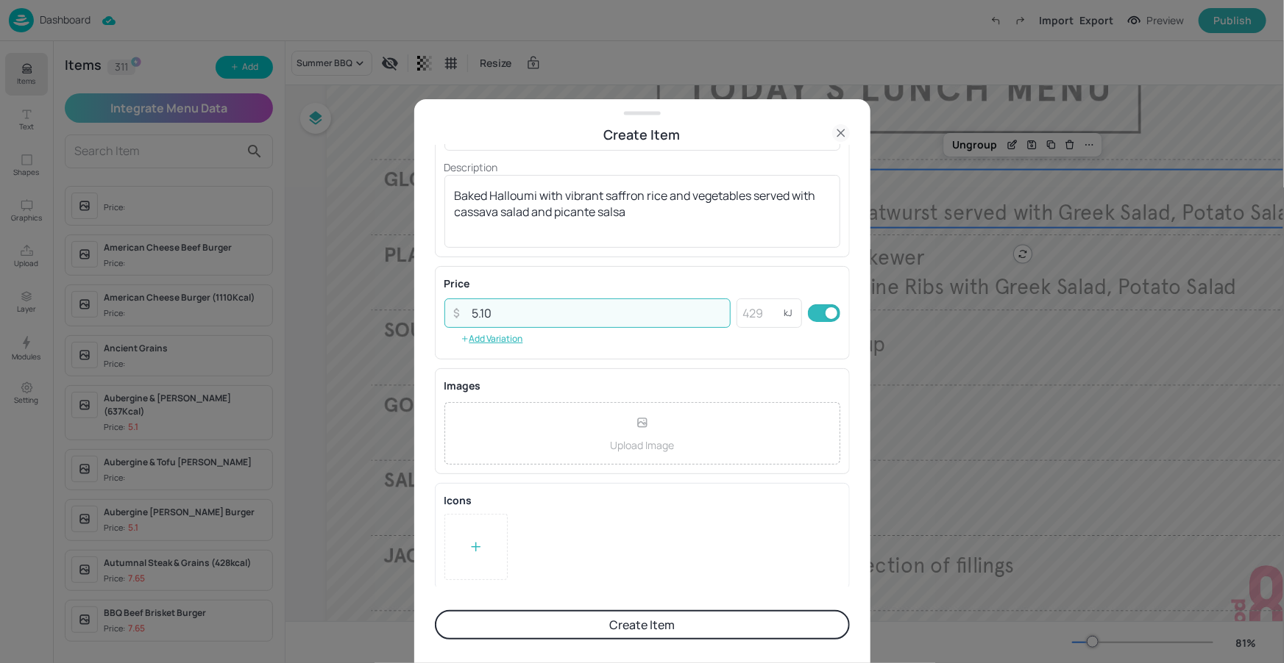
scroll to position [140, 0]
type input "5.10"
click at [460, 547] on div at bounding box center [475, 546] width 63 height 66
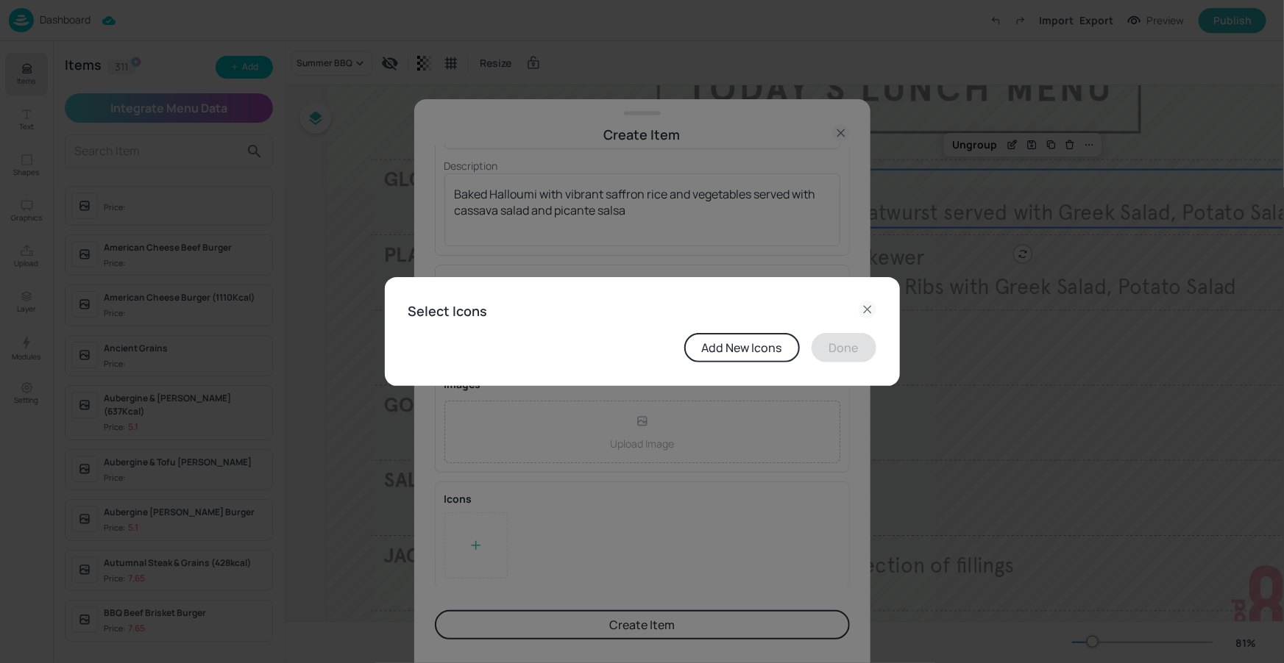
click at [873, 313] on icon at bounding box center [867, 310] width 18 height 18
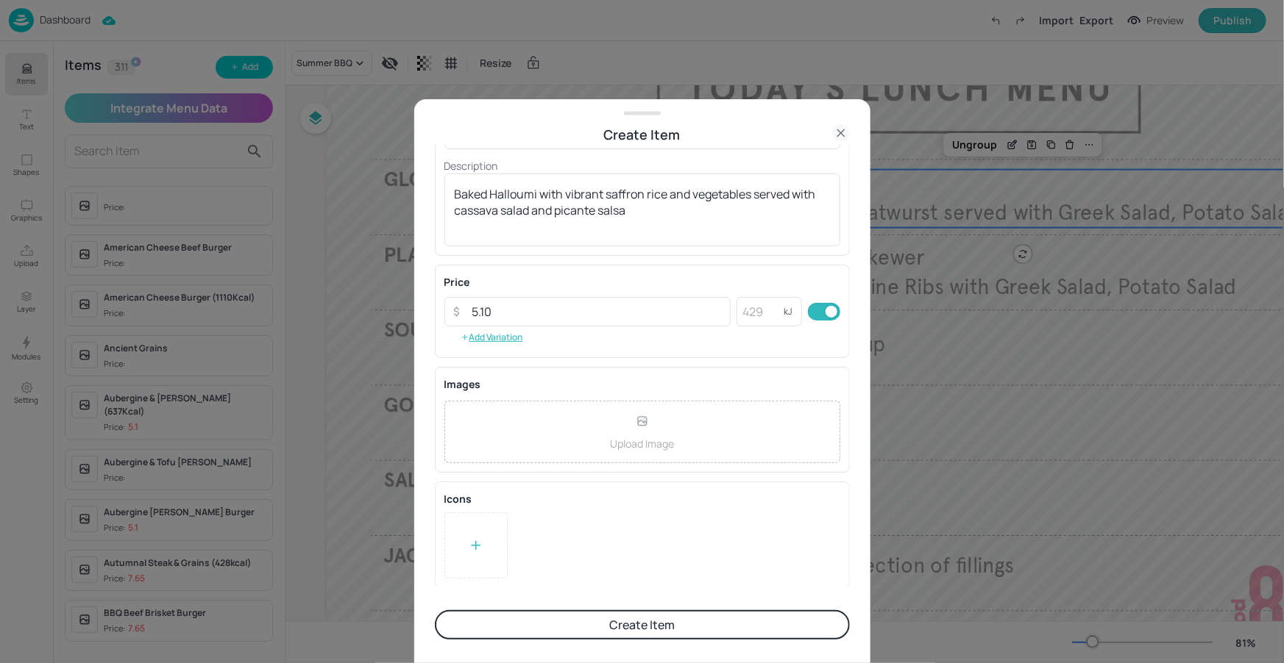
click at [632, 630] on button "Create Item" at bounding box center [642, 625] width 415 height 29
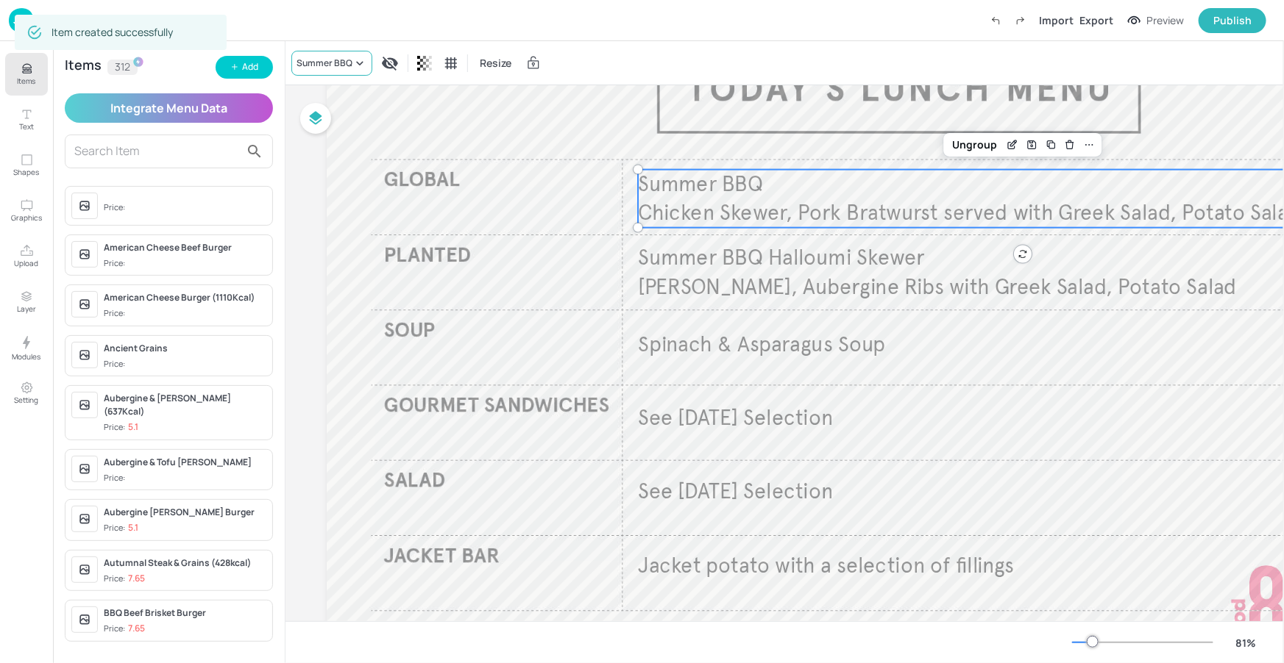
click at [344, 68] on div "Summer BBQ" at bounding box center [324, 63] width 56 height 13
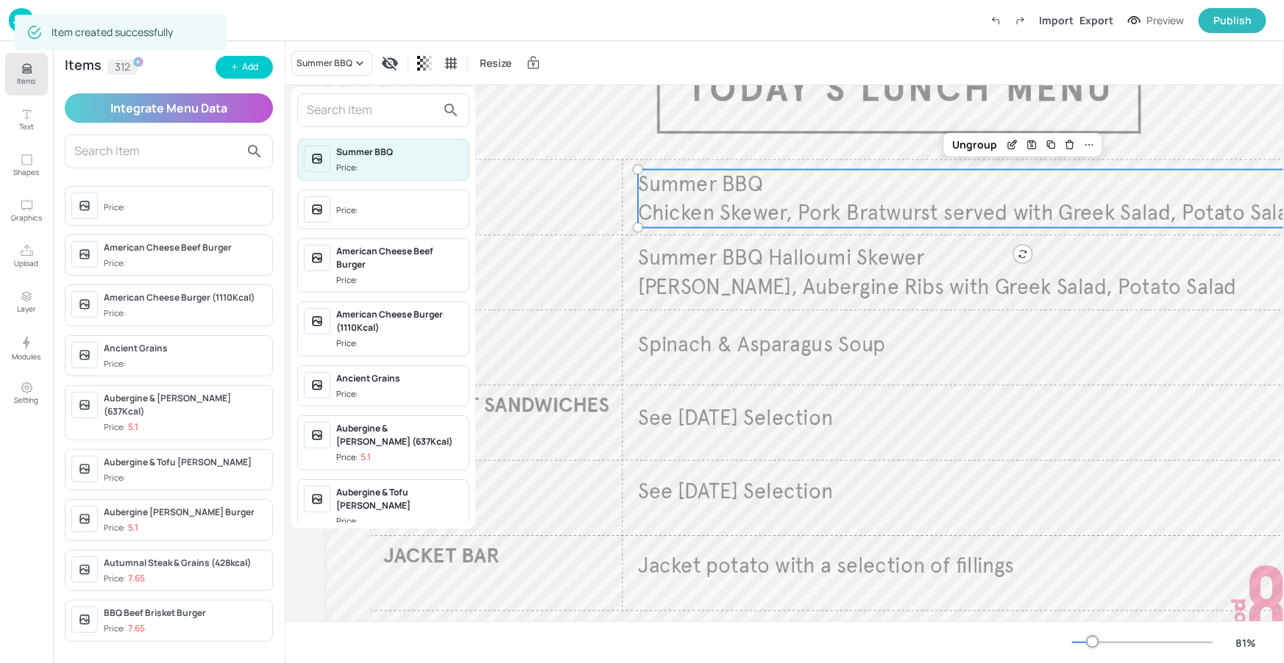
click at [394, 118] on input "text" at bounding box center [371, 111] width 129 height 24
click at [229, 68] on div at bounding box center [642, 331] width 1284 height 663
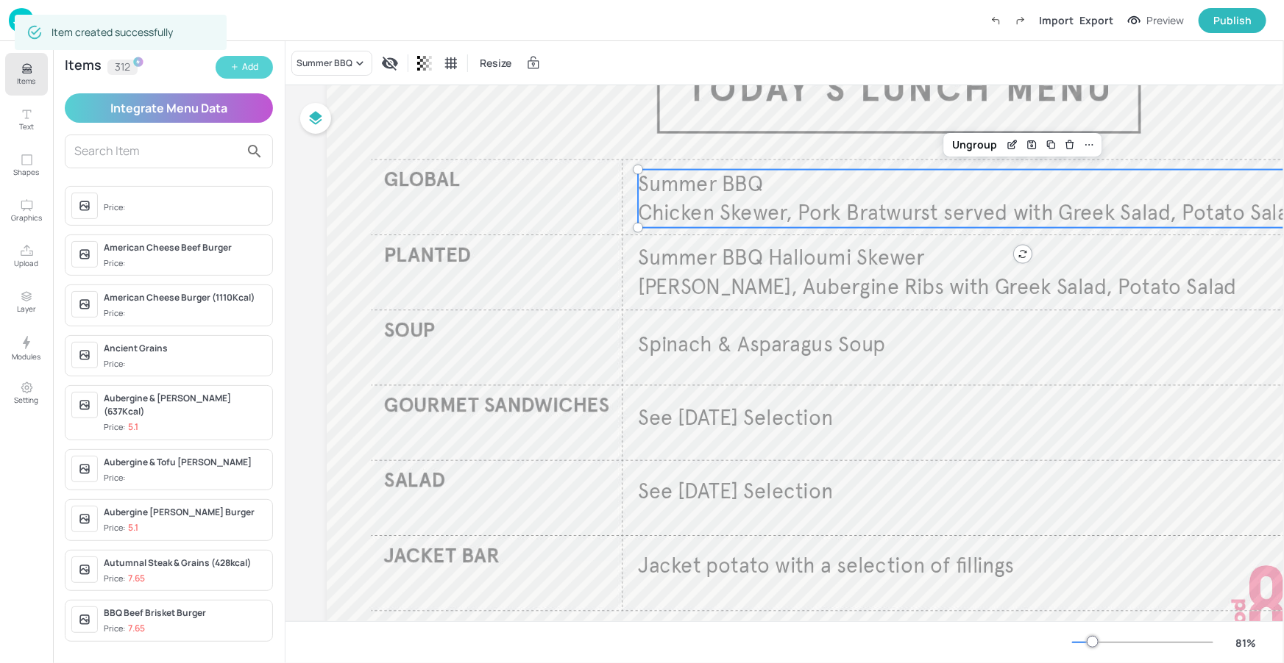
click at [235, 72] on button "Add" at bounding box center [244, 67] width 57 height 23
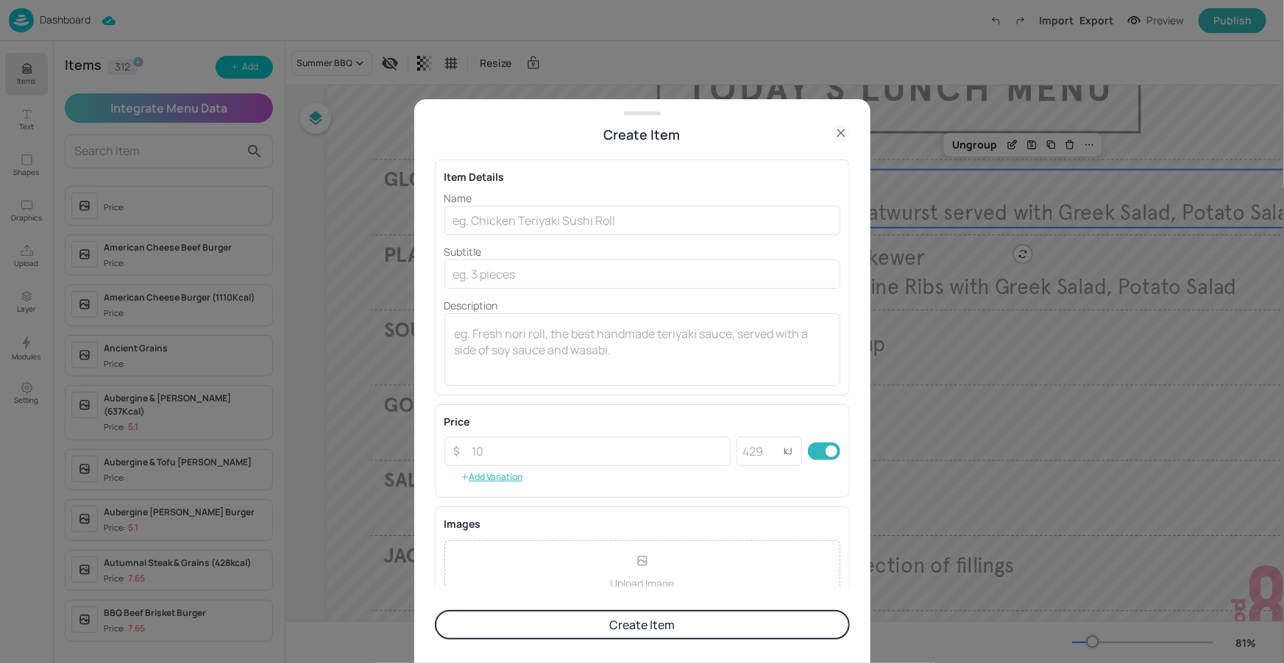
click at [522, 238] on div "Name ​ Subtitle ​ Description x ​" at bounding box center [642, 289] width 396 height 196
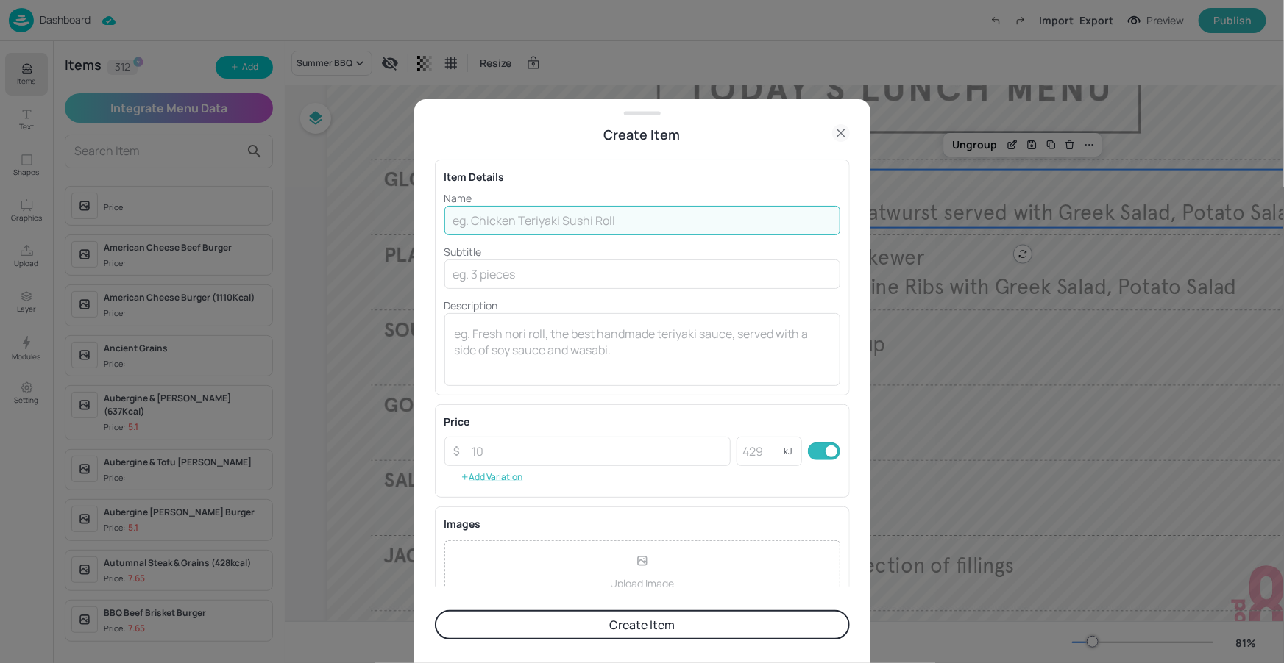
click at [525, 215] on input "text" at bounding box center [642, 220] width 396 height 29
paste input "Argentinian Choripán, Ensalada Rusa"
type input "Argentinian Choripán, Ensalada Rusa"
click at [653, 330] on textarea at bounding box center [642, 350] width 375 height 49
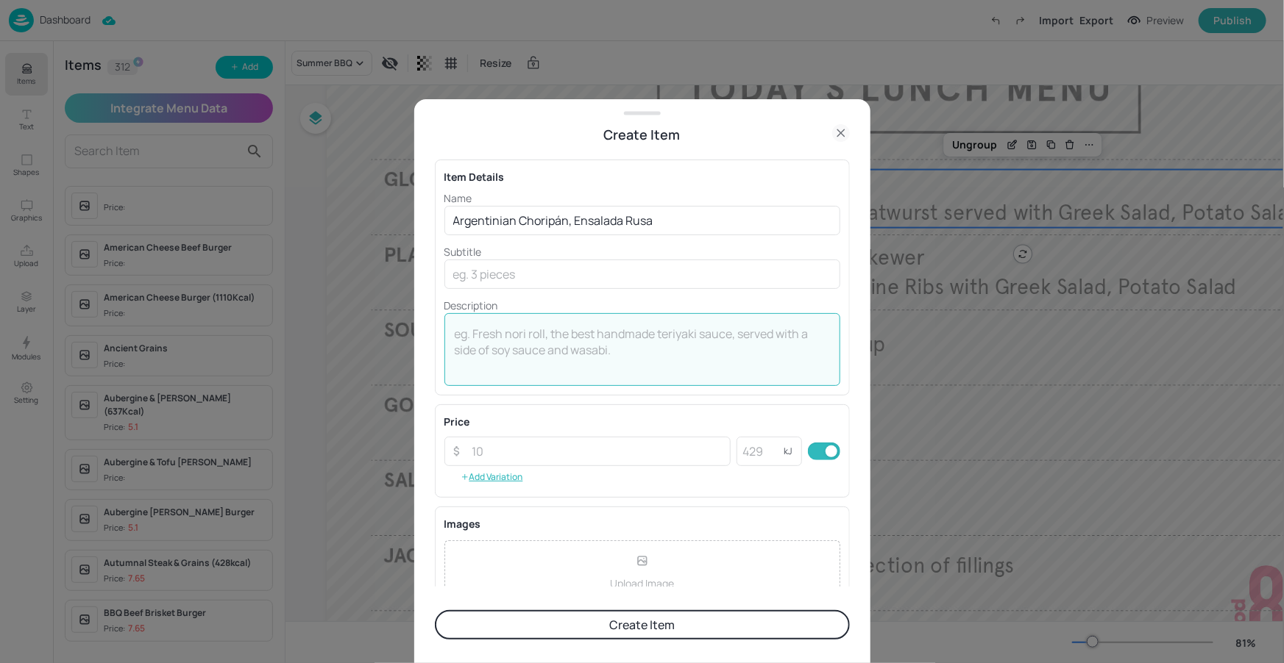
paste textarea "Chorizo hot dog in a baguette served with chimichurri, salsa & Argentinean Pota…"
type textarea "Chorizo hot dog in a baguette served with chimichurri, salsa & Argentinean Pota…"
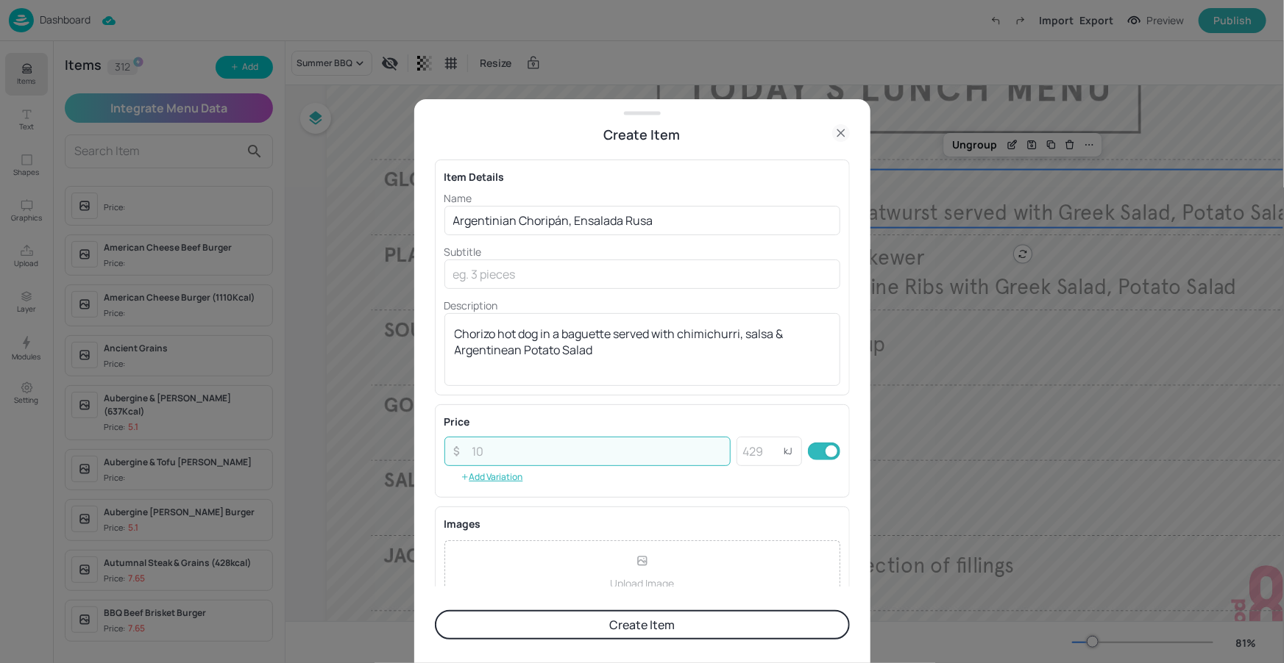
click at [573, 457] on input "number" at bounding box center [597, 451] width 268 height 29
type input "2"
click at [583, 628] on button "Create Item" at bounding box center [642, 625] width 415 height 29
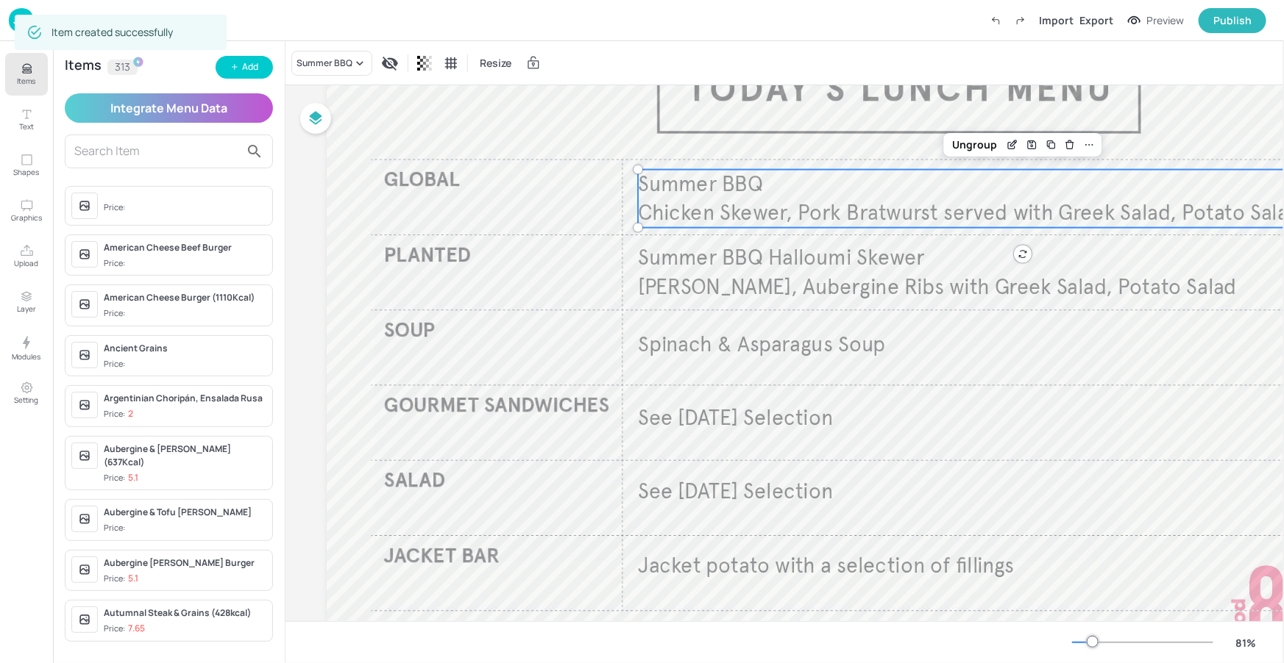
click at [32, 73] on icon "Items" at bounding box center [27, 69] width 14 height 14
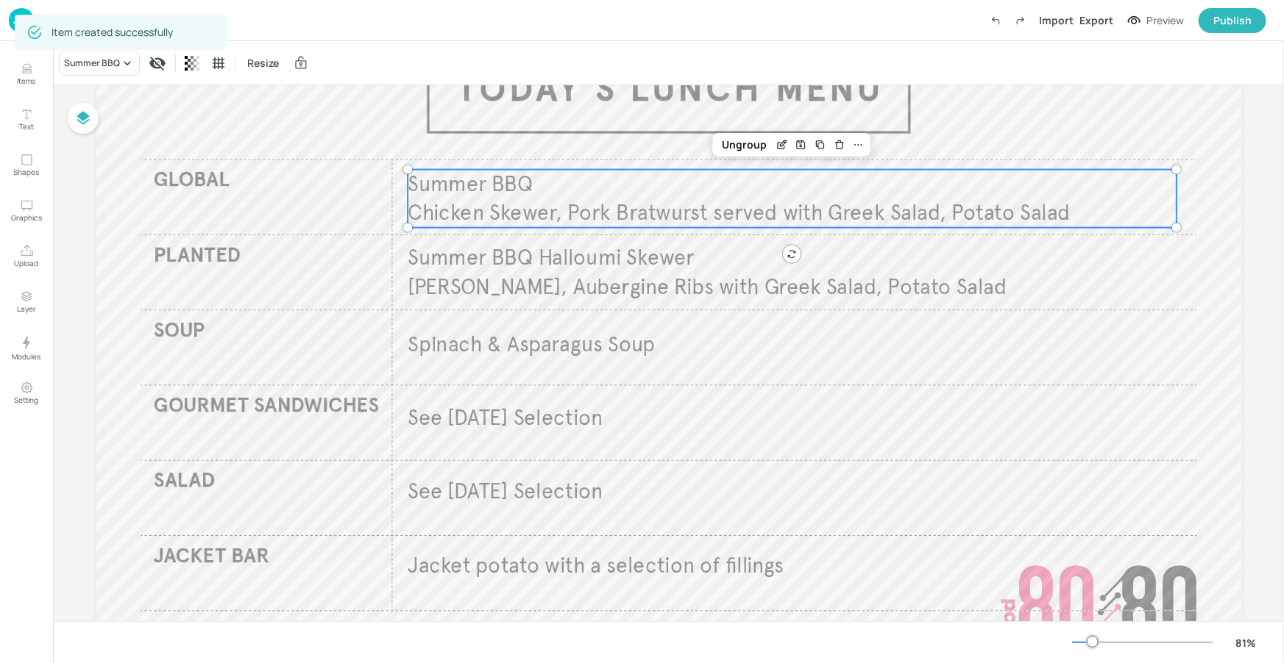
click at [118, 50] on div "Item created successfully" at bounding box center [121, 32] width 212 height 44
click at [127, 74] on div "Summer BBQ" at bounding box center [99, 63] width 81 height 25
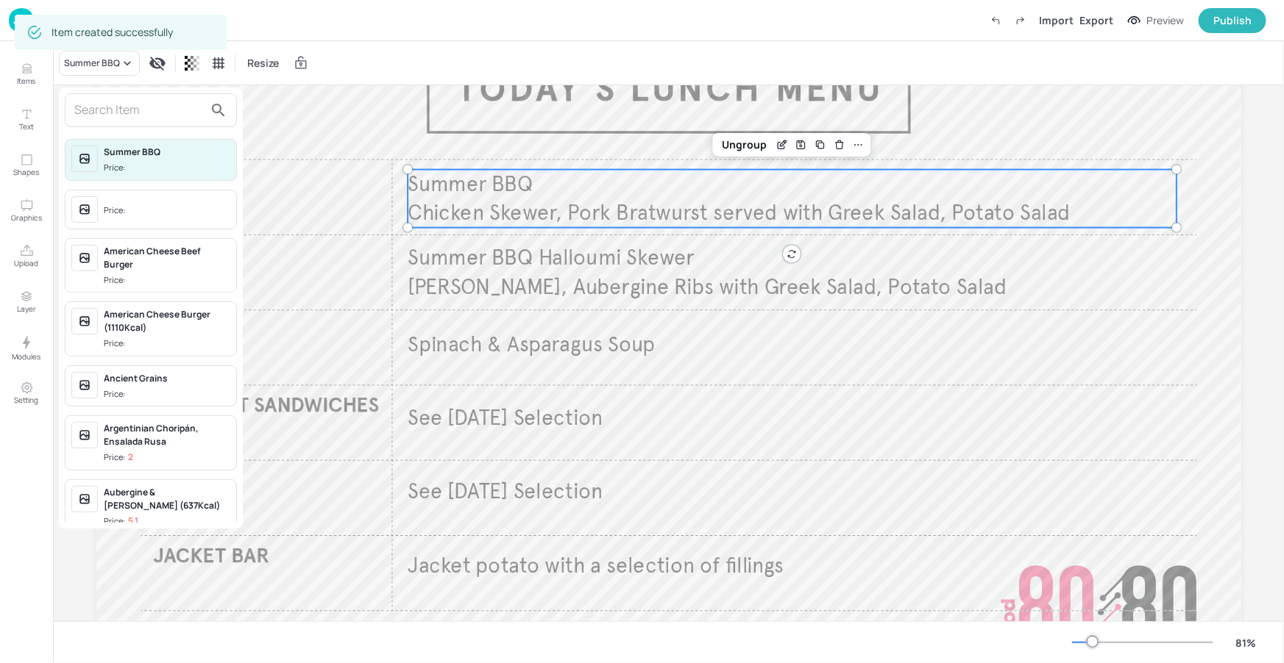
click at [134, 108] on input "text" at bounding box center [138, 111] width 129 height 24
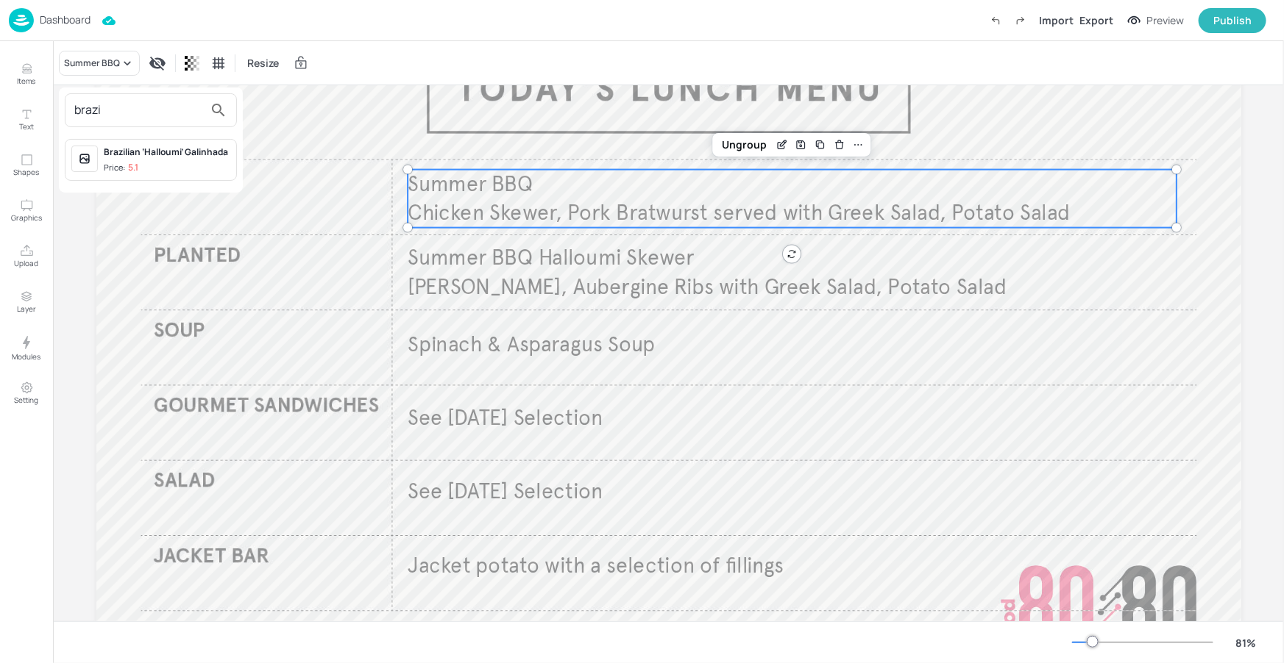
type input "brazi"
click at [149, 162] on span "Price: 5.1" at bounding box center [167, 168] width 127 height 13
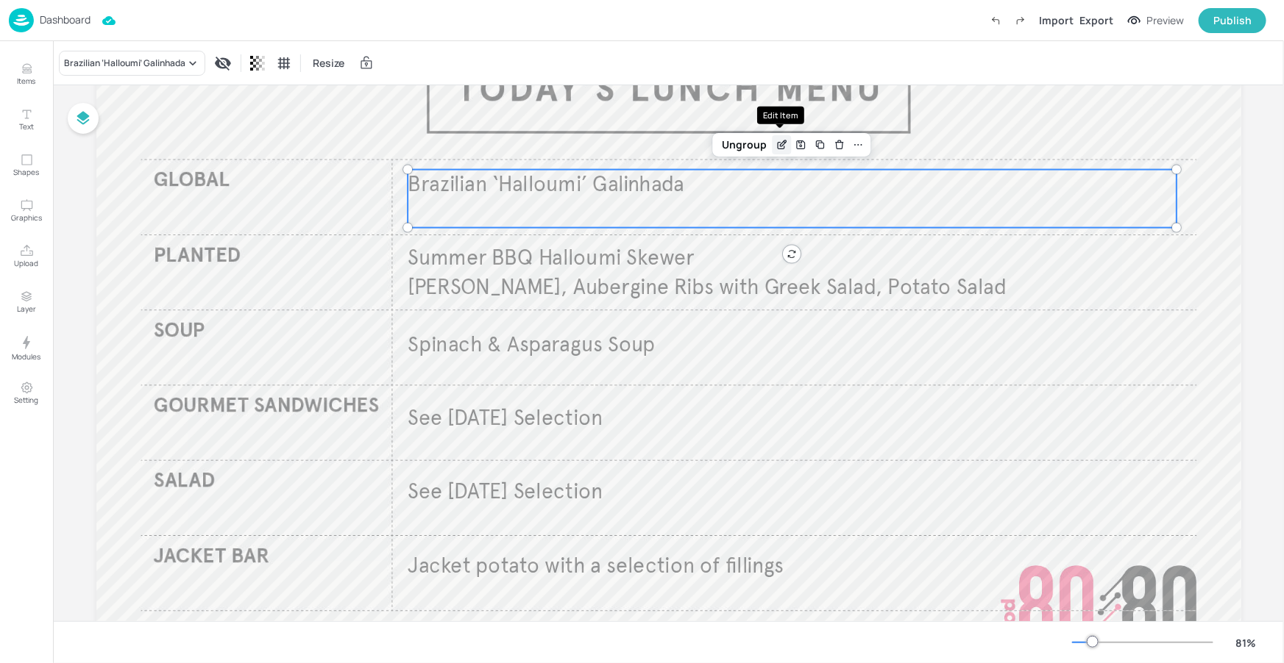
click at [775, 143] on icon "Edit Item" at bounding box center [781, 145] width 13 height 12
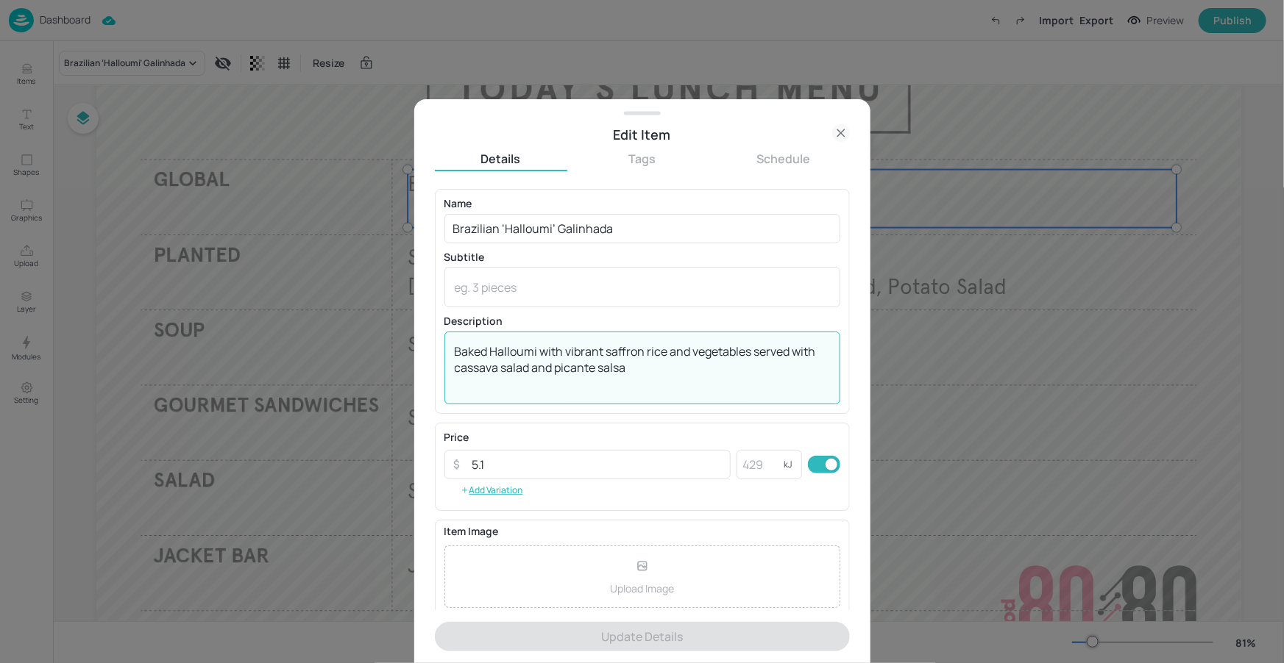
drag, startPoint x: 599, startPoint y: 360, endPoint x: 447, endPoint y: 344, distance: 152.4
click at [446, 344] on div "Baked Halloumi with vibrant saffron rice and vegetables served with cassava sal…" at bounding box center [642, 368] width 396 height 73
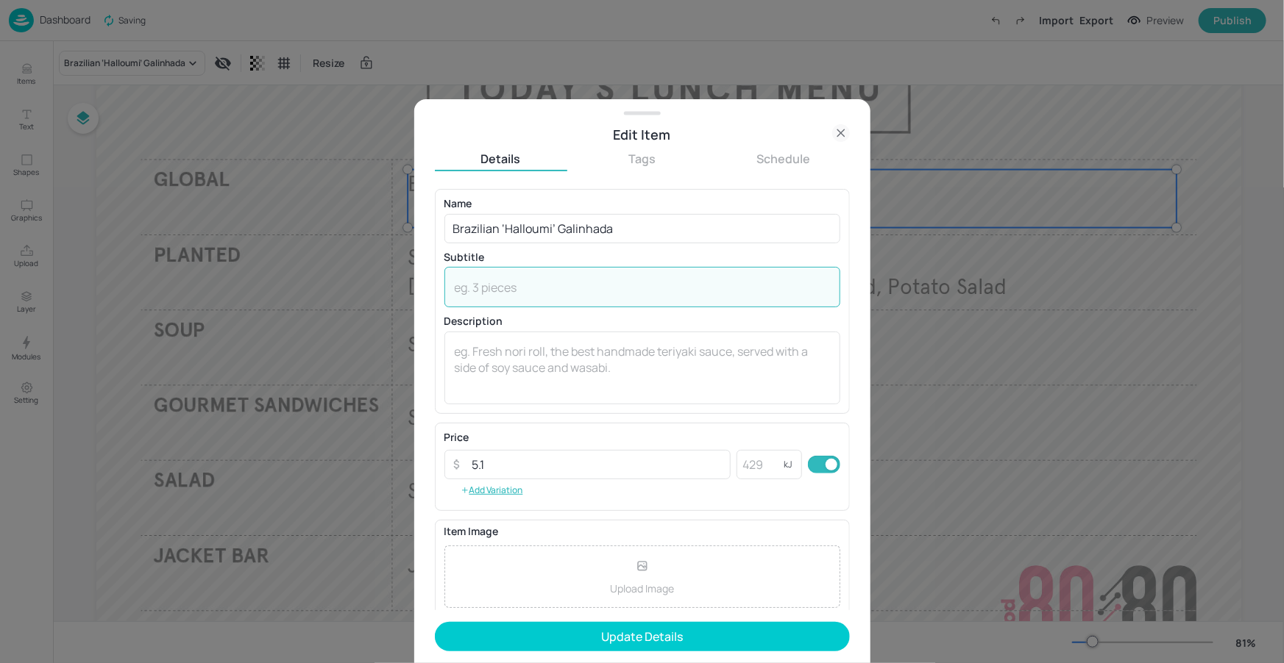
click at [502, 283] on textarea at bounding box center [642, 288] width 375 height 16
paste textarea "Baked Halloumi with vibrant saffron rice and vegetables served with cassava sal…"
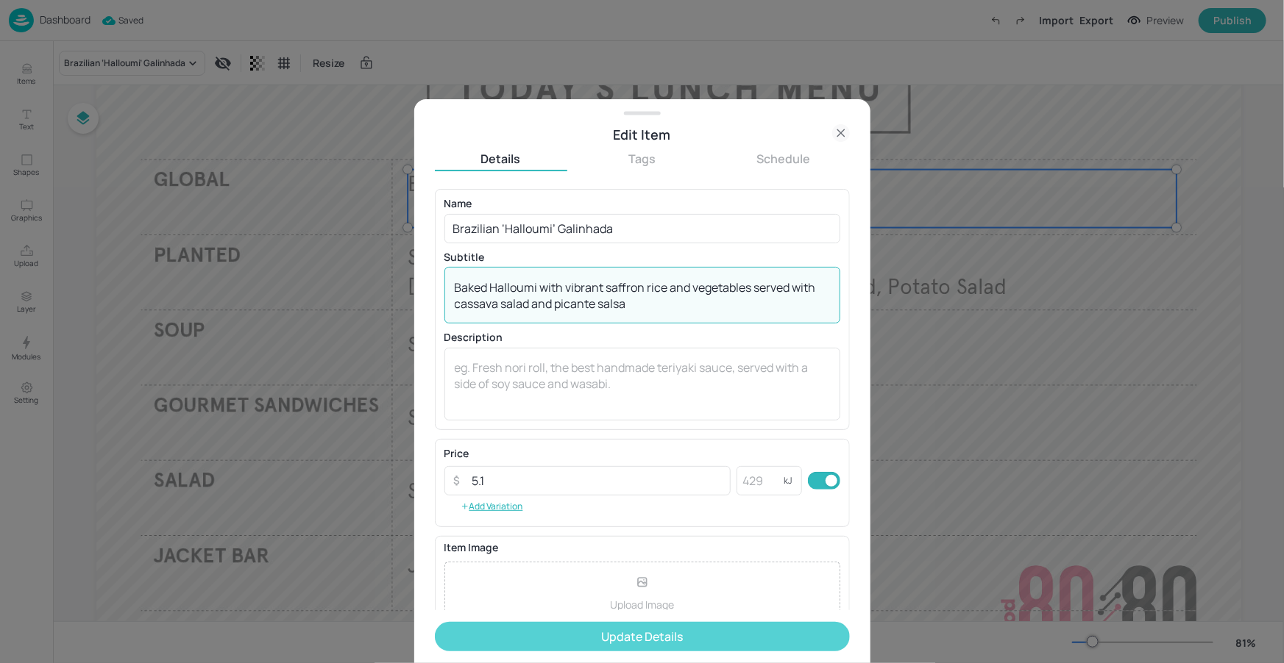
type textarea "Baked Halloumi with vibrant saffron rice and vegetables served with cassava sal…"
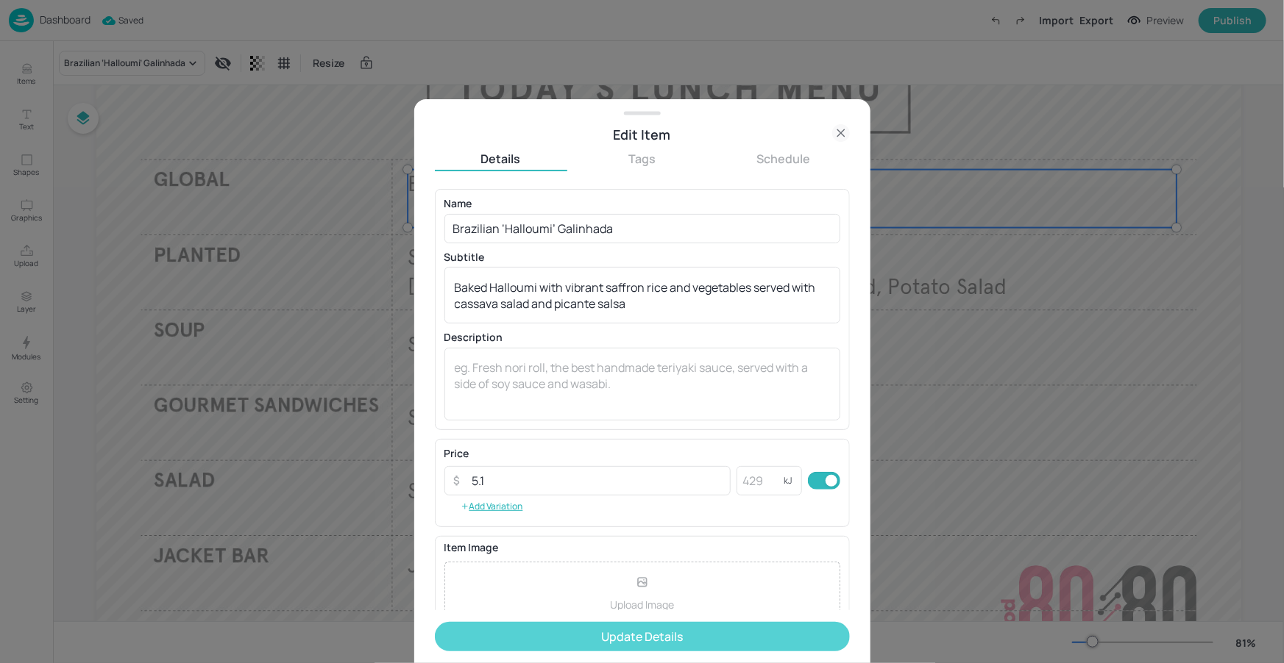
click at [616, 629] on button "Update Details" at bounding box center [642, 636] width 415 height 29
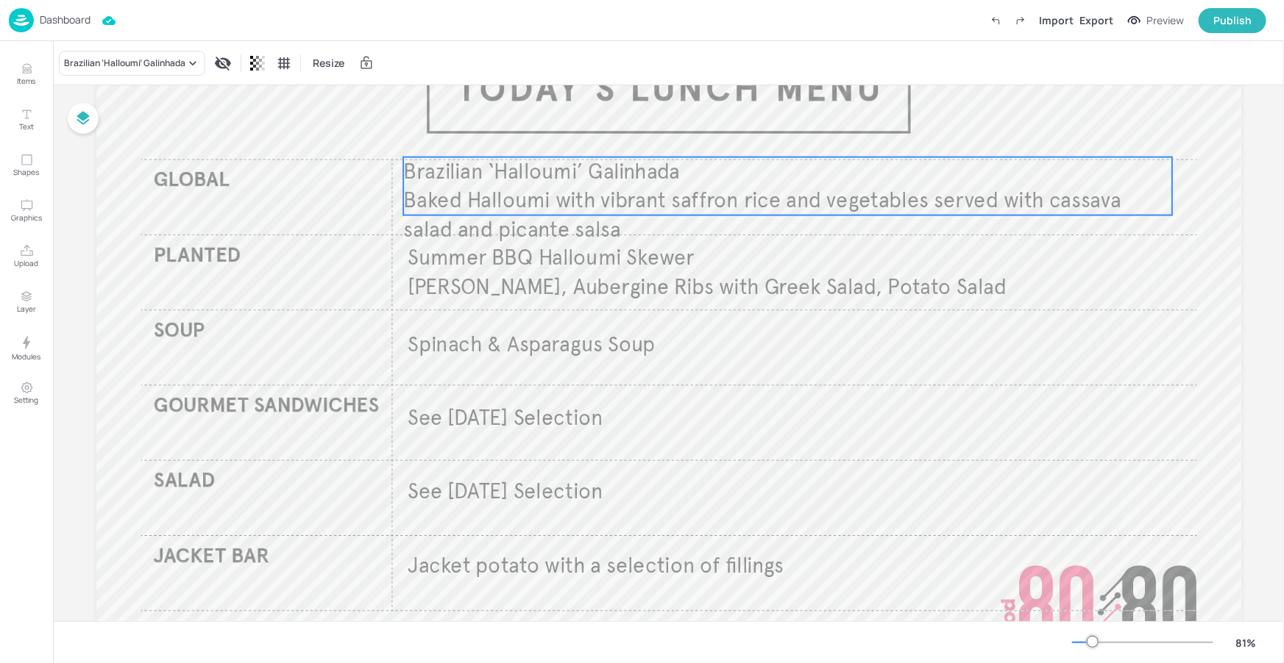
drag, startPoint x: 633, startPoint y: 196, endPoint x: 629, endPoint y: 186, distance: 11.2
click at [629, 186] on p "Baked Halloumi with vibrant saffron rice and vegetables served with cassava sal…" at bounding box center [787, 215] width 769 height 58
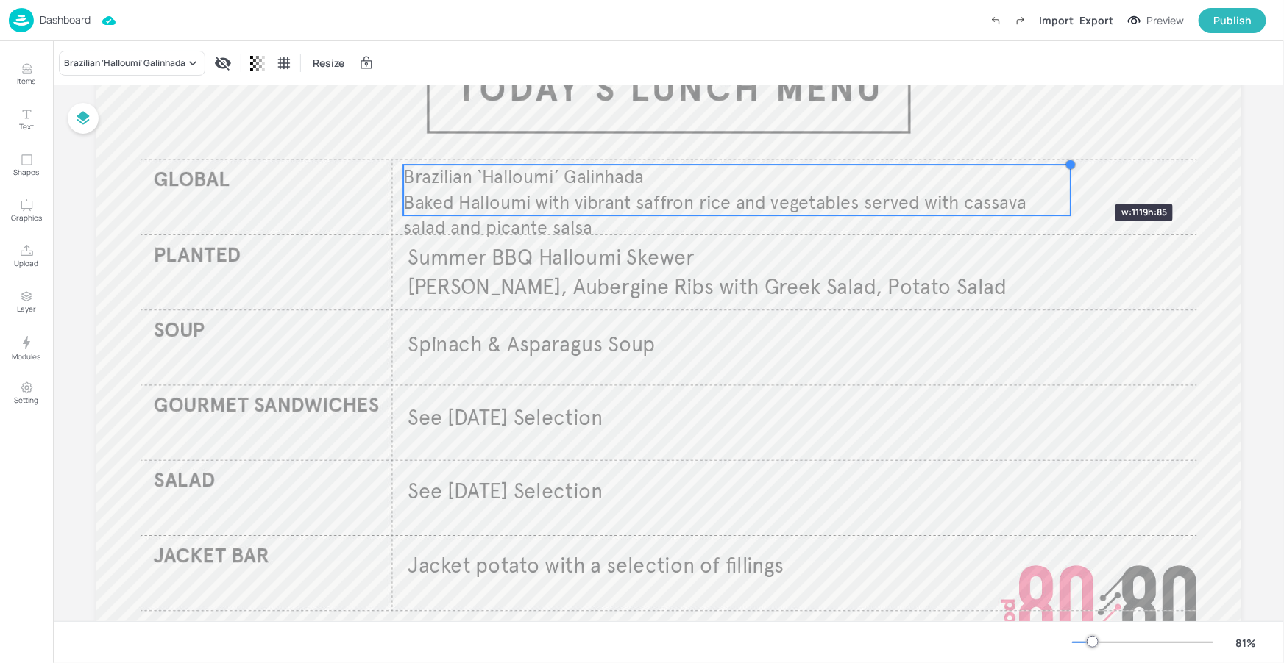
drag, startPoint x: 1172, startPoint y: 156, endPoint x: 1061, endPoint y: 179, distance: 114.1
click at [1061, 179] on div "Brazilian ‘Halloumi’ Galinhada Baked Halloumi with vibrant saffron rice and veg…" at bounding box center [668, 343] width 1145 height 644
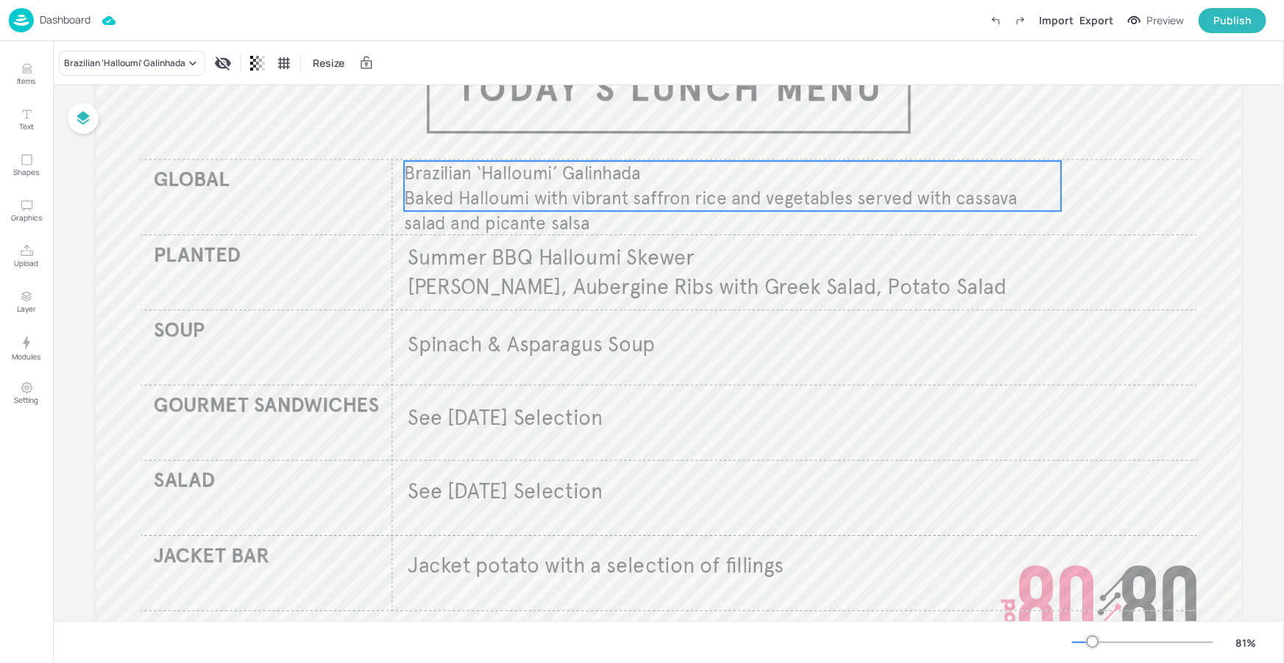
click at [915, 195] on span "Baked Halloumi with vibrant saffron rice and vegetables served with cassava sal…" at bounding box center [710, 211] width 613 height 47
click at [29, 75] on icon "Items" at bounding box center [27, 69] width 14 height 14
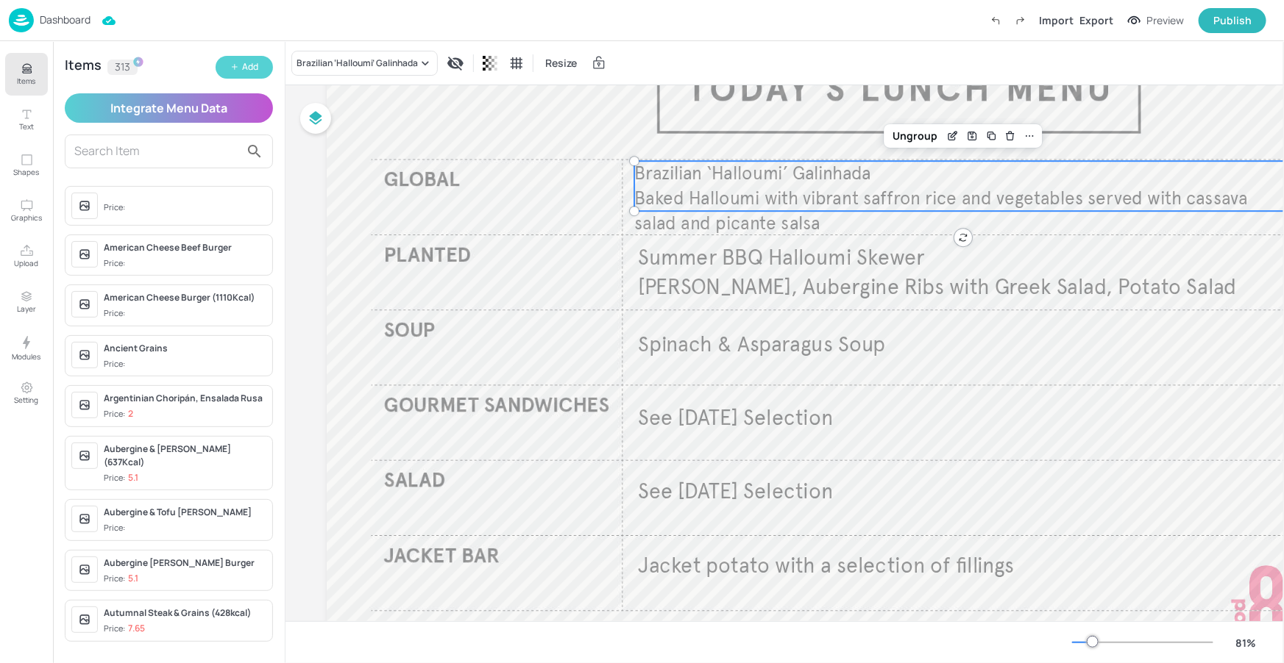
click at [249, 69] on div "Add" at bounding box center [250, 67] width 16 height 14
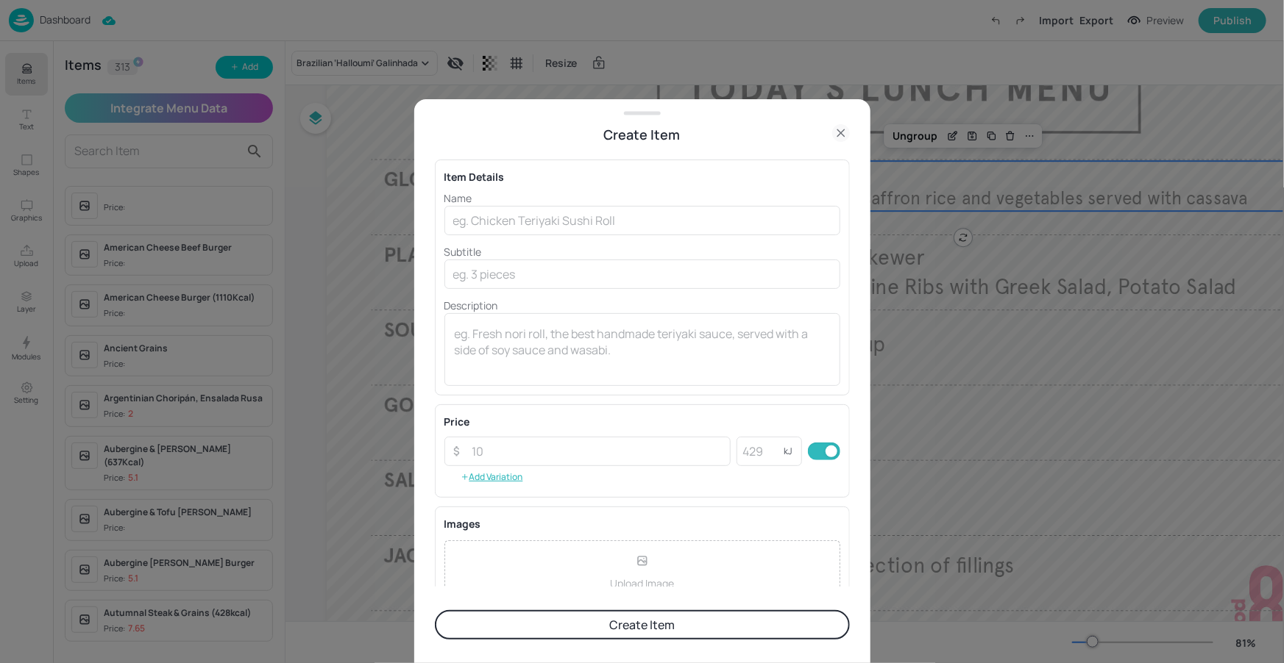
drag, startPoint x: 523, startPoint y: 214, endPoint x: 316, endPoint y: 237, distance: 208.7
click at [523, 214] on input "text" at bounding box center [642, 220] width 396 height 29
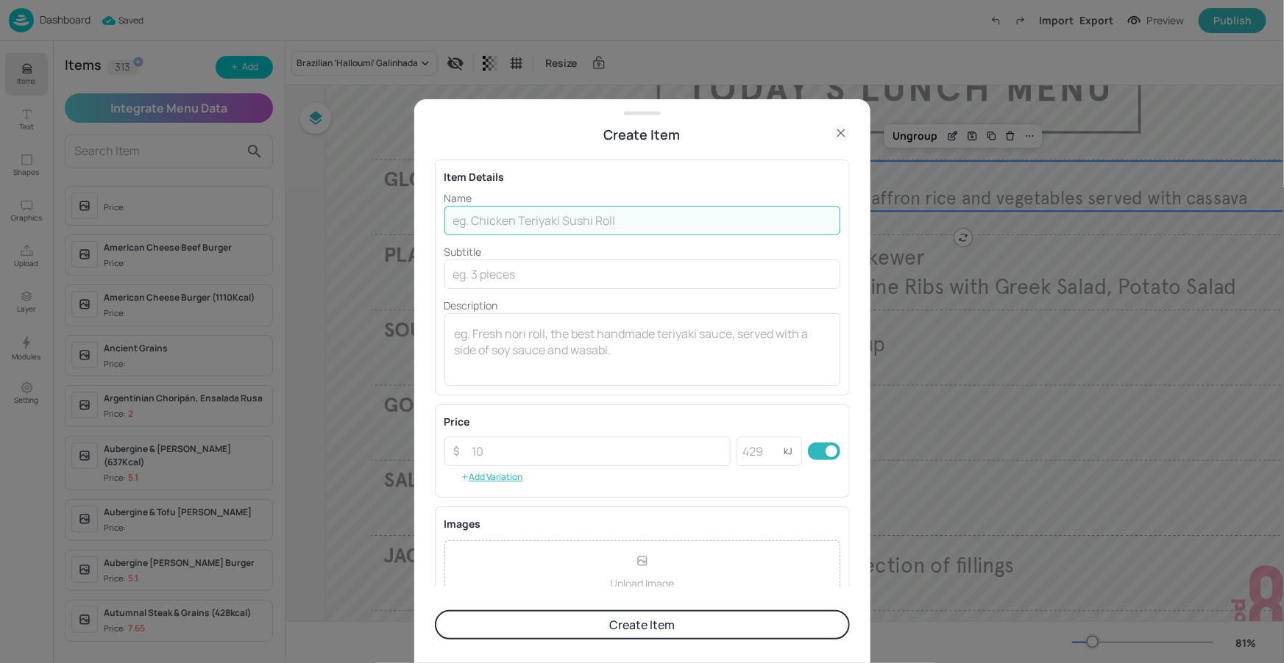
click at [513, 216] on input "text" at bounding box center [642, 220] width 396 height 29
paste input "Argentinian Choripán, Ensalada Rusa"
type input "Argentinian Choripán, Ensalada Rusa"
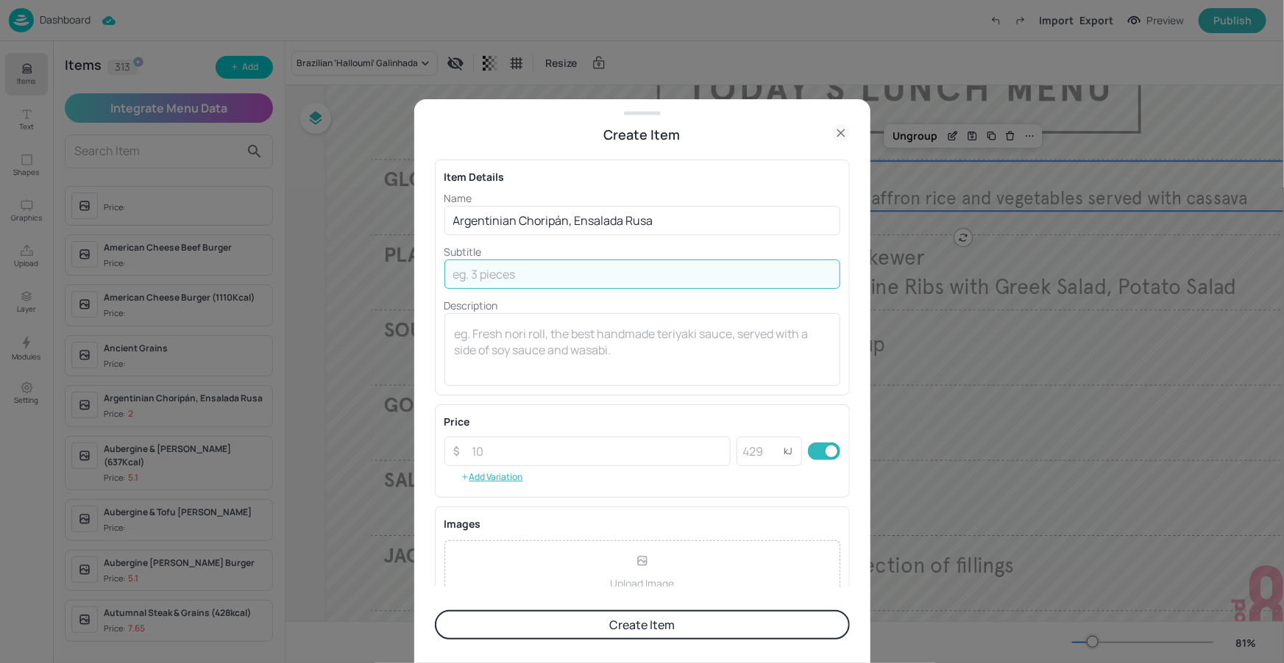
click at [534, 277] on input "text" at bounding box center [642, 274] width 396 height 29
paste input "Chorizo hot dog in a baguette served with chimichurri, salsa & Argentinean Pota…"
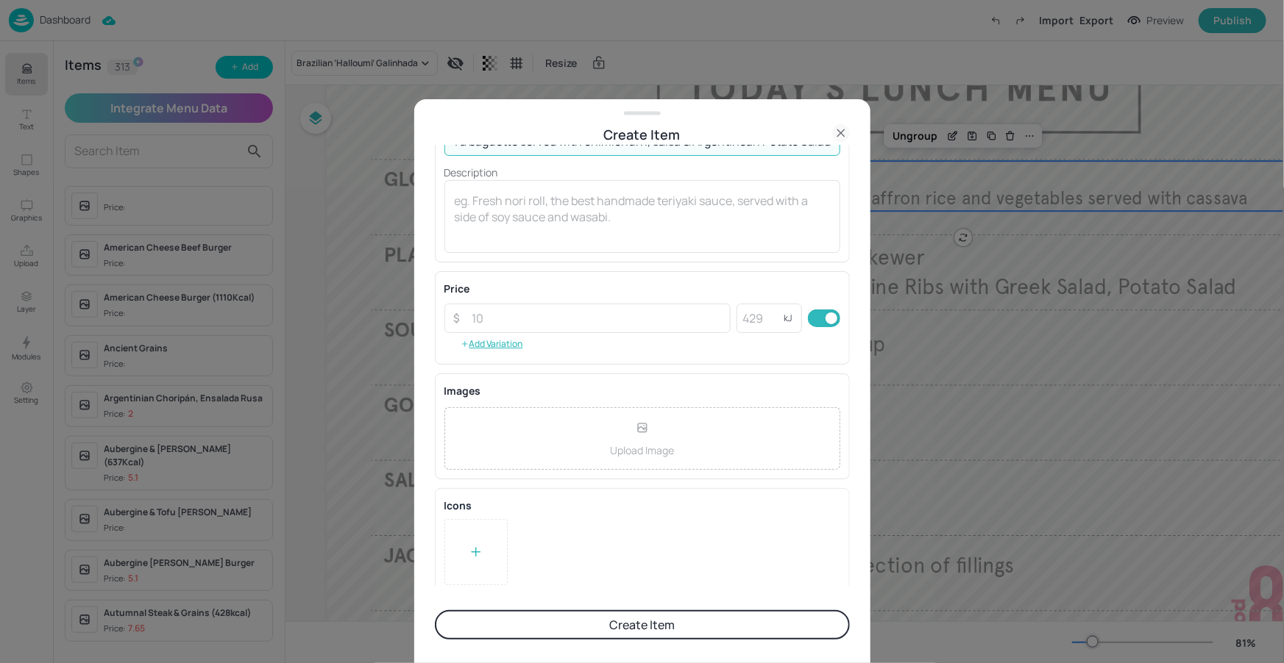
scroll to position [140, 0]
type input "Chorizo hot dog in a baguette served with chimichurri, salsa & Argentinean Pota…"
click at [555, 307] on input "number" at bounding box center [597, 311] width 268 height 29
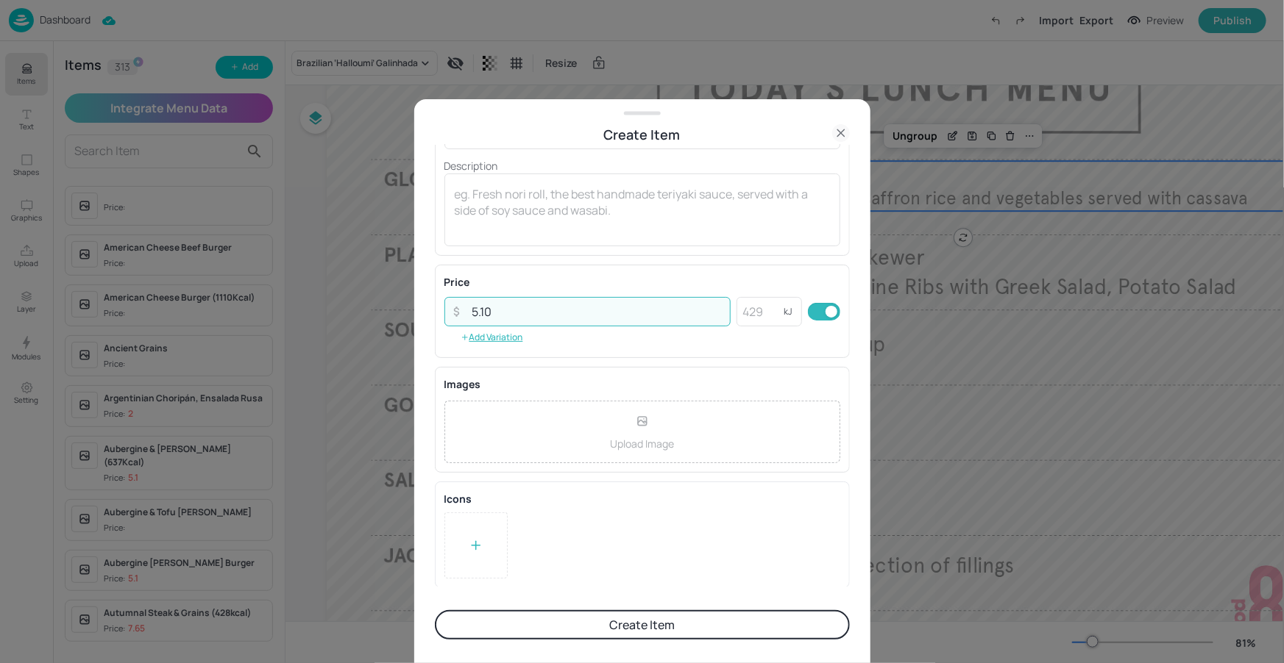
type input "5.10"
click at [619, 630] on button "Create Item" at bounding box center [642, 625] width 415 height 29
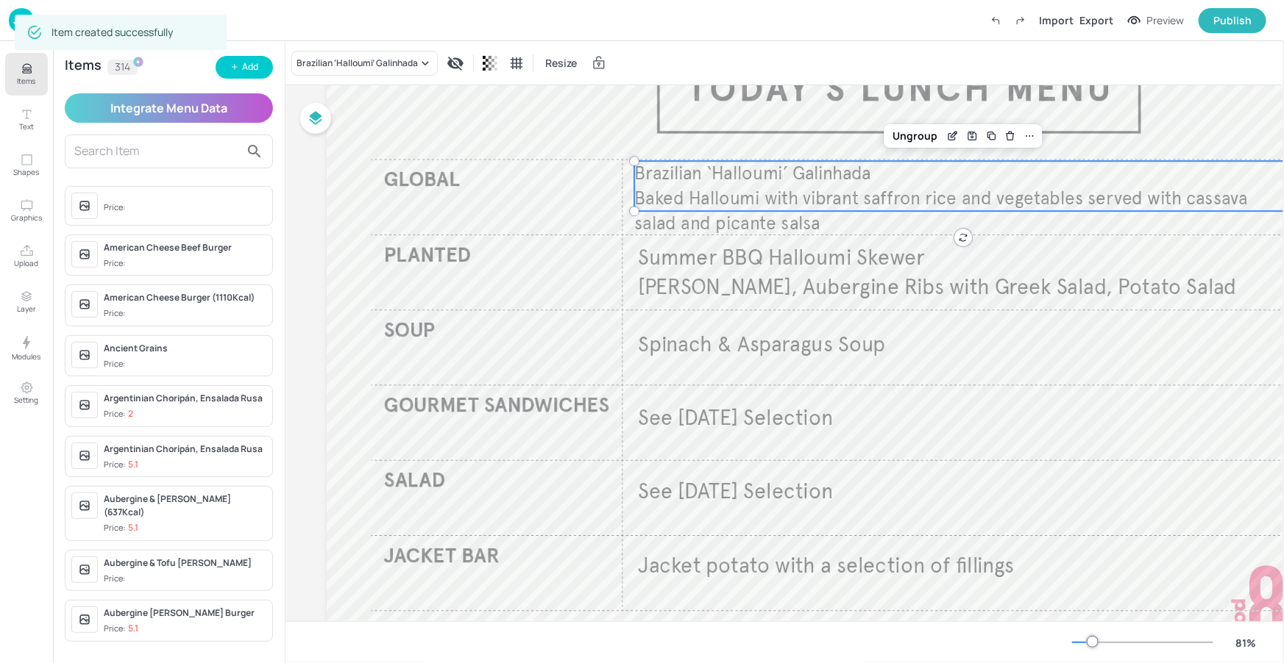
scroll to position [140, 0]
click at [405, 74] on div "Brazilian ‘Halloumi’ Galinhada" at bounding box center [364, 63] width 146 height 25
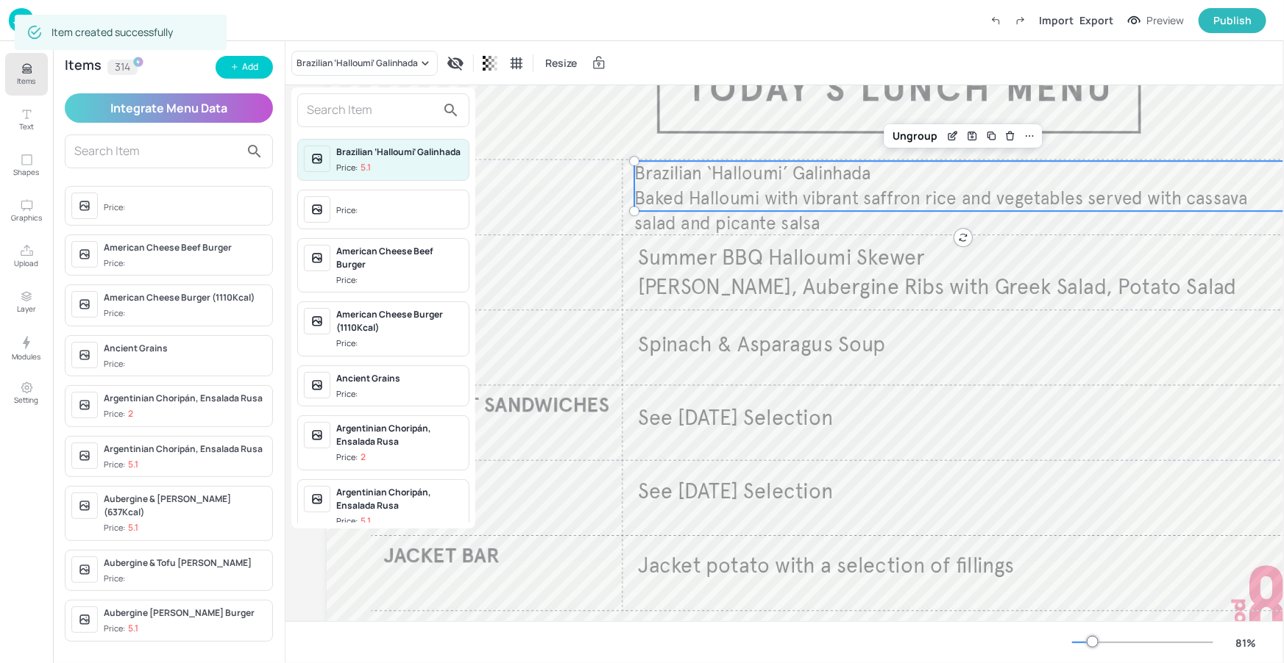
click at [380, 113] on input "text" at bounding box center [371, 111] width 129 height 24
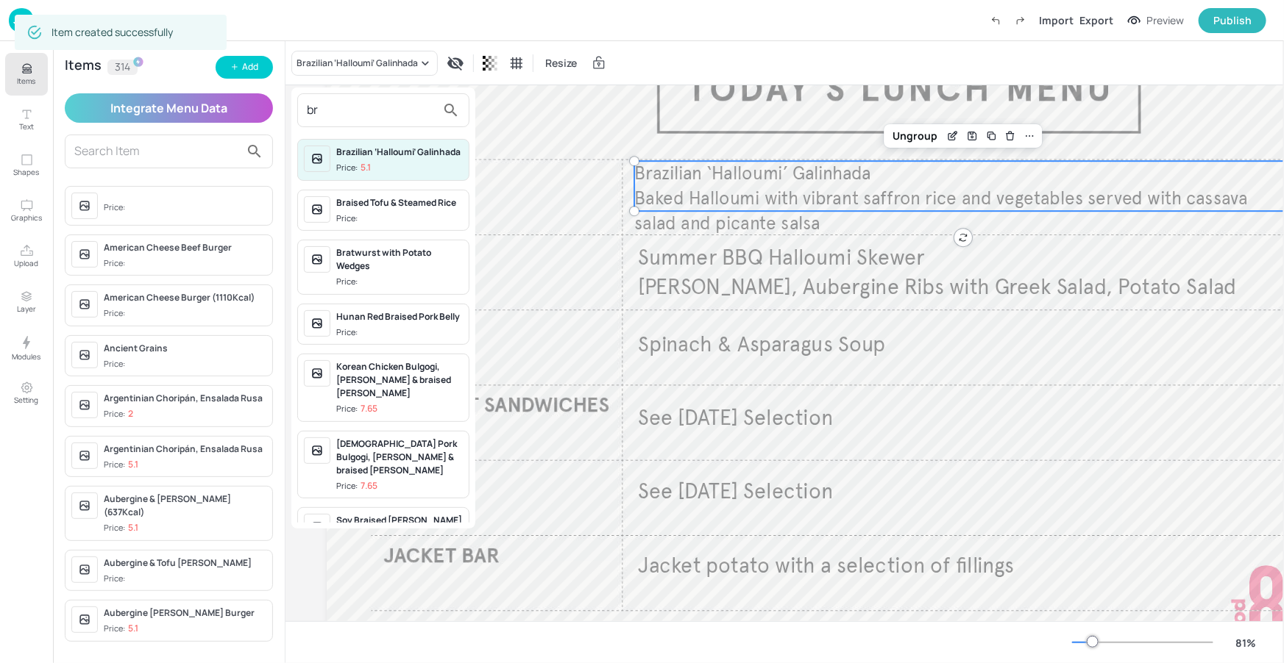
type input "b"
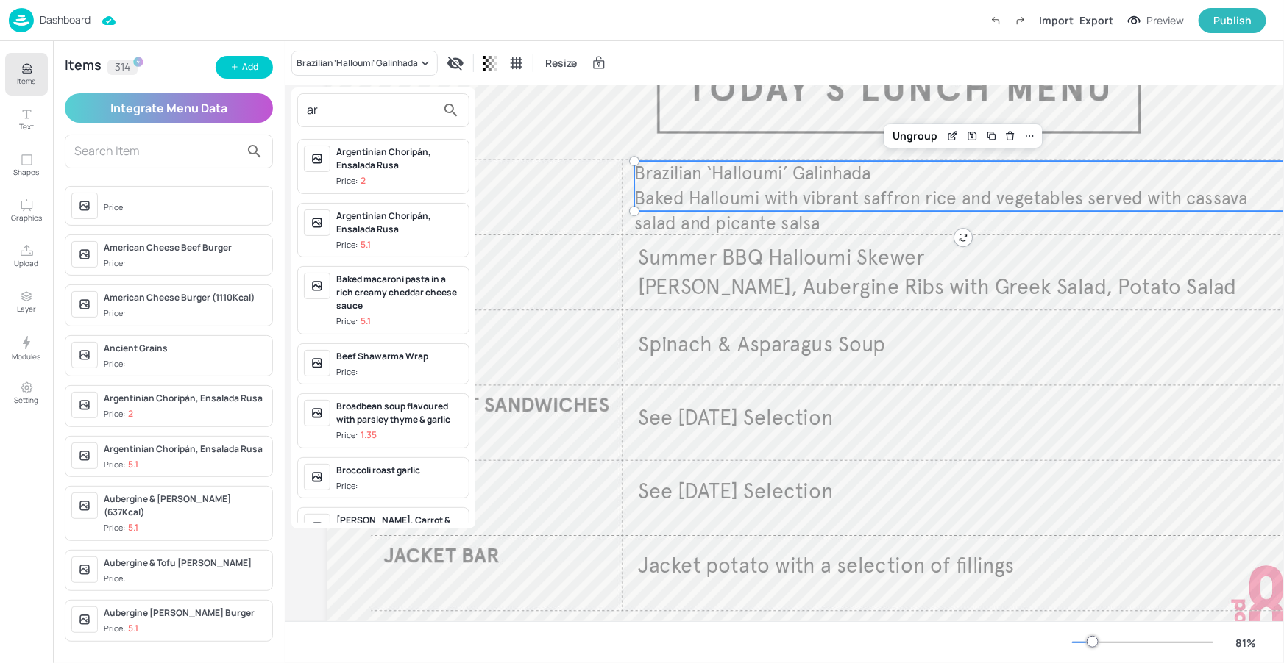
type input "ar"
click at [373, 224] on div "Argentinian Choripán, Ensalada Rusa" at bounding box center [399, 223] width 127 height 26
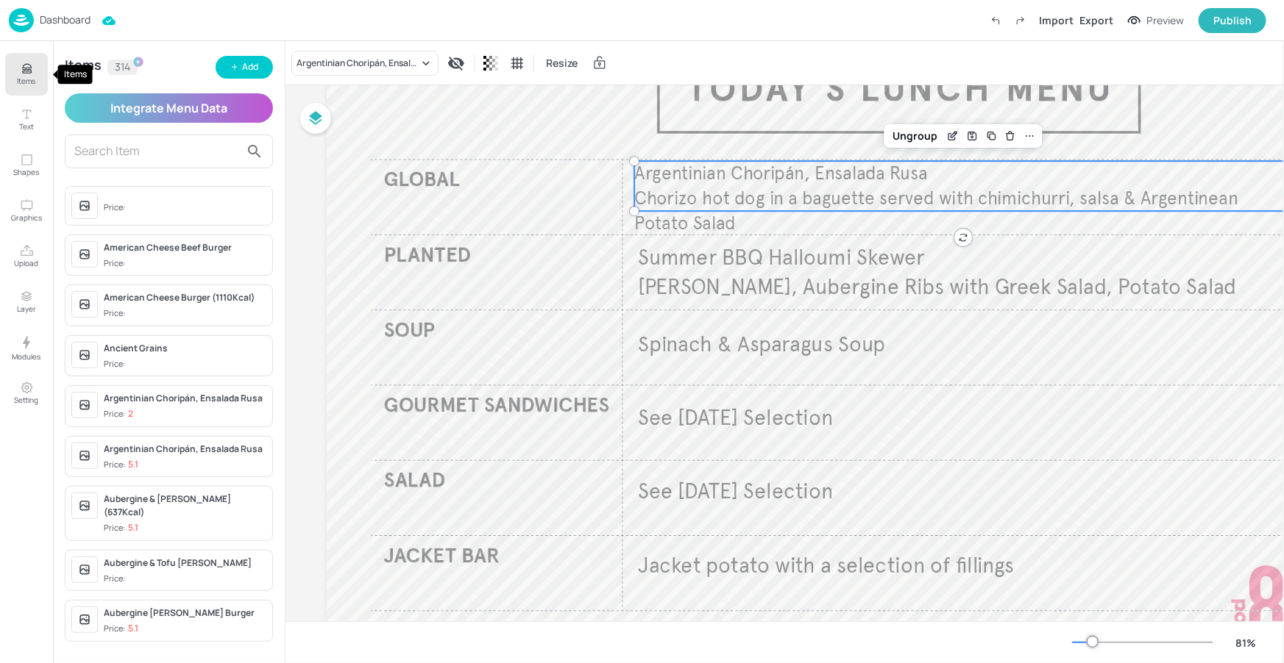
click at [31, 76] on p "Items" at bounding box center [27, 81] width 18 height 10
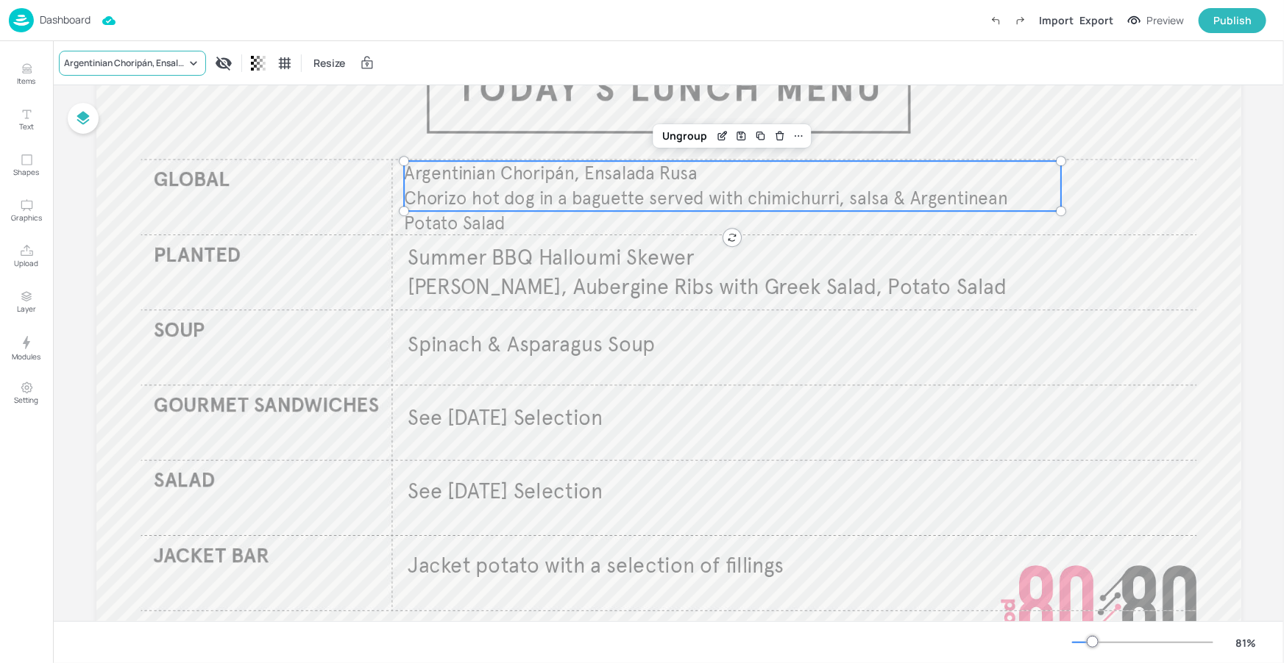
click at [146, 78] on div "Argentinian Choripán, Ensalada Rusa Resize" at bounding box center [668, 62] width 1231 height 43
click at [150, 65] on div "Argentinian Choripán, Ensalada Rusa" at bounding box center [125, 63] width 122 height 13
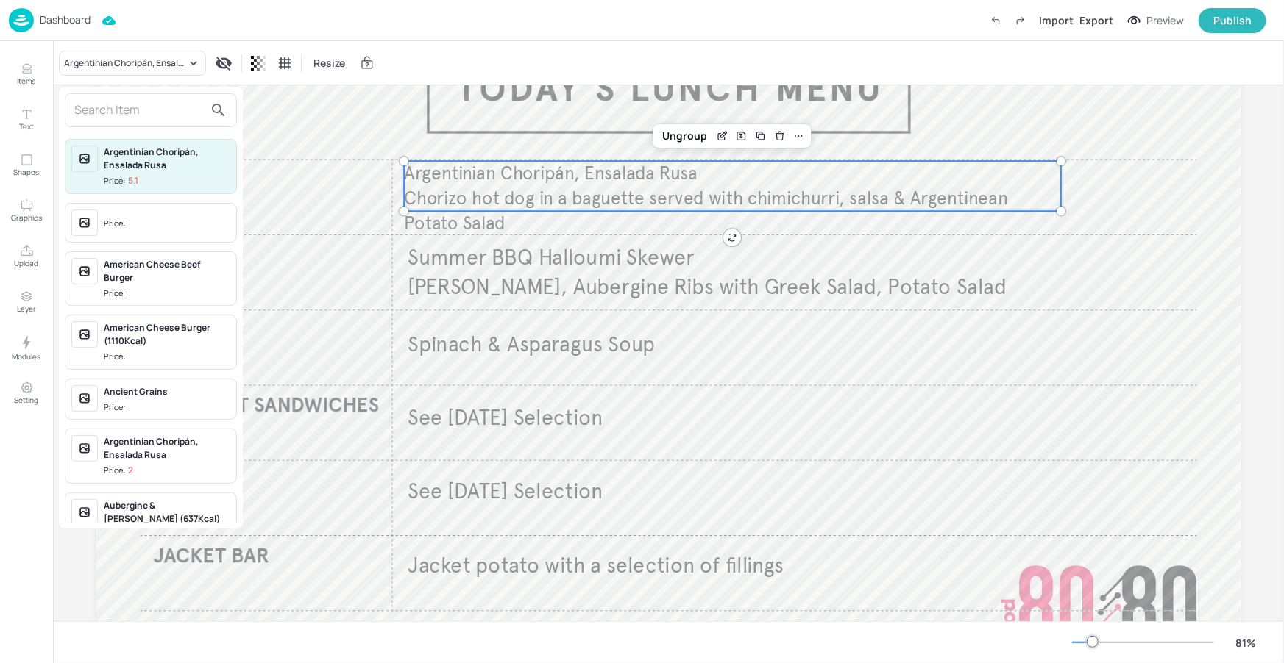
click at [135, 114] on input "text" at bounding box center [138, 111] width 129 height 24
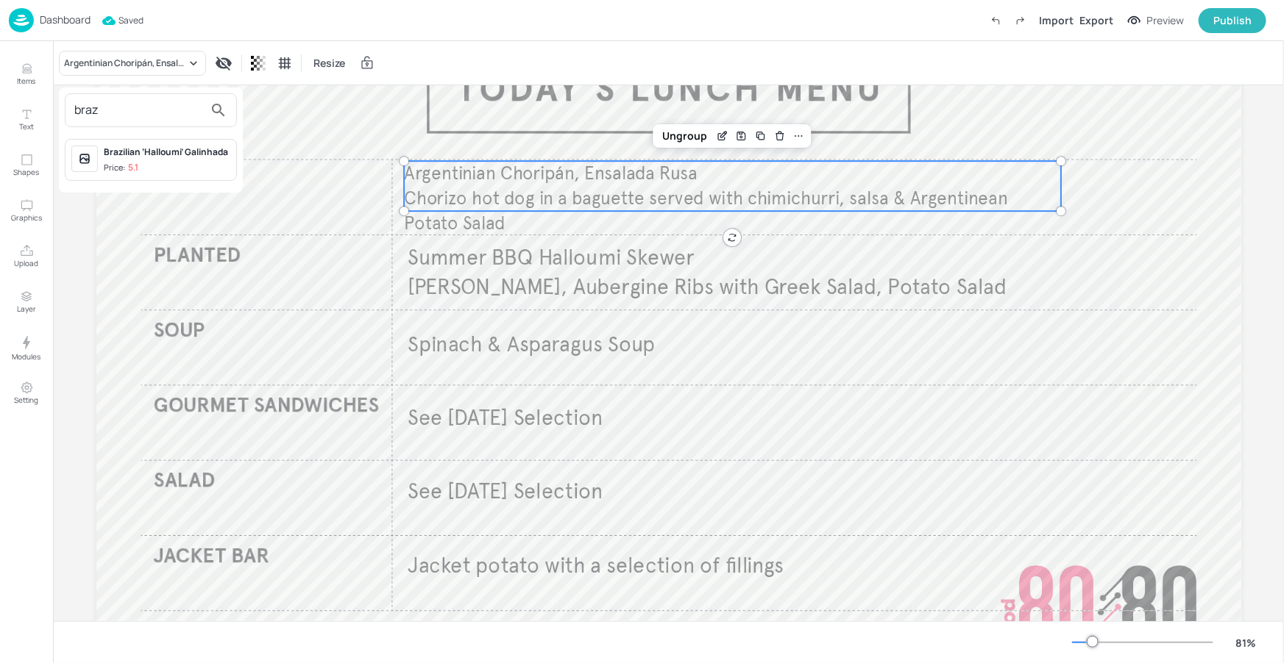
type input "braz"
click at [164, 153] on div "Brazilian ‘Halloumi’ Galinhada" at bounding box center [167, 152] width 127 height 13
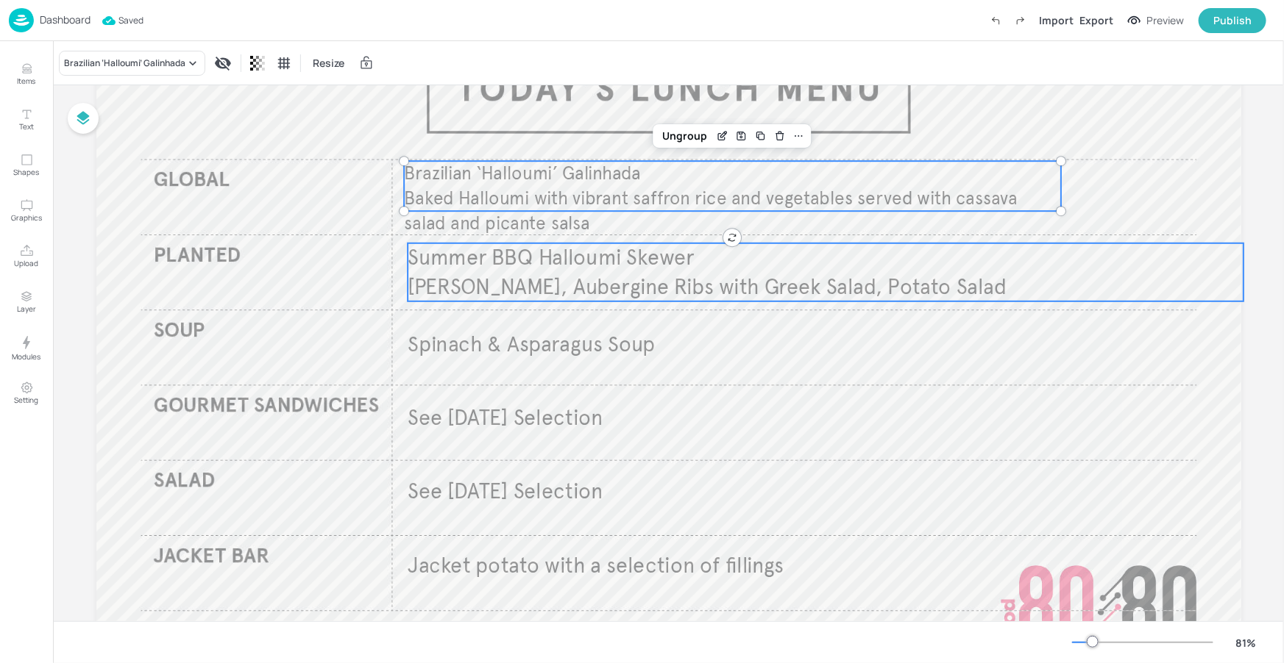
click at [428, 282] on span "Halloumi Skewer, Aubergine Ribs with Greek Salad, Potato Salad" at bounding box center [706, 287] width 599 height 26
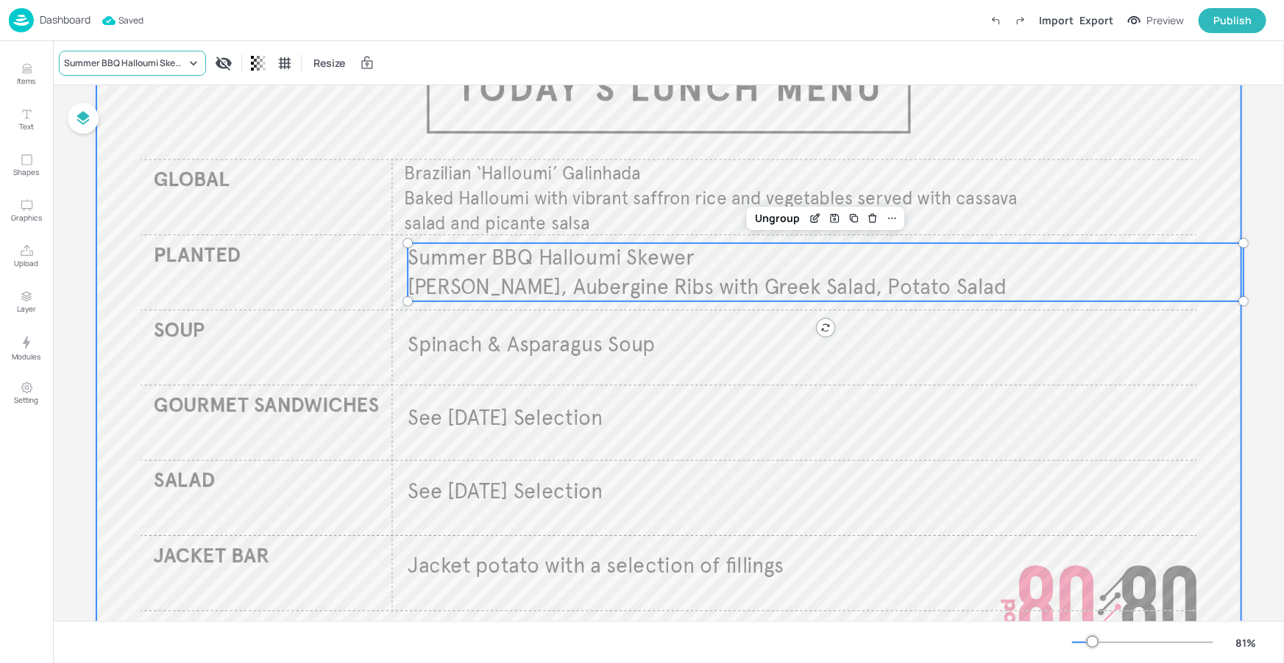
click at [147, 73] on div "Summer BBQ Halloumi Skewer" at bounding box center [132, 63] width 147 height 25
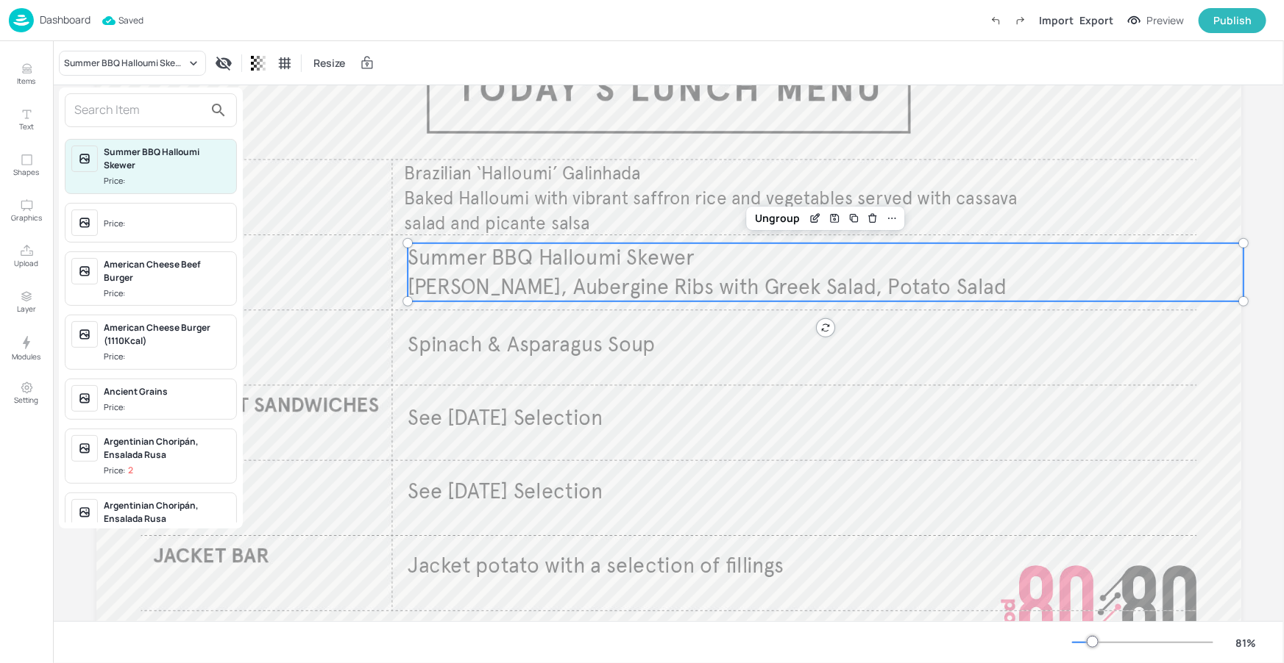
drag, startPoint x: 133, startPoint y: 98, endPoint x: 135, endPoint y: 108, distance: 10.5
click at [134, 97] on div at bounding box center [151, 110] width 172 height 34
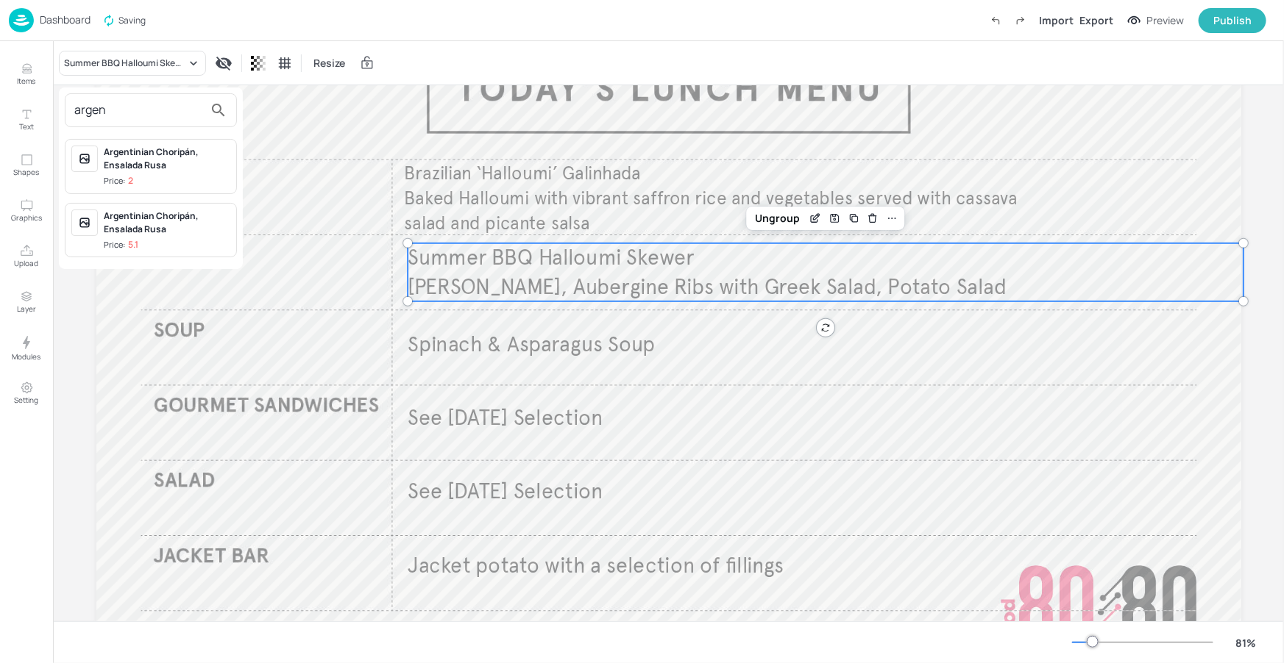
type input "argen"
click at [144, 243] on span "Price: 5.1" at bounding box center [167, 245] width 127 height 13
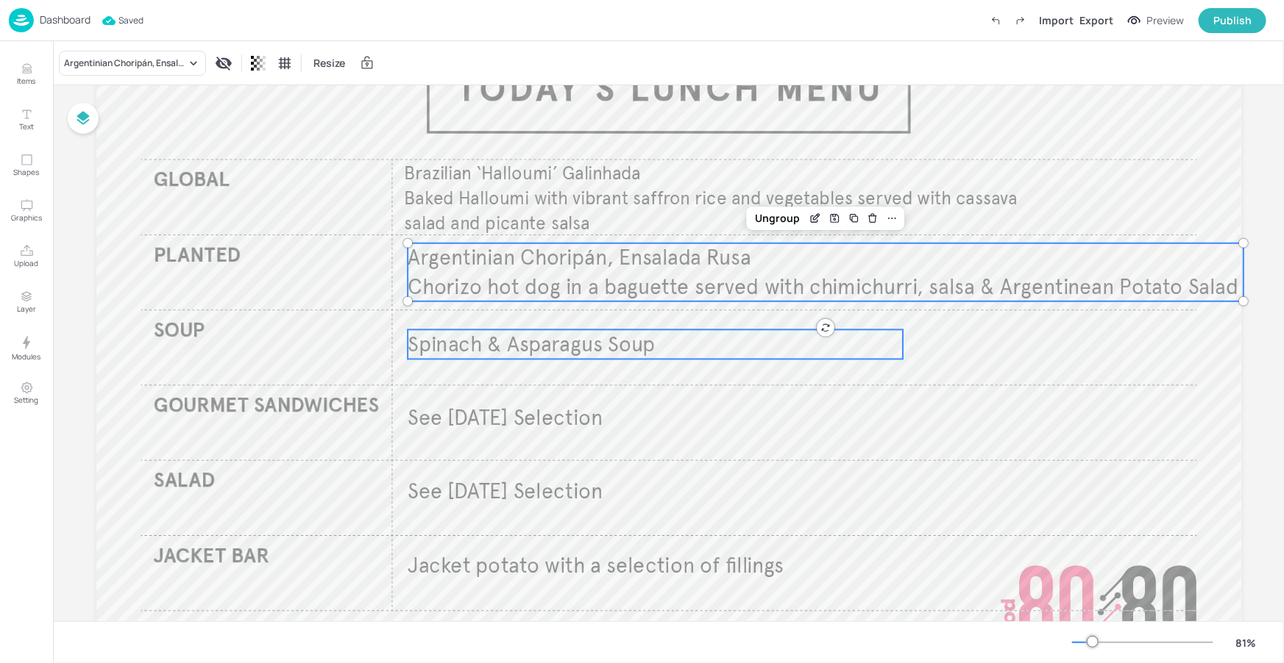
click at [916, 345] on div at bounding box center [668, 343] width 1145 height 644
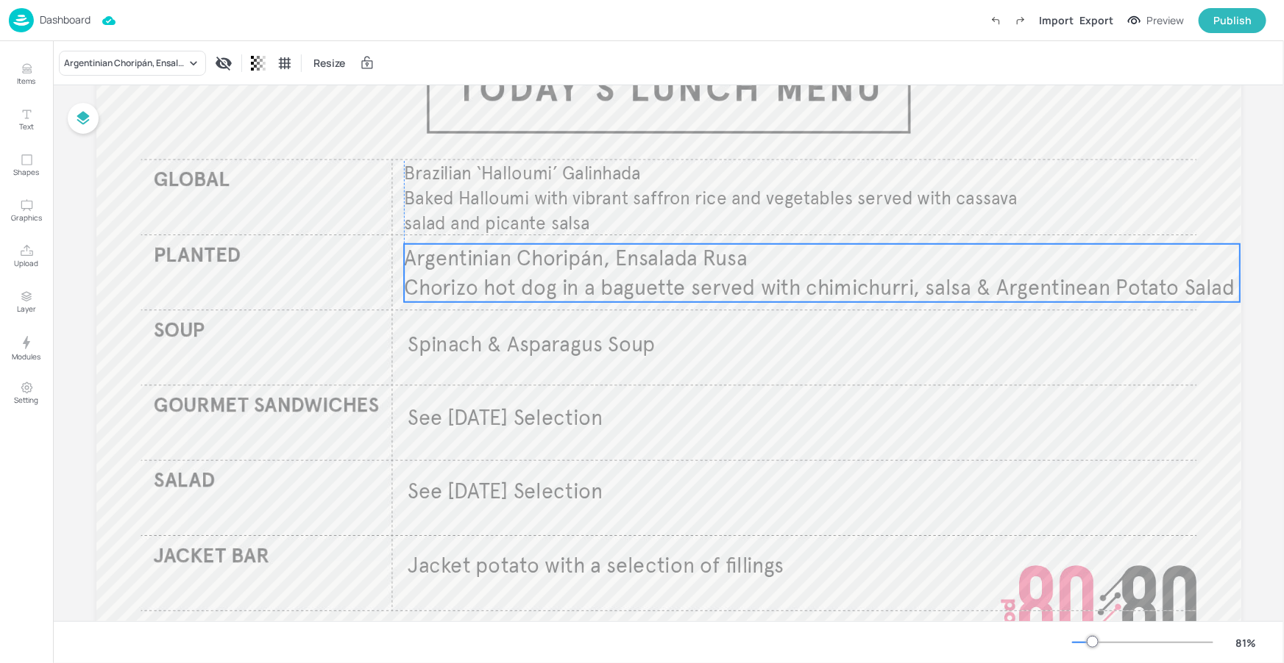
click at [902, 288] on span "Chorizo hot dog in a baguette served with chimichurri, salsa & Argentinean Pota…" at bounding box center [819, 287] width 830 height 26
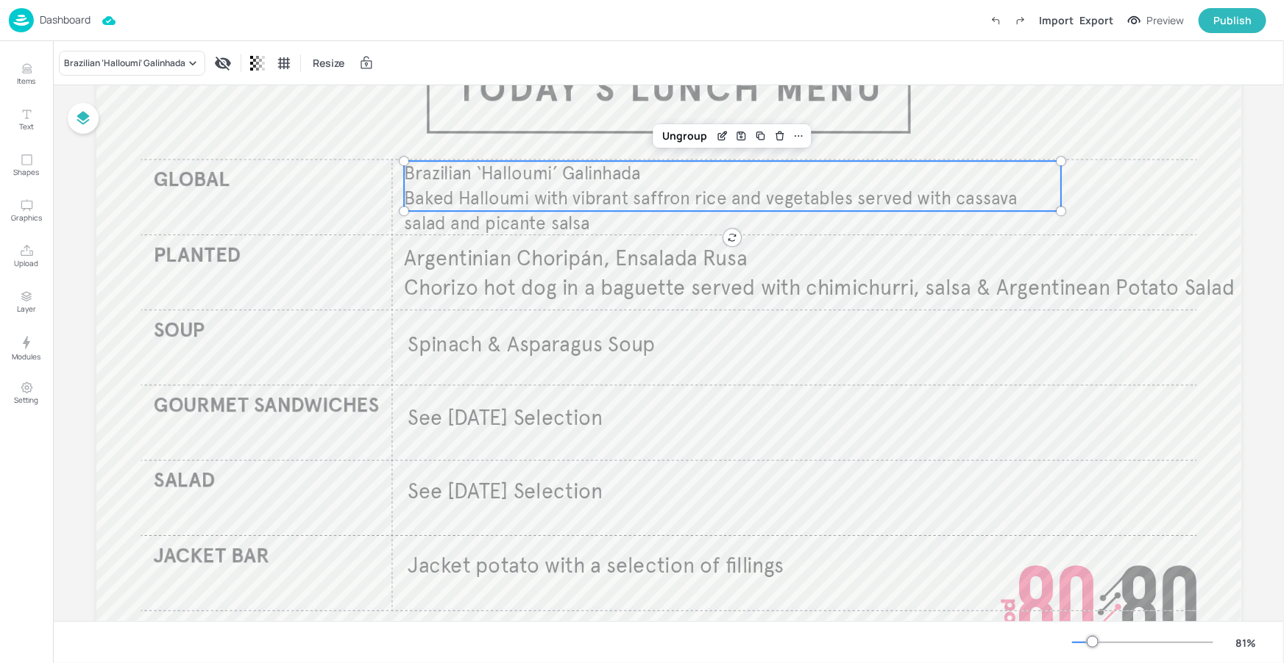
click at [969, 204] on span "Baked Halloumi with vibrant saffron rice and vegetables served with cassava sal…" at bounding box center [710, 211] width 613 height 47
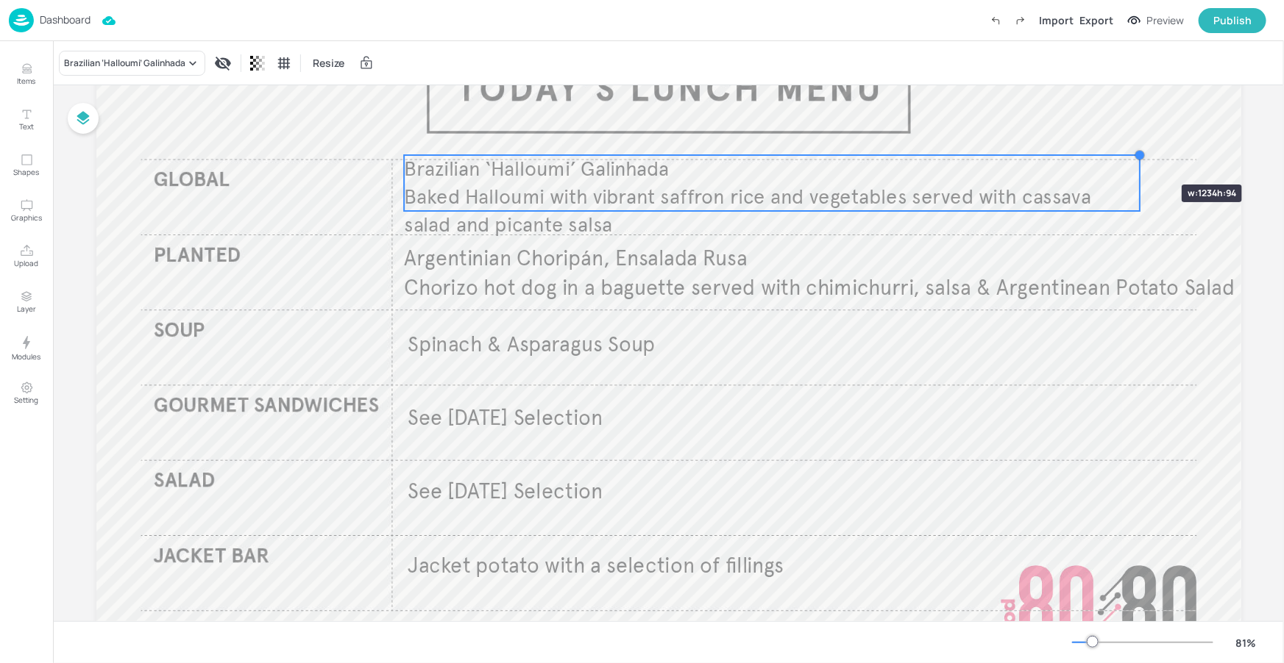
drag, startPoint x: 1058, startPoint y: 159, endPoint x: 1103, endPoint y: 165, distance: 44.5
click at [1137, 158] on div at bounding box center [1139, 155] width 12 height 12
click at [1025, 172] on div "Brazilian ‘Halloumi’ Galinhada Baked Halloumi with vibrant saffron rice and veg…" at bounding box center [775, 183] width 736 height 56
click at [716, 132] on div "Ungroup" at bounding box center [727, 130] width 57 height 19
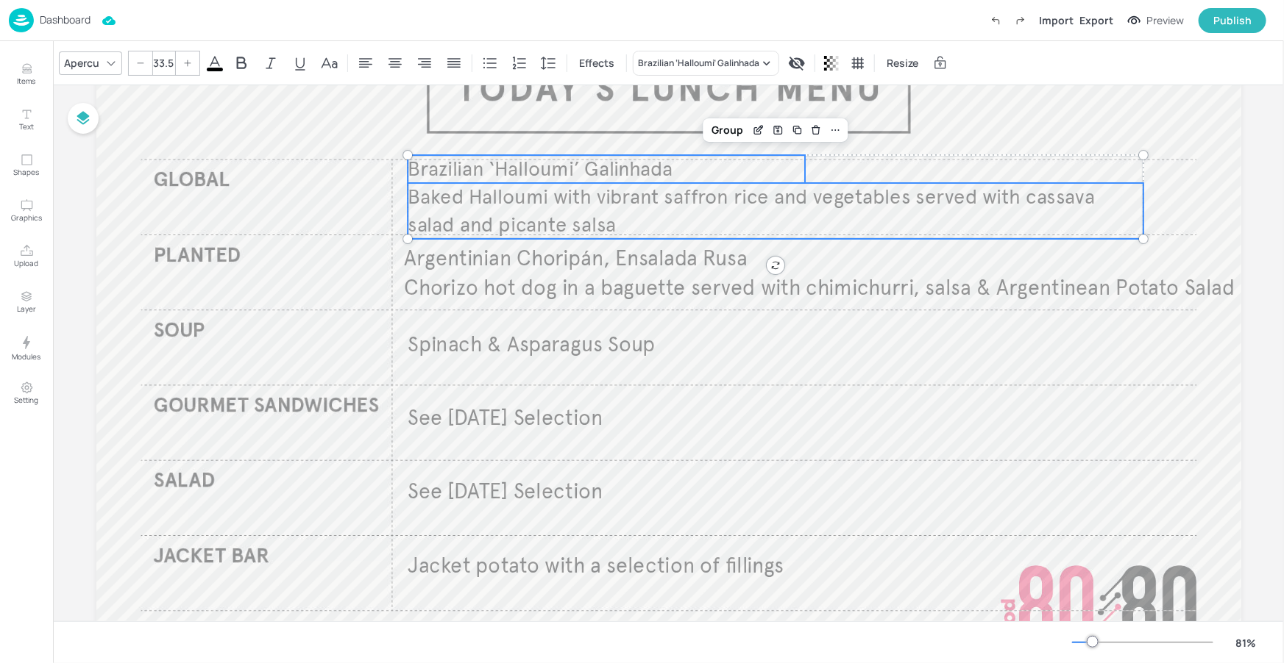
click at [702, 196] on span "Baked Halloumi with vibrant saffron rice and vegetables served with cassava sal…" at bounding box center [750, 211] width 687 height 53
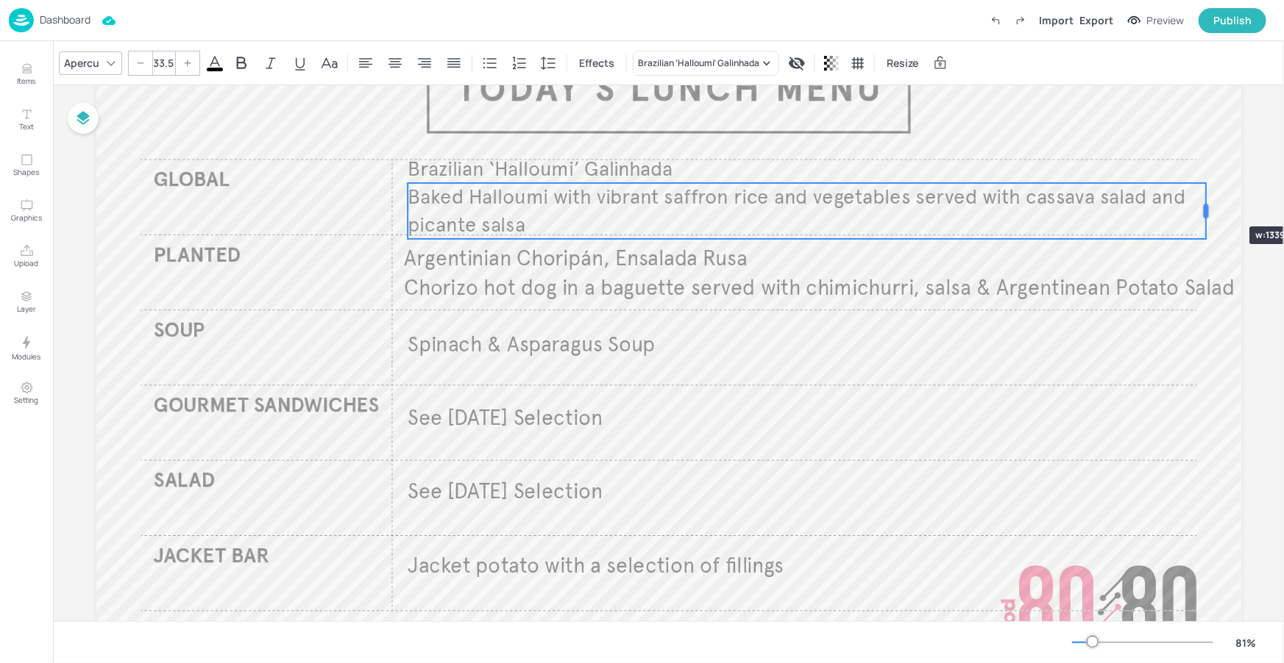
drag, startPoint x: 1142, startPoint y: 210, endPoint x: 1102, endPoint y: 185, distance: 47.6
click at [1205, 200] on div at bounding box center [1206, 211] width 12 height 56
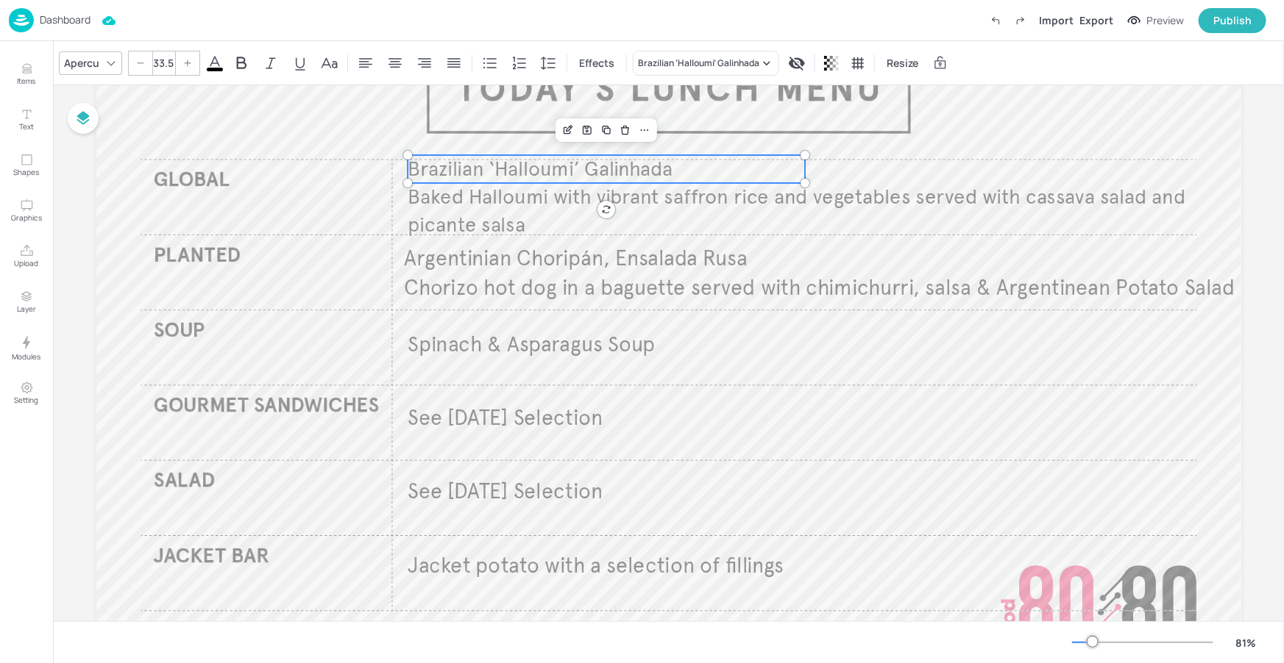
click at [674, 171] on p "Brazilian ‘Halloumi’ Galinhada" at bounding box center [606, 169] width 398 height 28
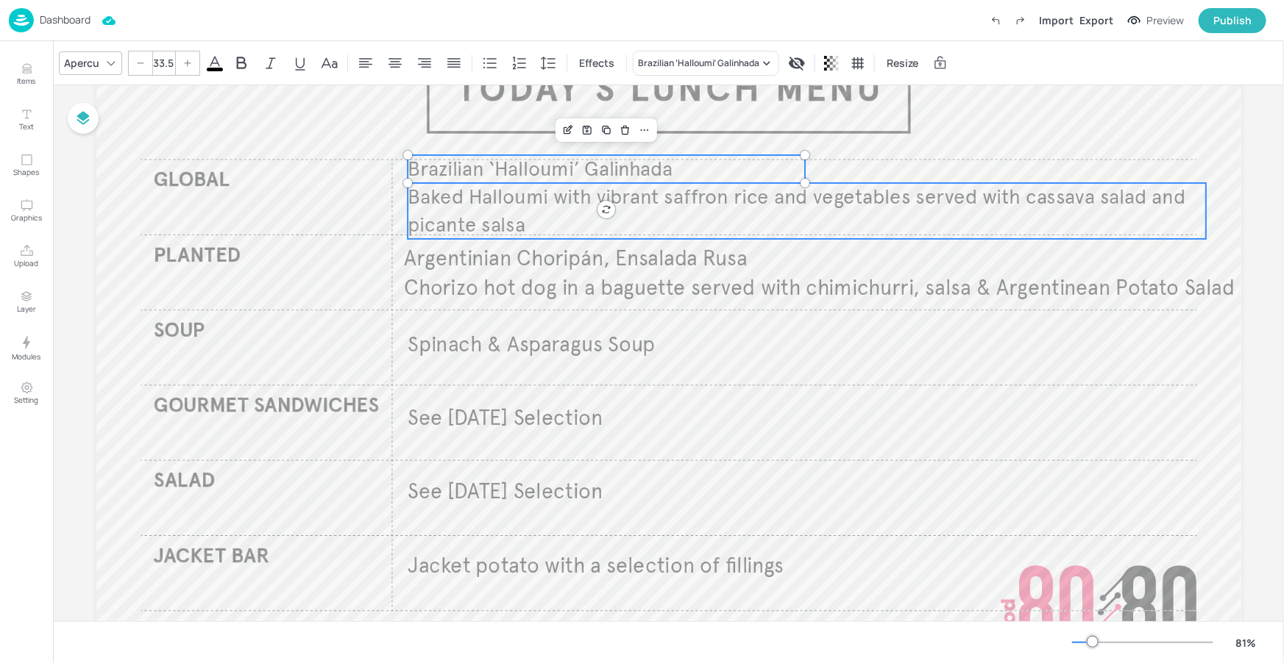
type input "33.5"
click at [679, 202] on span "Baked Halloumi with vibrant saffron rice and vegetables served with cassava sal…" at bounding box center [795, 211] width 777 height 53
click at [669, 174] on span "Brazilian ‘Halloumi’ Galinhada" at bounding box center [539, 169] width 265 height 25
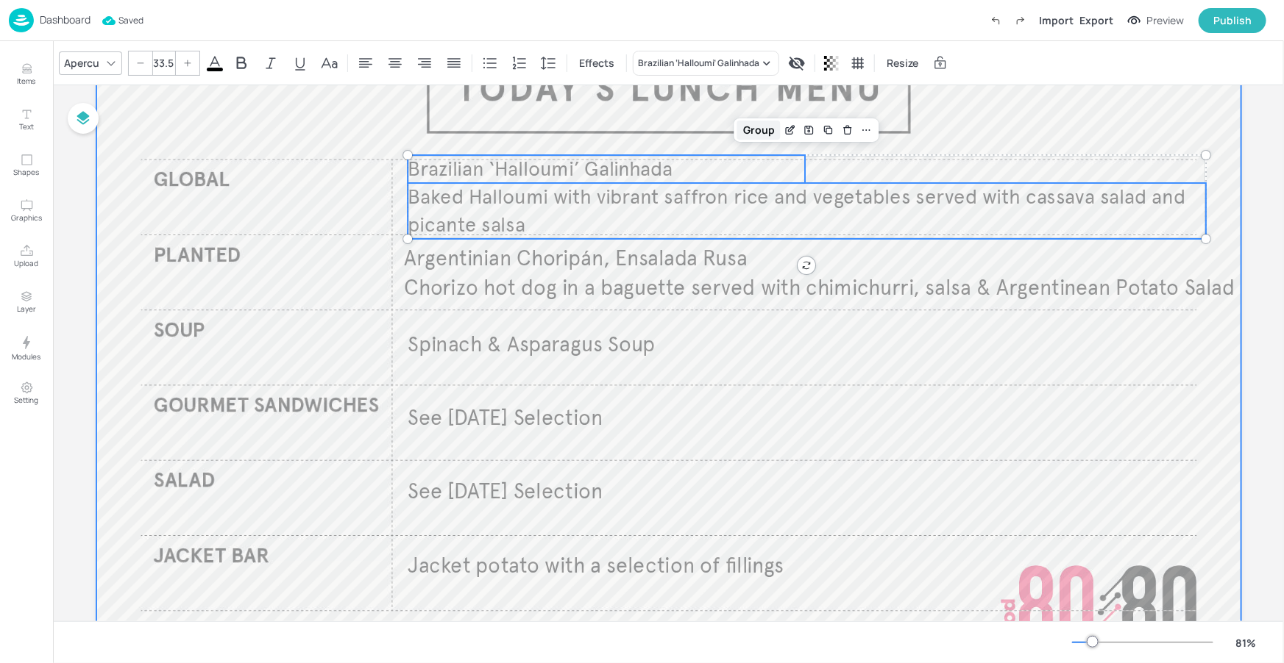
click at [746, 127] on div "Group" at bounding box center [758, 130] width 43 height 19
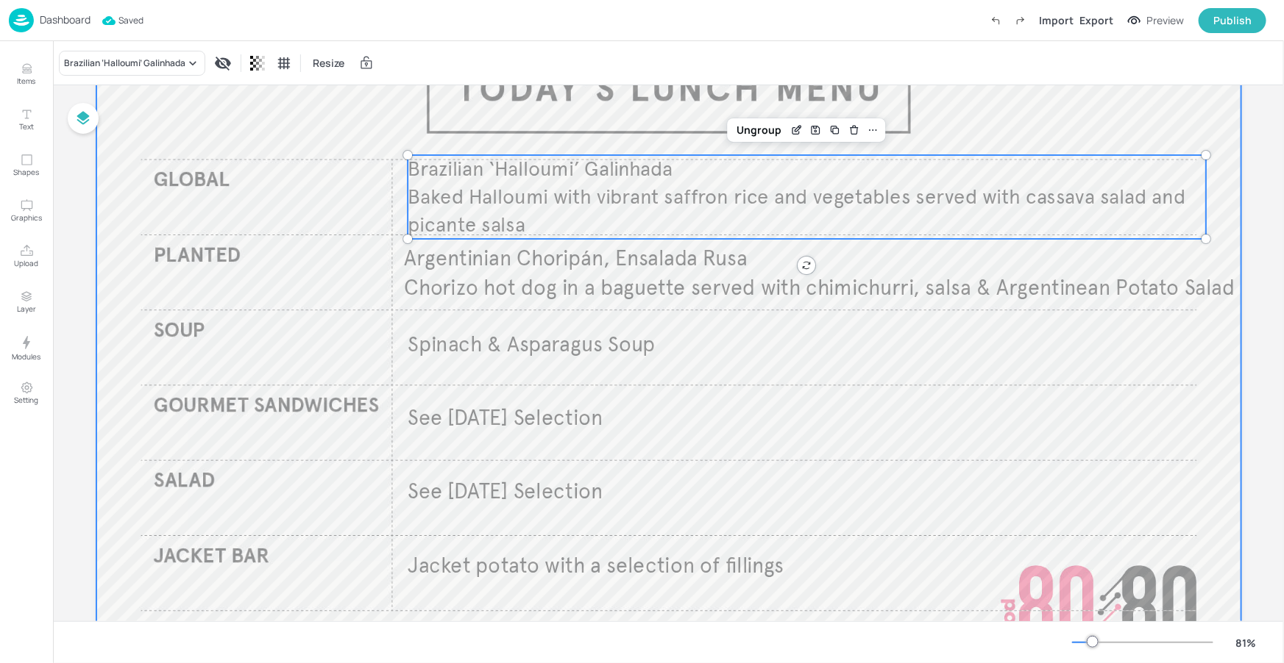
click at [980, 124] on div at bounding box center [668, 343] width 1145 height 644
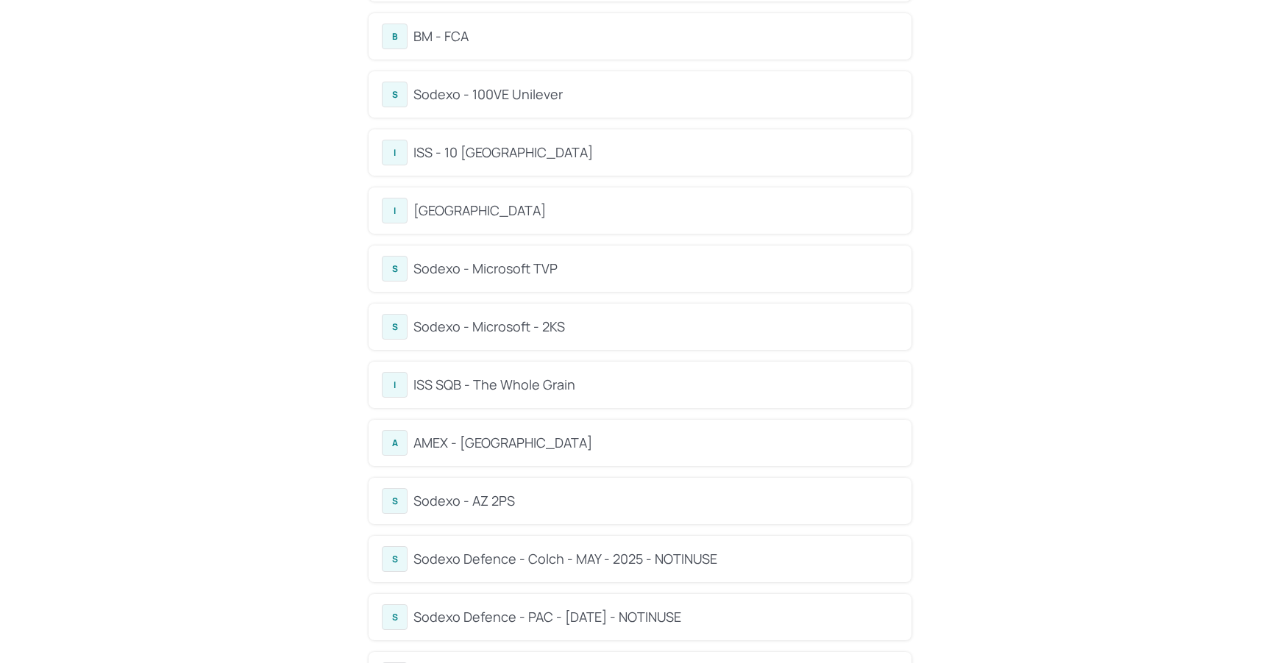
scroll to position [425, 0]
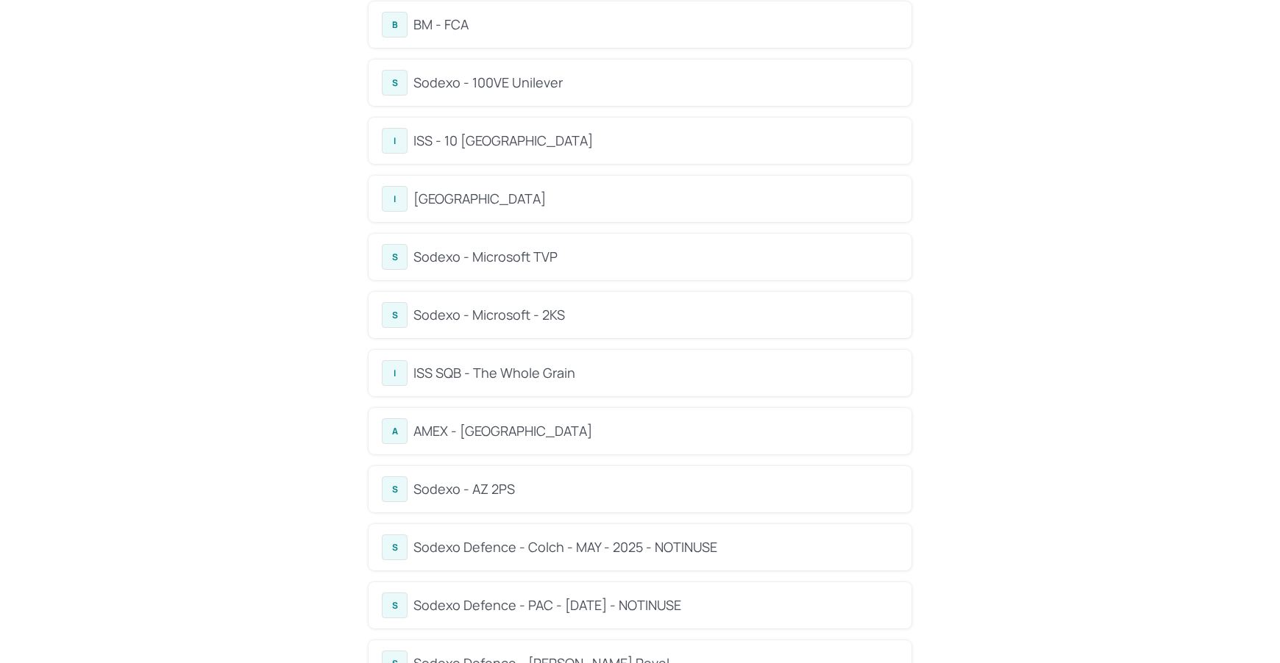
click at [538, 314] on div "Sodexo - Microsoft - 2KS" at bounding box center [655, 315] width 485 height 20
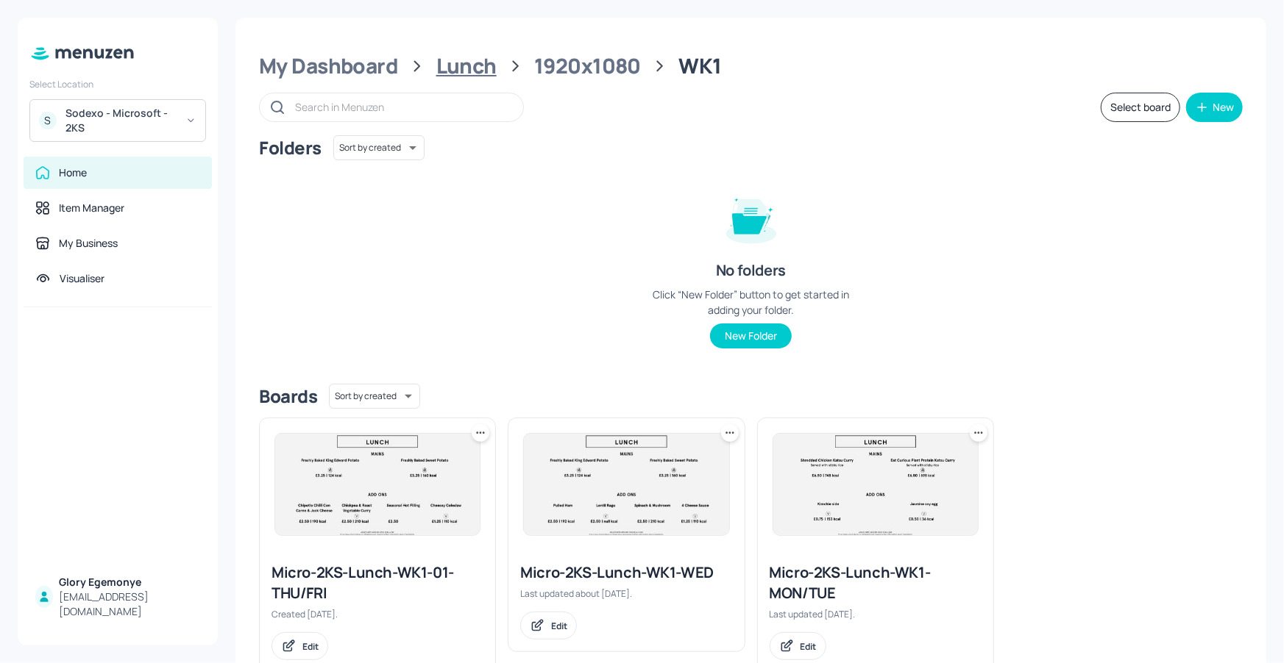
click at [437, 57] on div "Lunch" at bounding box center [466, 66] width 60 height 26
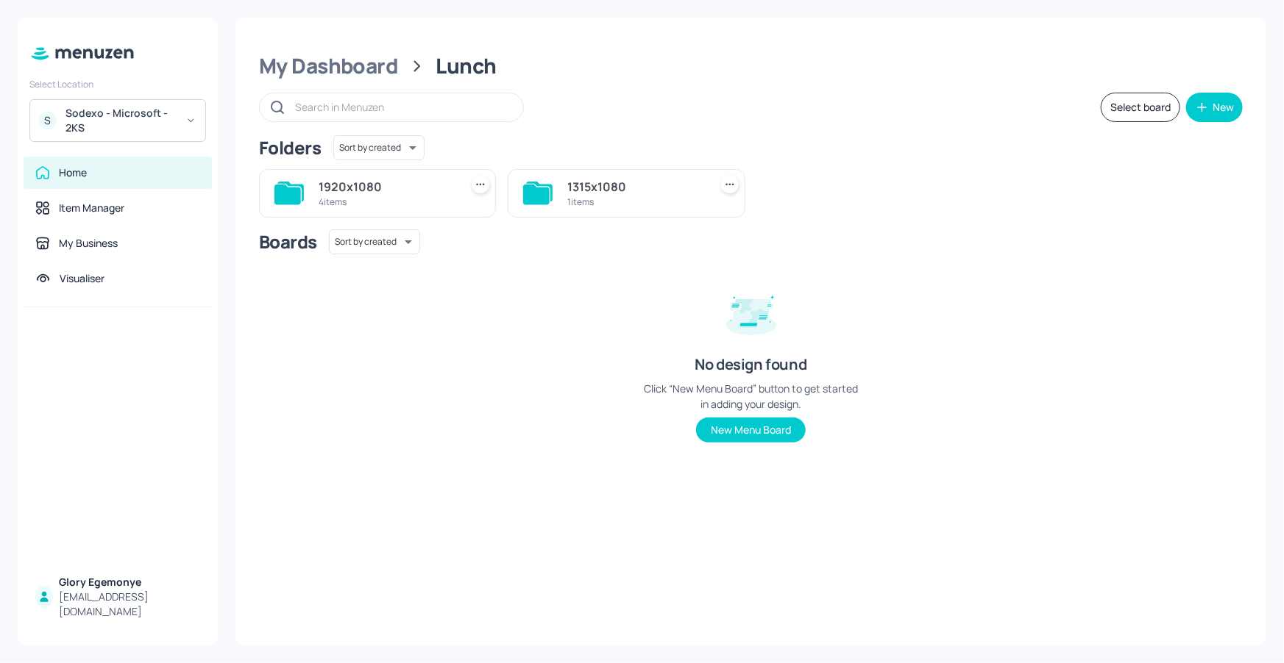
click at [293, 193] on icon at bounding box center [287, 195] width 26 height 20
click at [791, 186] on icon at bounding box center [785, 195] width 26 height 20
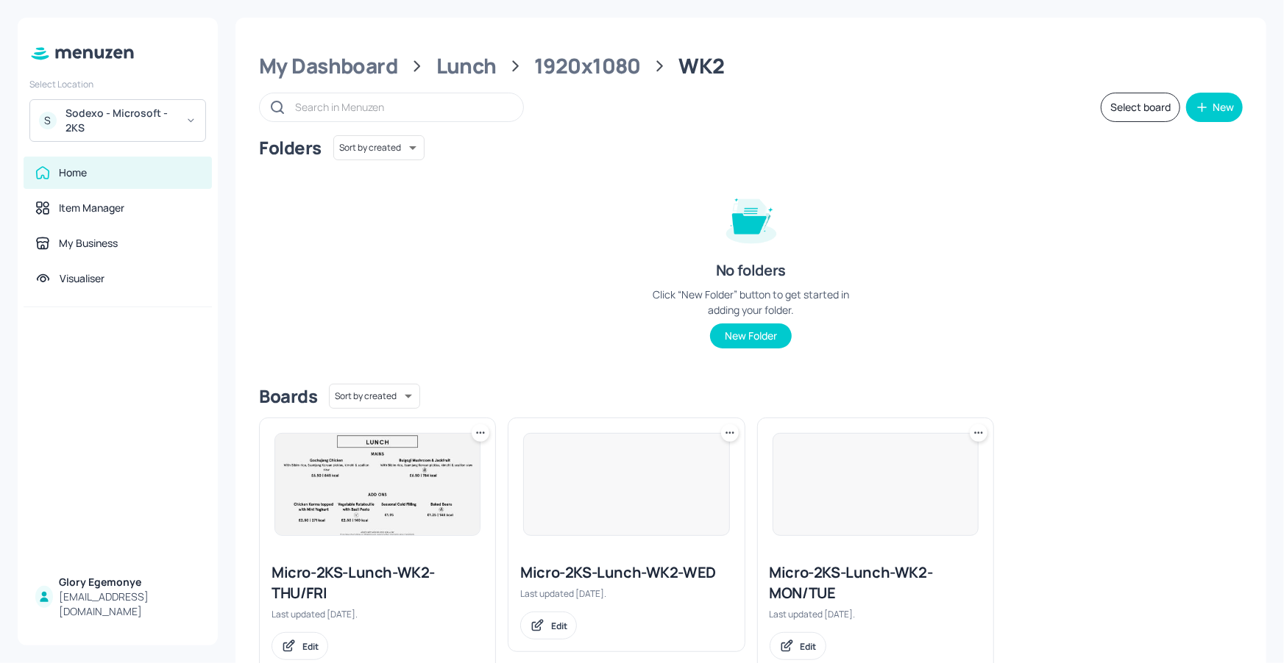
scroll to position [44, 0]
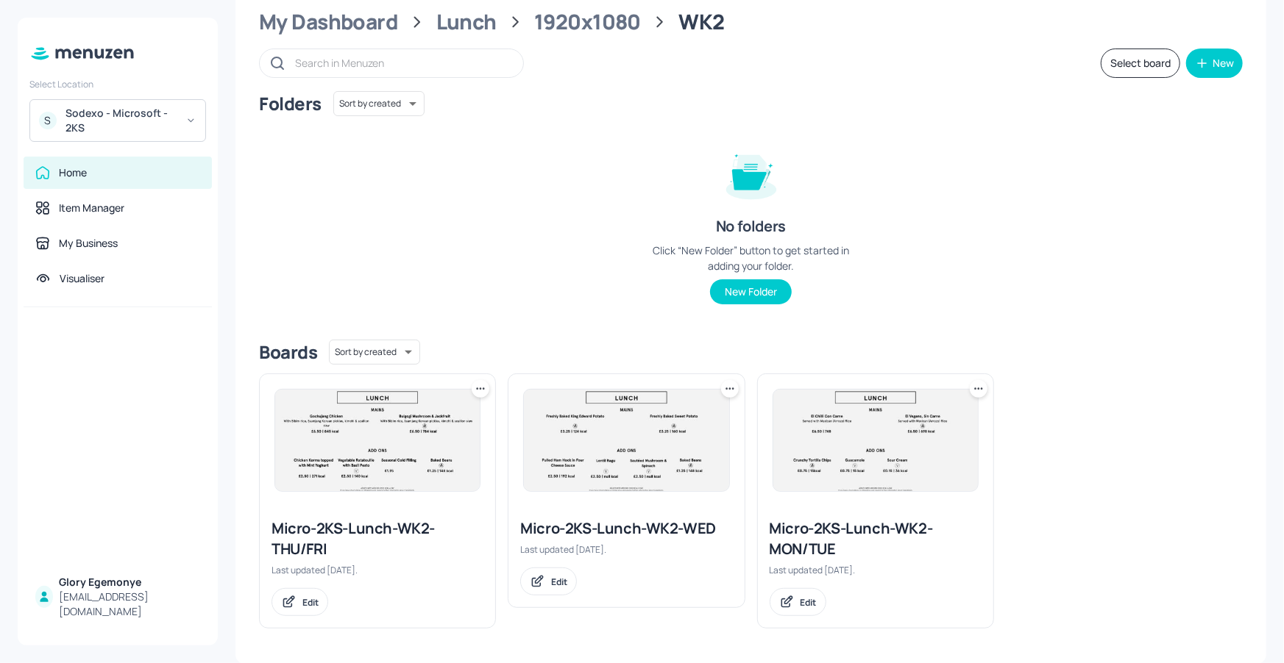
click at [814, 538] on div "Micro-2KS-Lunch-WK2-MON/TUE" at bounding box center [875, 539] width 212 height 41
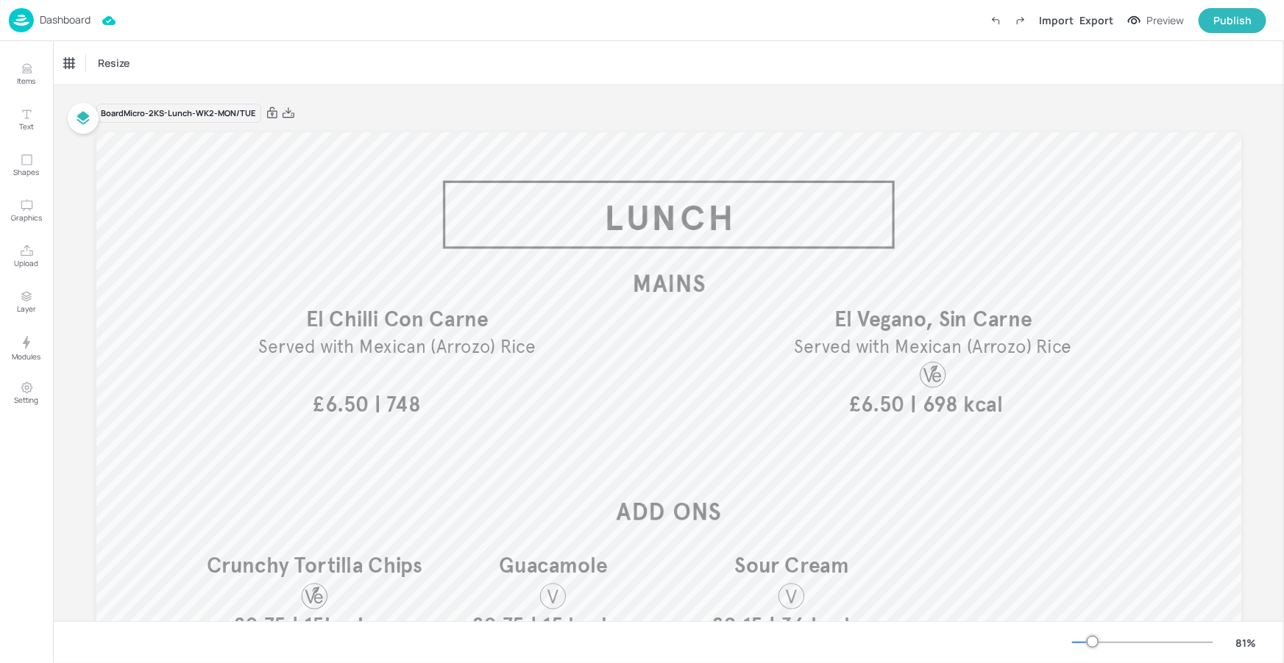
click at [80, 20] on p "Dashboard" at bounding box center [65, 20] width 51 height 10
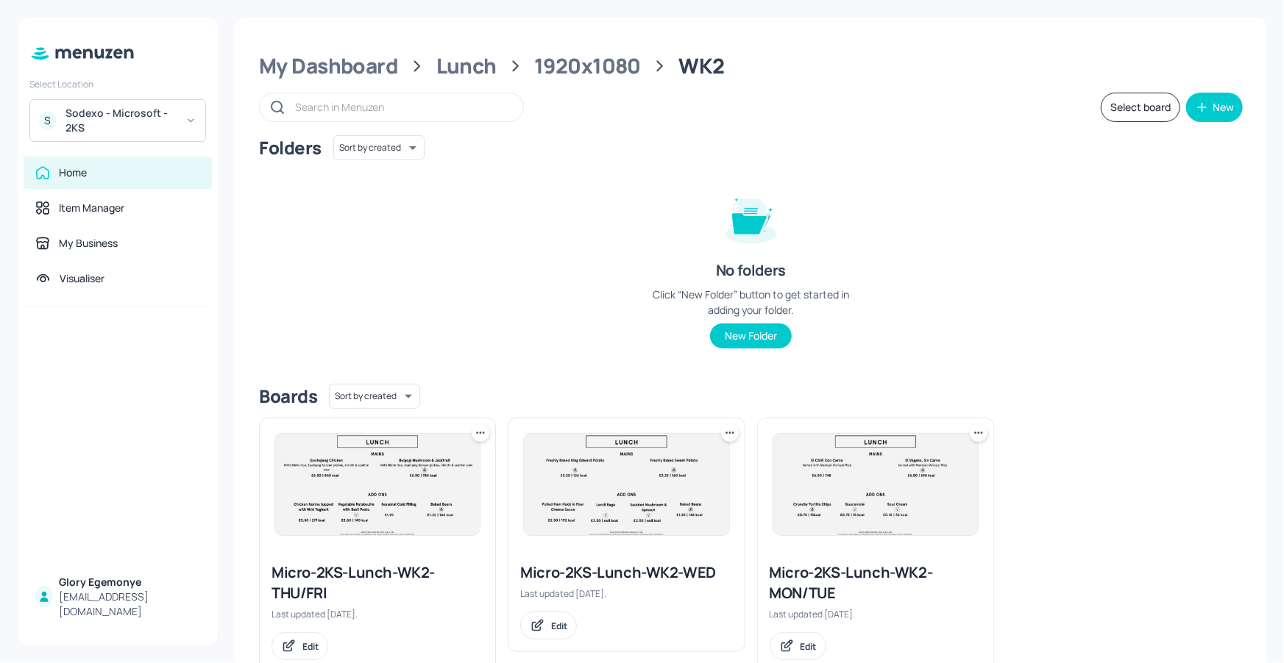
click at [597, 568] on div "Micro-2KS-Lunch-WK2-WED" at bounding box center [626, 573] width 212 height 21
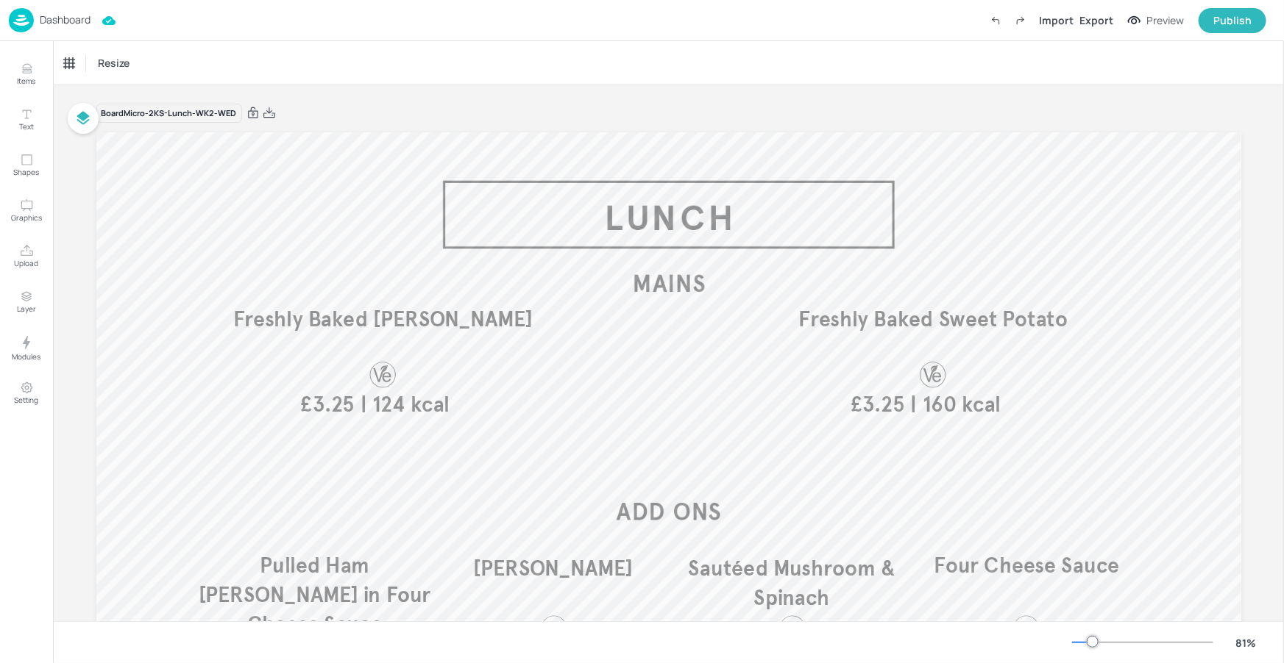
click at [92, 17] on div "Dashboard Import Export Preview Publish" at bounding box center [637, 20] width 1257 height 40
click at [89, 19] on p "Dashboard" at bounding box center [65, 20] width 51 height 10
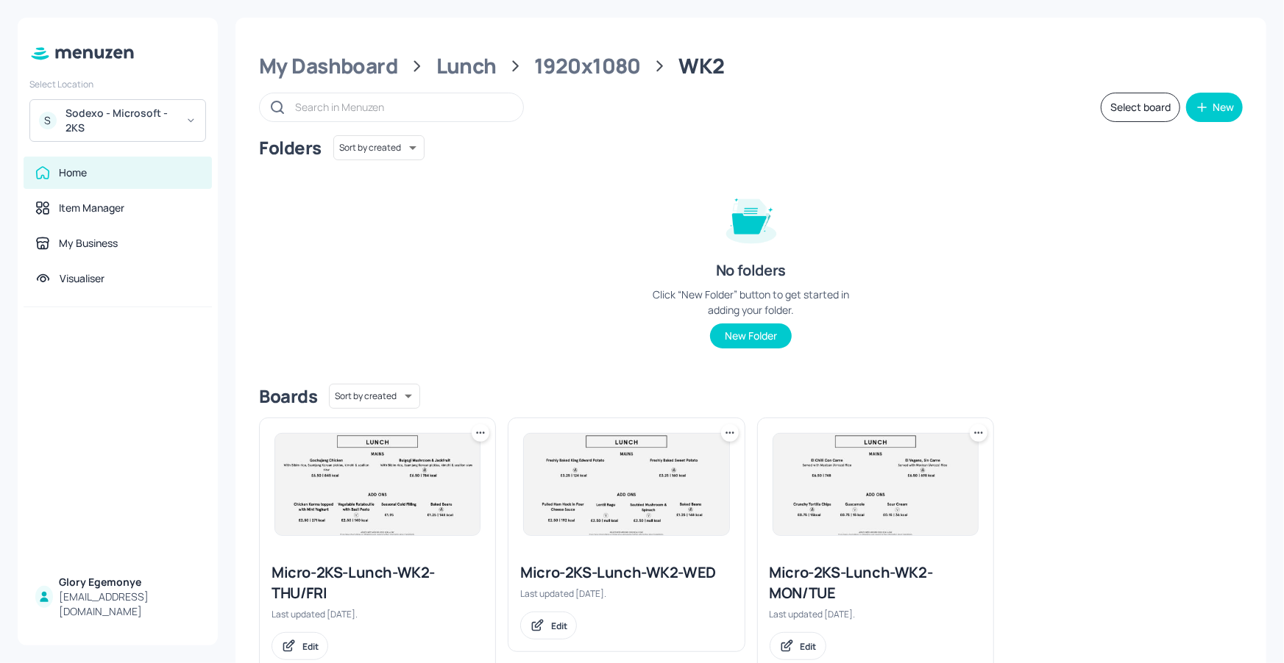
click at [380, 565] on div "Micro-2KS-Lunch-WK2-THU/FRI" at bounding box center [377, 583] width 212 height 41
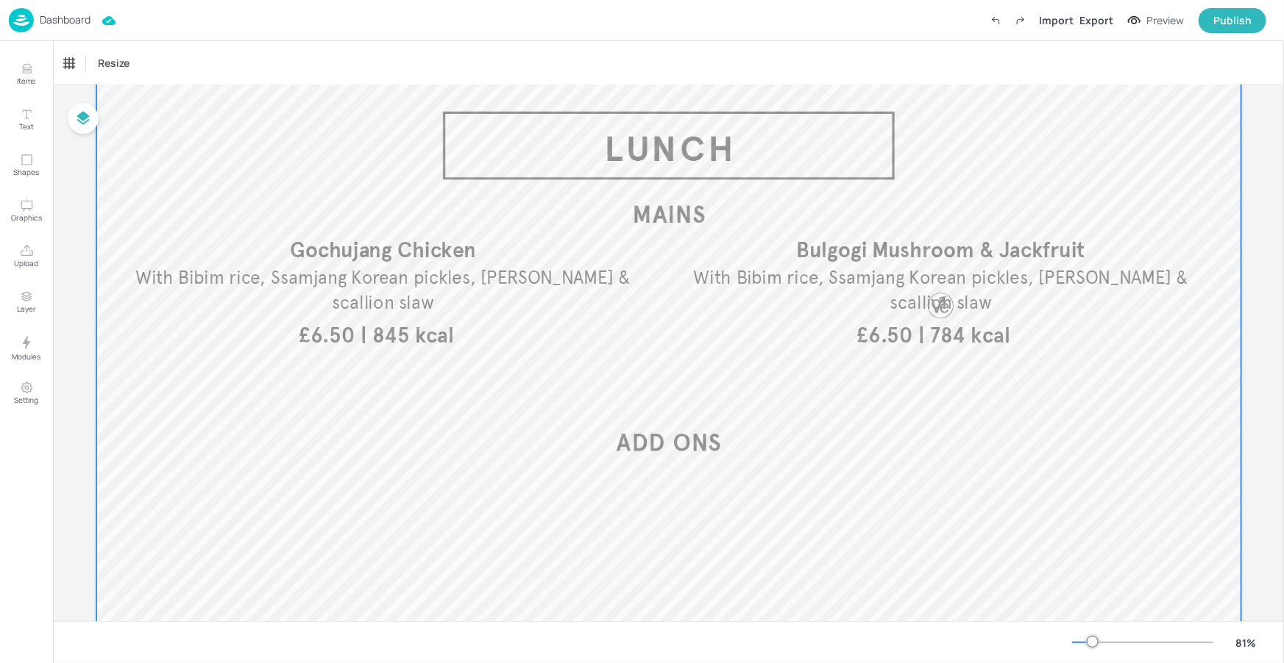
scroll to position [68, 0]
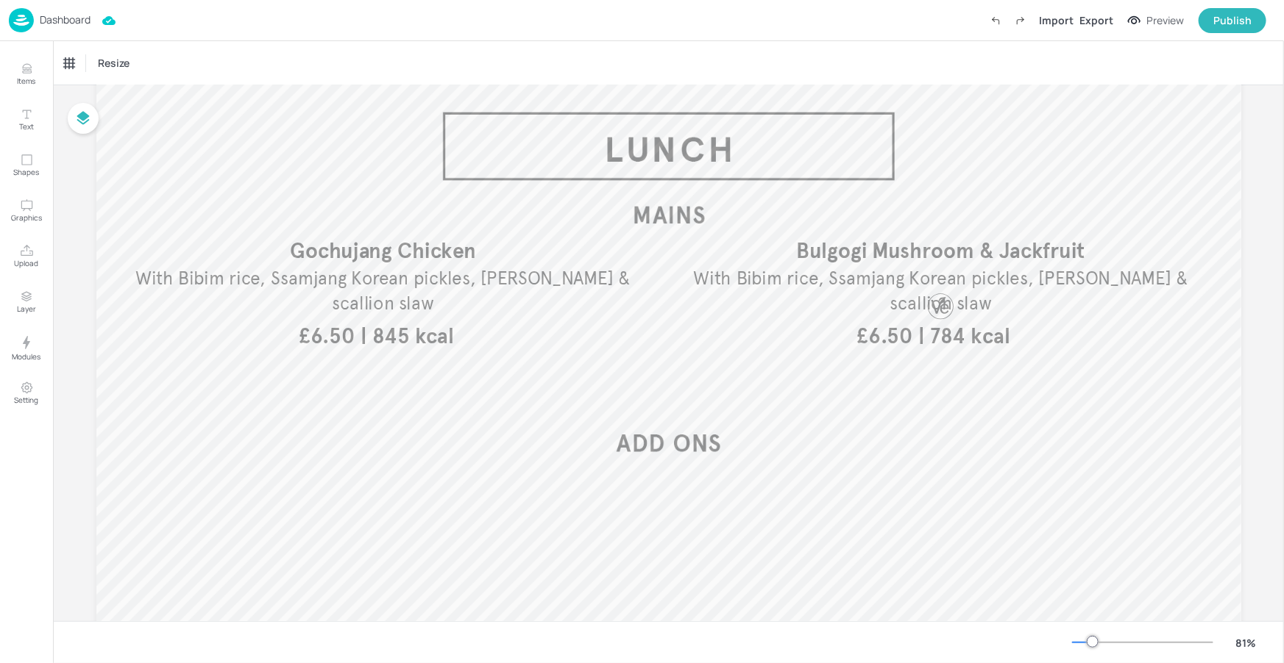
click at [74, 18] on p "Dashboard" at bounding box center [65, 20] width 51 height 10
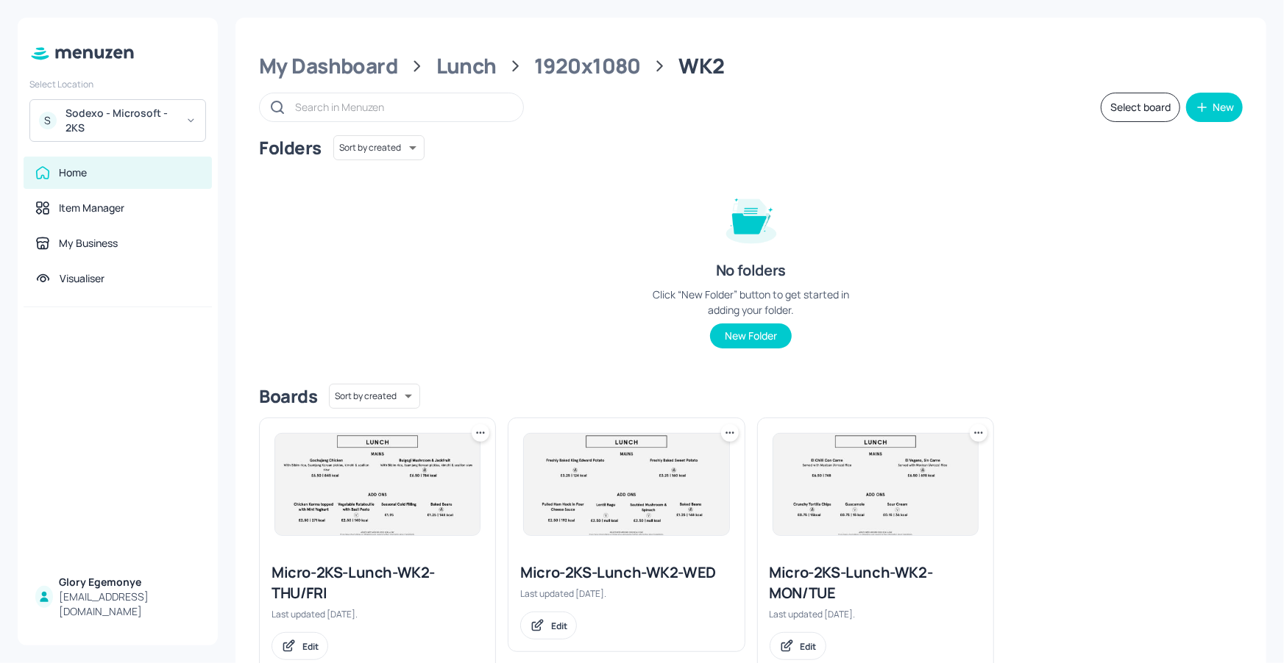
click at [141, 111] on div "Sodexo - Microsoft - 2KS" at bounding box center [120, 120] width 111 height 29
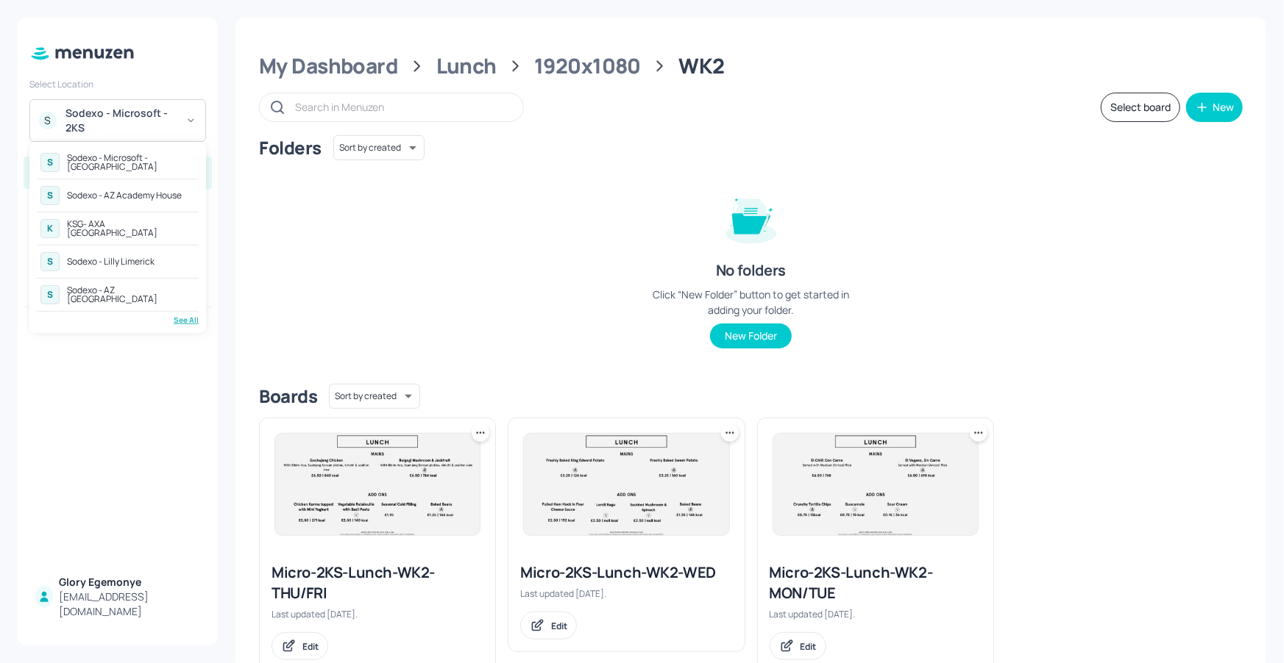
click at [178, 311] on div "S Sodexo - Microsoft - Cambridge S Sodexo - AZ Academy House K KSG- AXA [GEOGRA…" at bounding box center [118, 237] width 162 height 177
click at [182, 318] on div "See All" at bounding box center [118, 320] width 162 height 11
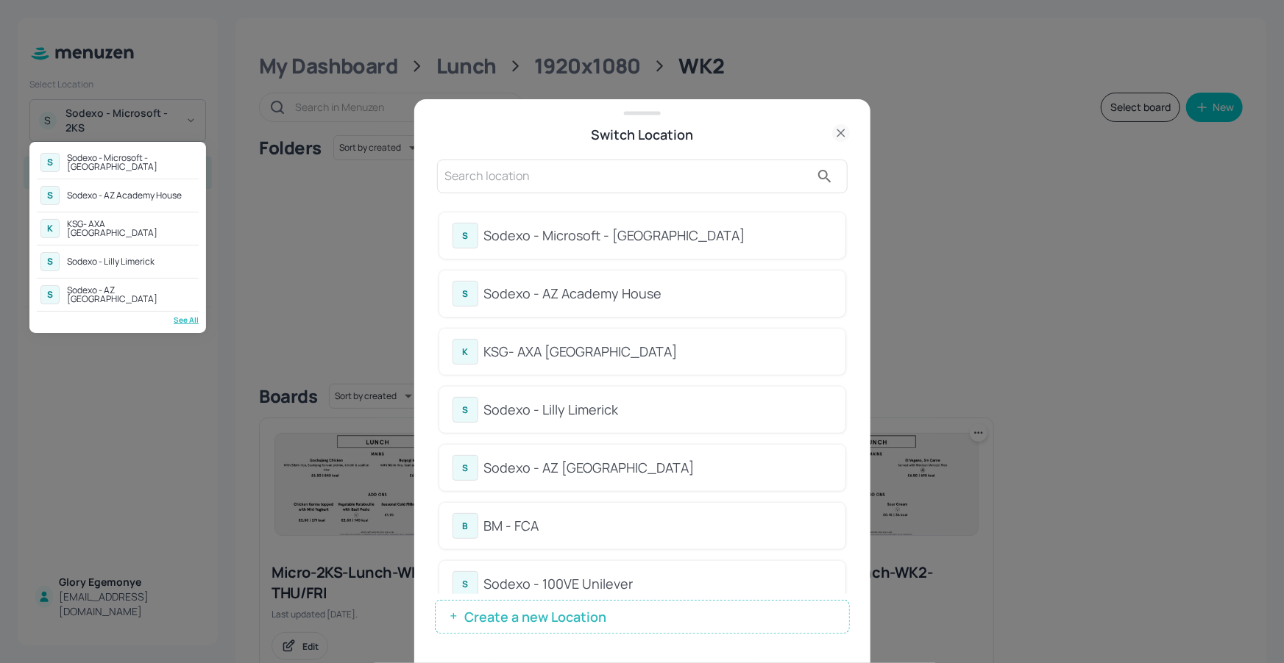
click at [674, 216] on div at bounding box center [642, 331] width 1284 height 663
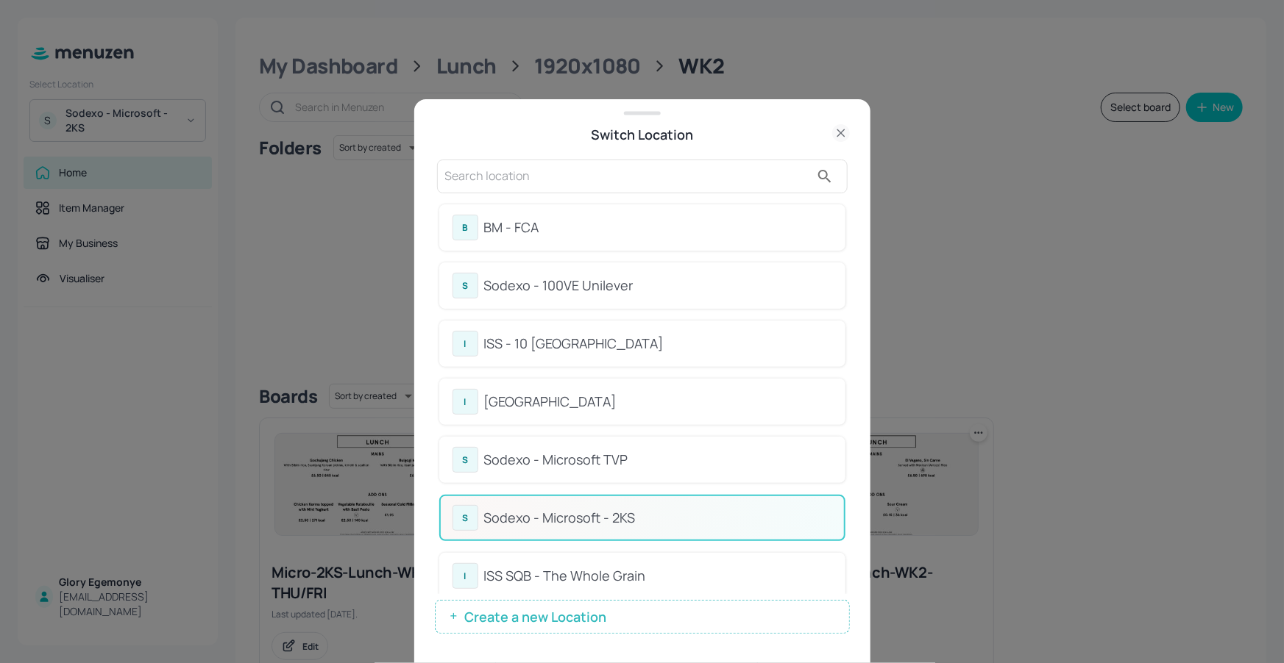
scroll to position [299, 0]
click at [566, 462] on div "Sodexo - Microsoft TVP" at bounding box center [658, 459] width 348 height 20
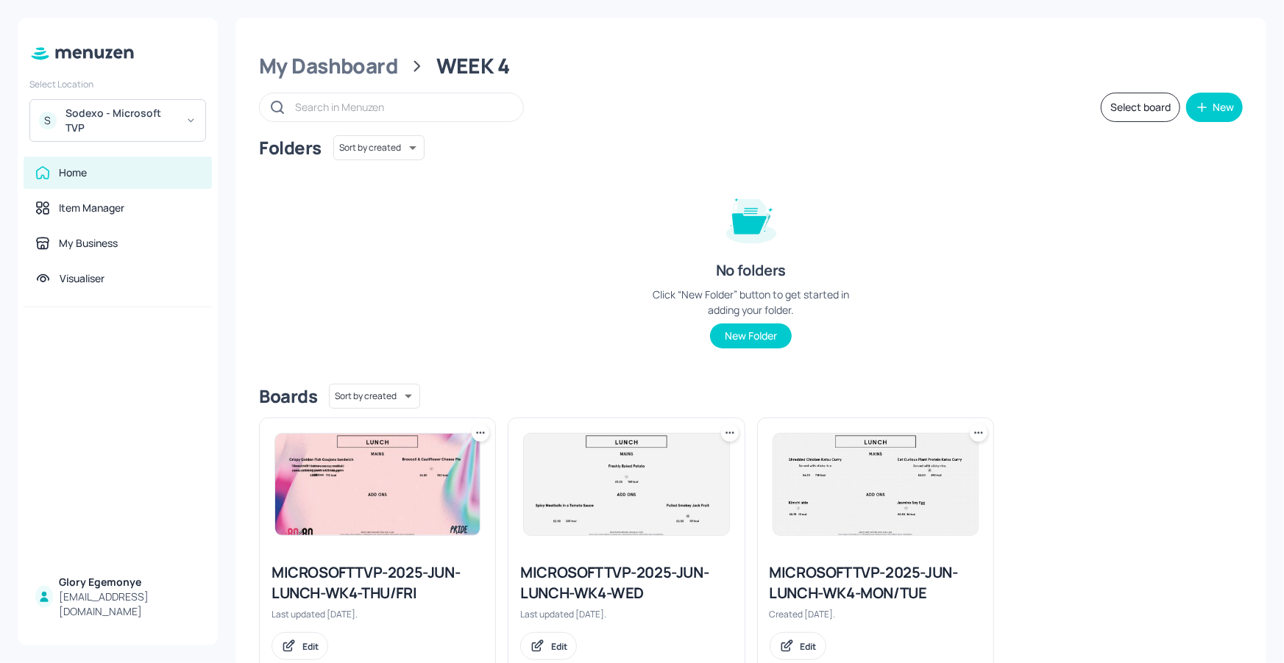
click at [370, 79] on div "My Dashboard WEEK 4 Select board New Folders Sort by created id ​ No folders Cl…" at bounding box center [750, 363] width 1031 height 691
click at [372, 69] on div "My Dashboard" at bounding box center [328, 66] width 139 height 26
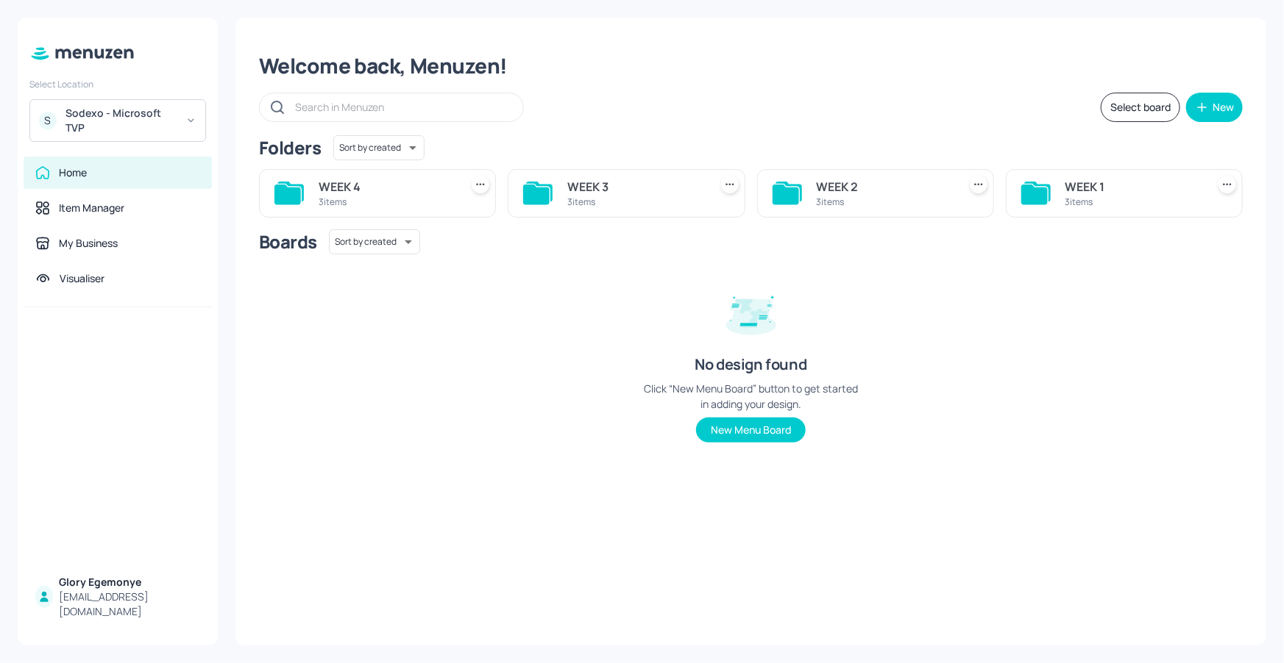
click at [1025, 201] on icon at bounding box center [1034, 195] width 26 height 20
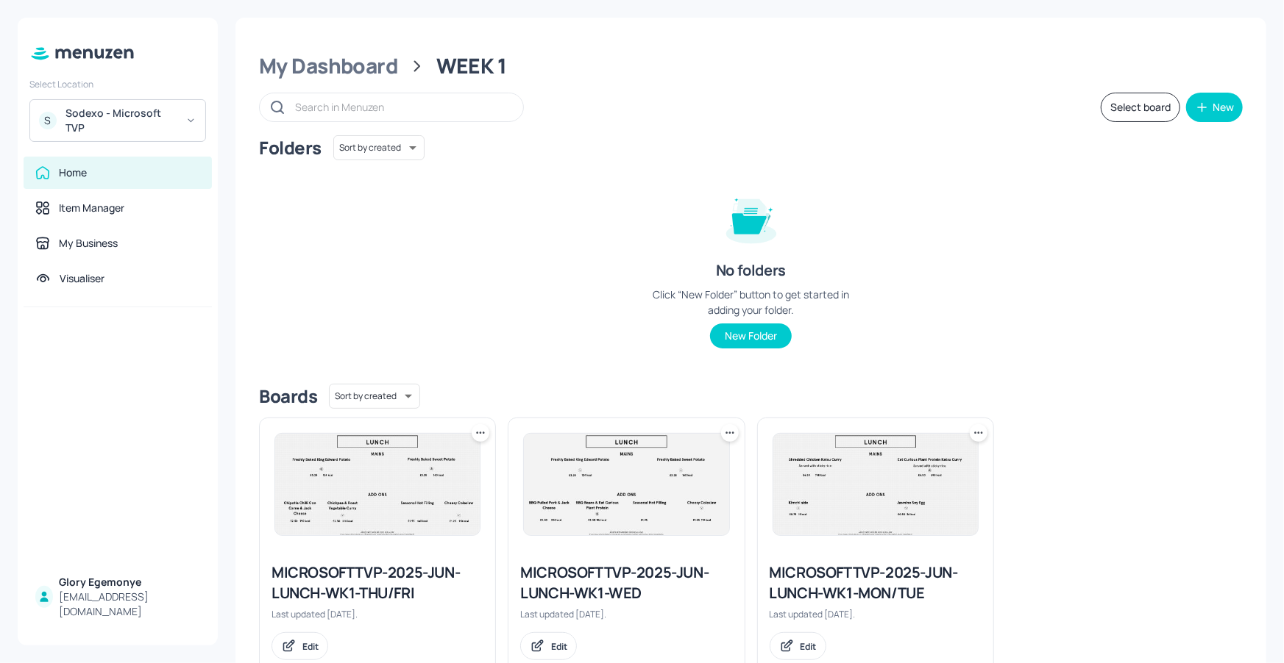
scroll to position [44, 0]
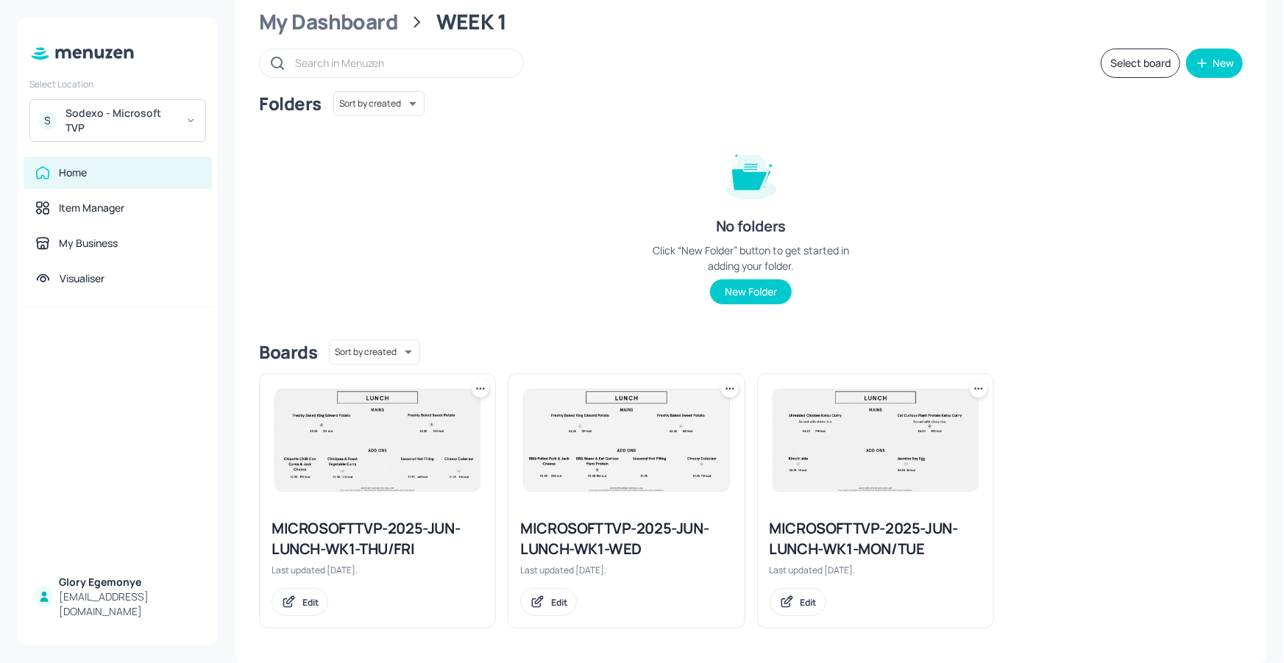
click at [789, 532] on div "MICROSOFTTVP-2025-JUN-LUNCH-WK1-MON/TUE" at bounding box center [875, 539] width 212 height 41
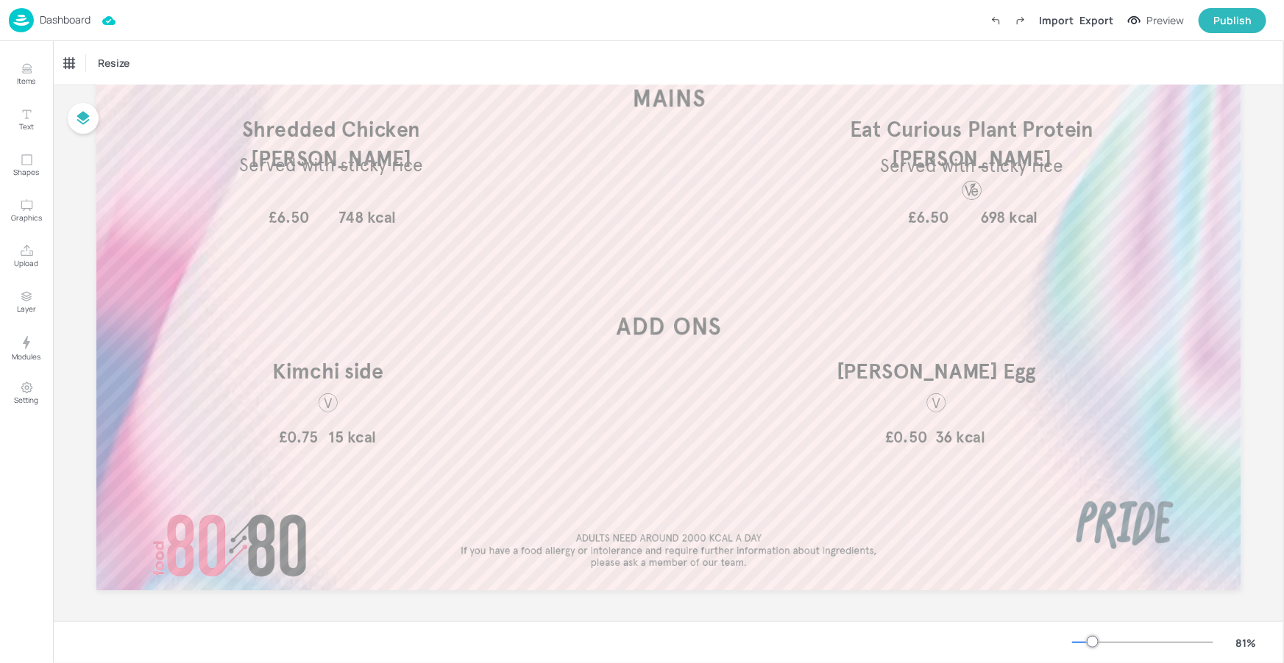
scroll to position [191, 0]
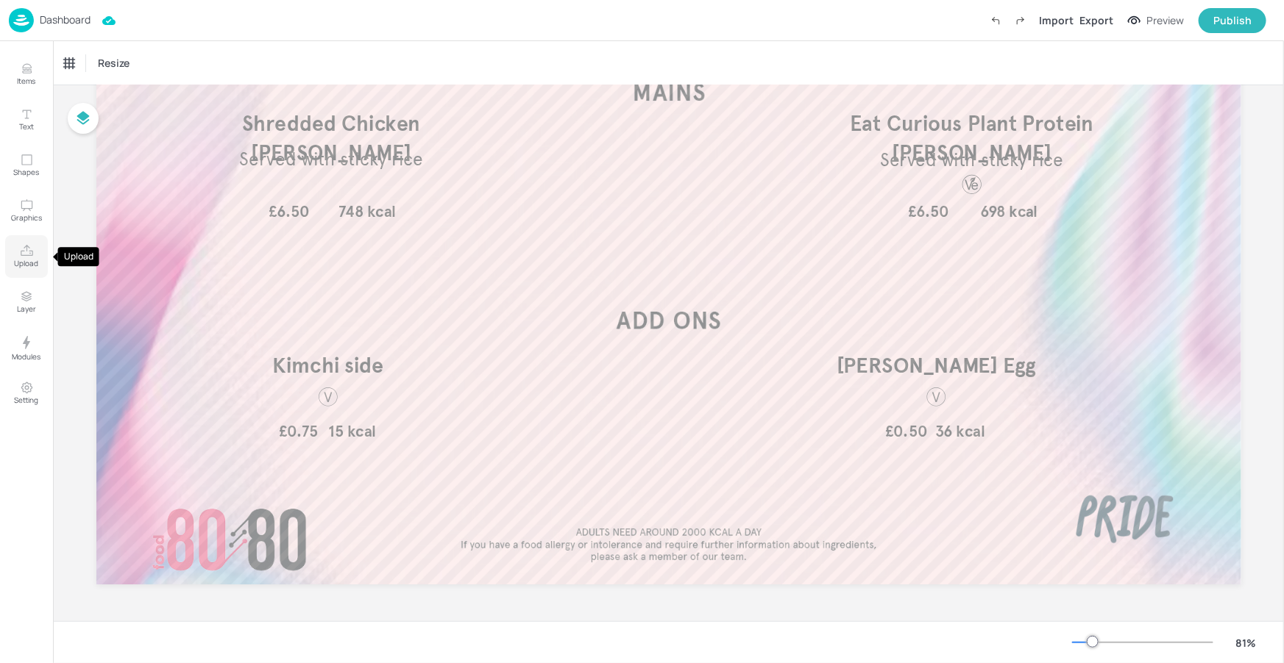
click at [26, 247] on icon "Upload" at bounding box center [27, 250] width 13 height 11
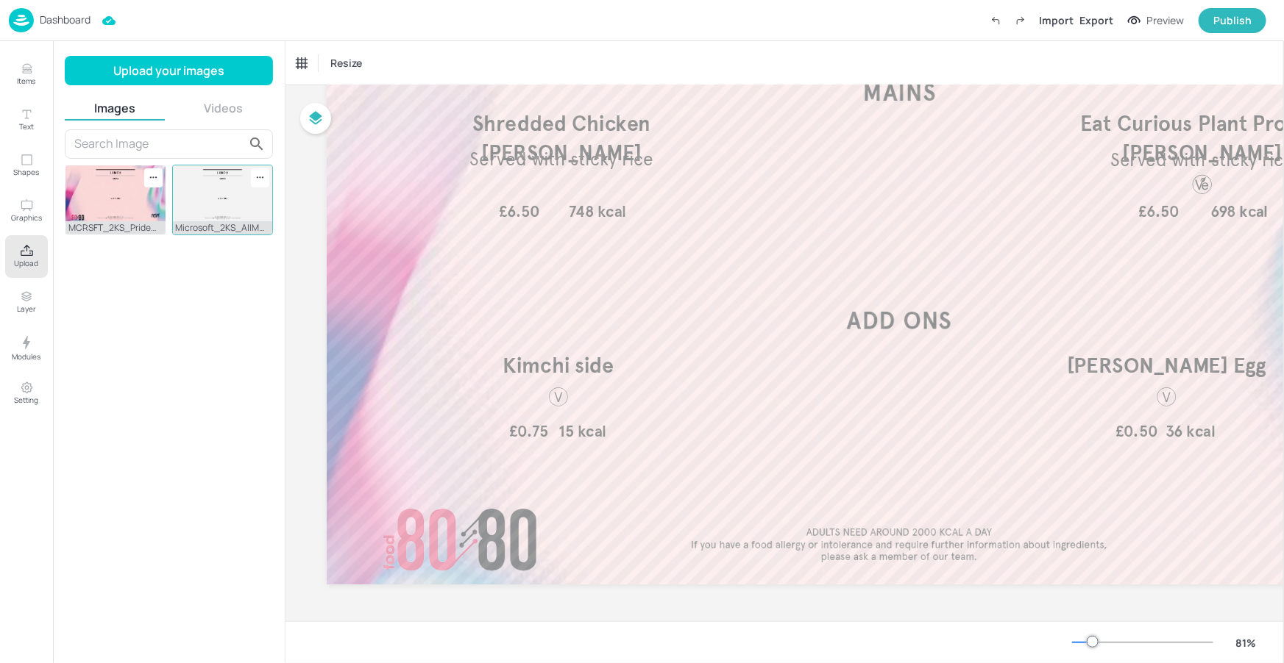
click at [216, 205] on img at bounding box center [223, 193] width 100 height 56
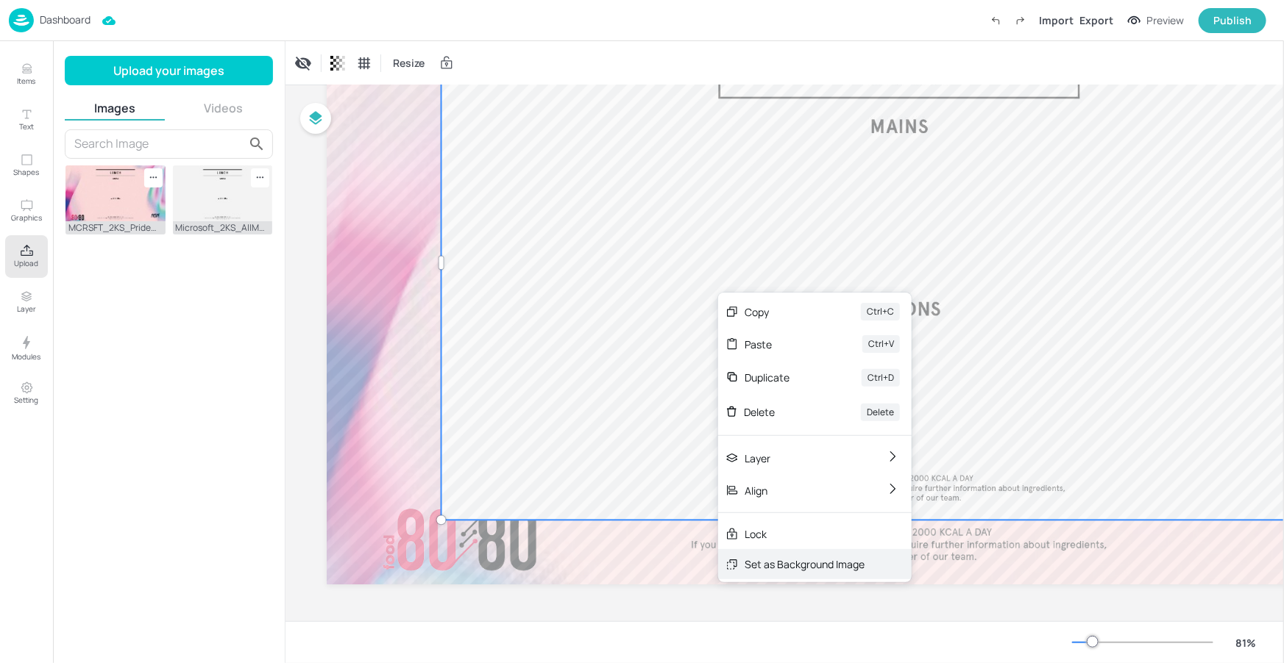
click at [796, 558] on div "Set as Background Image" at bounding box center [804, 564] width 120 height 15
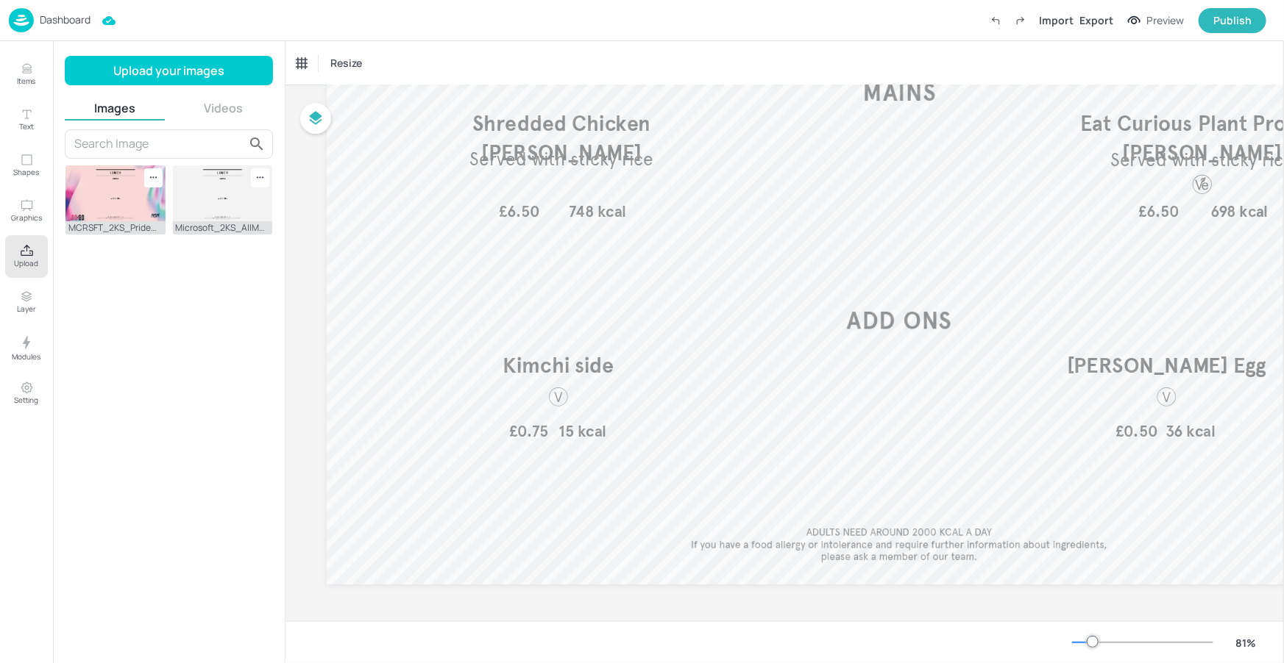
click at [21, 254] on icon "Upload" at bounding box center [27, 251] width 14 height 14
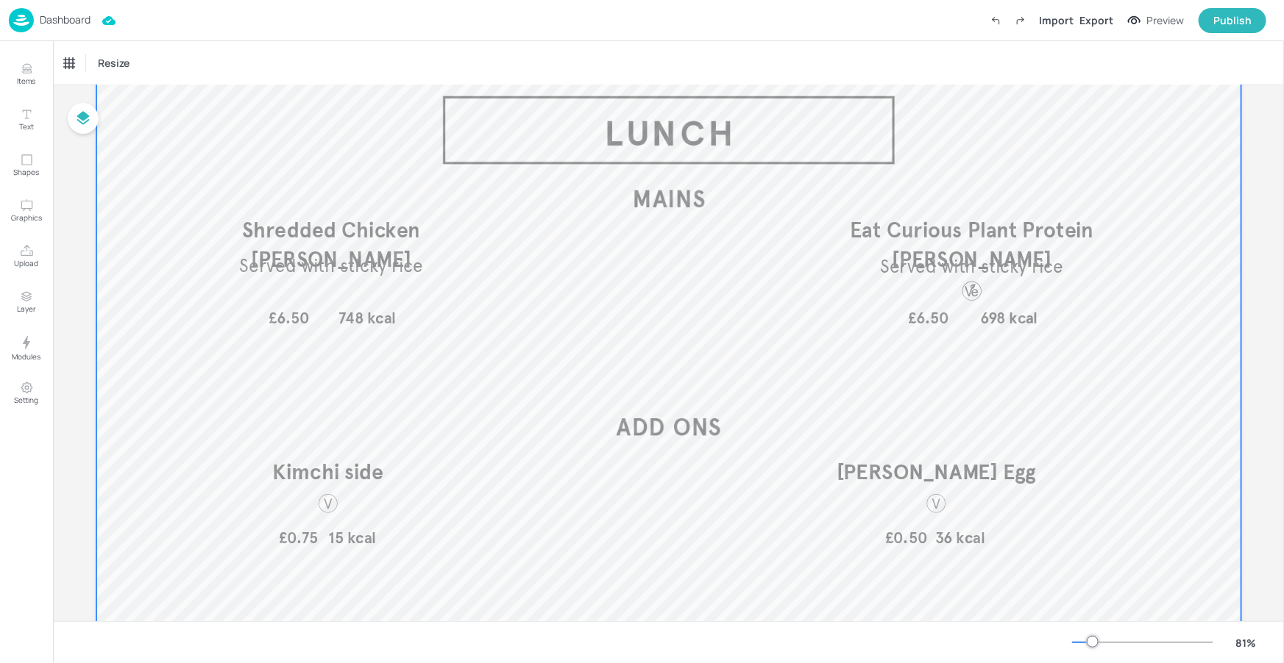
scroll to position [79, 0]
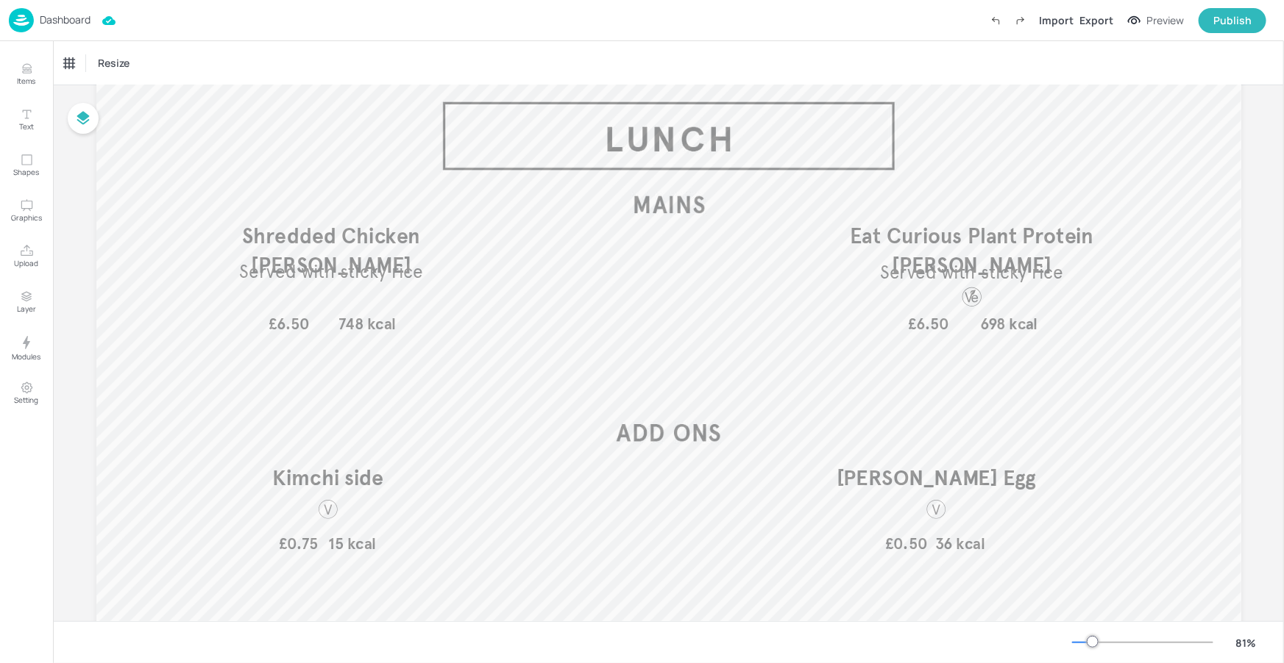
click at [79, 19] on p "Dashboard" at bounding box center [65, 20] width 51 height 10
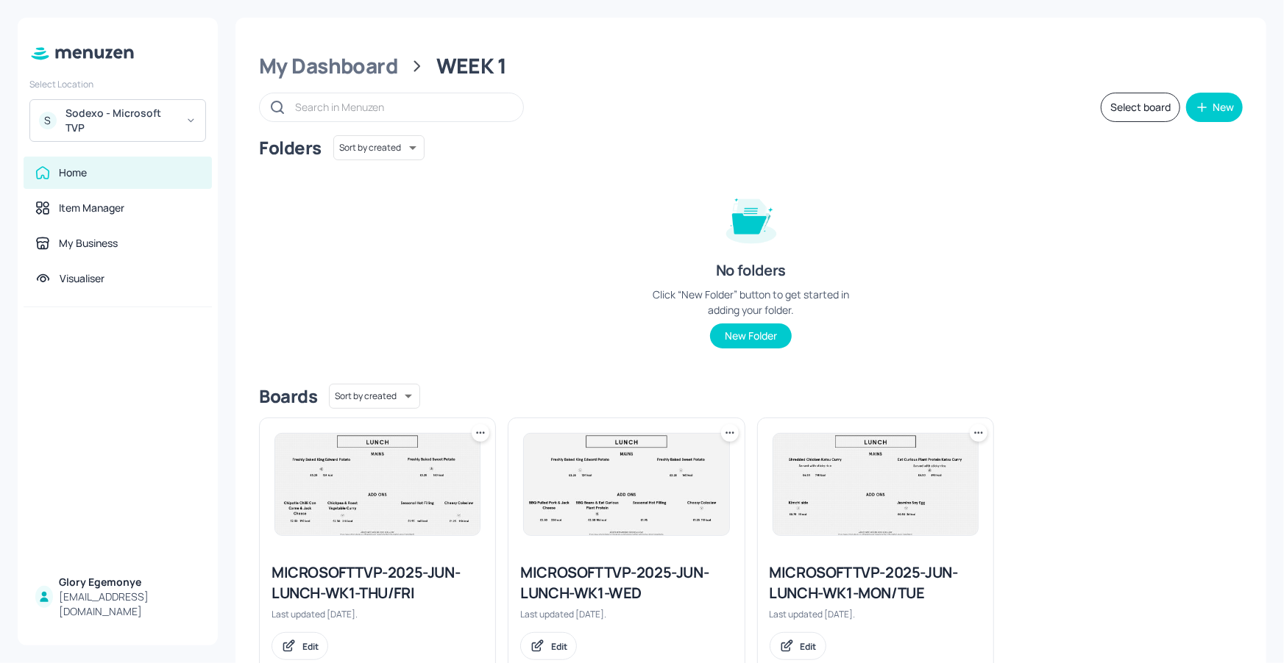
click at [578, 591] on div "MICROSOFTTVP-2025-JUN-LUNCH-WK1-WED" at bounding box center [626, 583] width 212 height 41
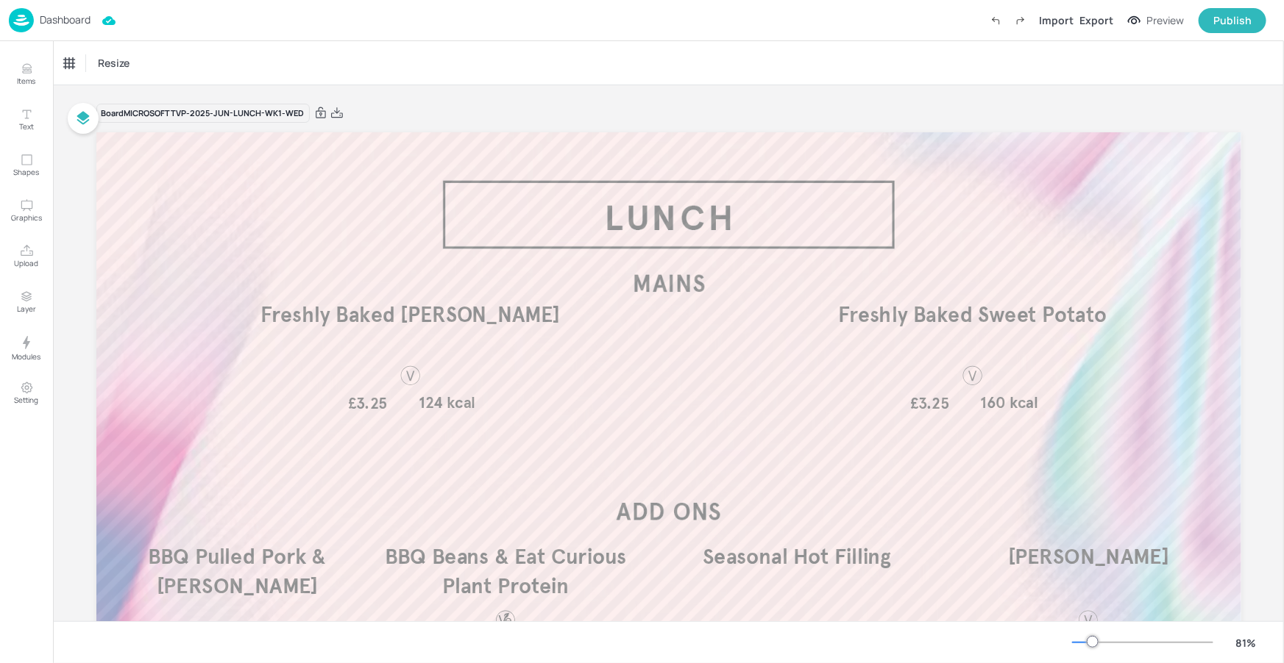
click at [91, 28] on div "Dashboard Import Export Preview Publish" at bounding box center [637, 20] width 1257 height 40
click at [30, 284] on button "Layer" at bounding box center [26, 302] width 43 height 43
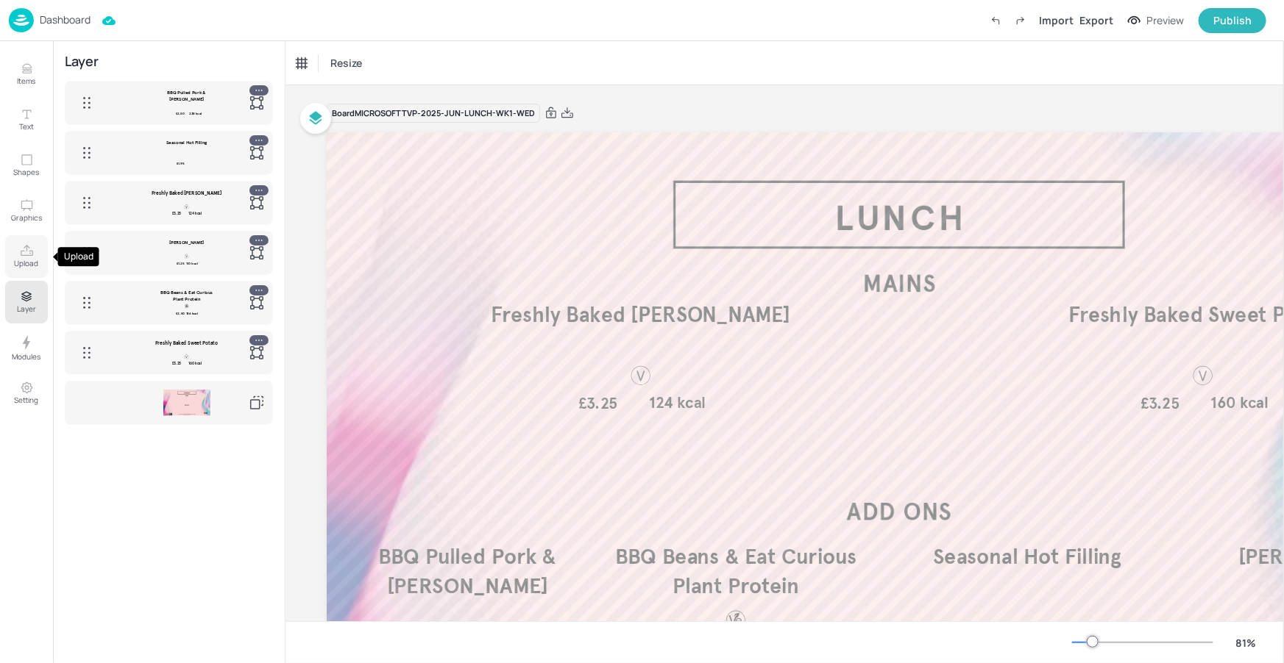
click at [26, 256] on icon "Upload" at bounding box center [27, 251] width 14 height 14
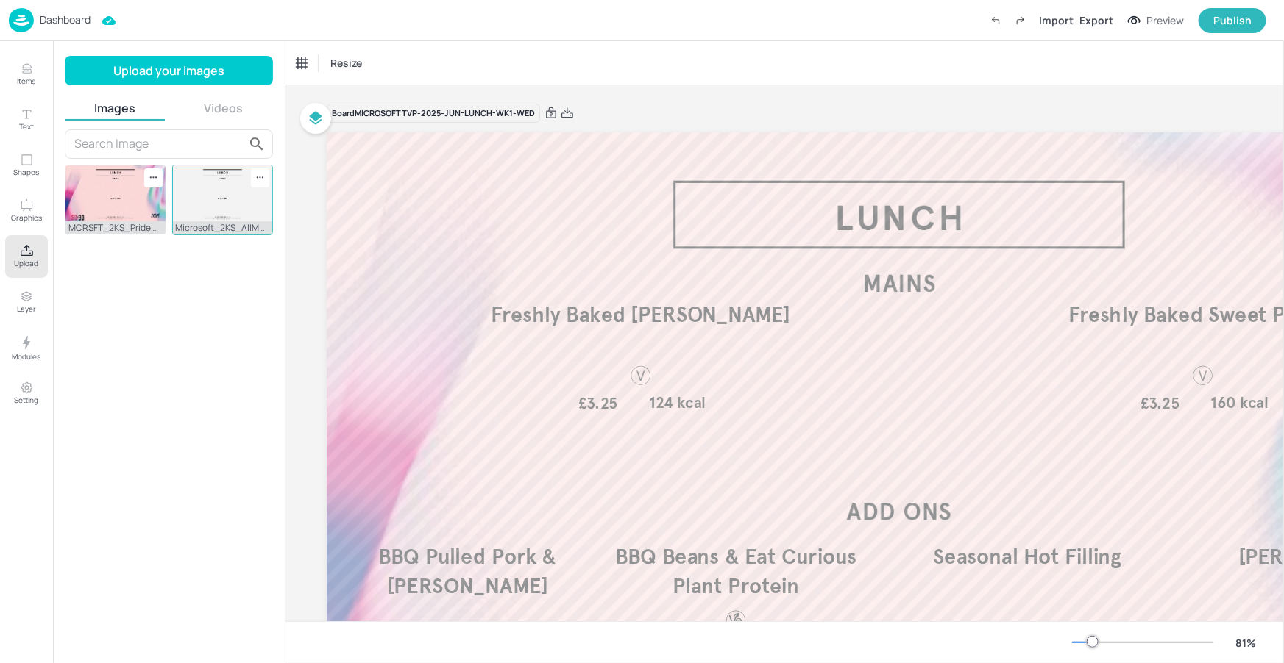
click at [201, 225] on div "Microsoft_2KS_AllMenus_backgroundTVP.jpg" at bounding box center [223, 227] width 100 height 13
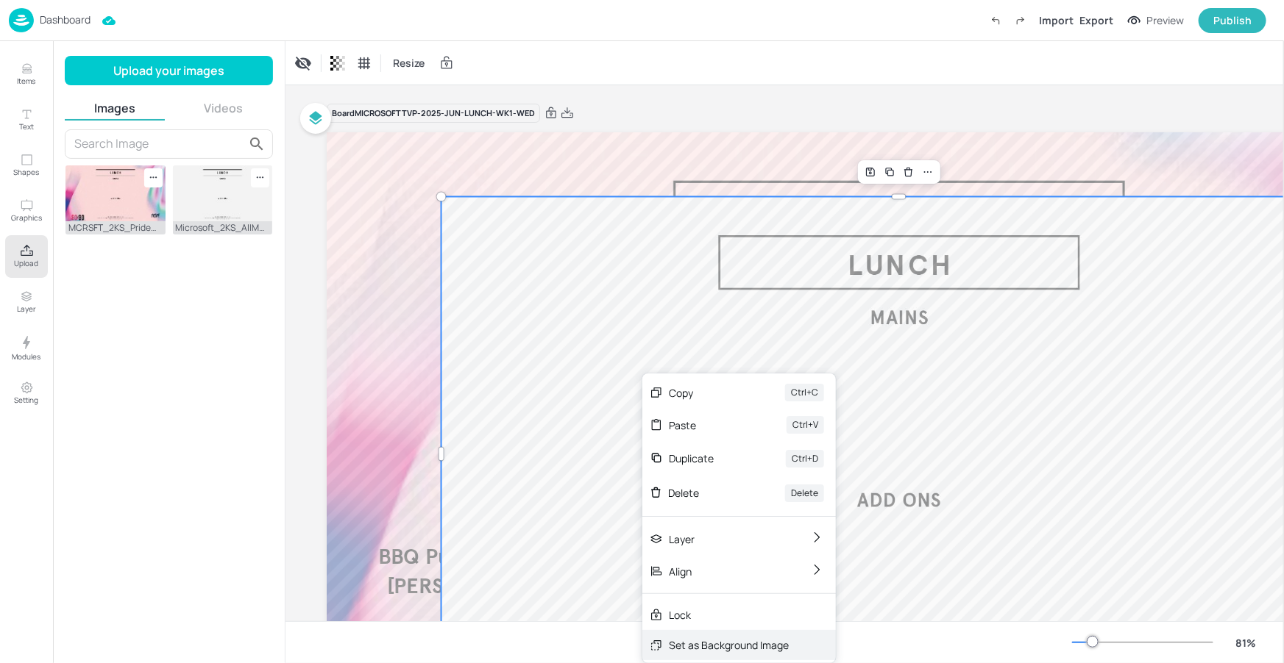
click at [702, 641] on div "Set as Background Image" at bounding box center [729, 645] width 120 height 15
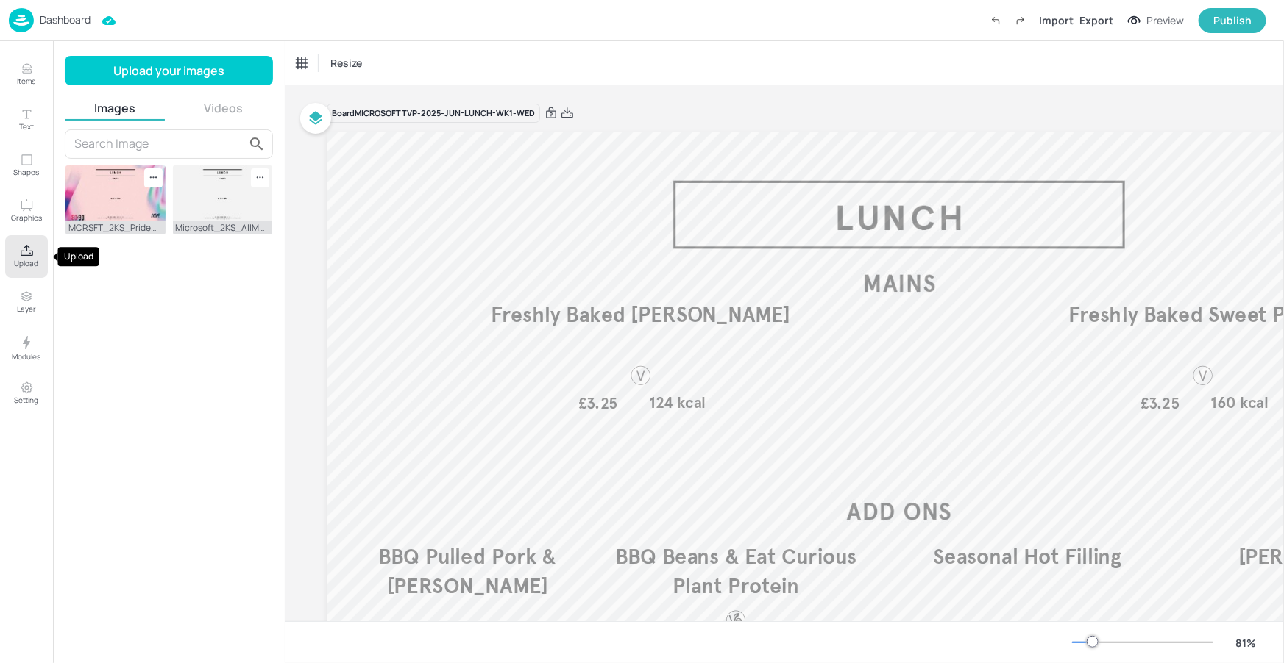
click at [25, 261] on p "Upload" at bounding box center [27, 263] width 24 height 10
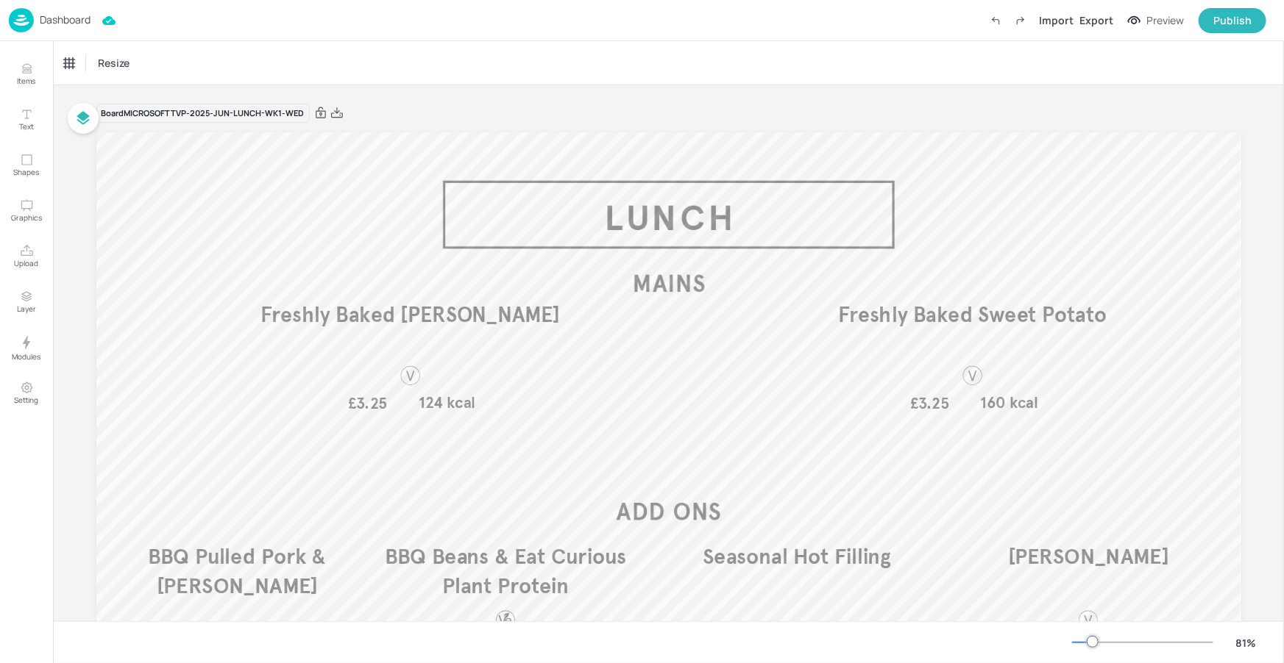
click at [79, 20] on p "Dashboard" at bounding box center [65, 20] width 51 height 10
click at [76, 16] on p "Dashboard" at bounding box center [65, 20] width 51 height 10
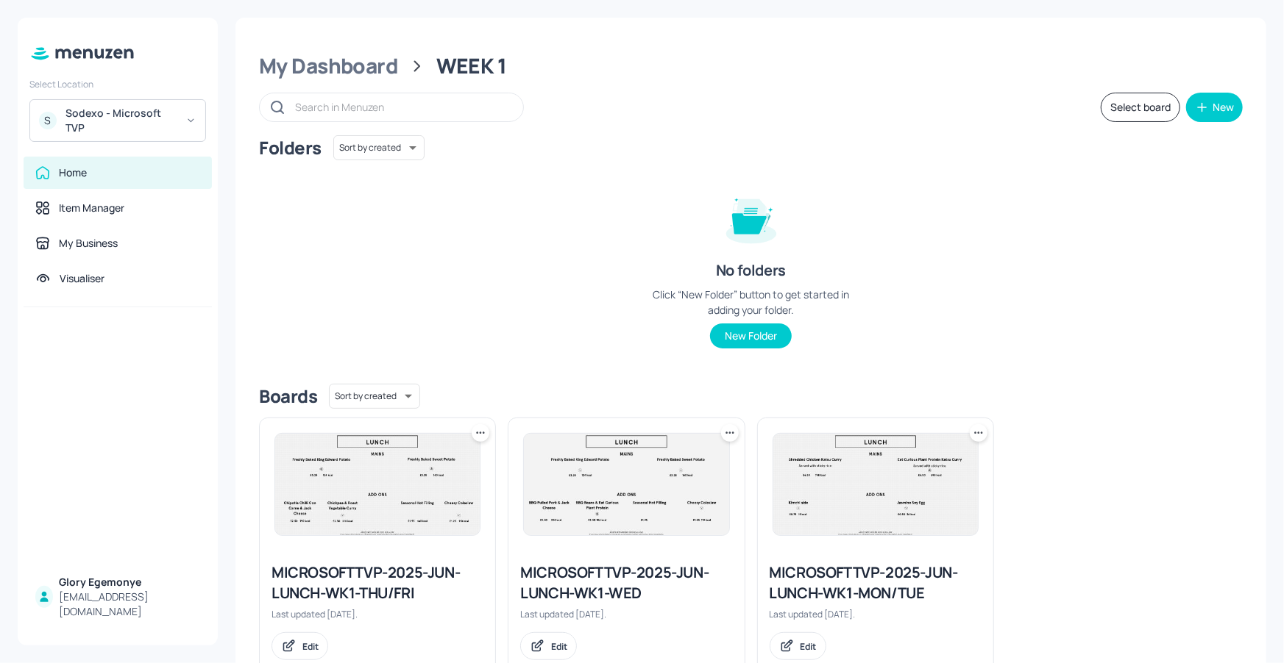
click at [362, 581] on div "MICROSOFTTVP-2025-JUN-LUNCH-WK1-THU/FRI" at bounding box center [377, 583] width 212 height 41
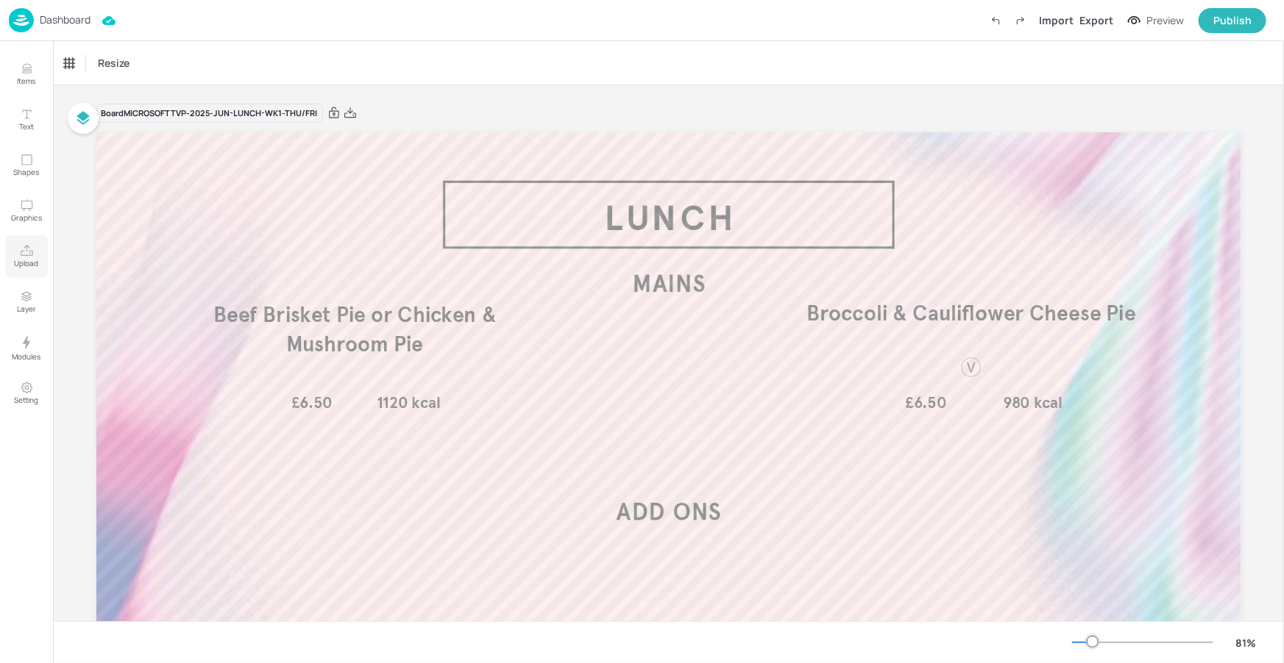
click at [31, 241] on button "Upload" at bounding box center [26, 256] width 43 height 43
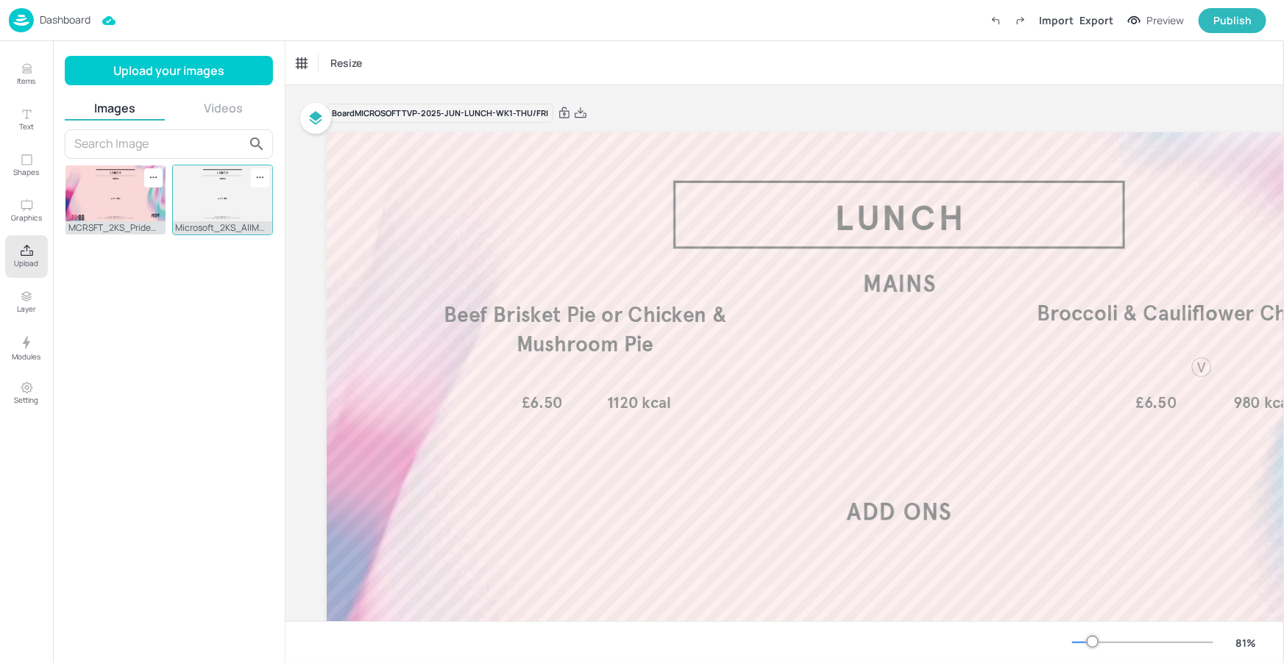
click at [237, 190] on img at bounding box center [223, 193] width 100 height 56
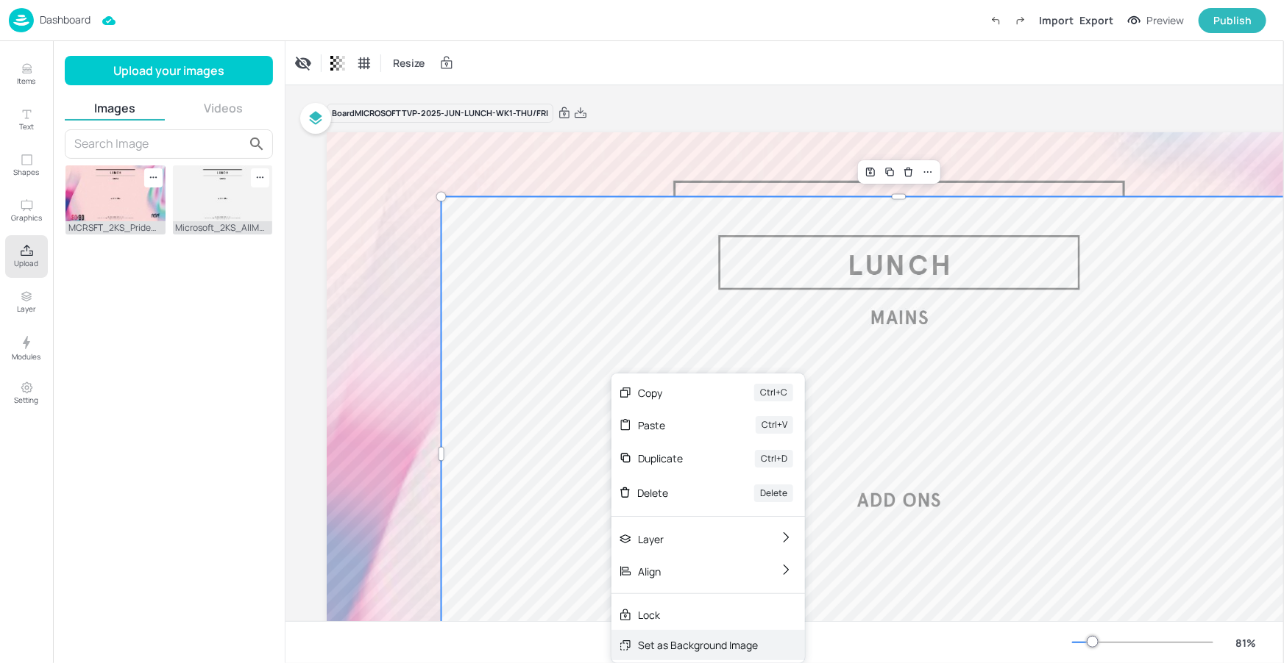
click at [670, 654] on div "Set as Background Image" at bounding box center [707, 645] width 193 height 30
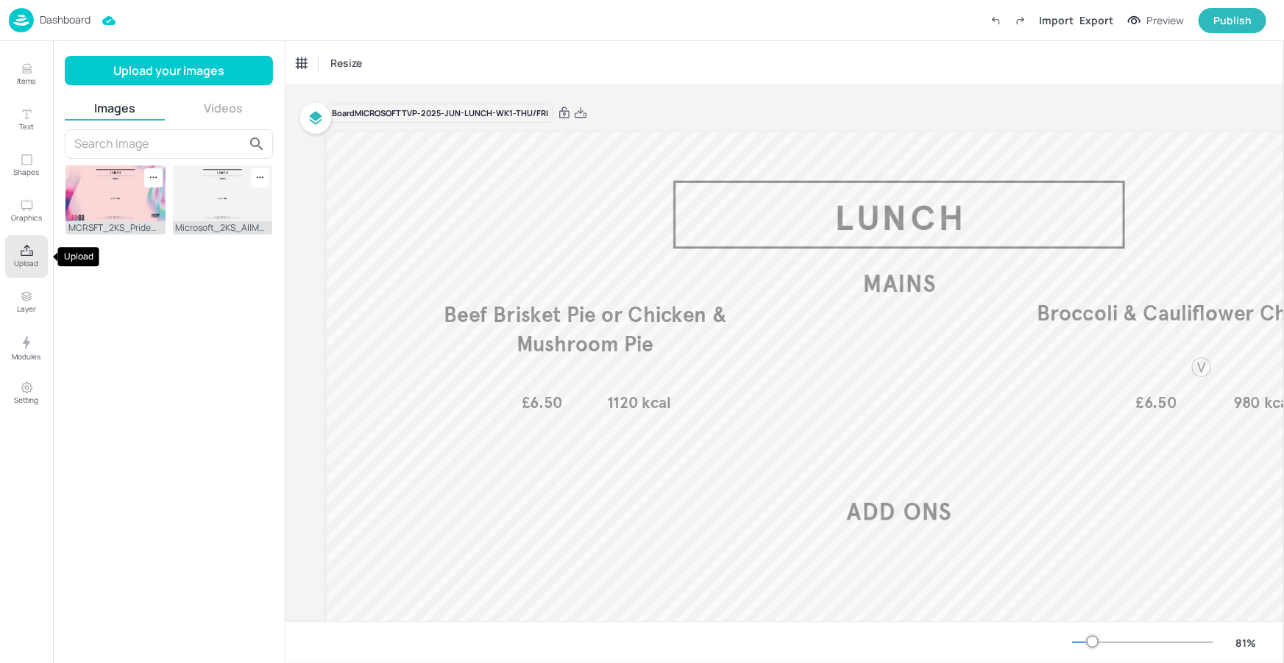
click at [30, 240] on button "Upload" at bounding box center [26, 256] width 43 height 43
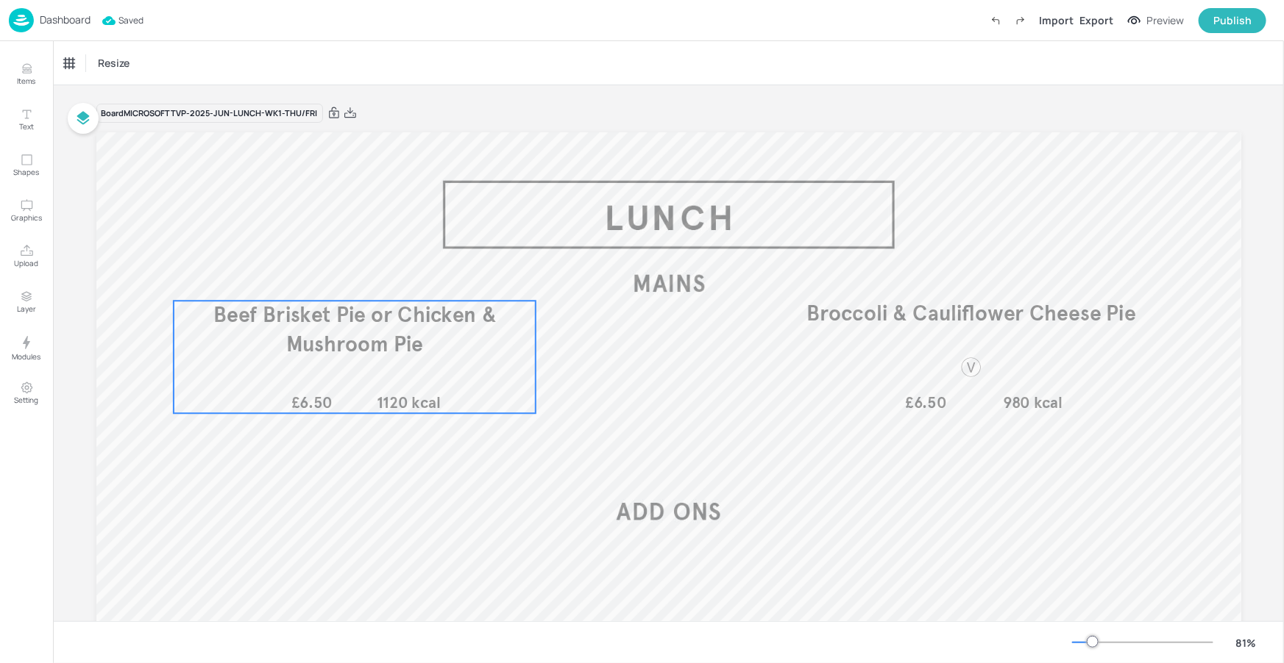
click at [339, 327] on span "Beef Brisket Pie or Chicken & Mushroom Pie" at bounding box center [354, 329] width 282 height 55
click at [22, 66] on icon "Items" at bounding box center [26, 66] width 9 height 4
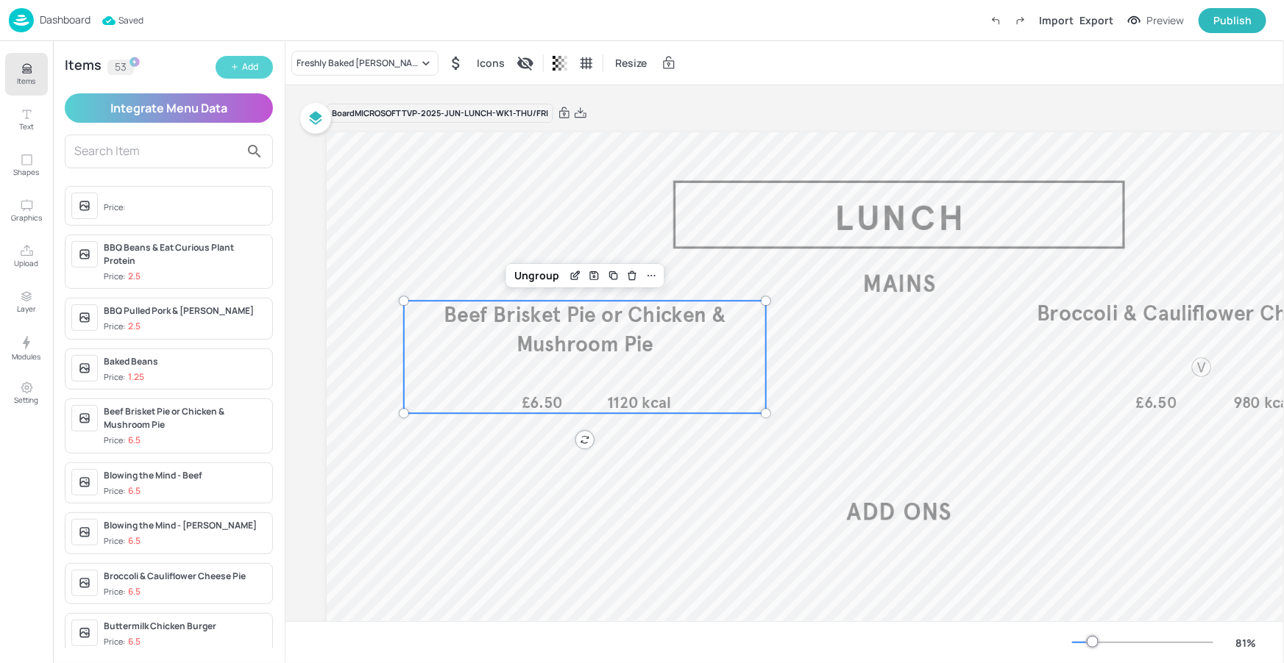
click at [225, 65] on button "Add" at bounding box center [244, 67] width 57 height 23
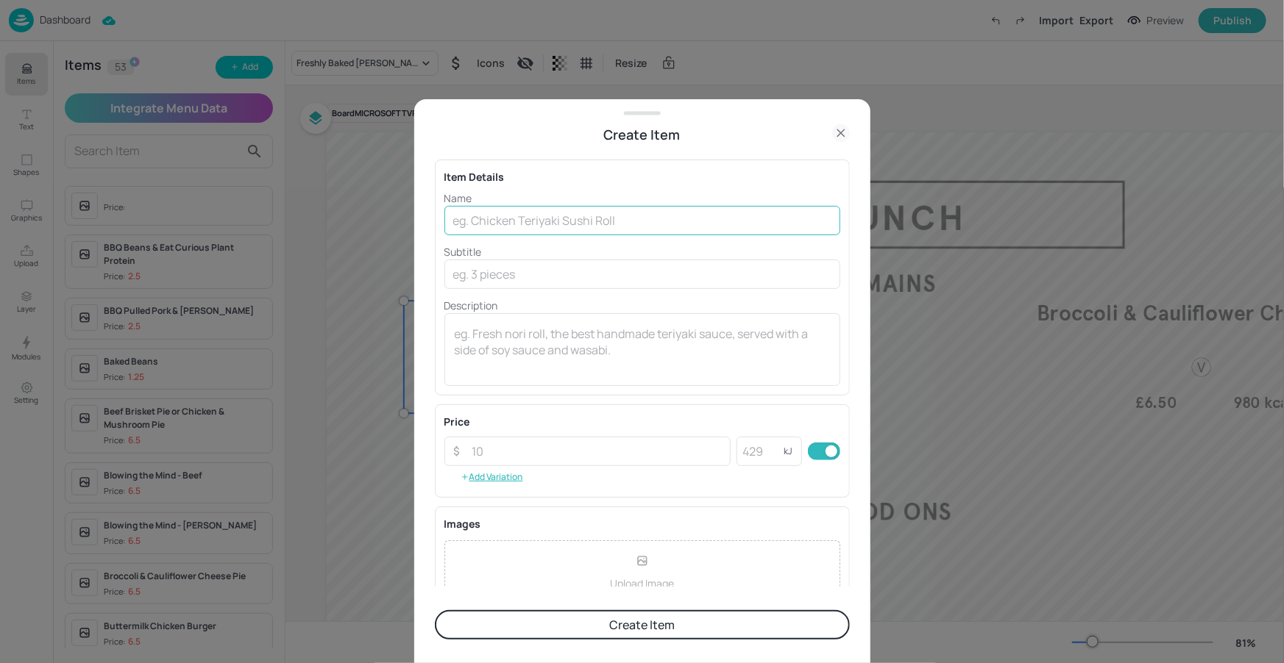
click at [595, 220] on input "text" at bounding box center [642, 220] width 396 height 29
paste input "Chorizo hot dog in a baguette served with chimichurri, salsa & Argentinean Pota…"
click at [454, 221] on input "Chorizo hot dog in a baguette served with chimichurri, salsa & Argentinean Pota…" at bounding box center [642, 220] width 396 height 29
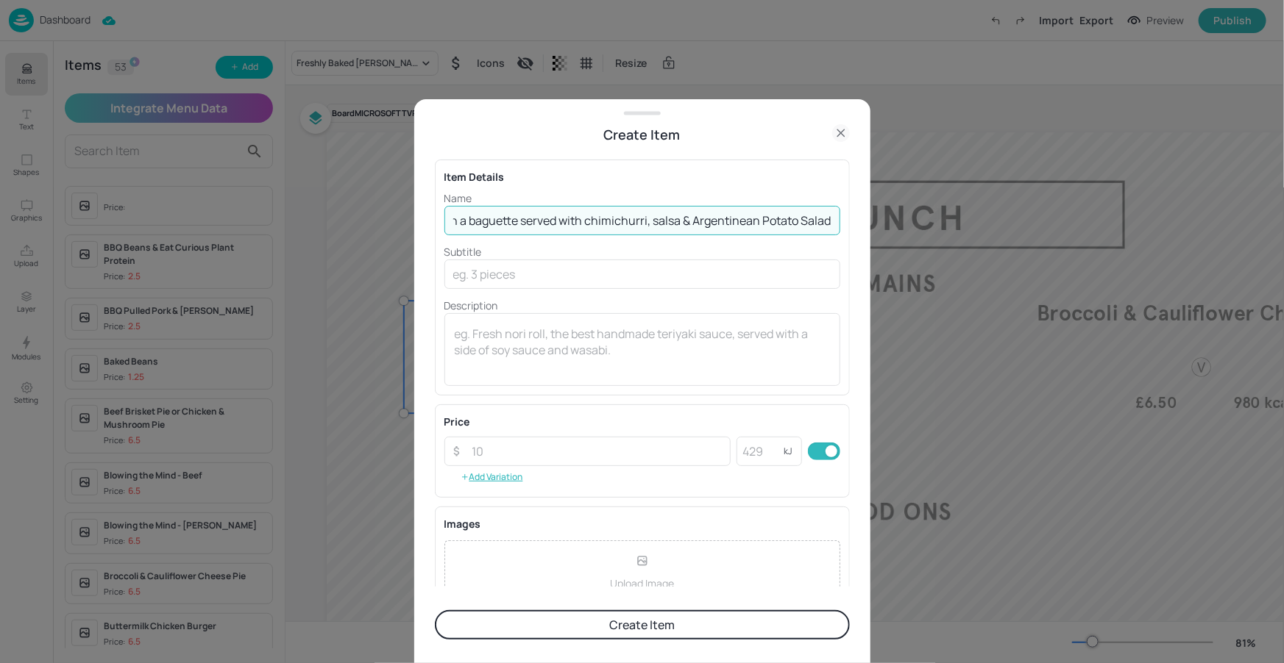
drag, startPoint x: 454, startPoint y: 221, endPoint x: 839, endPoint y: 222, distance: 385.4
click at [839, 222] on div "Item Details Name Chorizo hot dog in a baguette served with chimichurri, salsa …" at bounding box center [642, 278] width 415 height 236
paste input "Beef Mince & Onion Pie or Chicken & Mushroom Pie"
type input "Beef Mince & Onion Pie or Chicken & Mushroom Pie"
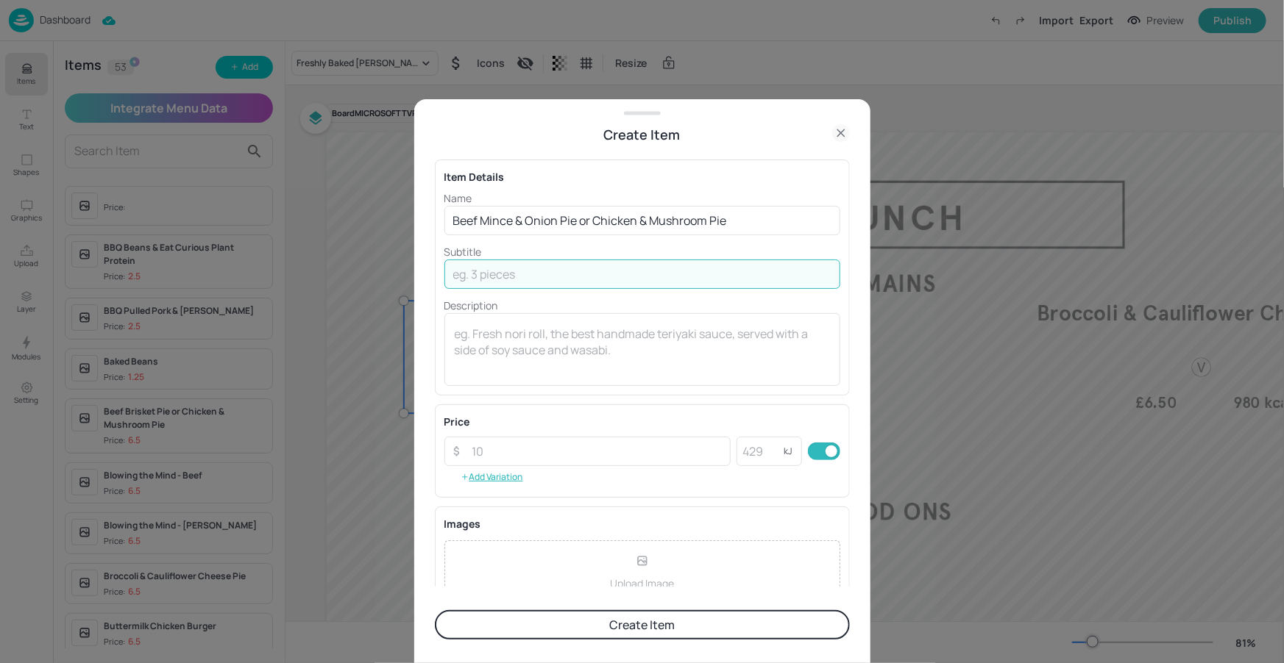
click at [637, 274] on input "text" at bounding box center [642, 274] width 396 height 29
paste input "Choice of Beef Mince & Onion or Chicken & Mushroom"
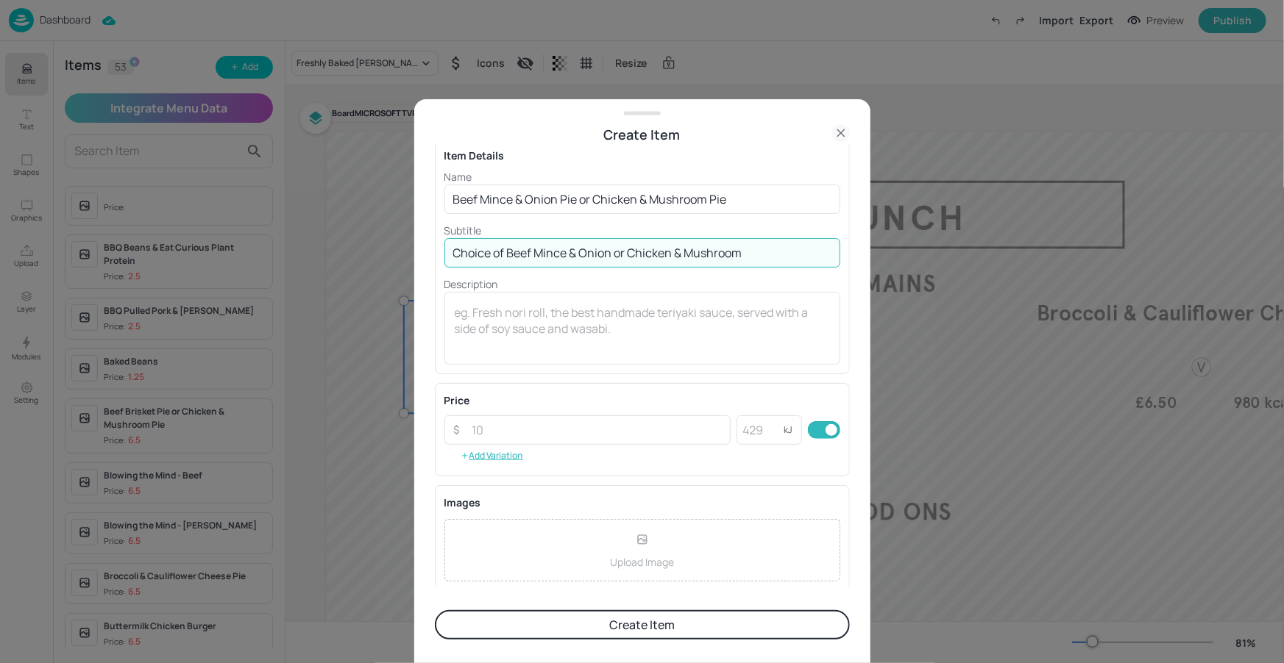
scroll to position [102, 0]
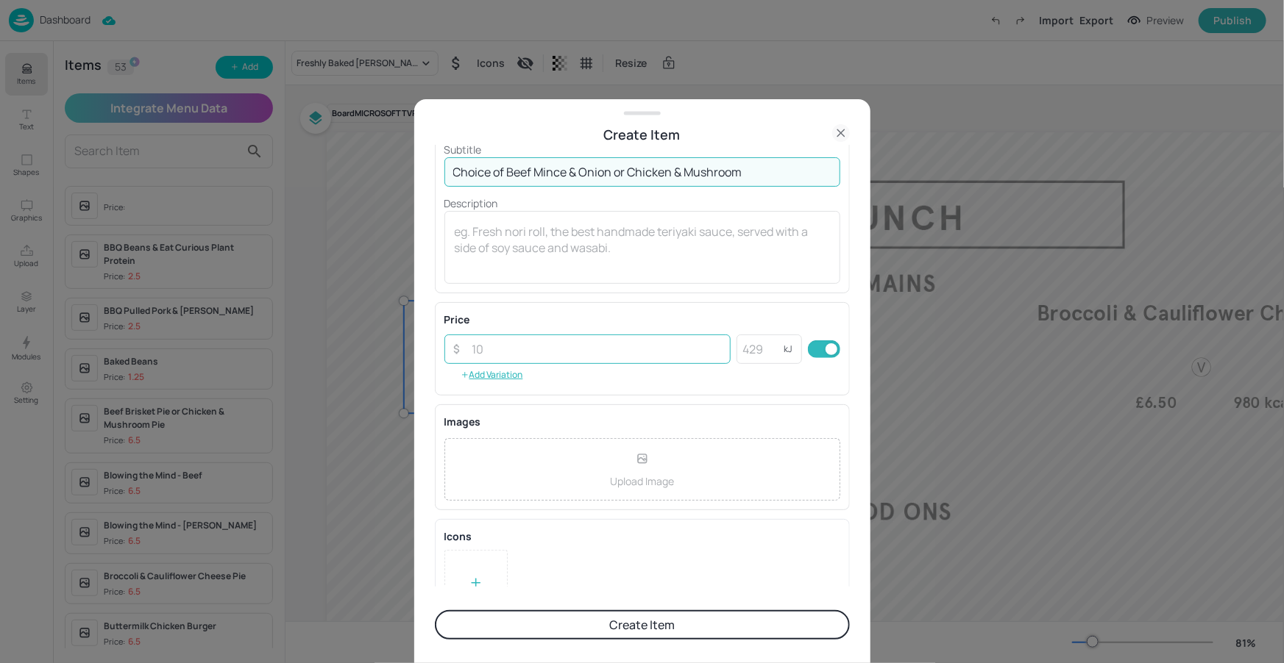
type input "Choice of Beef Mince & Onion or Chicken & Mushroom"
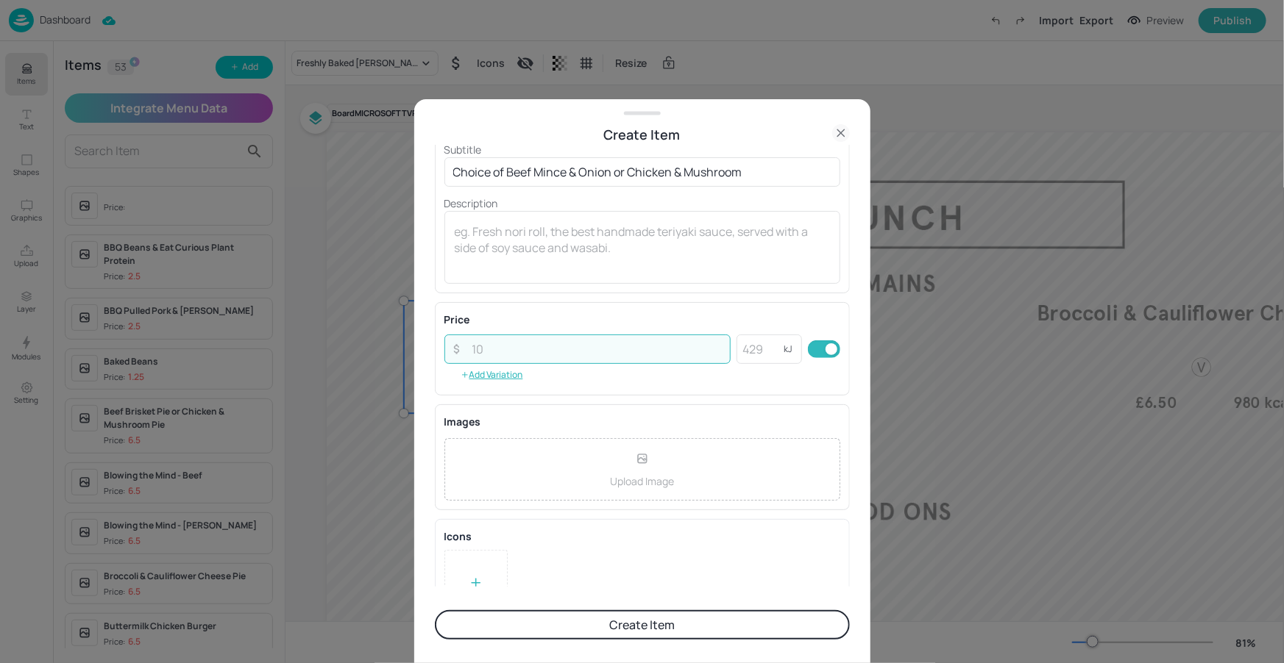
click at [538, 360] on input "number" at bounding box center [597, 349] width 268 height 29
type input "6.50"
click at [625, 297] on div "Item Details Name Beef Mince & Onion Pie or Chicken & Mushroom Pie ​ Subtitle C…" at bounding box center [642, 366] width 415 height 442
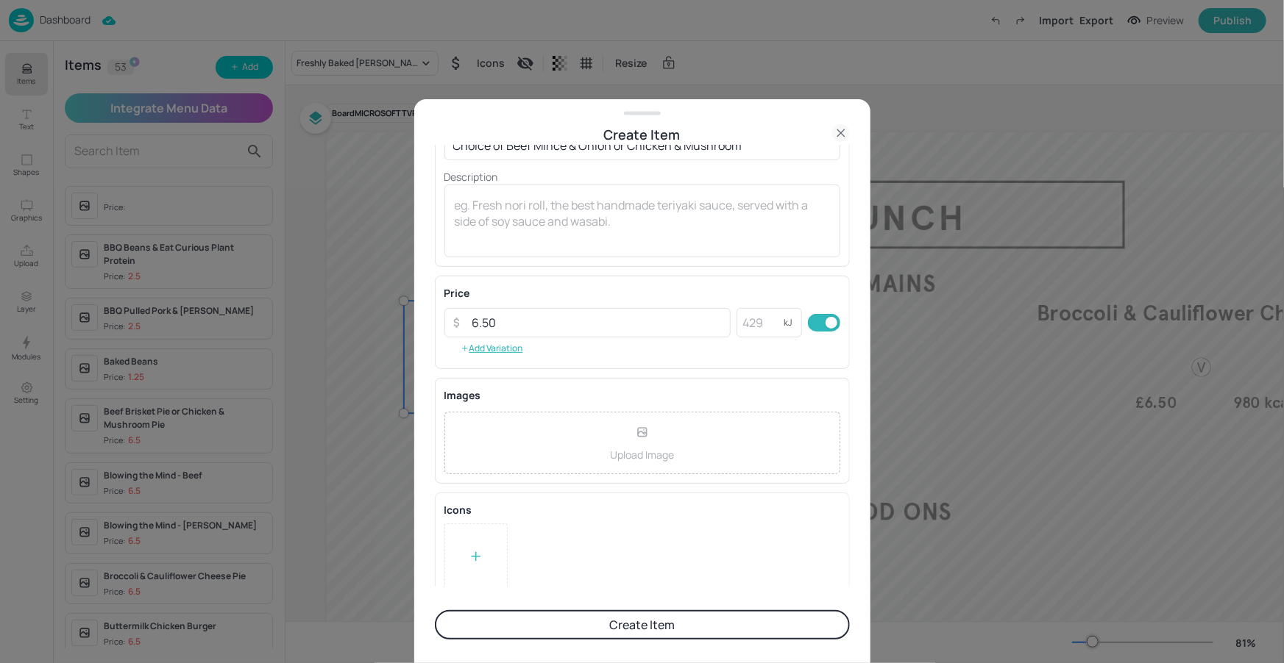
scroll to position [129, 0]
click at [557, 619] on button "Create Item" at bounding box center [642, 625] width 415 height 29
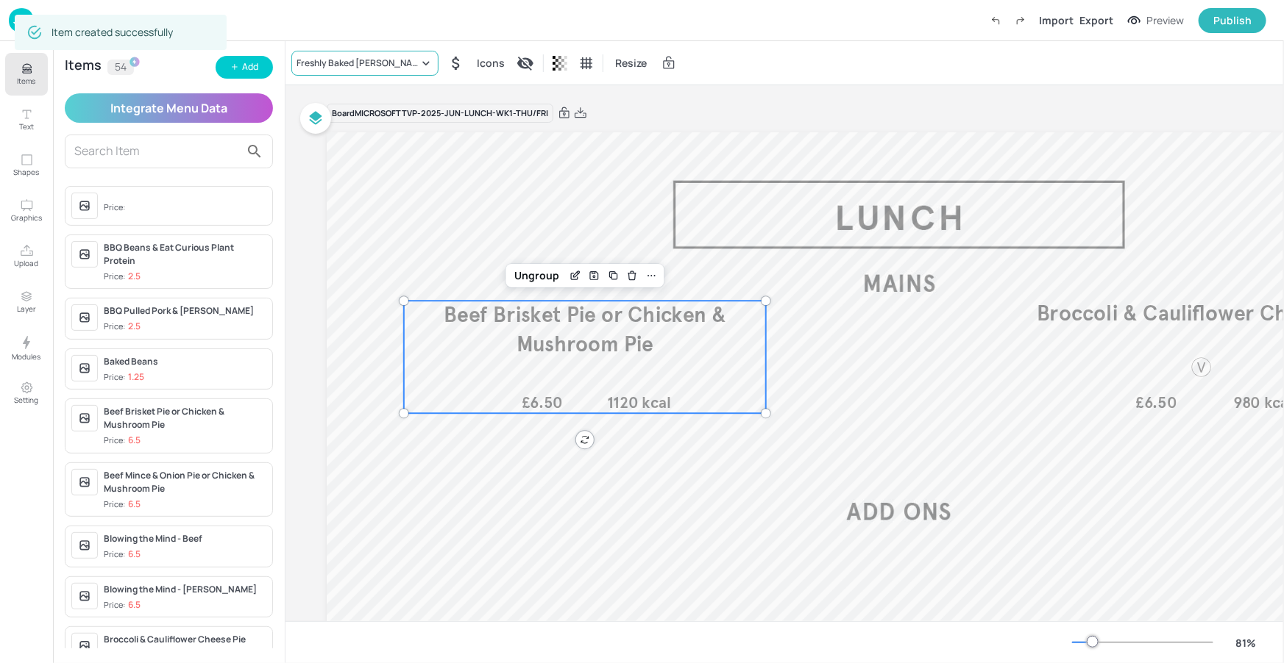
click at [369, 62] on div "Freshly Baked [PERSON_NAME]" at bounding box center [357, 63] width 122 height 13
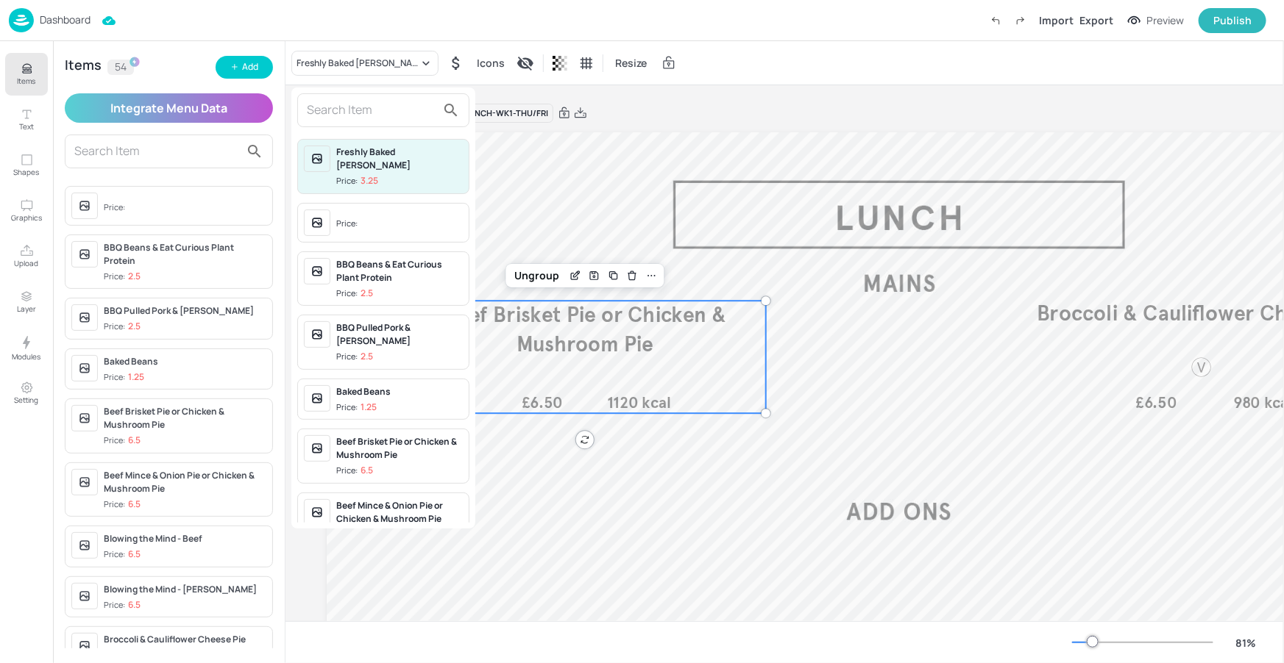
click at [378, 110] on input "text" at bounding box center [371, 111] width 129 height 24
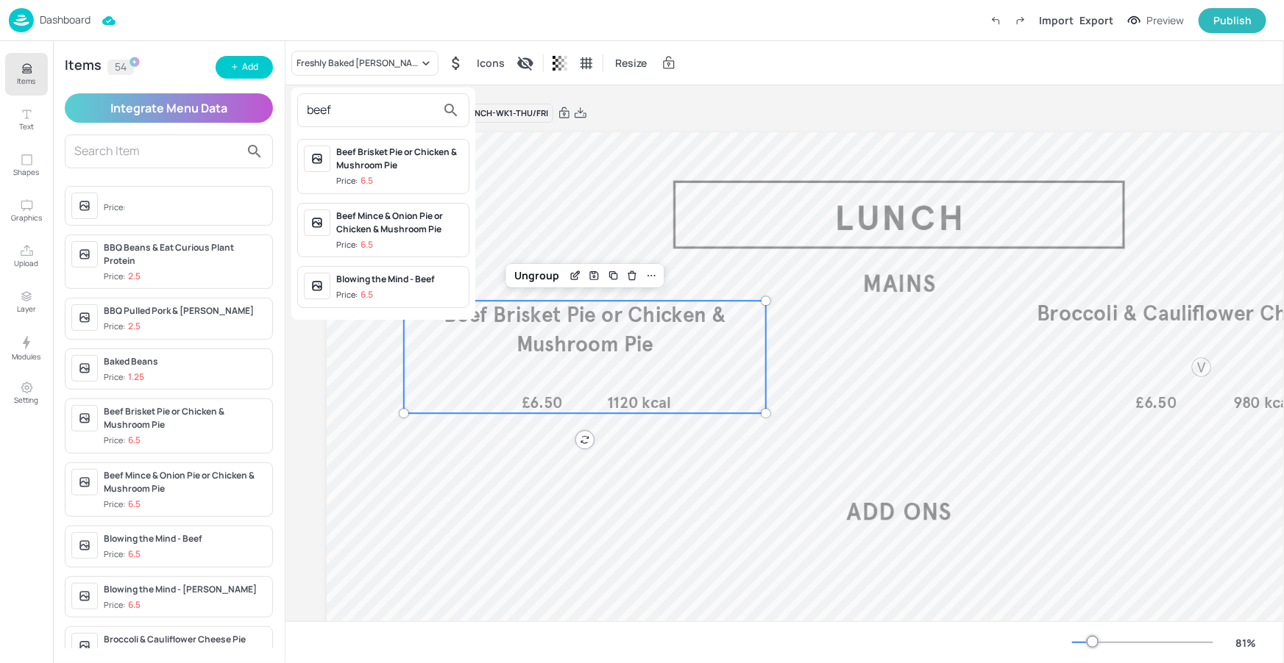
type input "beef"
click at [391, 216] on div "Beef Mince & Onion Pie or Chicken & Mushroom Pie" at bounding box center [399, 223] width 127 height 26
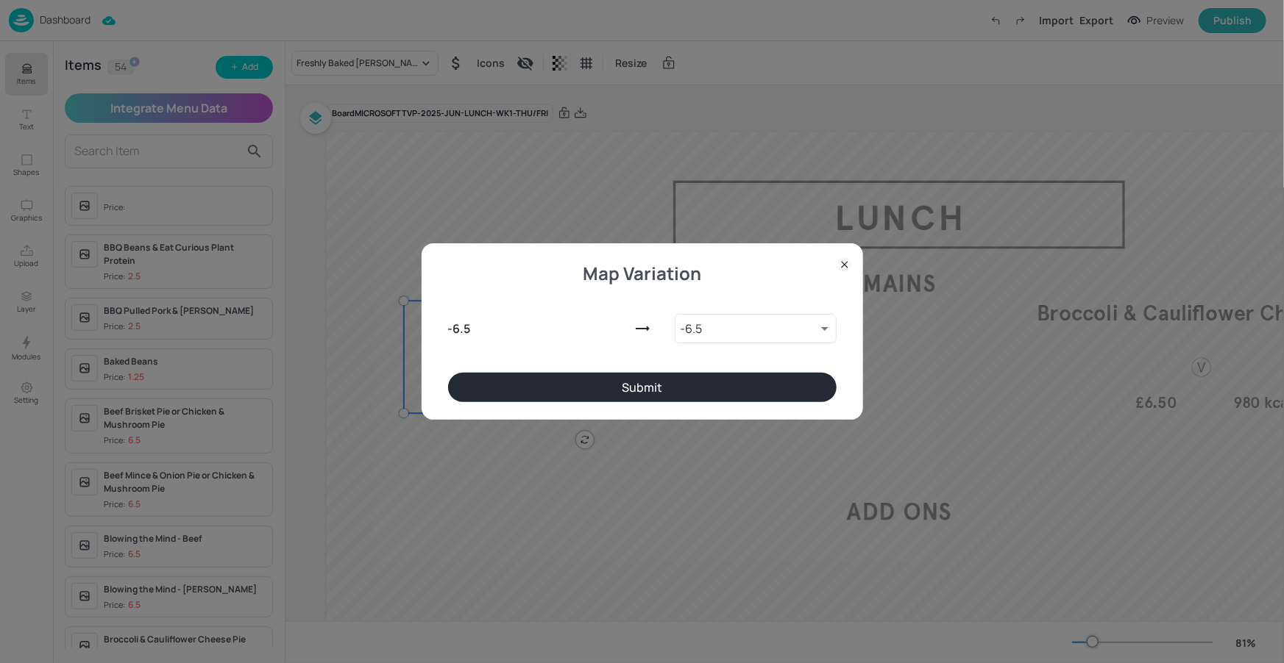
click at [717, 389] on button "Submit" at bounding box center [642, 387] width 388 height 29
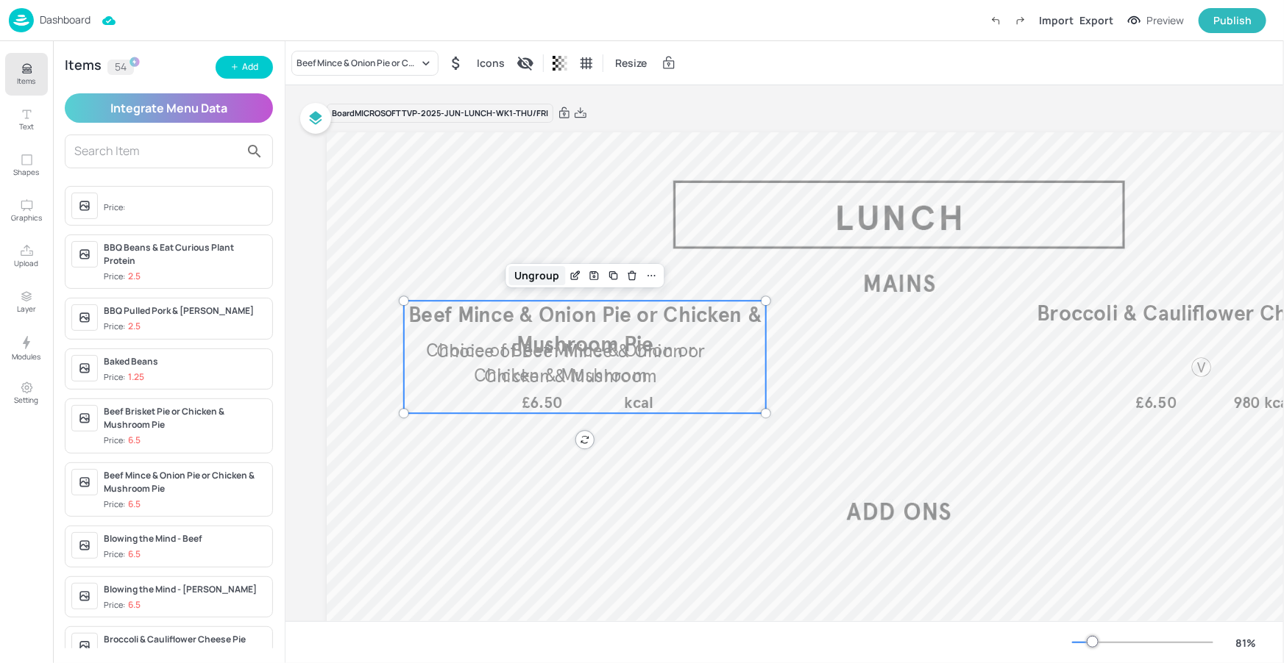
click at [549, 284] on div "Ungroup" at bounding box center [537, 275] width 57 height 19
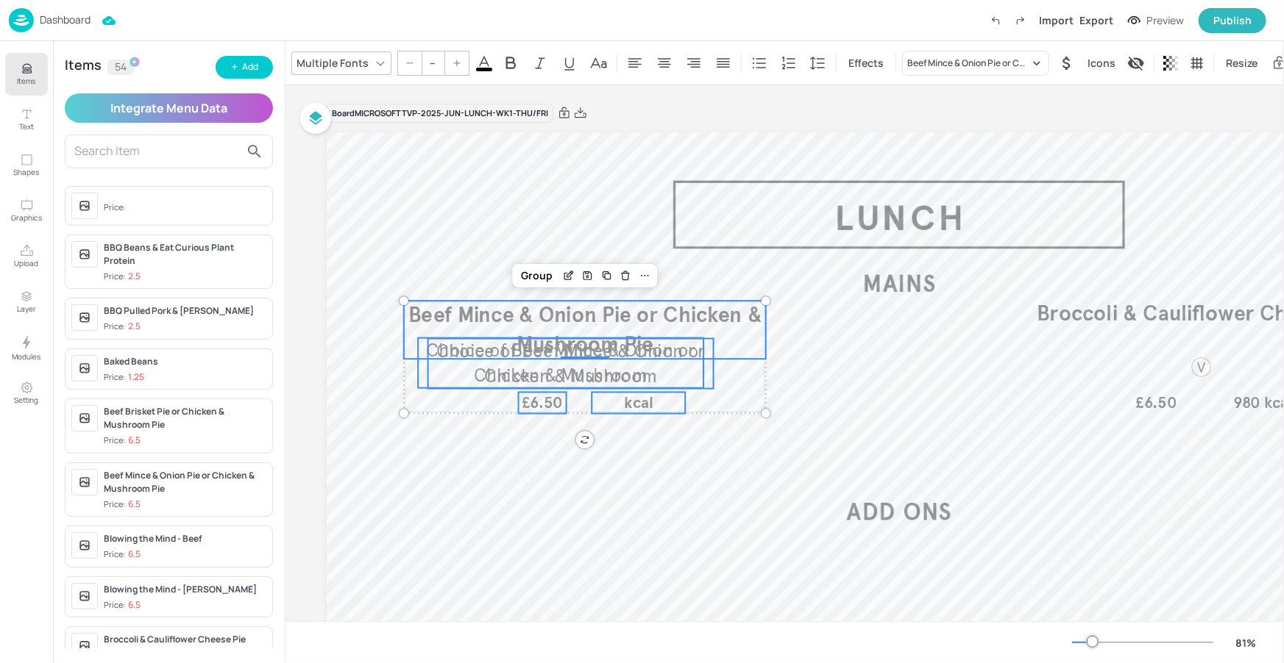
click at [623, 374] on span "Choice of Beef Mince & Onion or Chicken & Mushroom" at bounding box center [570, 363] width 268 height 47
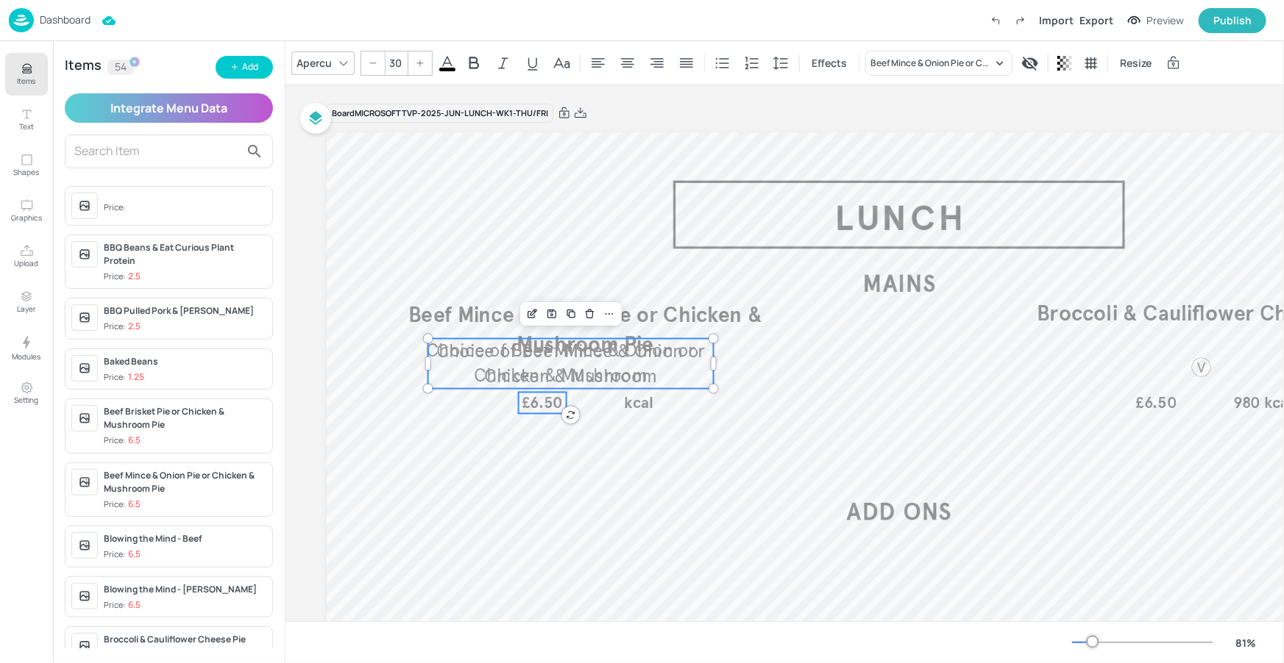
type input "26"
click at [535, 398] on span "£6.50" at bounding box center [542, 403] width 41 height 19
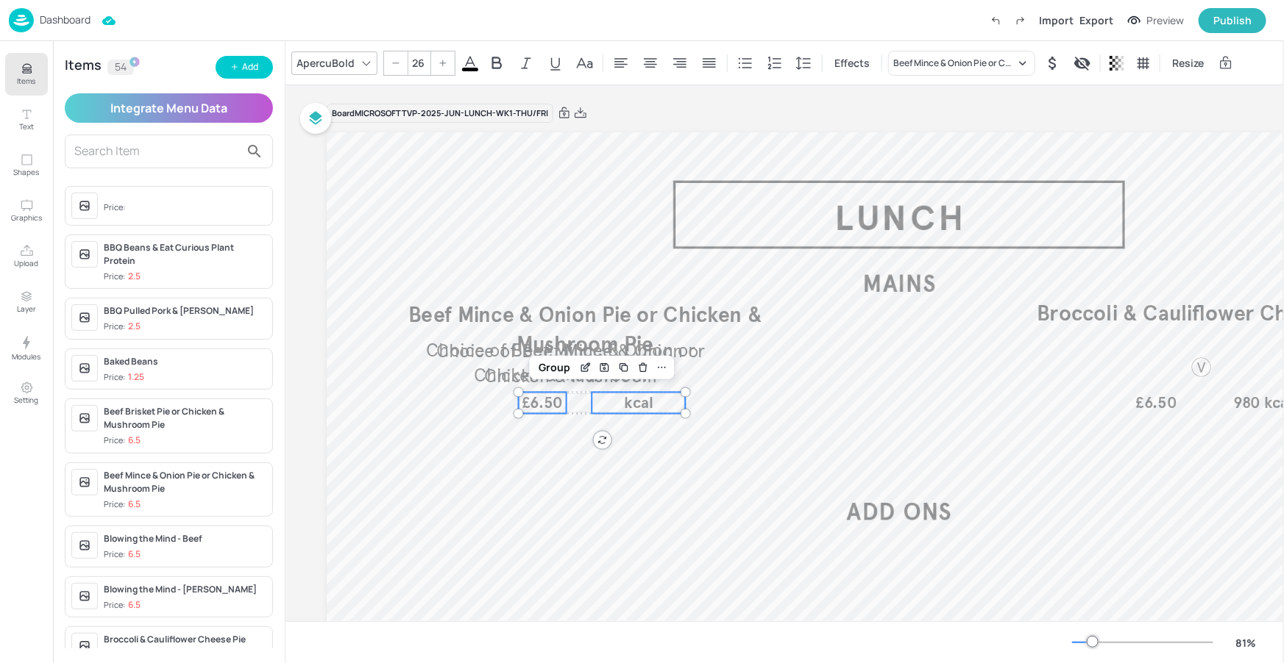
click at [655, 407] on p "kcal" at bounding box center [637, 403] width 93 height 21
click at [554, 370] on div "Group" at bounding box center [554, 367] width 43 height 19
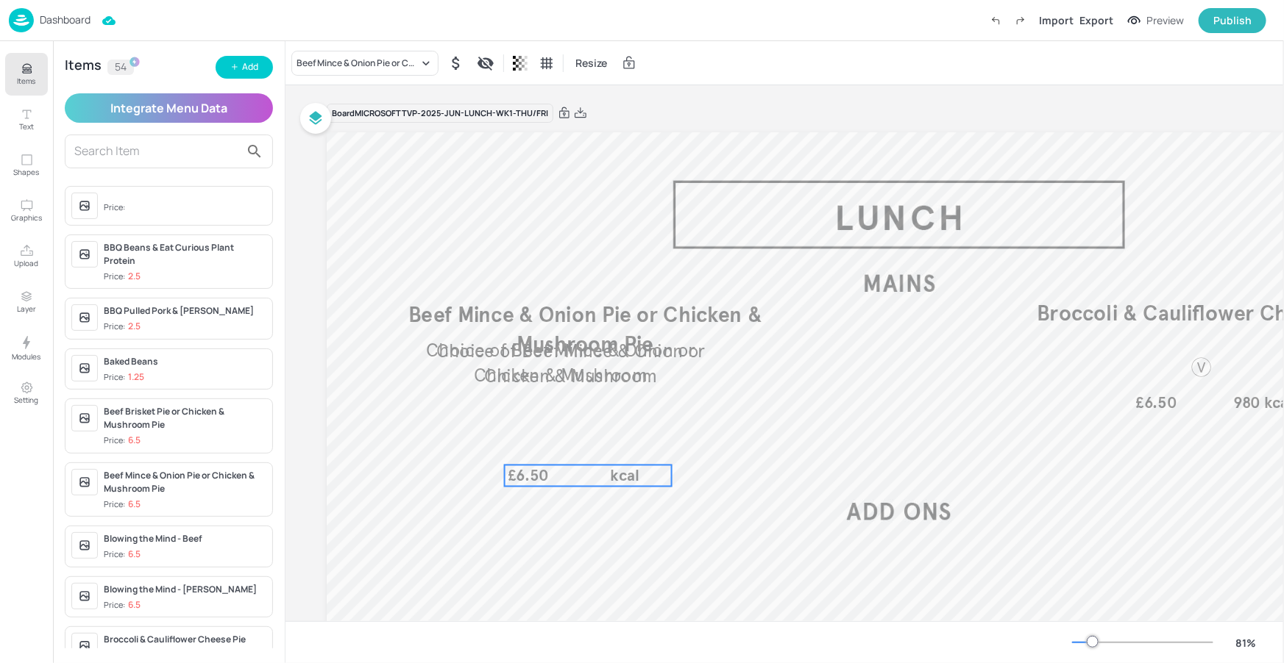
drag, startPoint x: 586, startPoint y: 406, endPoint x: 572, endPoint y: 477, distance: 72.1
click at [572, 479] on div "£6.50 kcal" at bounding box center [588, 476] width 167 height 21
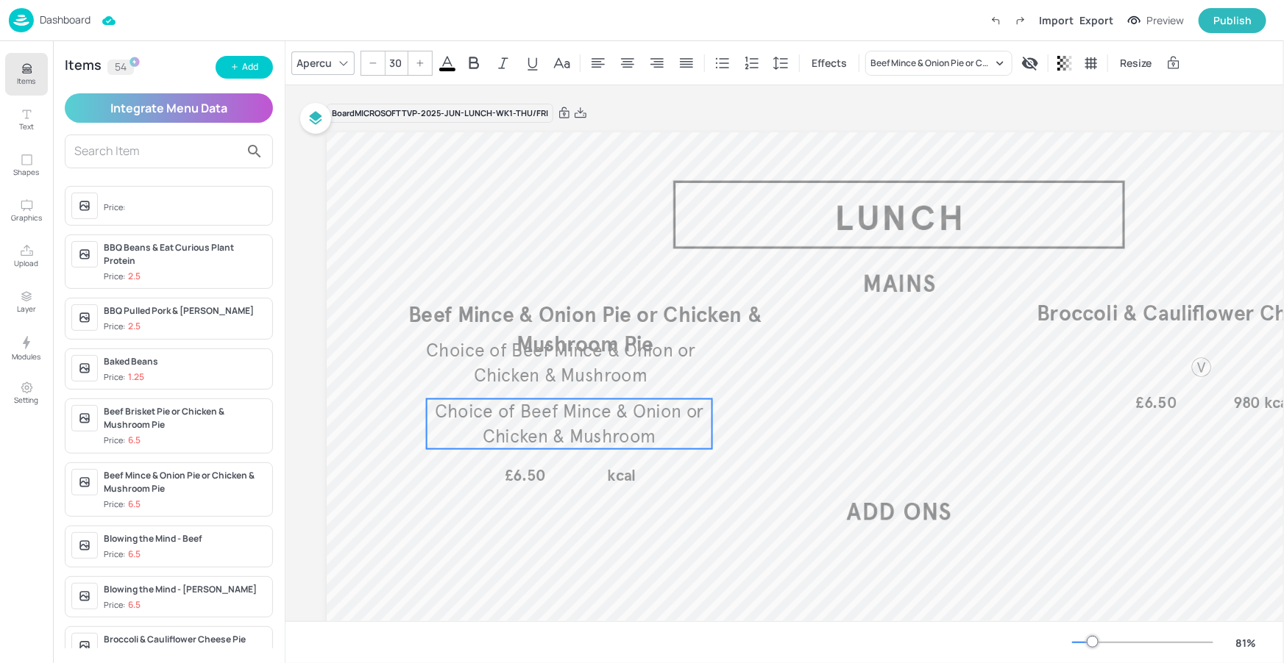
drag, startPoint x: 585, startPoint y: 367, endPoint x: 585, endPoint y: 421, distance: 53.7
click at [583, 427] on span "Choice of Beef Mince & Onion or Chicken & Mushroom" at bounding box center [569, 423] width 268 height 47
click at [586, 376] on icon "Delete" at bounding box center [588, 374] width 11 height 12
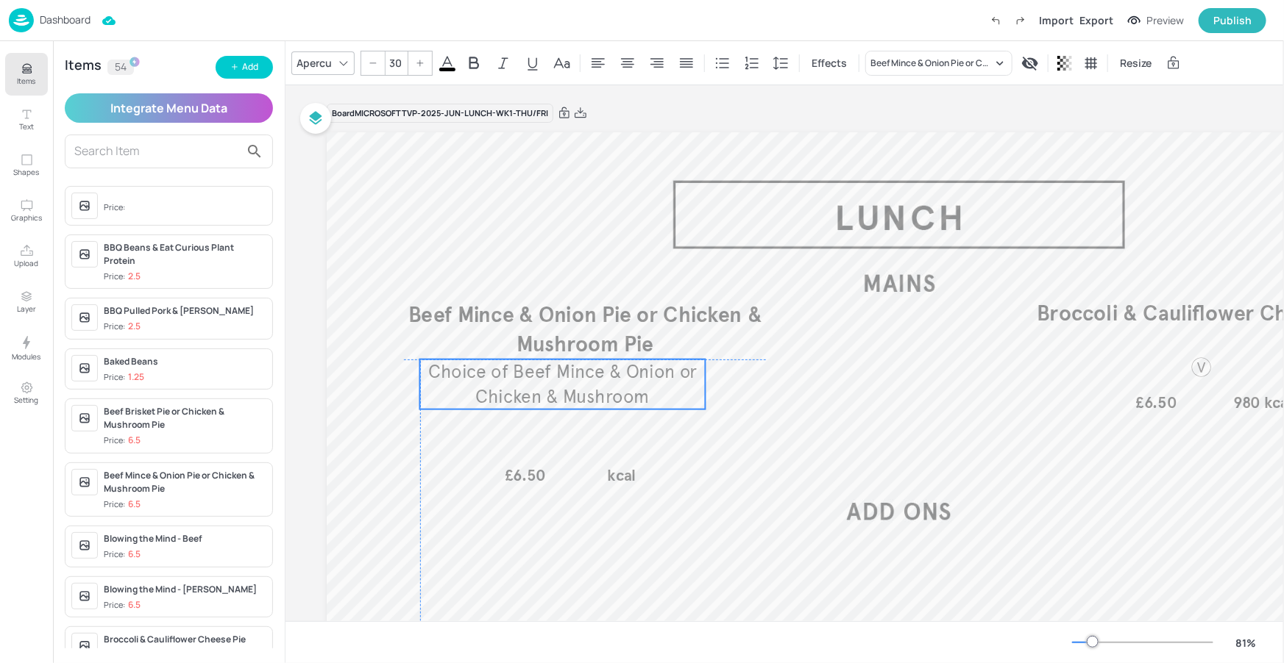
drag, startPoint x: 586, startPoint y: 371, endPoint x: 585, endPoint y: 394, distance: 22.8
click at [585, 394] on span "Choice of Beef Mince & Onion or Chicken & Mushroom" at bounding box center [562, 383] width 268 height 47
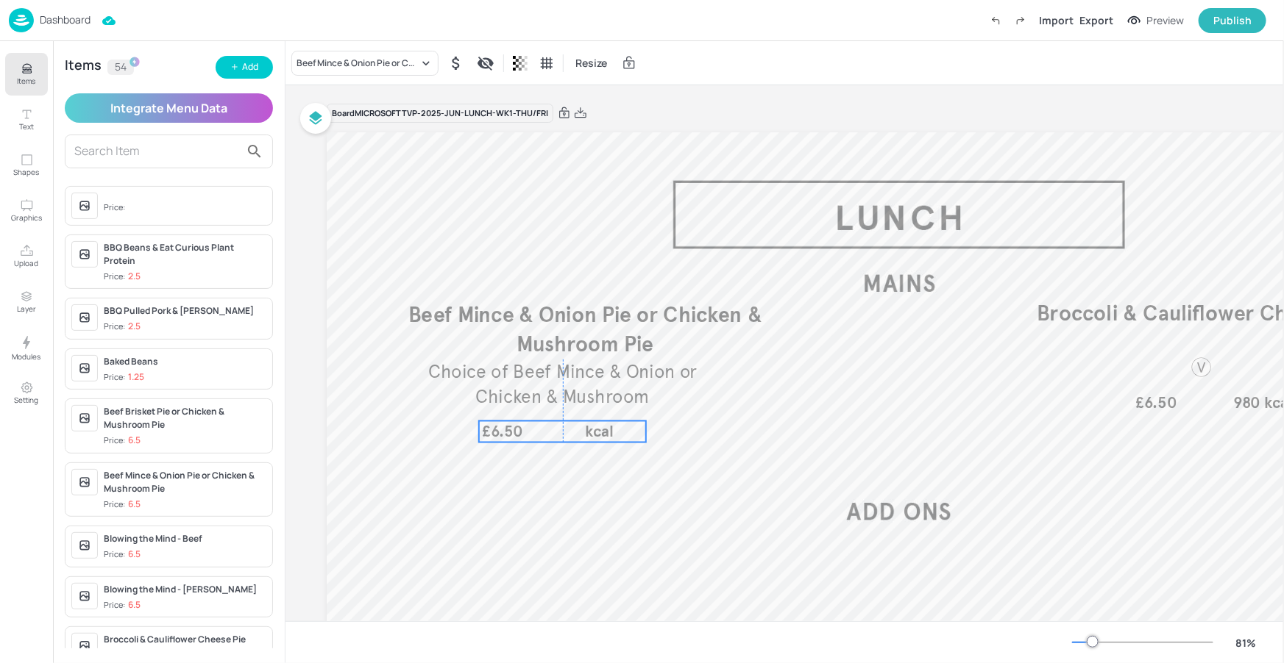
drag, startPoint x: 560, startPoint y: 468, endPoint x: 541, endPoint y: 424, distance: 48.4
click at [541, 424] on div "£6.50 kcal" at bounding box center [562, 431] width 167 height 21
click at [636, 385] on div "Ungroup" at bounding box center [562, 397] width 158 height 24
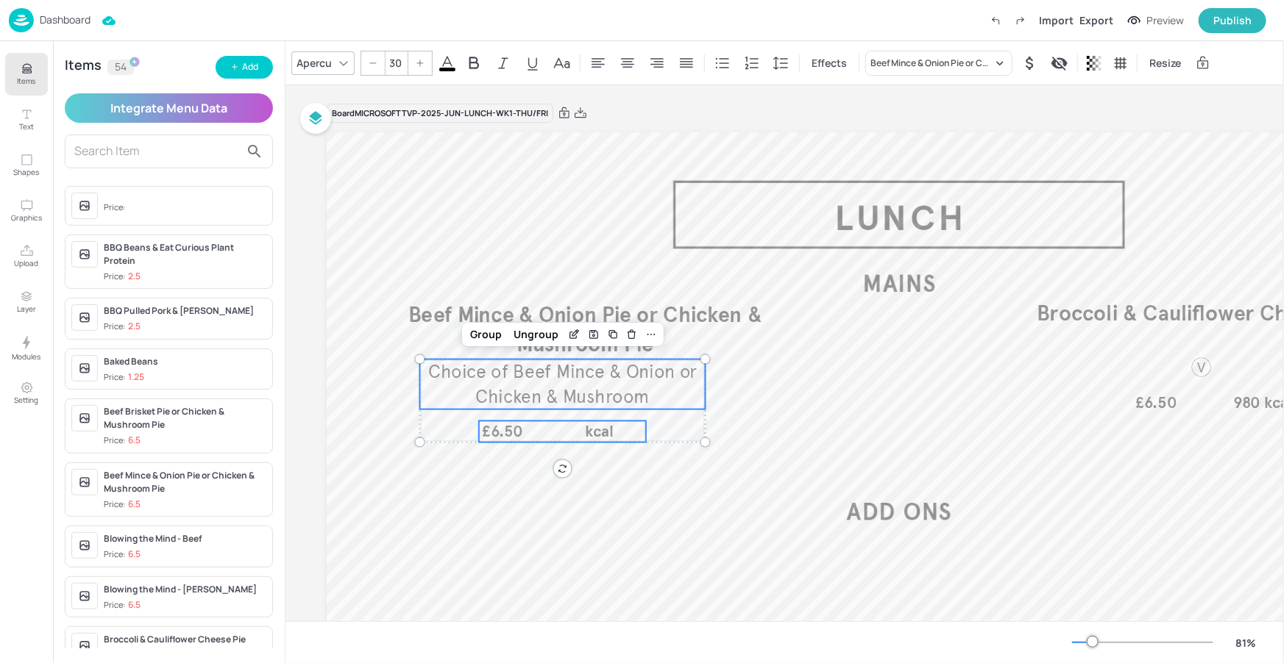
click at [647, 378] on span "Choice of Beef Mince & Onion or Chicken & Mushroom" at bounding box center [562, 383] width 268 height 47
type input "--"
click at [675, 324] on span "Beef Mince & Onion Pie or Chicken & Mushroom Pie" at bounding box center [585, 329] width 354 height 55
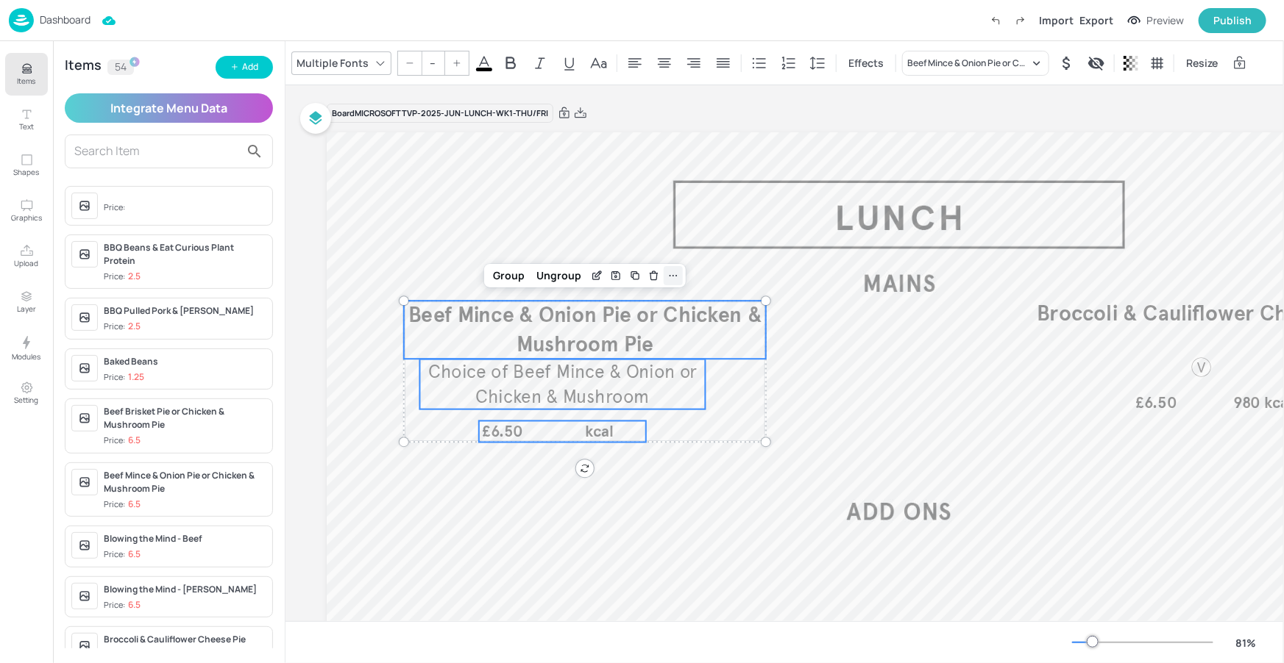
click at [677, 268] on div at bounding box center [672, 275] width 19 height 19
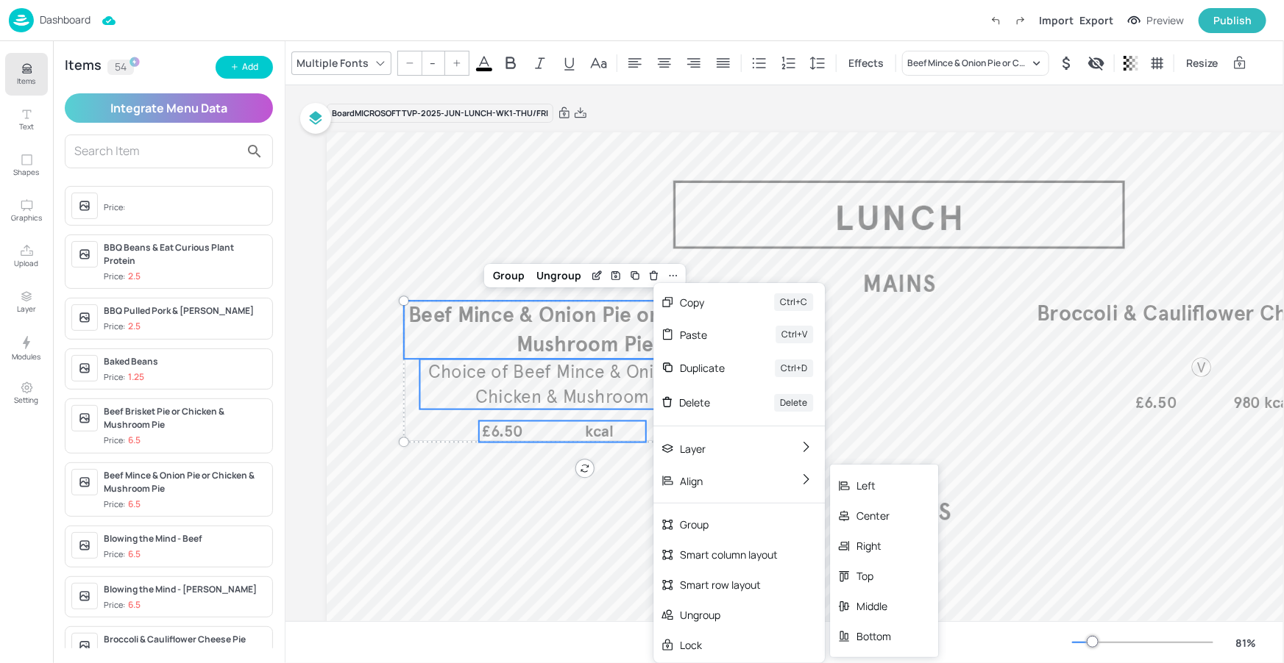
click at [871, 508] on div "Center" at bounding box center [873, 515] width 35 height 15
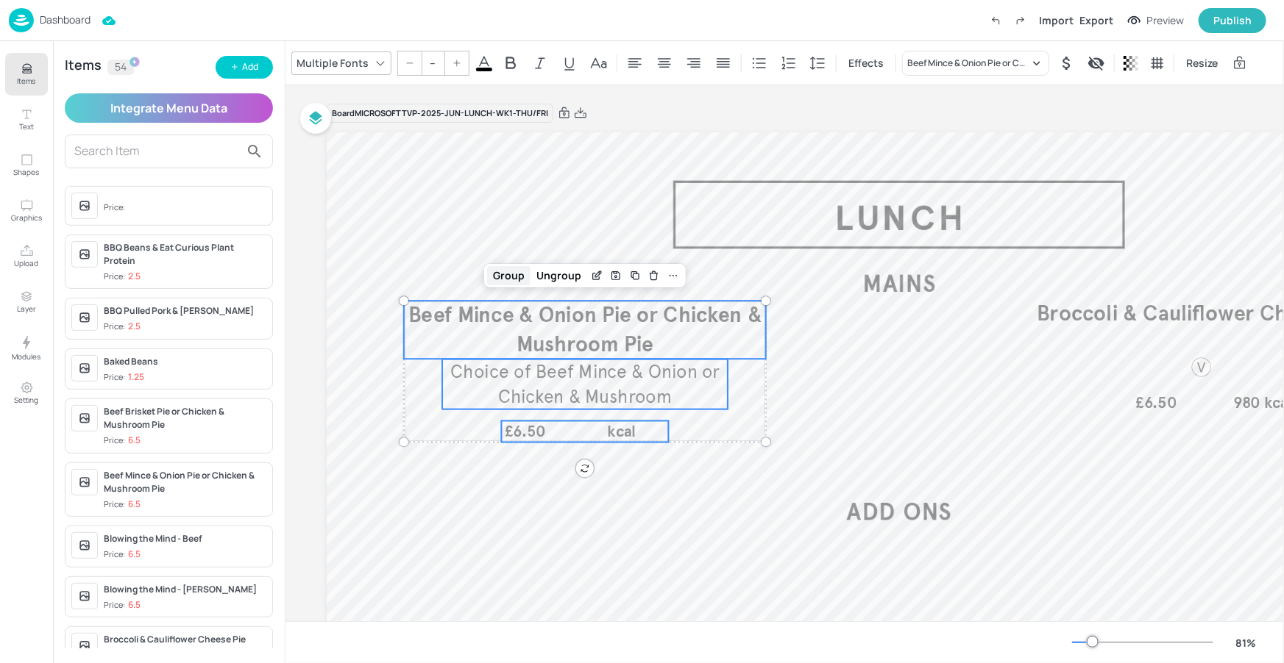
click at [519, 275] on div "Group" at bounding box center [508, 275] width 43 height 19
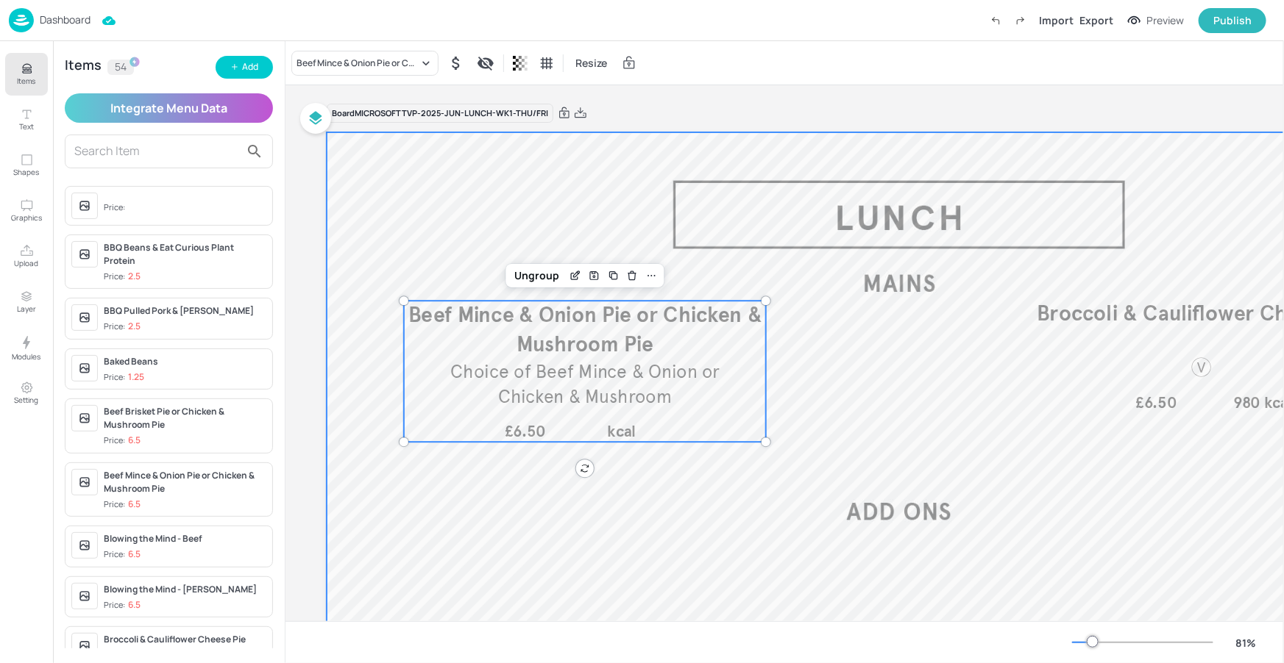
click at [611, 490] on div at bounding box center [899, 454] width 1145 height 644
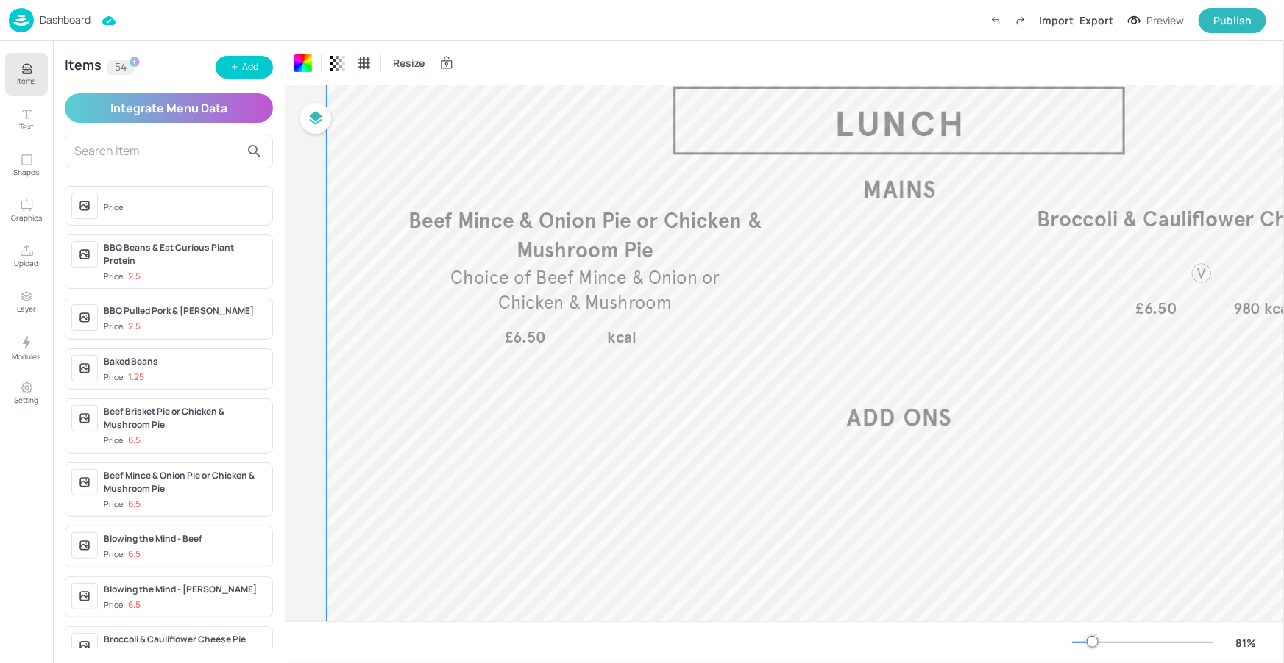
scroll to position [93, 0]
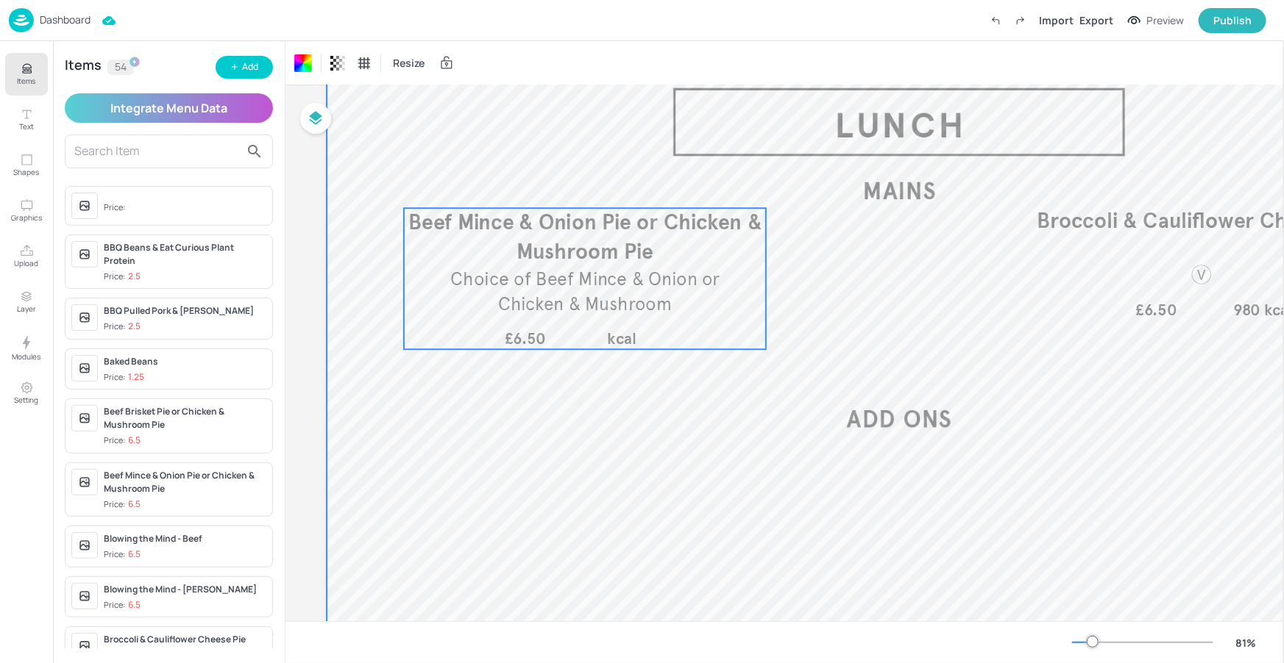
click at [591, 321] on div "Choice of Beef Mince & Onion or Chicken & Mushroom Beef Mince & Onion Pie or Ch…" at bounding box center [585, 278] width 362 height 141
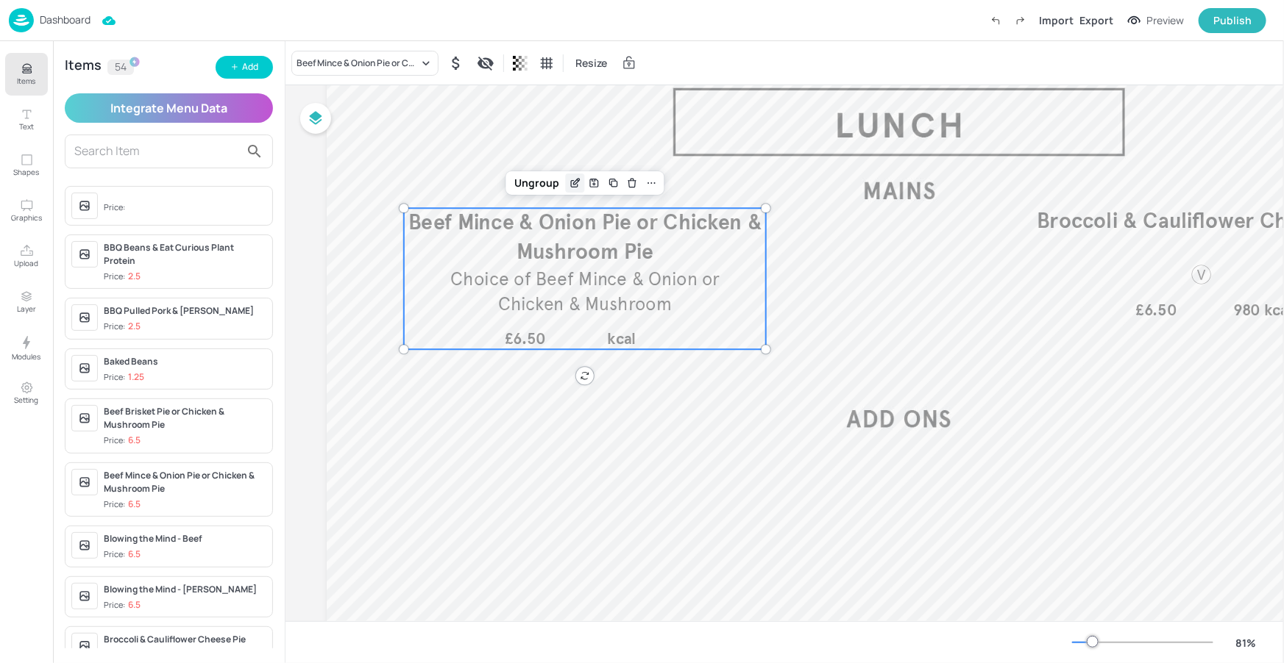
click at [569, 179] on icon "Edit Item" at bounding box center [575, 183] width 13 height 12
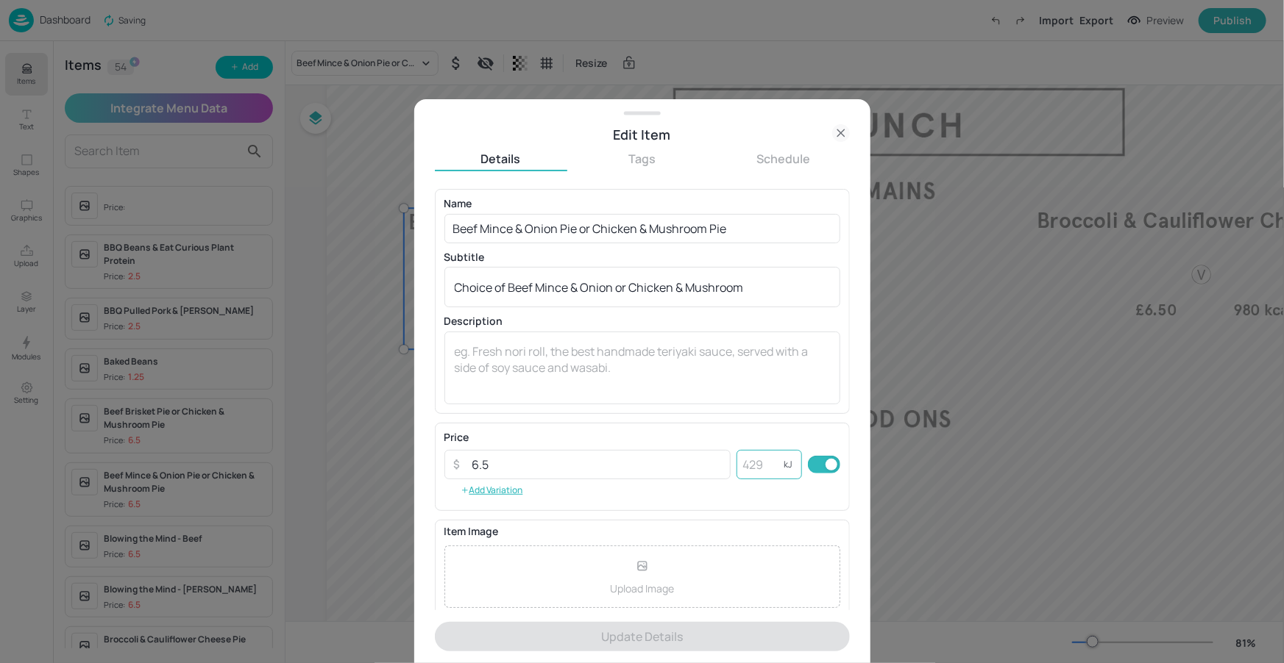
click at [758, 468] on input "number" at bounding box center [759, 464] width 47 height 29
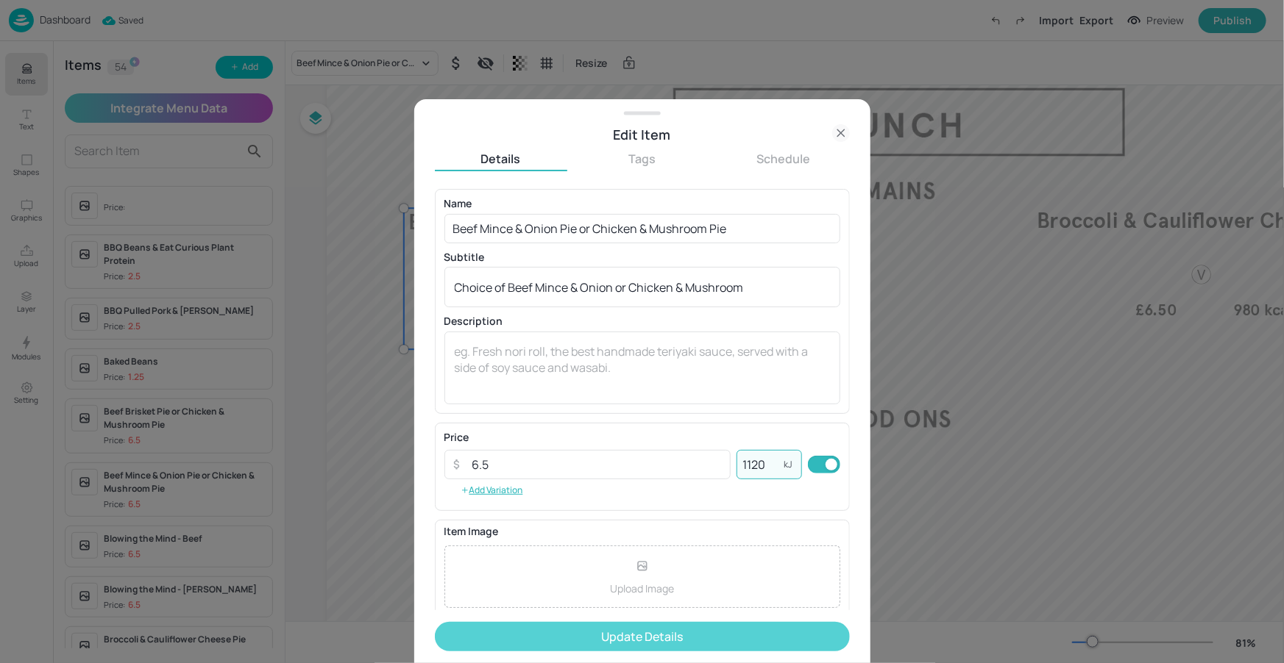
type input "1120"
click at [769, 622] on button "Update Details" at bounding box center [642, 636] width 415 height 29
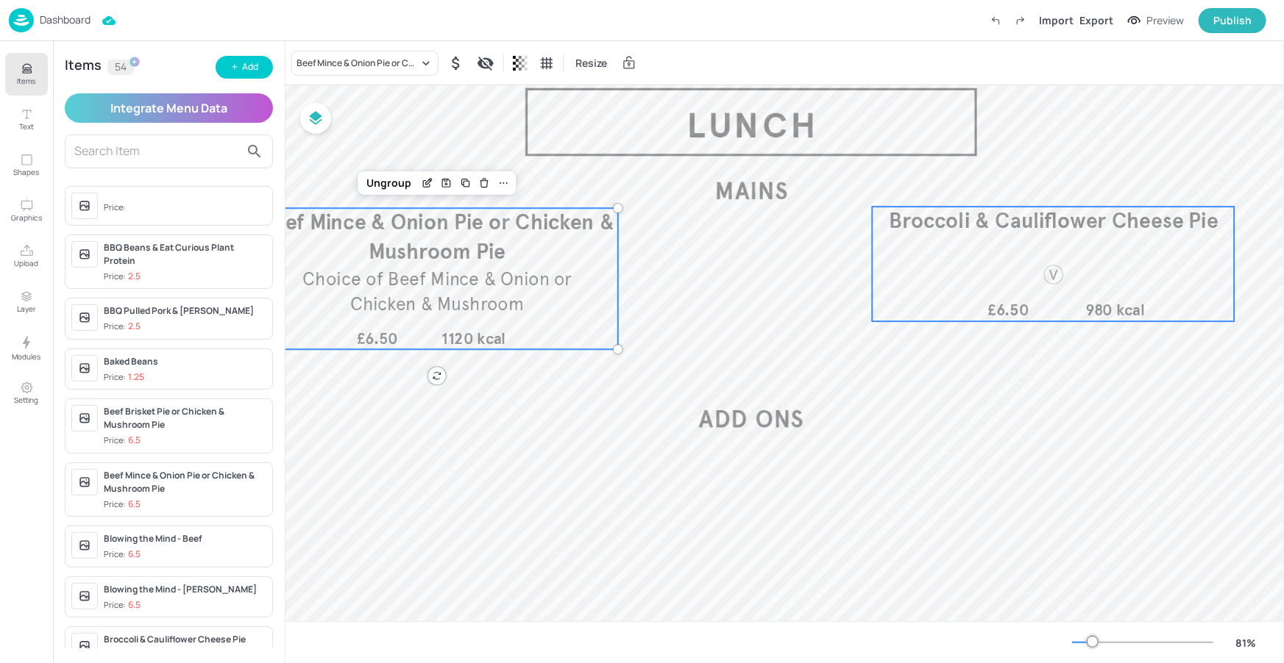
scroll to position [93, 145]
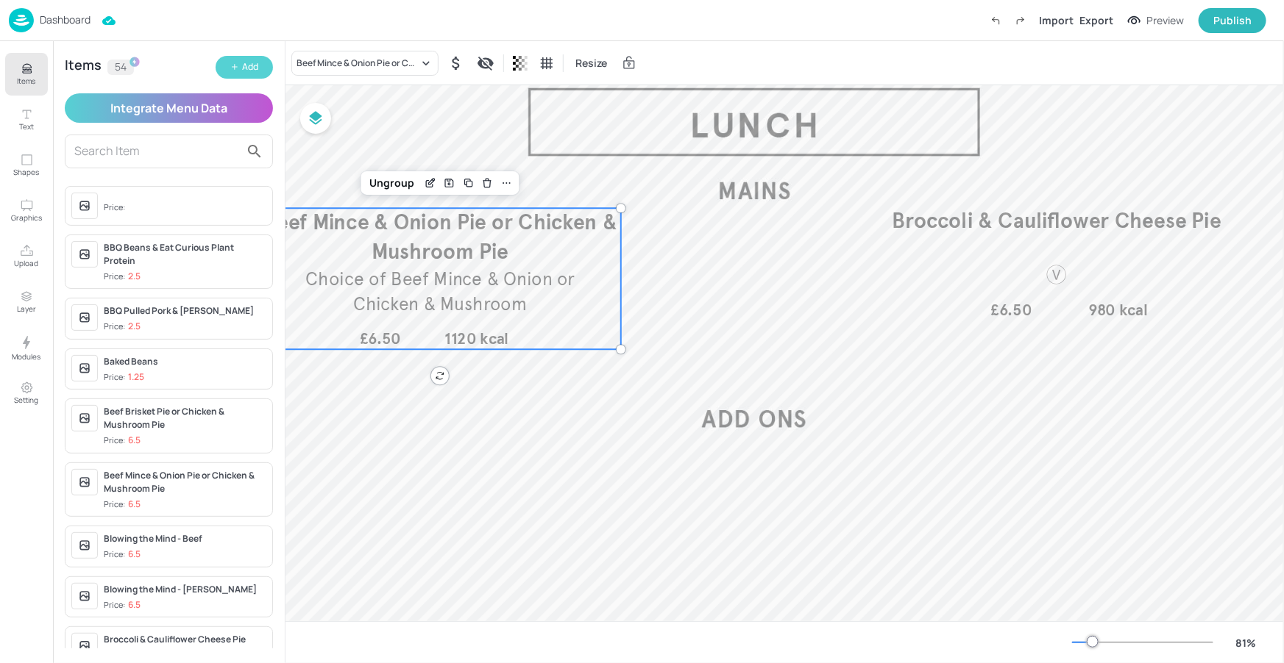
click at [252, 58] on button "Add" at bounding box center [244, 67] width 57 height 23
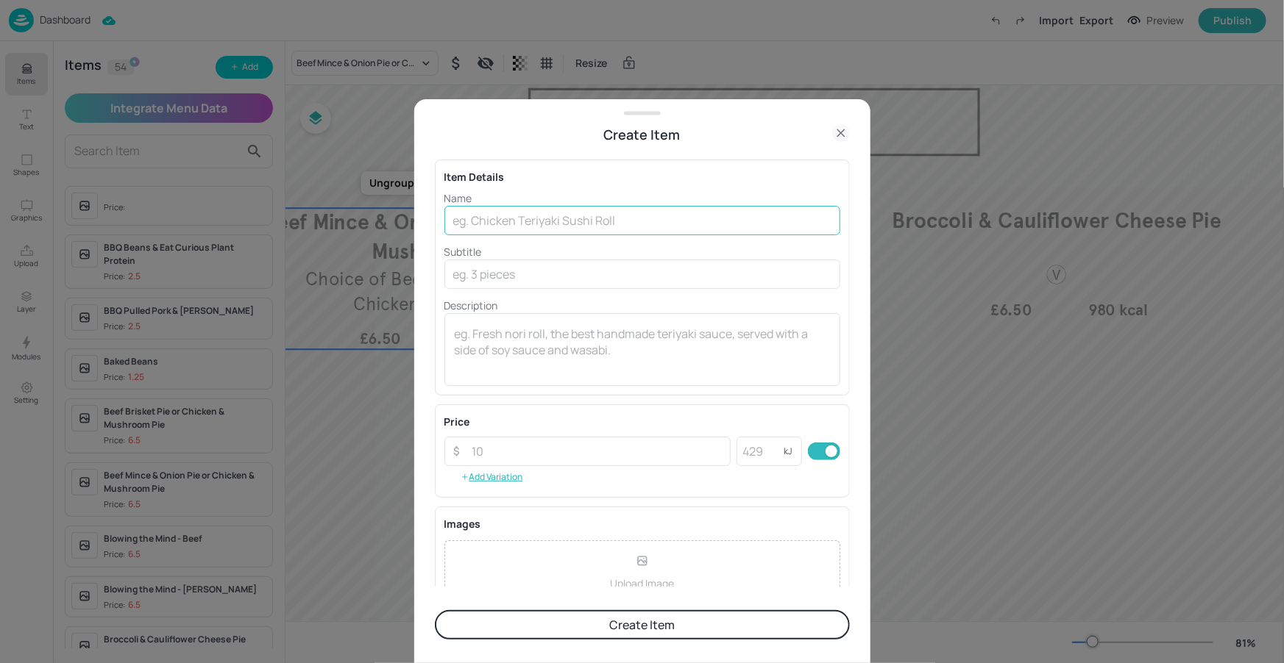
click at [474, 218] on input "text" at bounding box center [642, 220] width 396 height 29
paste input "Vegetable Slice Pie"
type input "Vegetable Slice Pie"
click at [531, 330] on textarea at bounding box center [642, 350] width 375 height 49
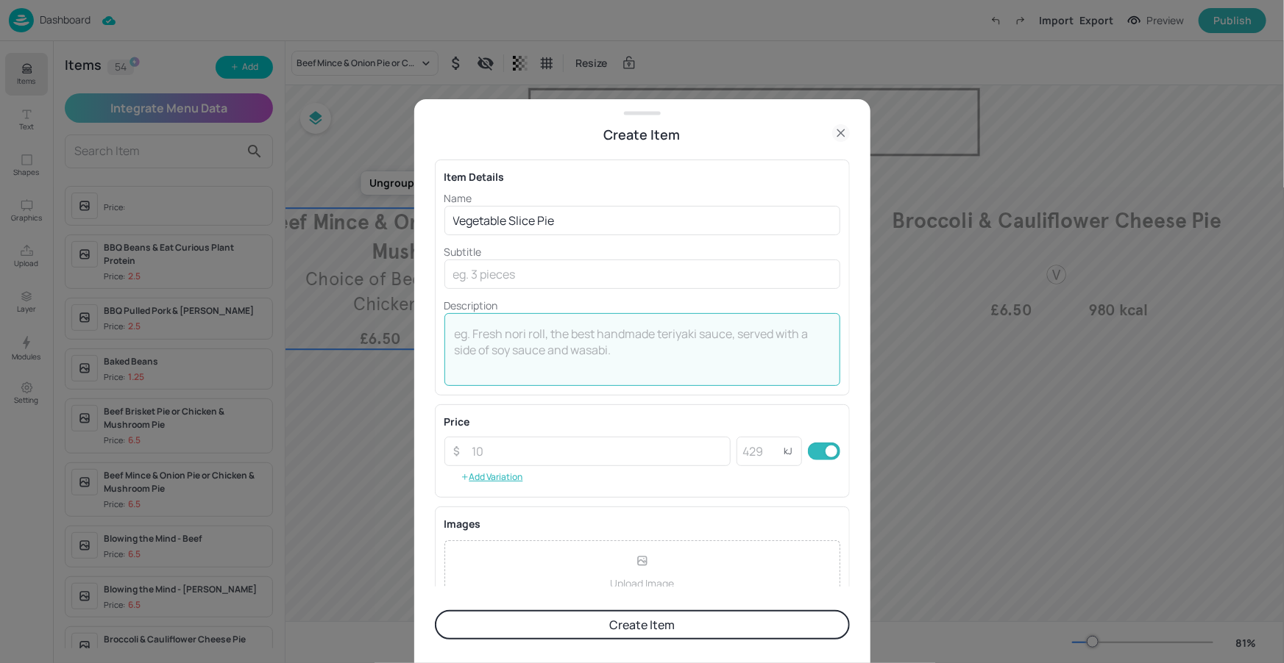
paste textarea "Puff pastry vegetable slice"
type textarea "Puff pastry vegetable slice"
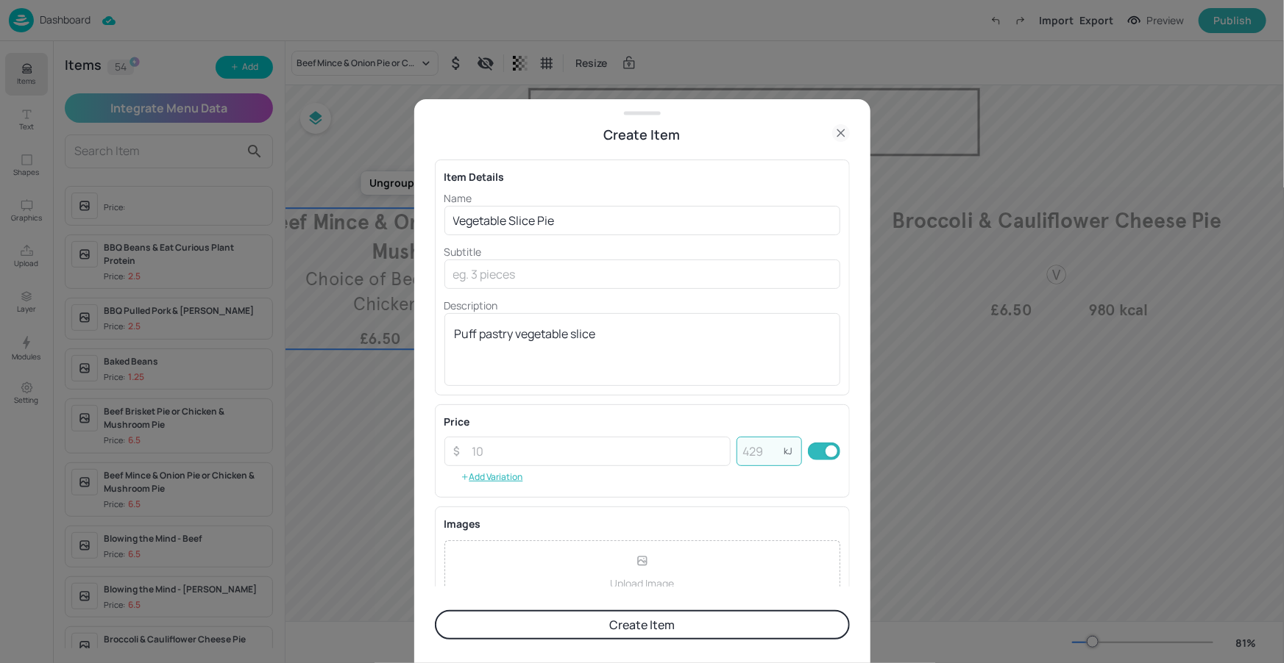
click at [747, 455] on input "number" at bounding box center [759, 451] width 47 height 29
type input "980"
click at [577, 457] on input "number" at bounding box center [597, 451] width 268 height 29
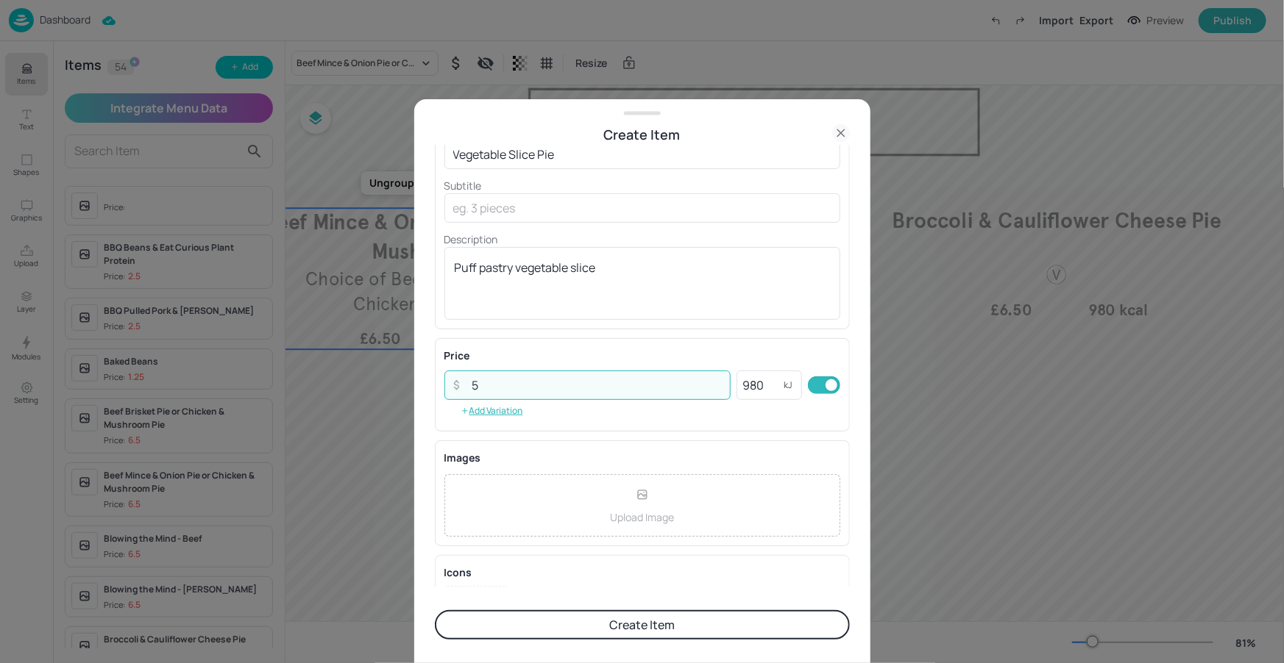
scroll to position [140, 0]
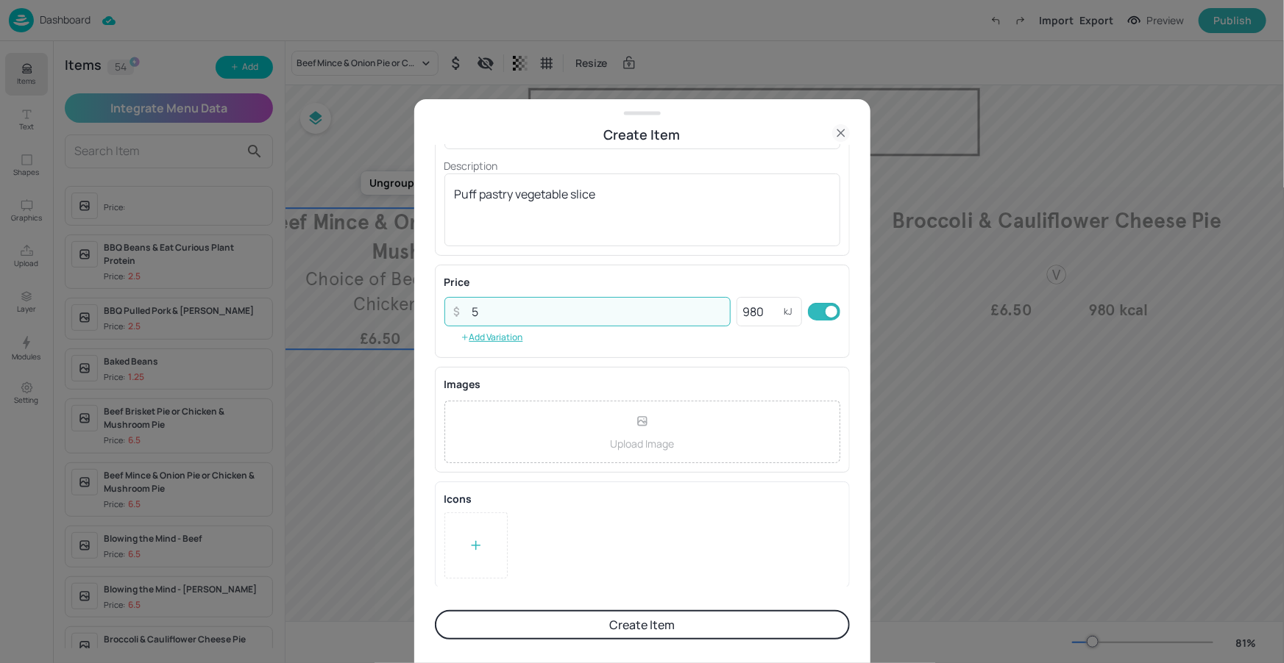
type input "5"
click at [485, 552] on div at bounding box center [475, 546] width 63 height 66
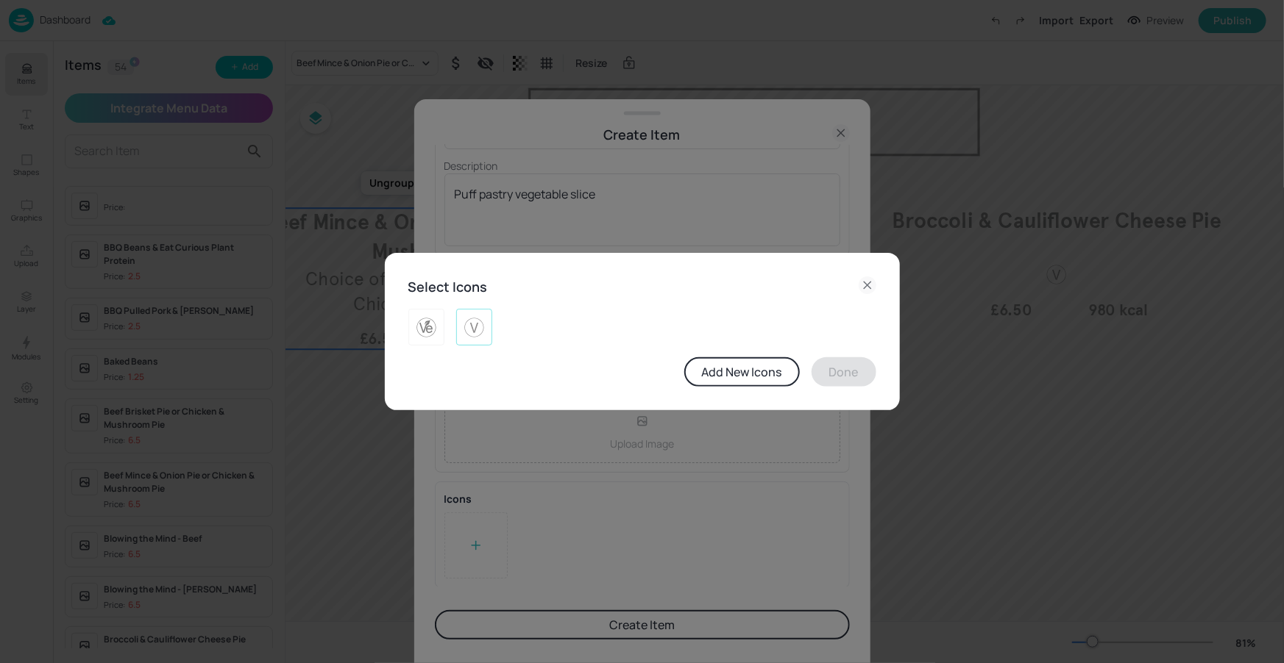
drag, startPoint x: 483, startPoint y: 320, endPoint x: 736, endPoint y: 371, distance: 258.9
click at [483, 321] on img at bounding box center [474, 328] width 23 height 24
click at [860, 374] on button "Done" at bounding box center [843, 371] width 65 height 29
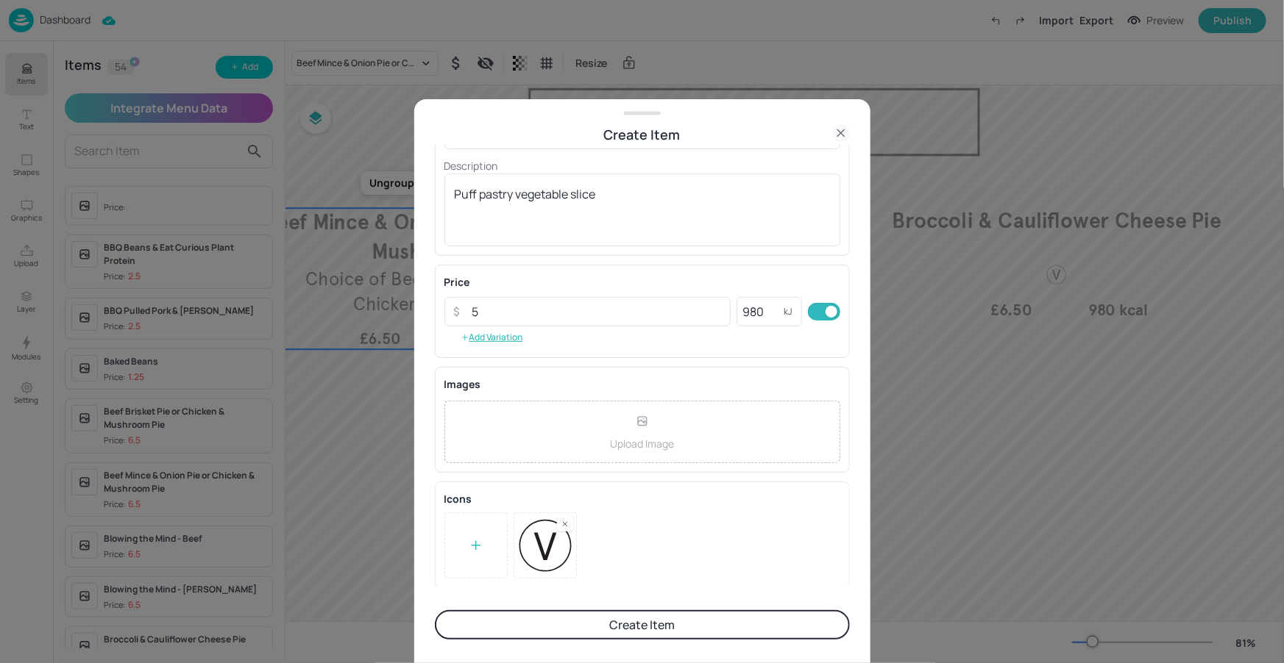
click at [688, 627] on button "Create Item" at bounding box center [642, 625] width 415 height 29
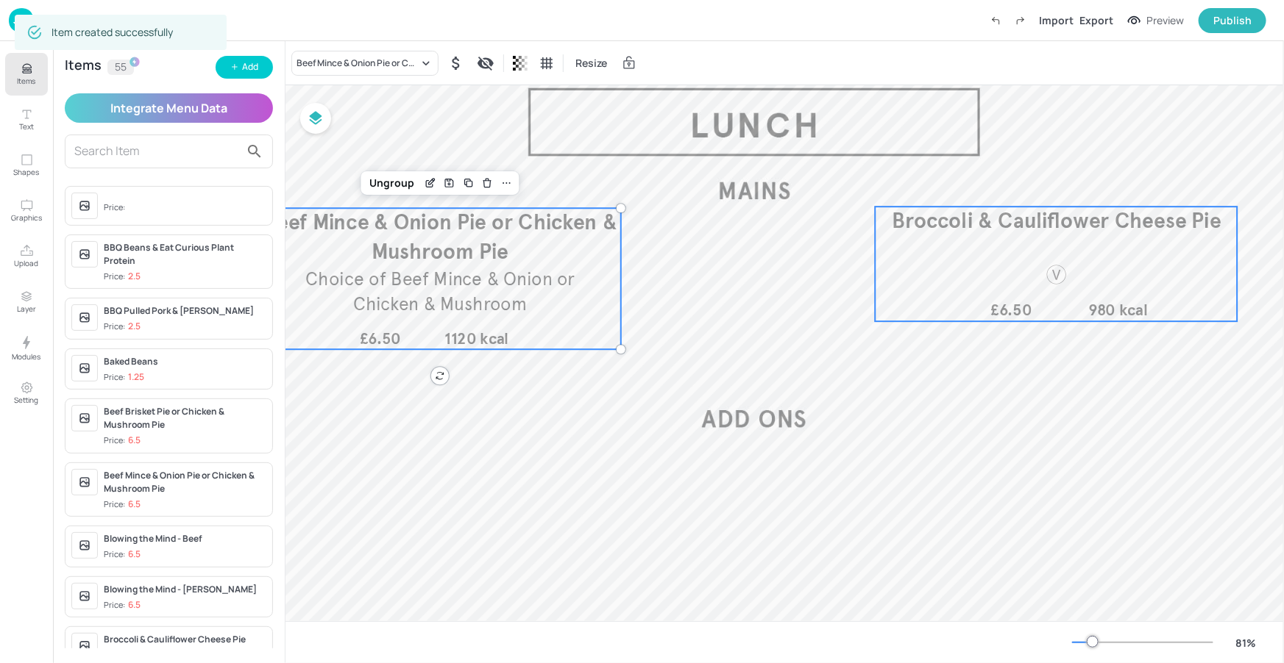
click at [948, 228] on span "Broccoli & Cauliflower Cheese Pie" at bounding box center [1055, 221] width 329 height 26
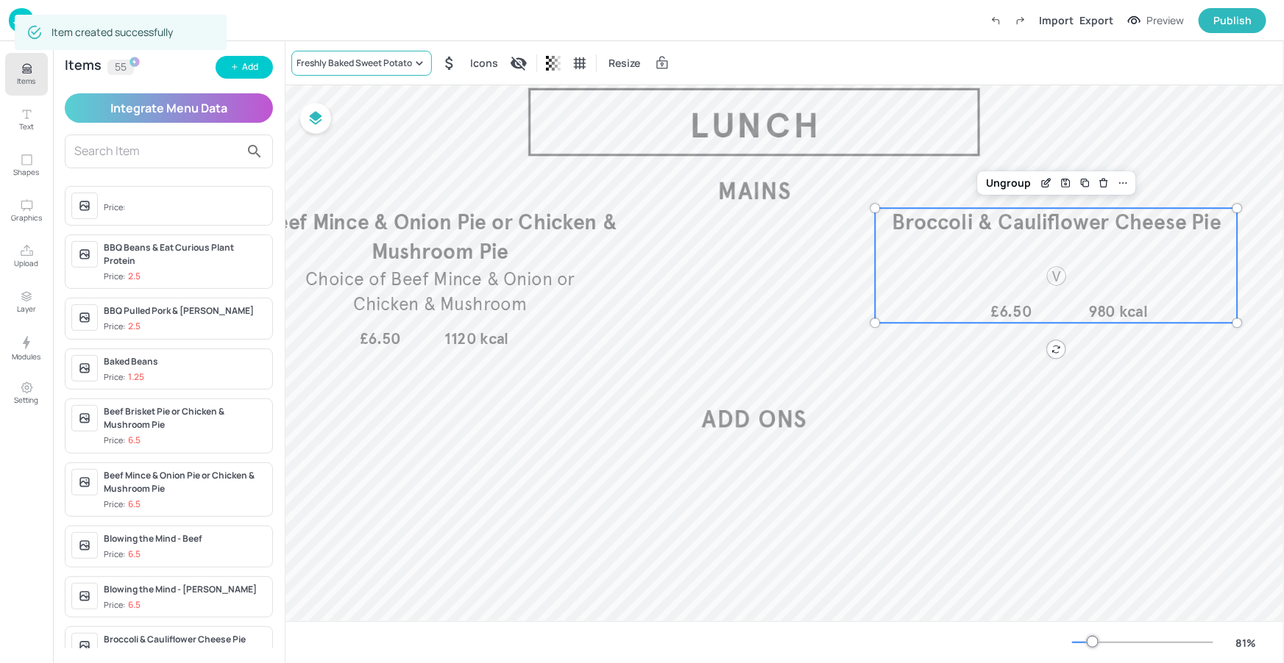
click at [367, 57] on div "Freshly Baked Sweet Potato" at bounding box center [353, 63] width 115 height 13
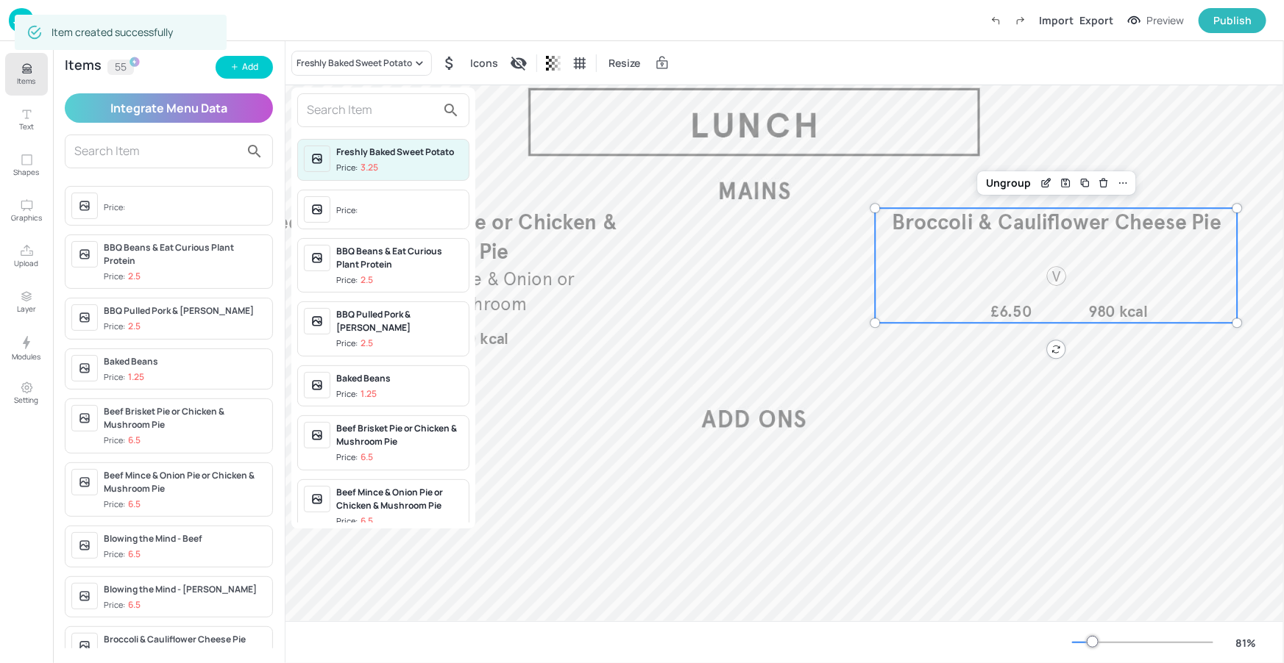
click at [375, 101] on input "text" at bounding box center [371, 111] width 129 height 24
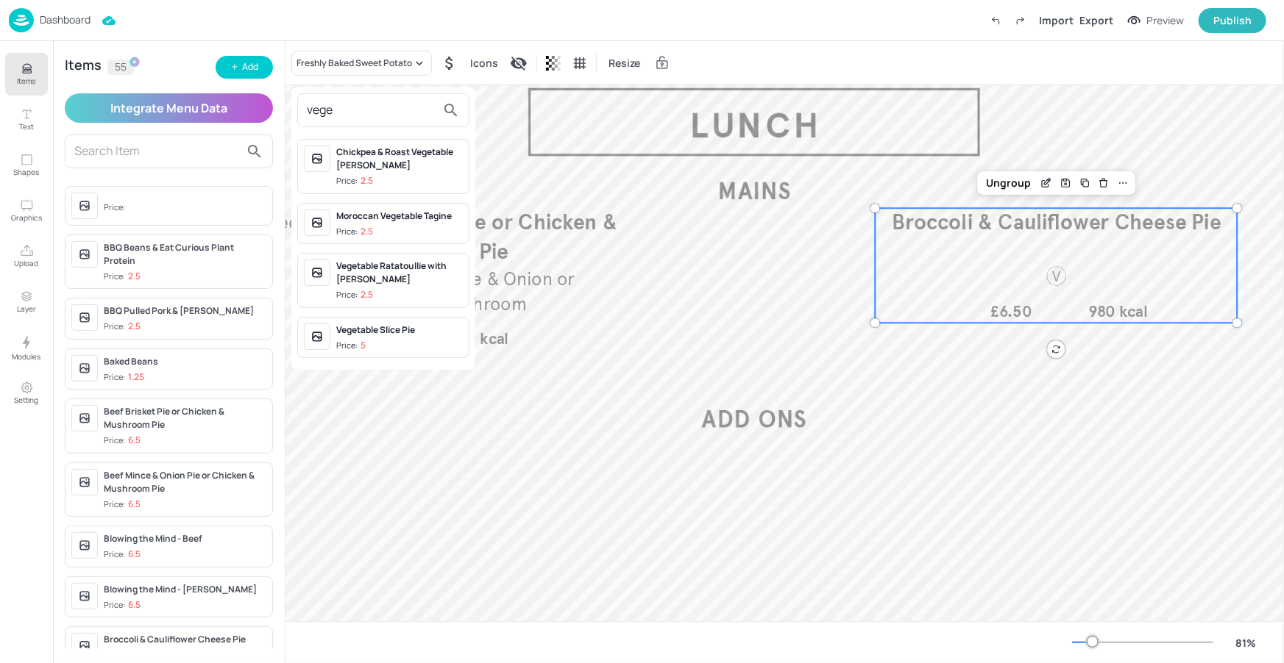
type input "vege"
click at [379, 328] on div "Vegetable Slice Pie" at bounding box center [399, 330] width 127 height 13
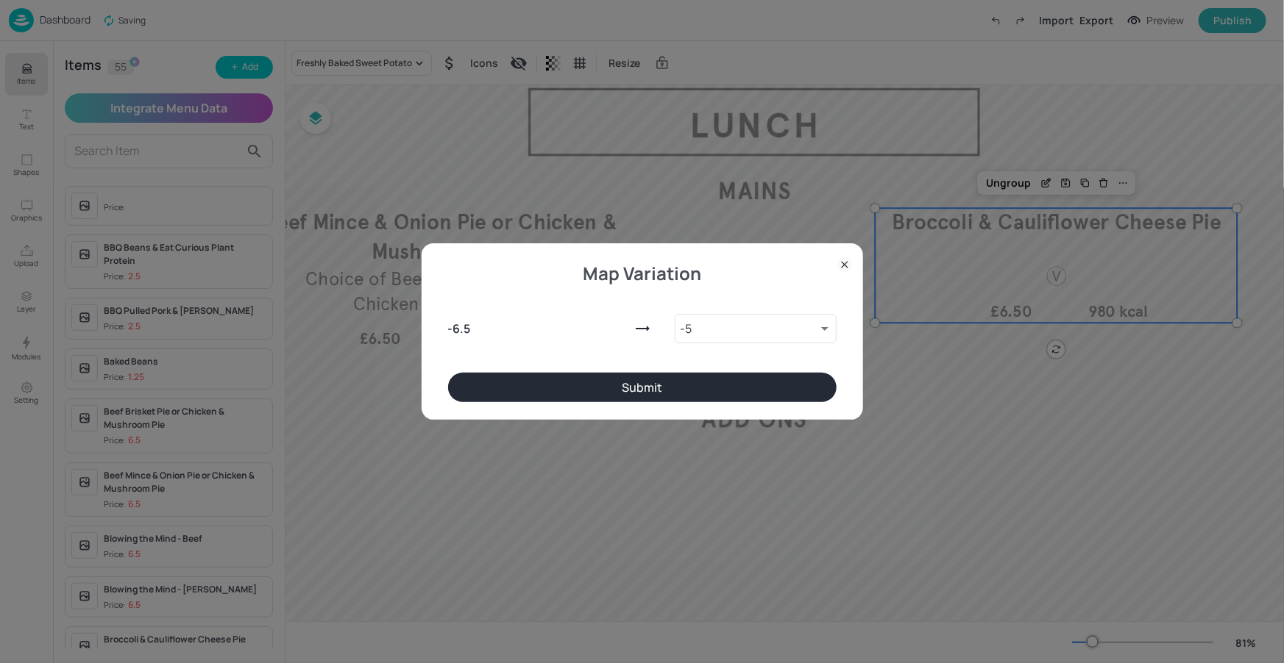
click at [569, 385] on button "Submit" at bounding box center [642, 387] width 388 height 29
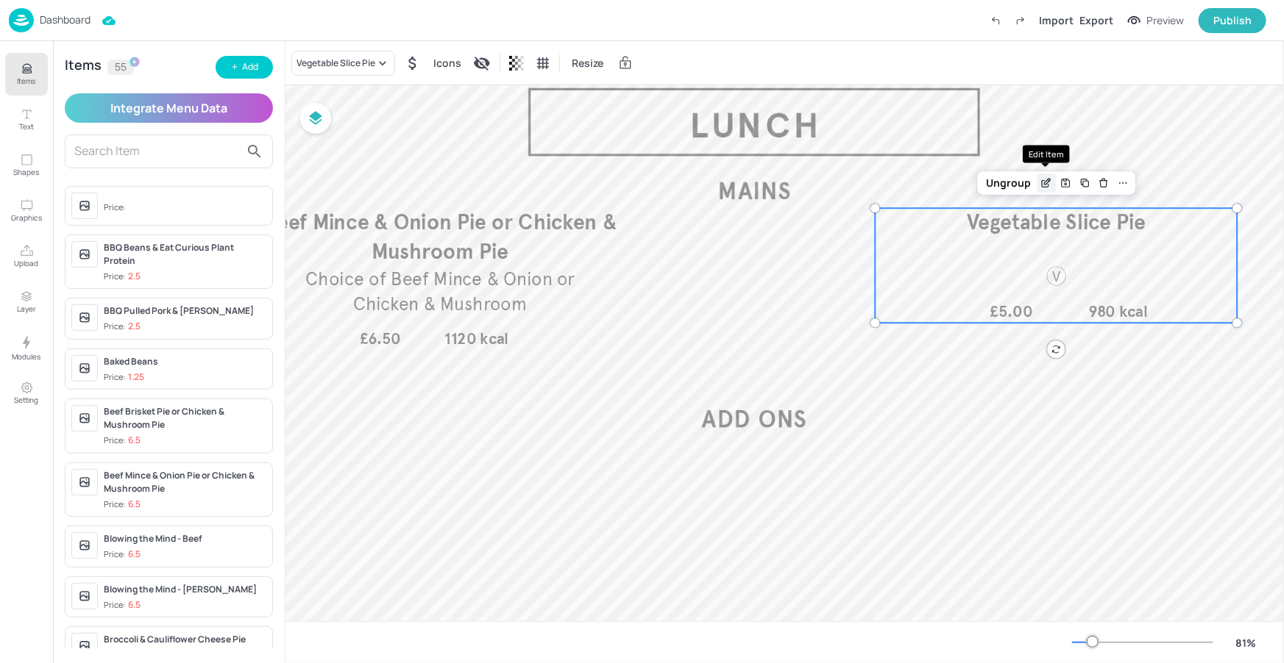
click at [1044, 186] on icon "Edit Item" at bounding box center [1046, 183] width 13 height 12
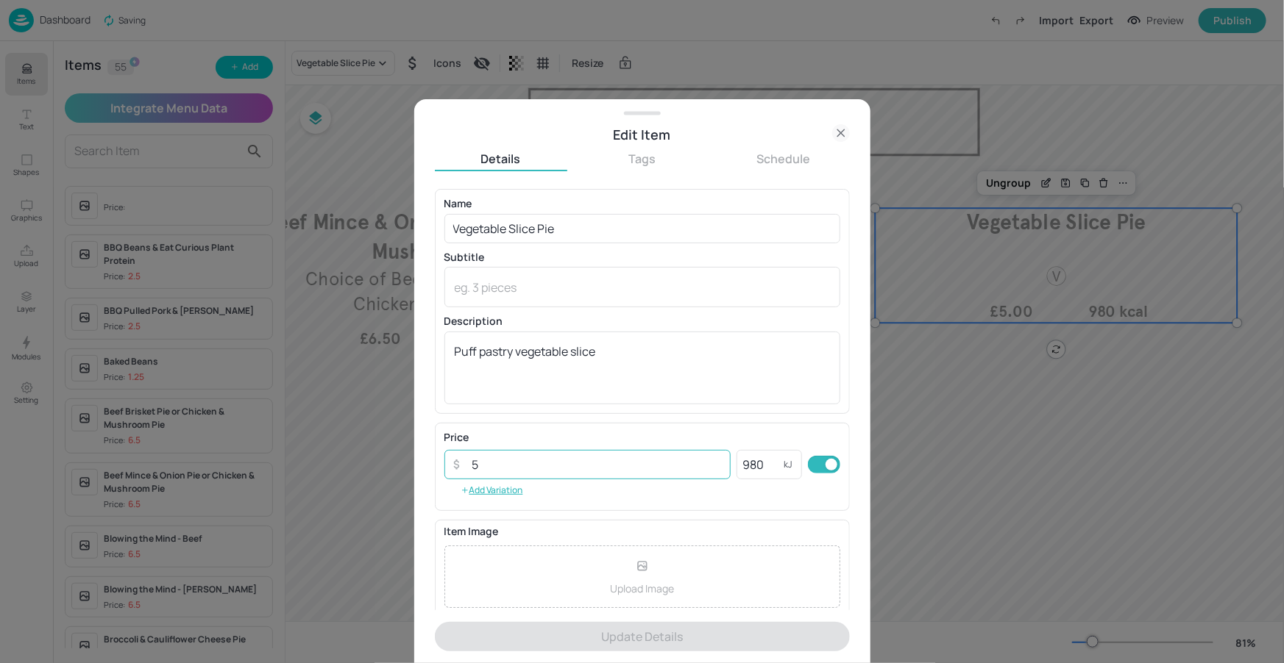
click at [512, 464] on input "5" at bounding box center [597, 464] width 268 height 29
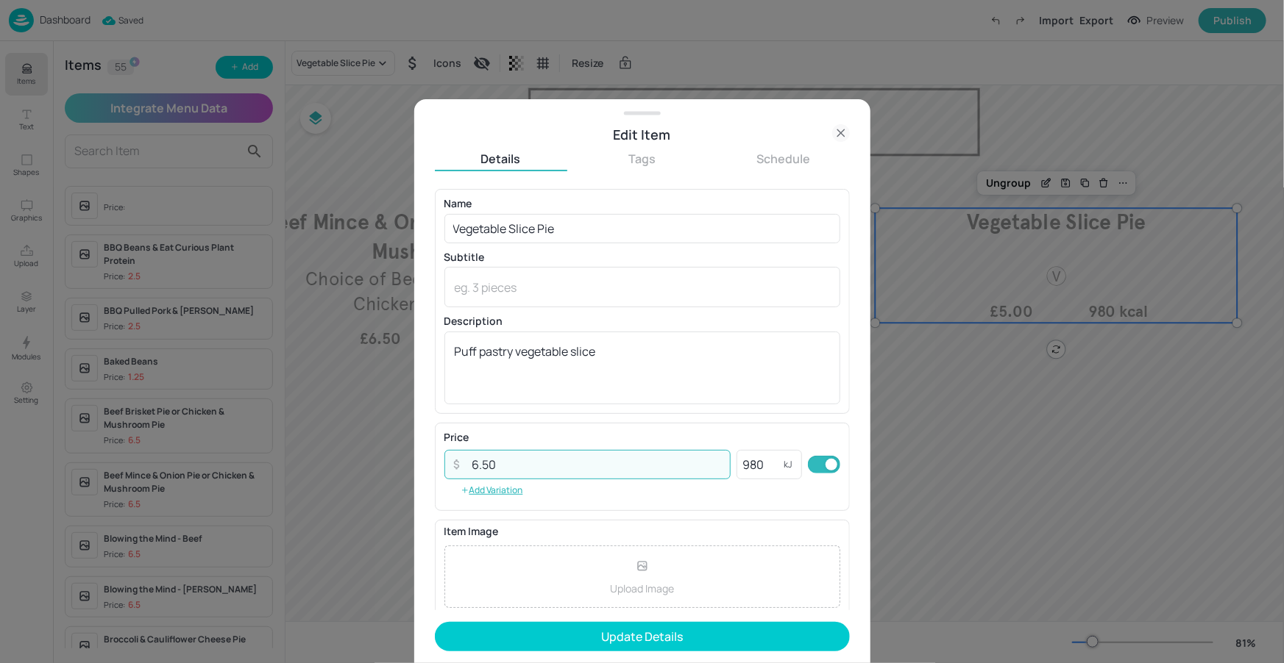
type input "6.50"
click at [641, 616] on form "Name Vegetable Slice Pie ​ Subtitle x ​ Description Puff pastry vegetable slice…" at bounding box center [642, 426] width 415 height 474
click at [645, 635] on button "Update Details" at bounding box center [642, 636] width 415 height 29
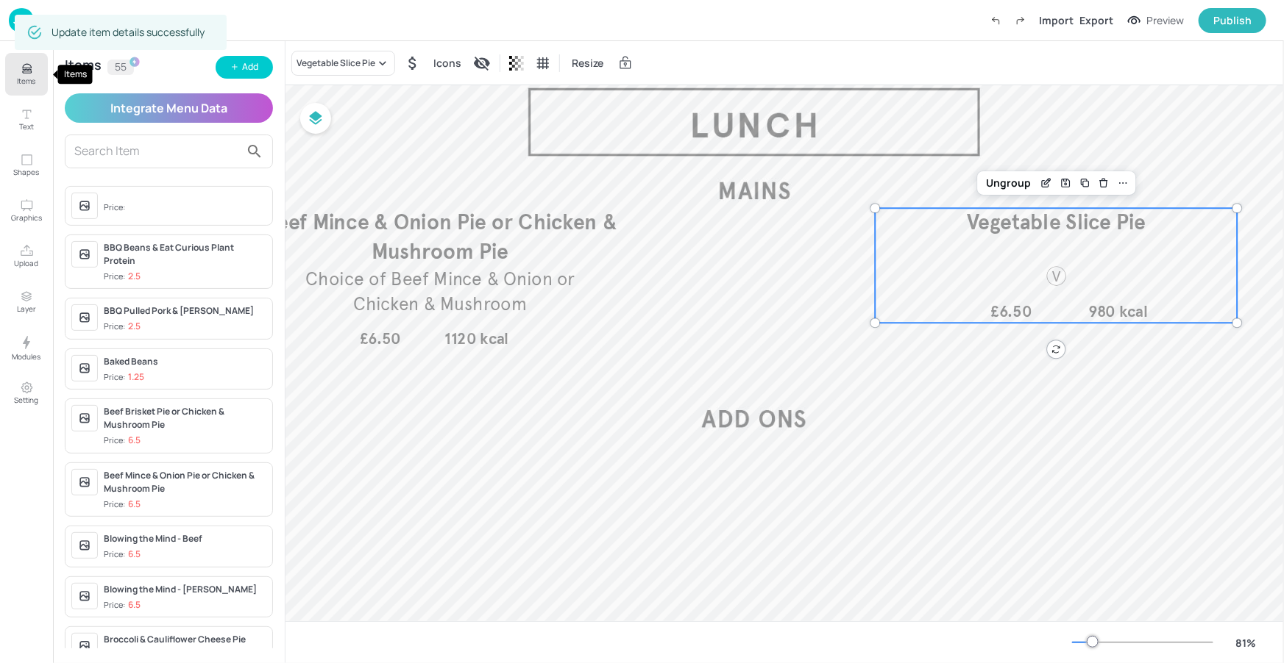
click at [40, 71] on button "Items" at bounding box center [26, 74] width 43 height 43
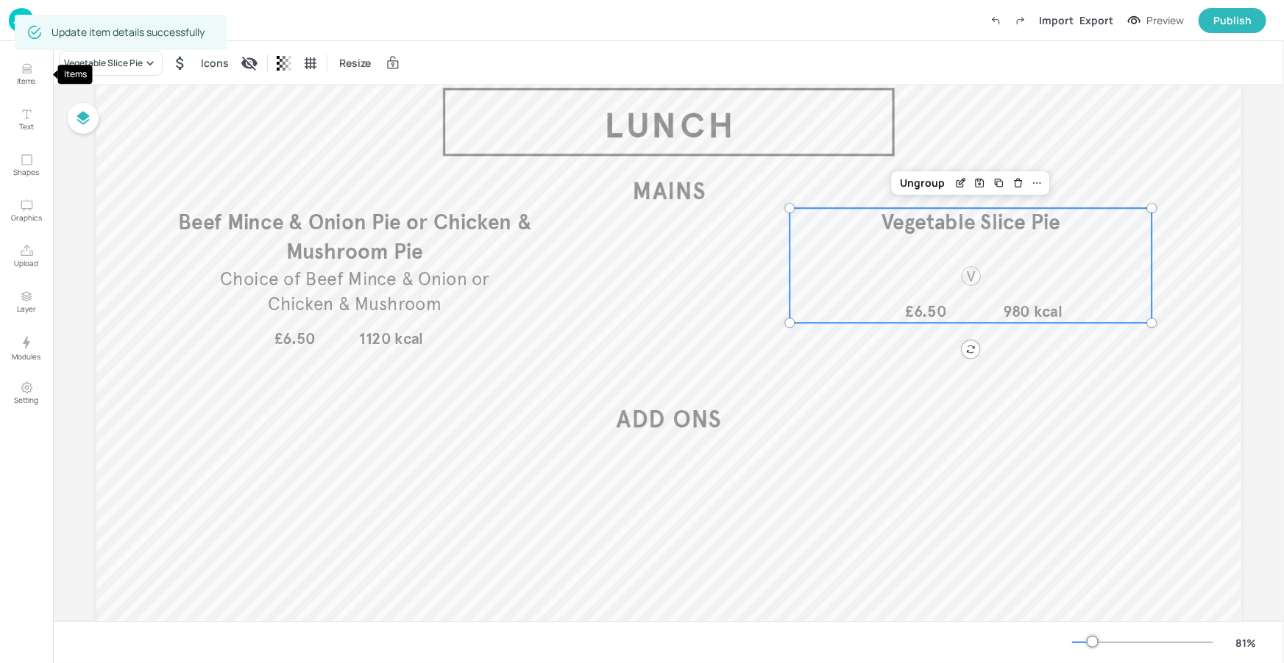
scroll to position [93, 1]
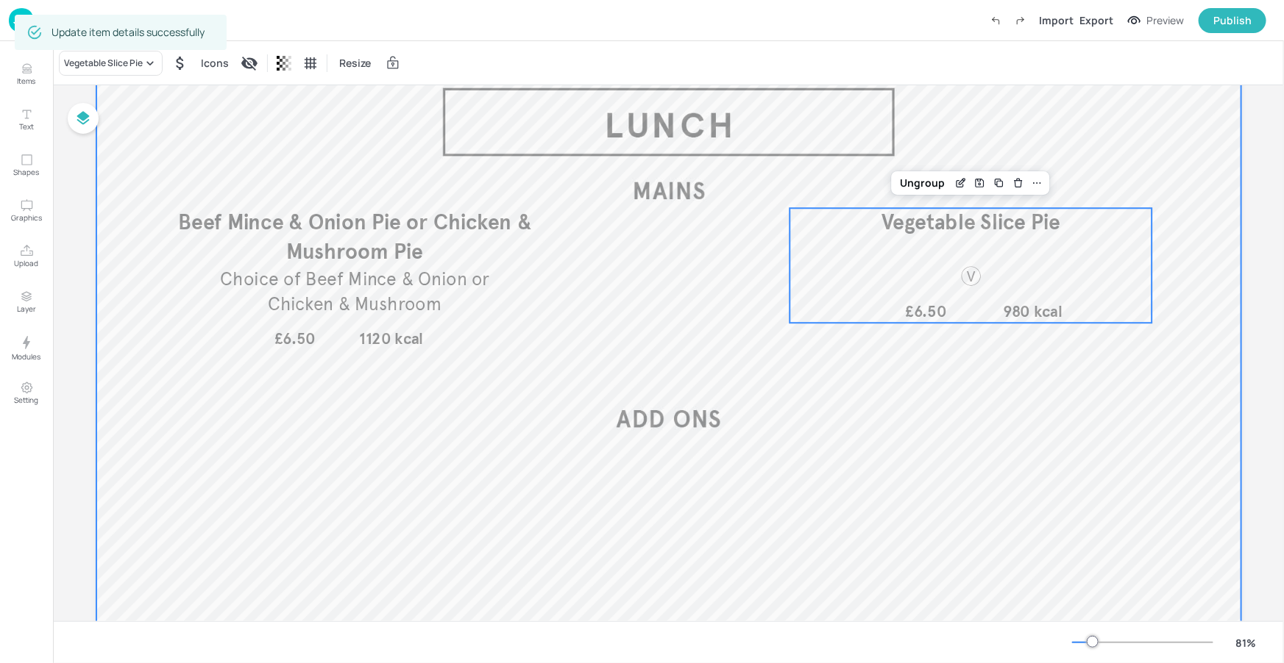
click at [611, 108] on div at bounding box center [668, 362] width 1145 height 644
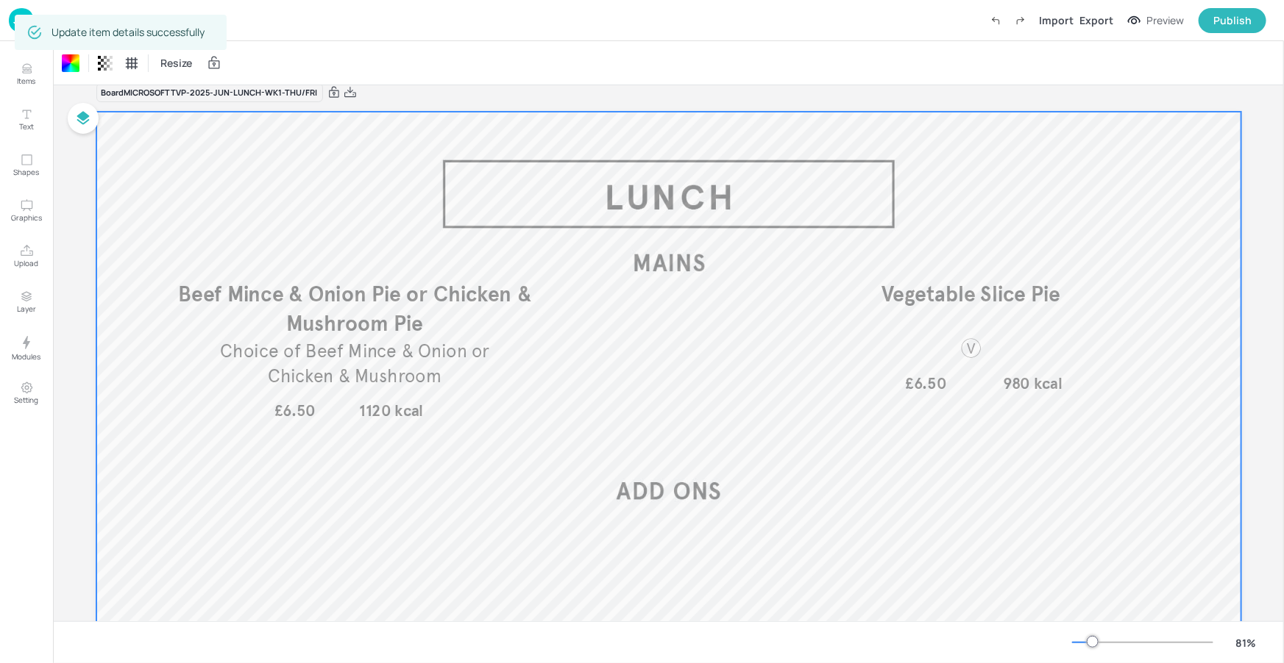
scroll to position [0, 0]
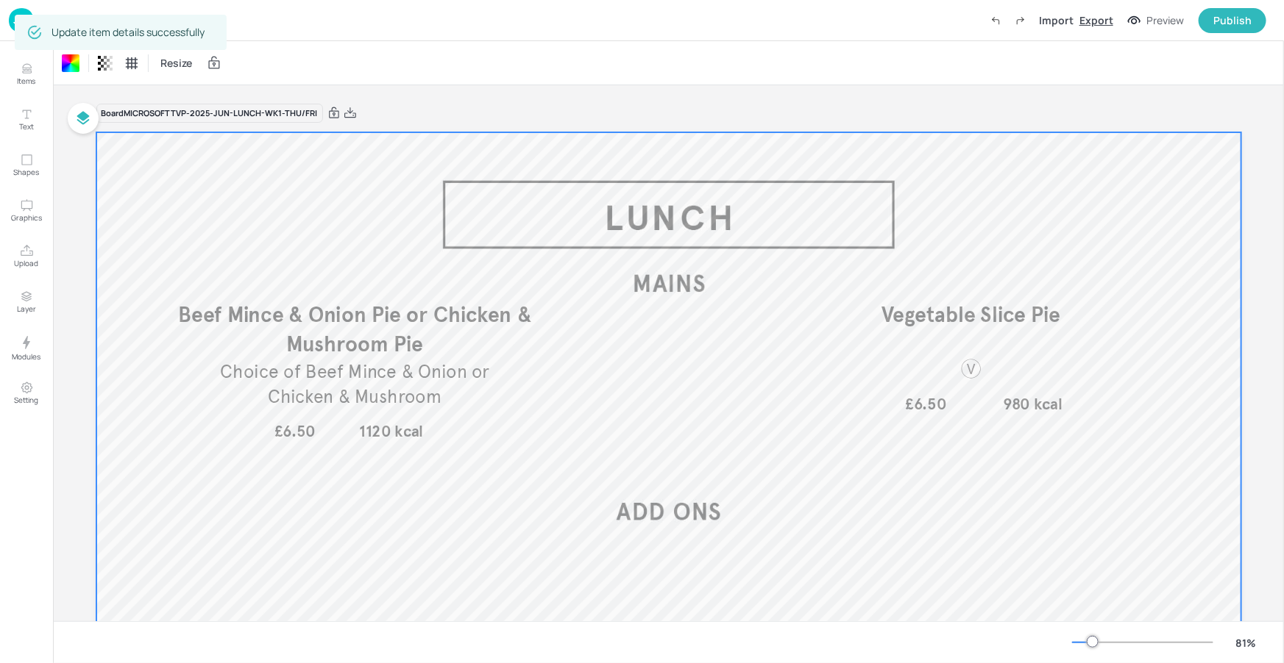
click at [1113, 19] on div "Export" at bounding box center [1096, 20] width 34 height 15
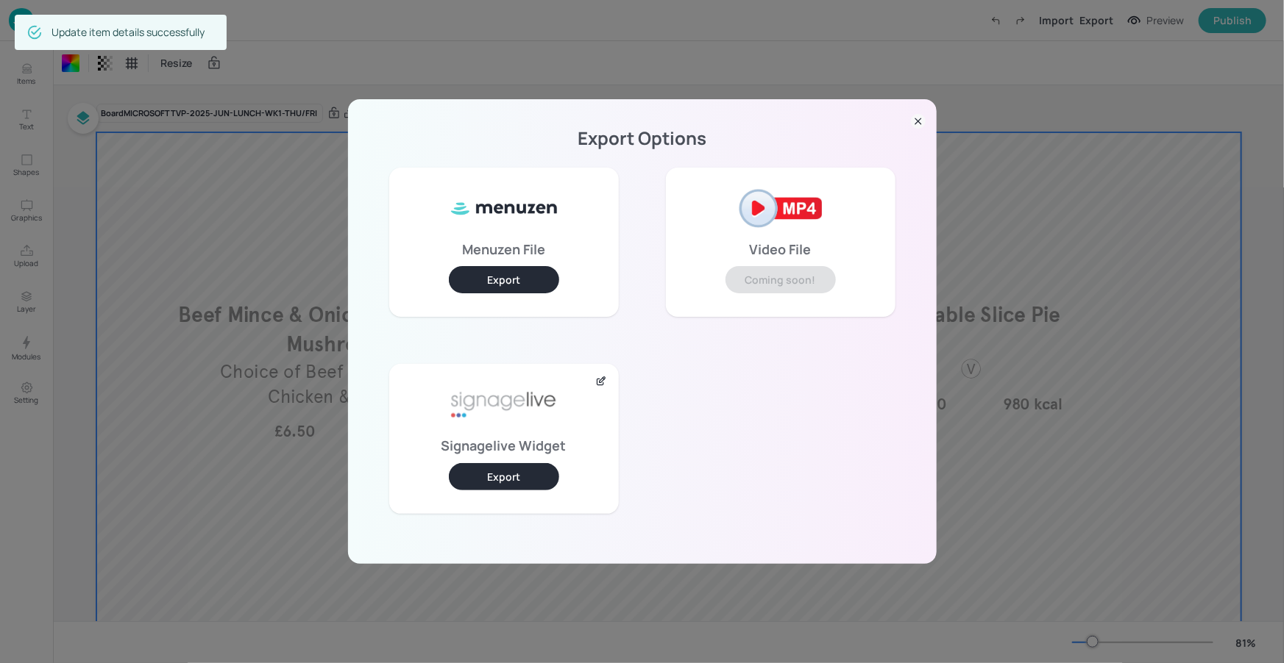
click at [521, 478] on button "Export" at bounding box center [504, 476] width 110 height 27
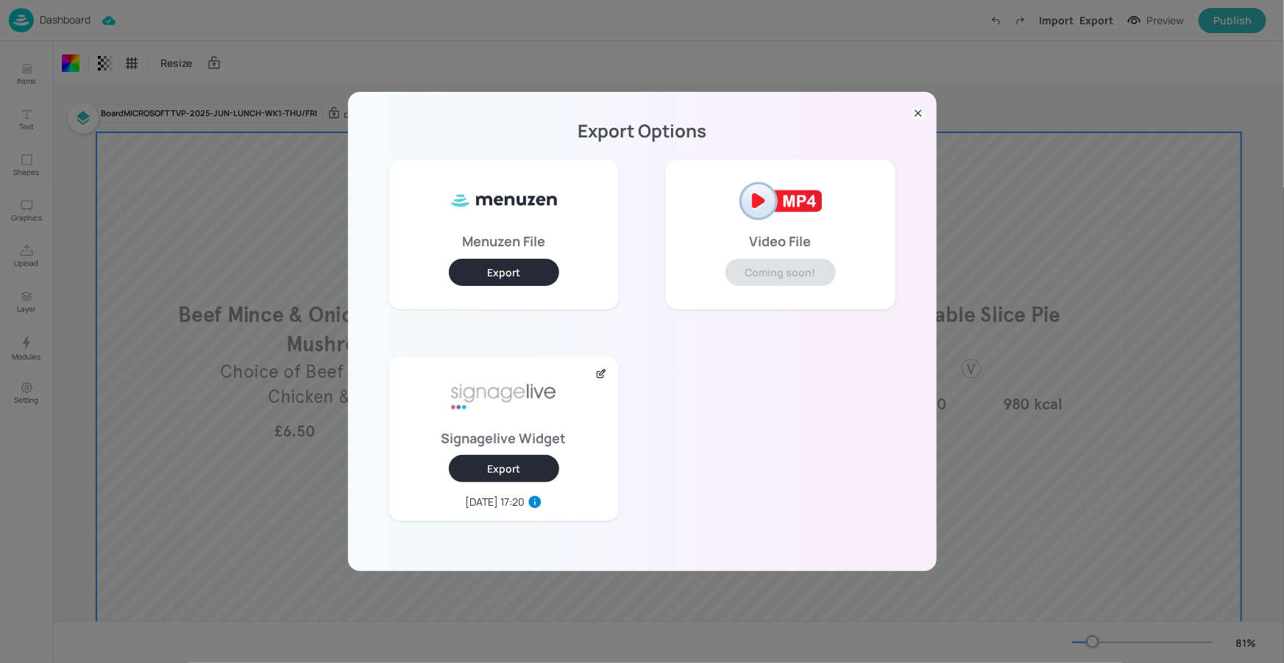
click at [915, 115] on icon at bounding box center [918, 114] width 6 height 6
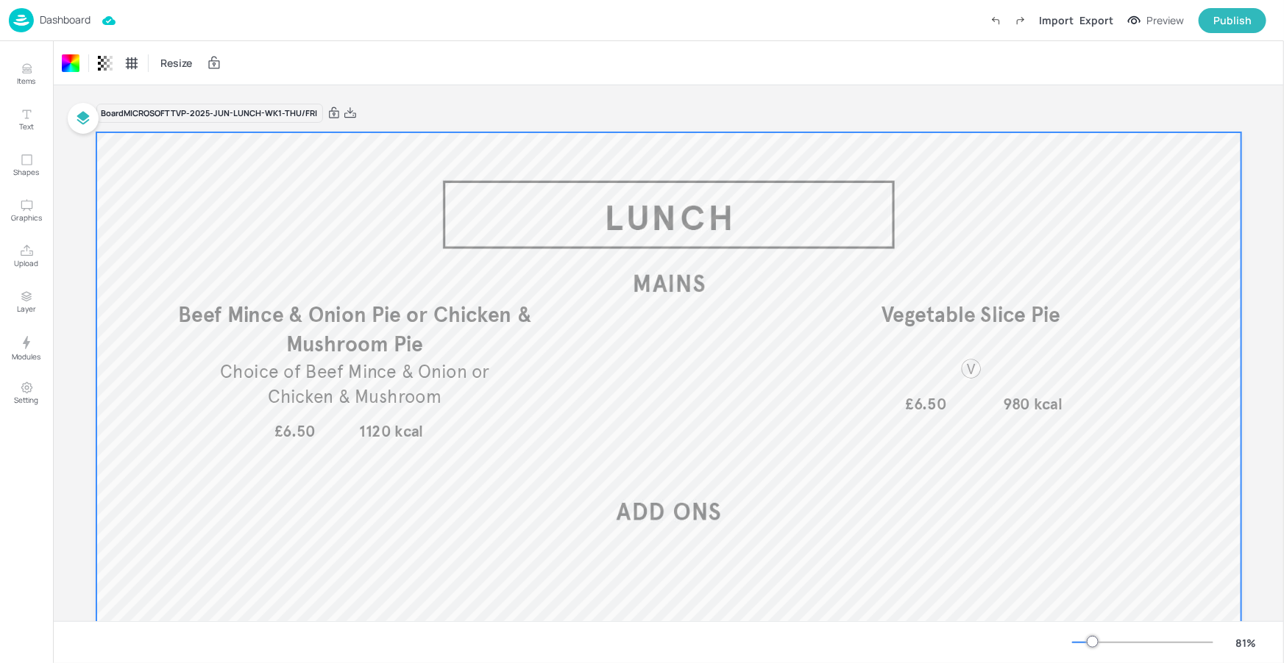
click at [52, 17] on p "Dashboard" at bounding box center [65, 20] width 51 height 10
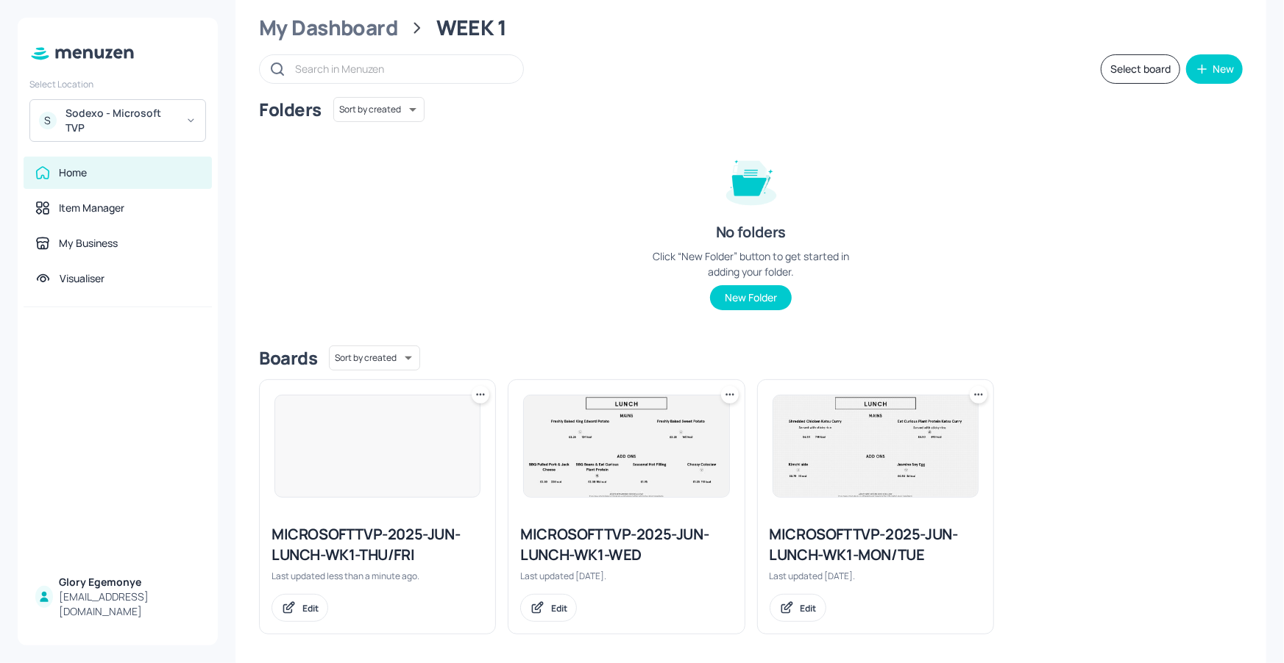
scroll to position [44, 0]
